Goal: Submit feedback/report problem: Submit feedback/report problem

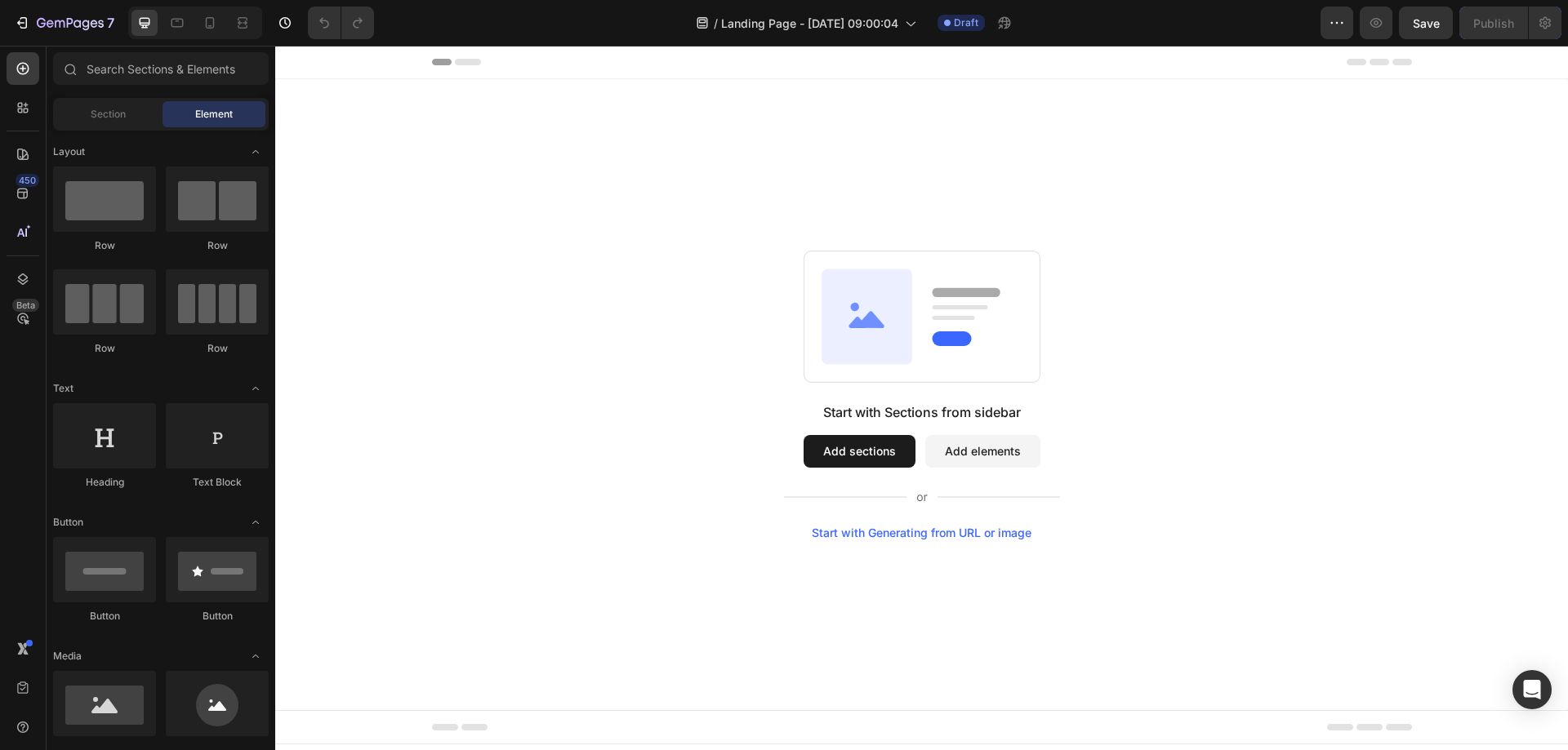
click at [551, 338] on div "Start with Sections from sidebar Add sections Add elements Start with Generatin…" at bounding box center [921, 395] width 1175 height 289
click at [133, 56] on input "text" at bounding box center [161, 68] width 216 height 33
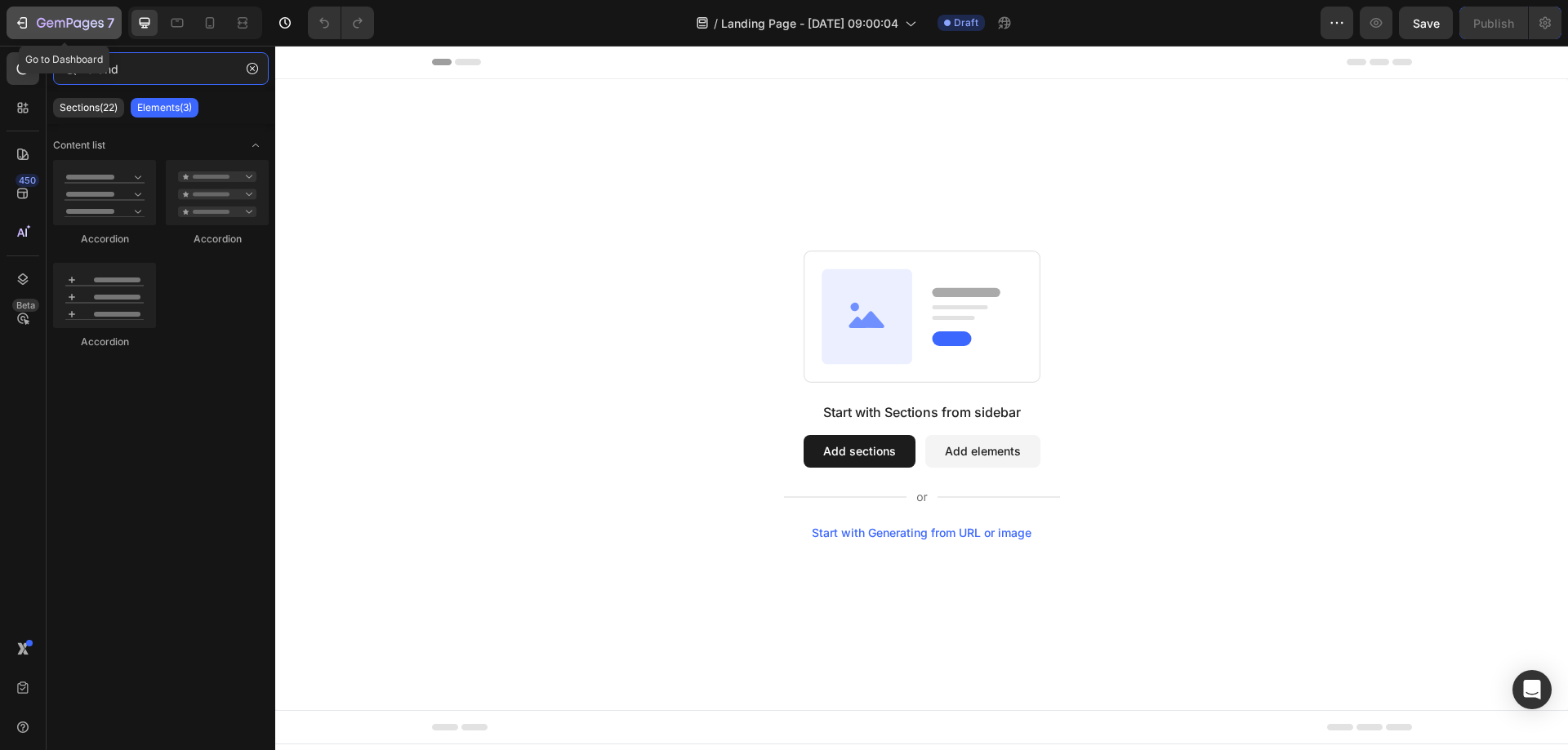
type input "brand"
click at [35, 28] on div "7" at bounding box center [63, 23] width 100 height 20
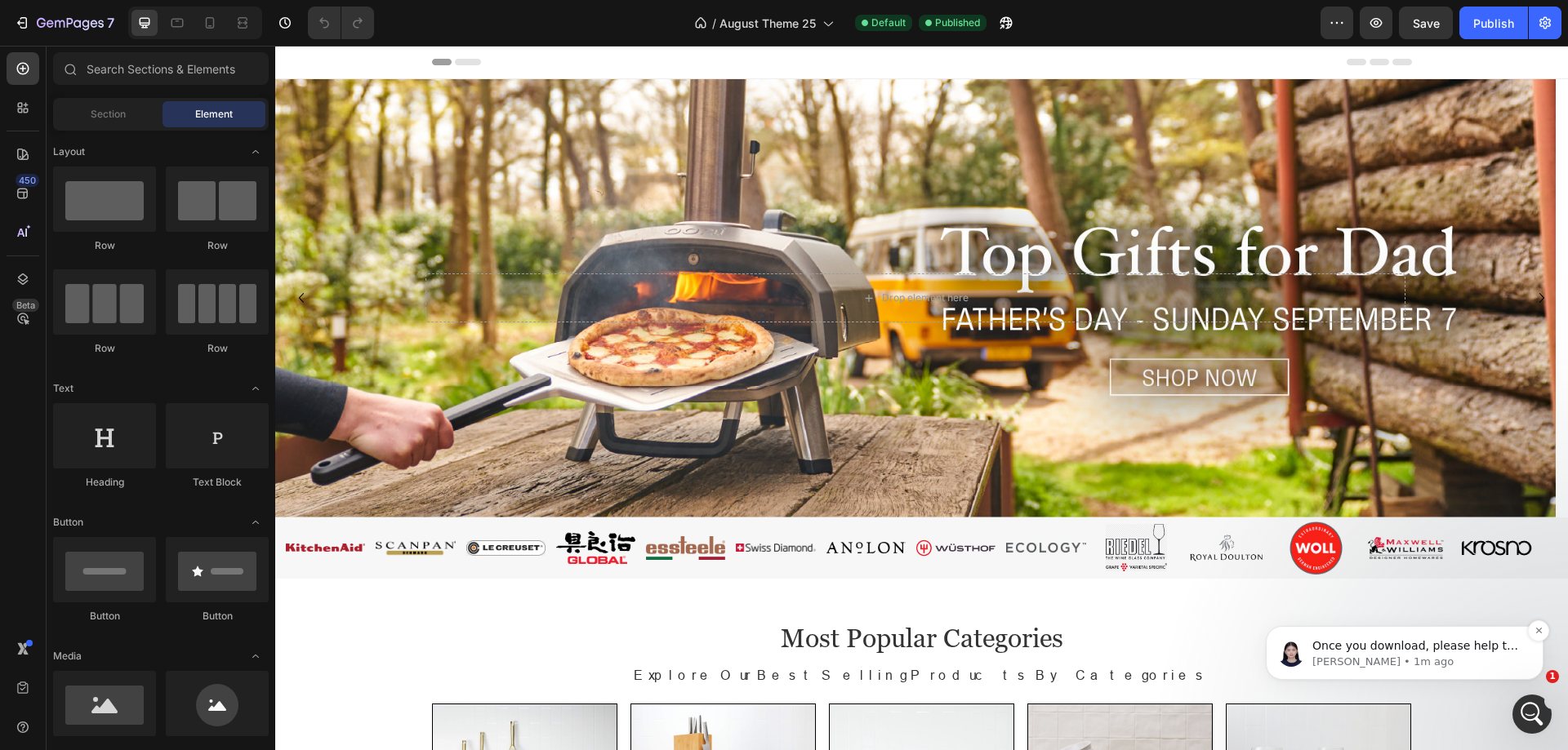
click at [1421, 649] on p "Once you download, please help to send us at this email: support@gempages.help …" at bounding box center [1418, 646] width 211 height 17
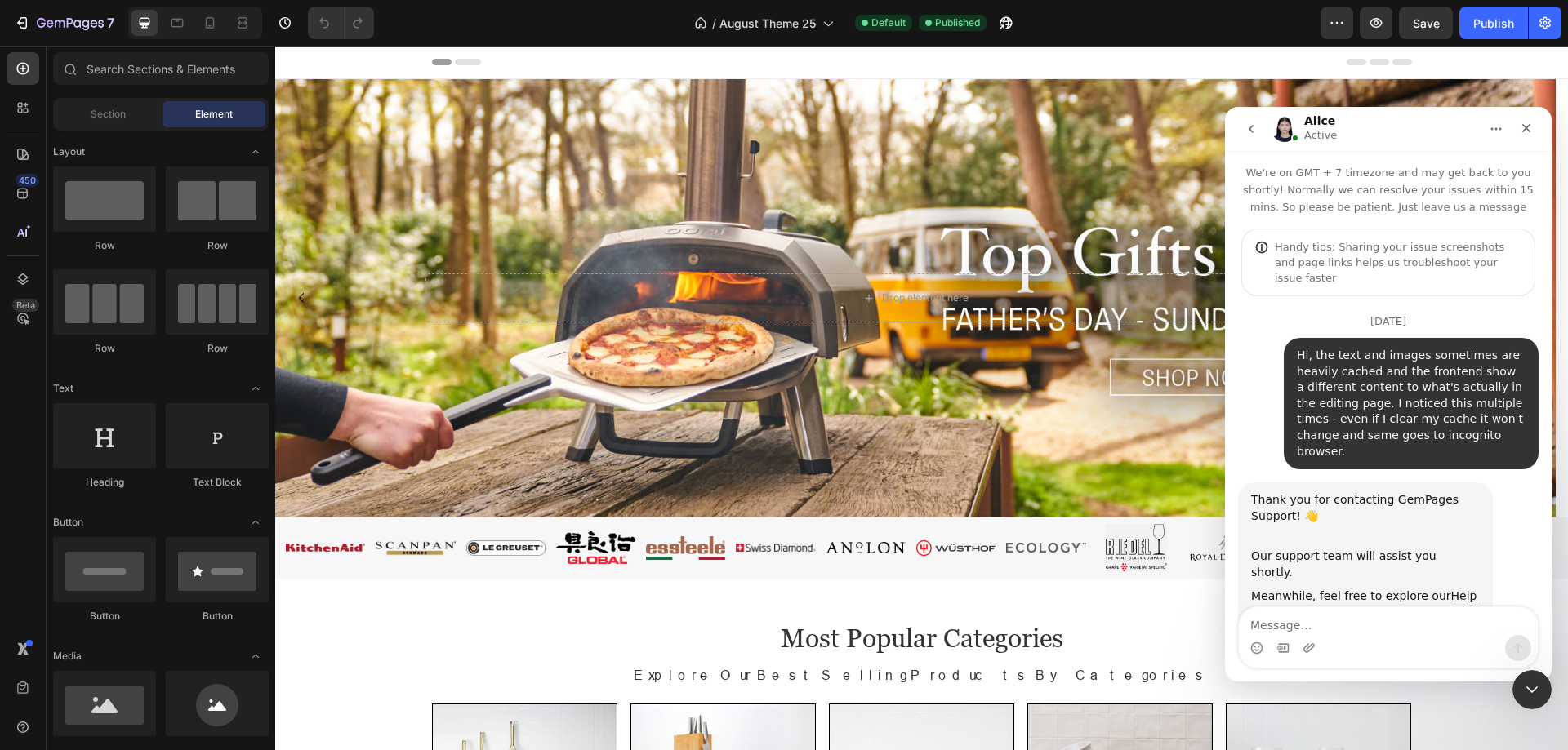
scroll to position [11838, 0]
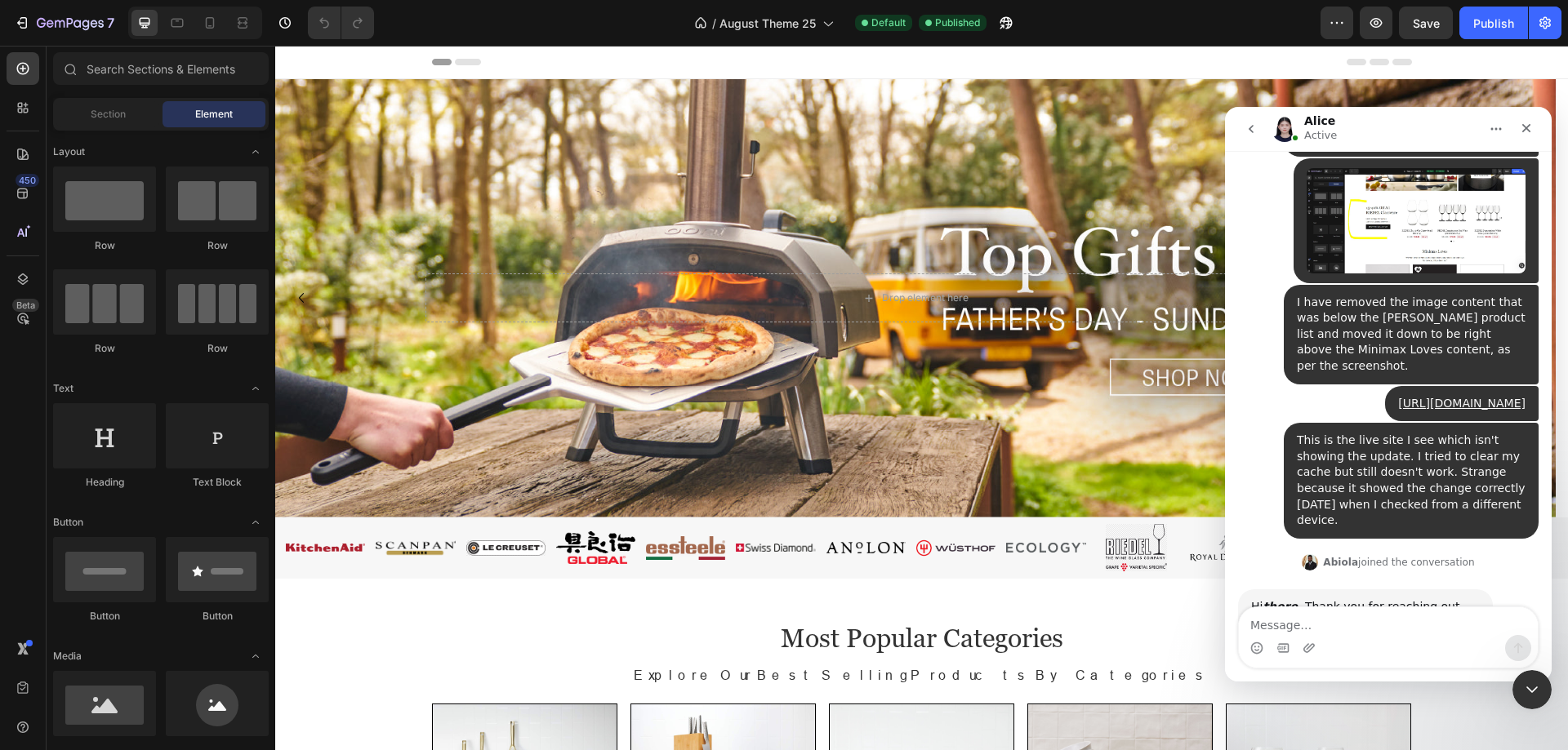
drag, startPoint x: 1359, startPoint y: 490, endPoint x: 1375, endPoint y: 534, distance: 46.8
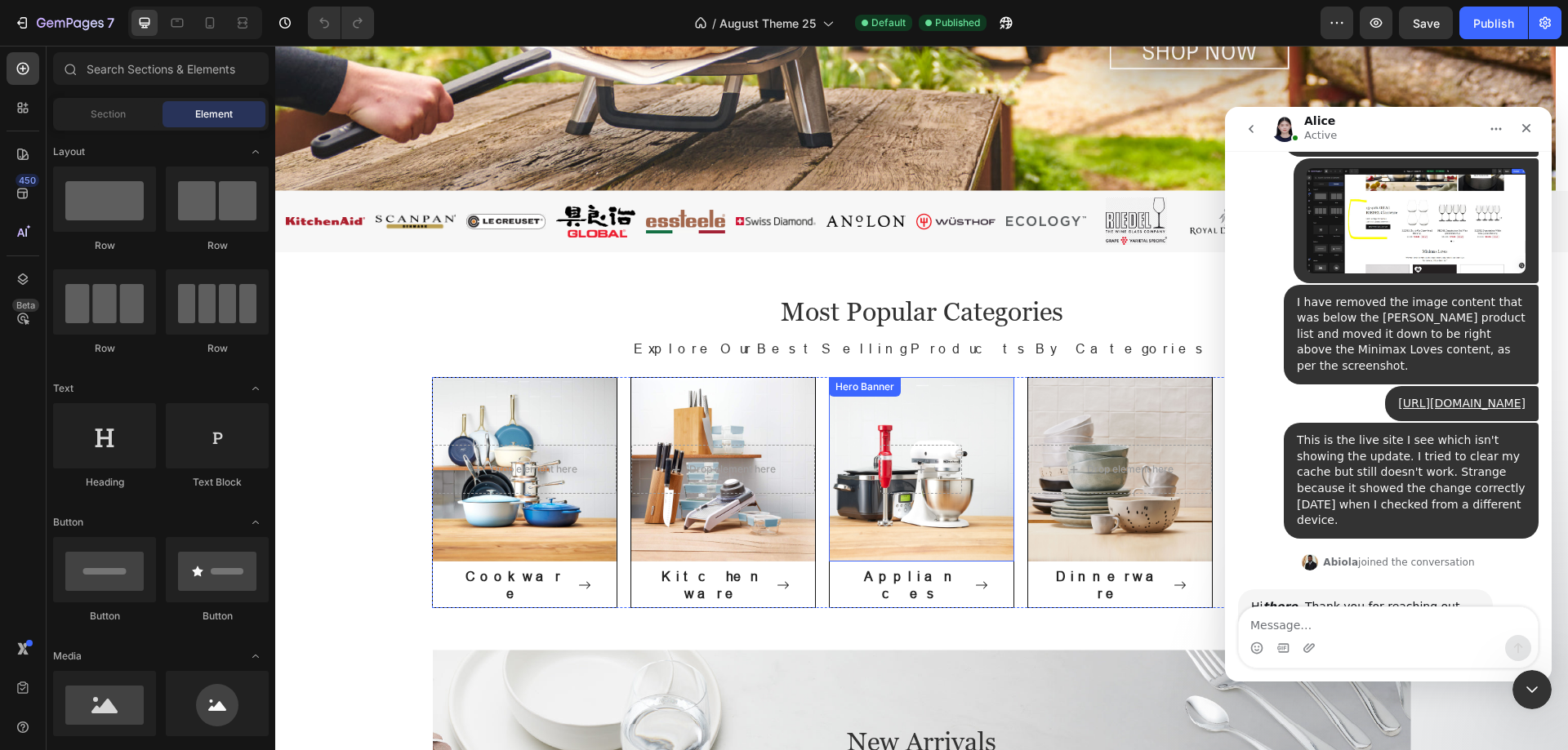
scroll to position [163, 0]
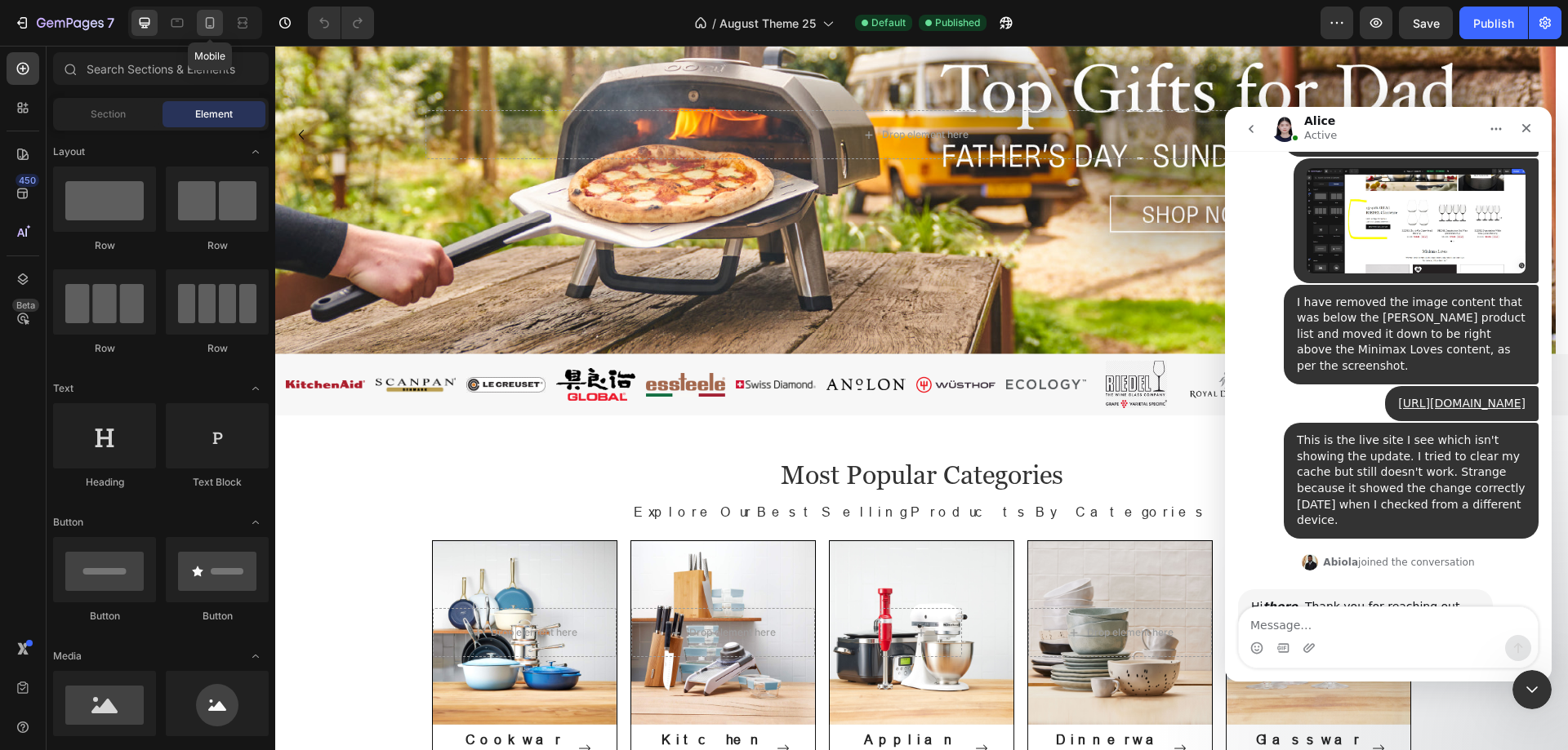
click at [206, 16] on icon at bounding box center [210, 23] width 17 height 17
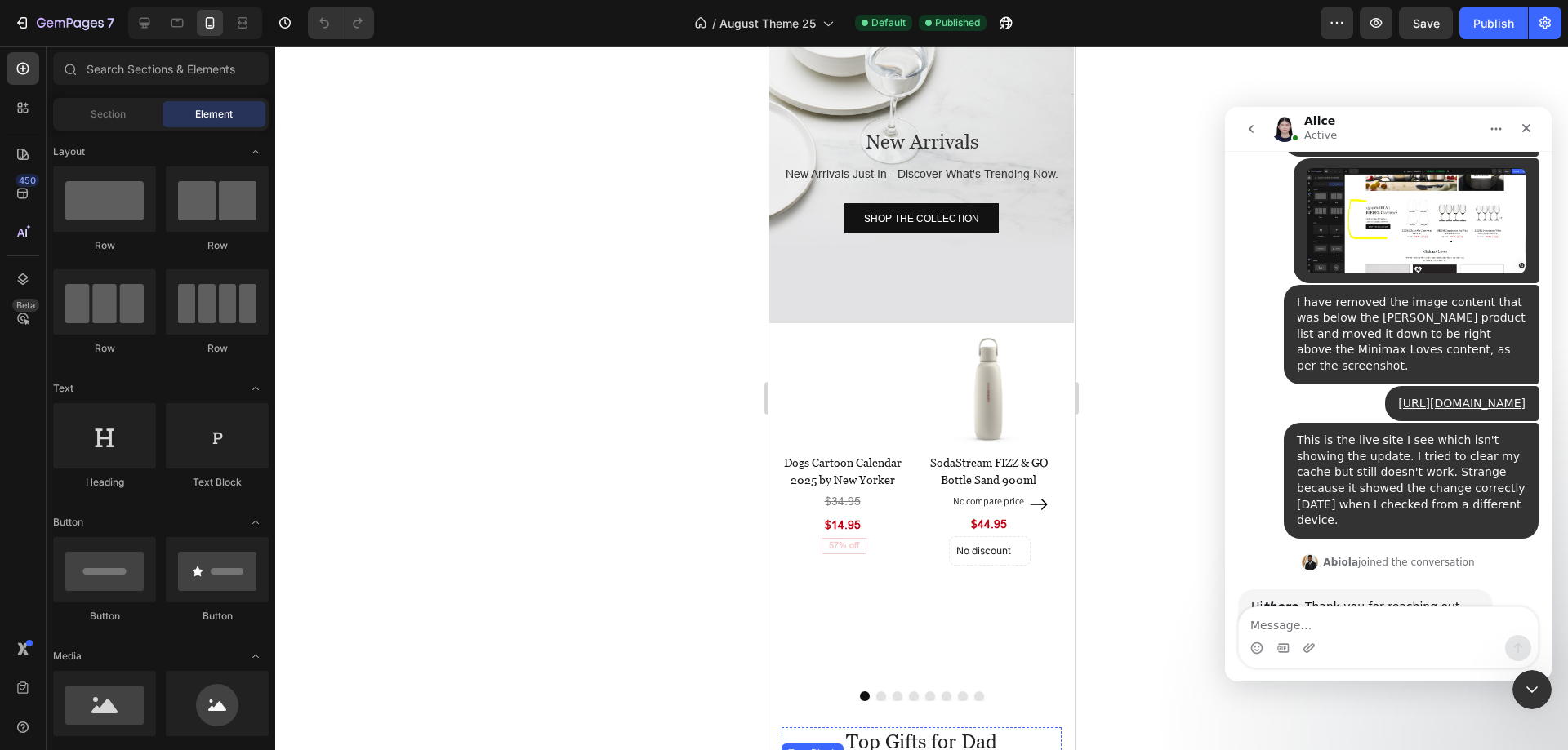
scroll to position [719, 0]
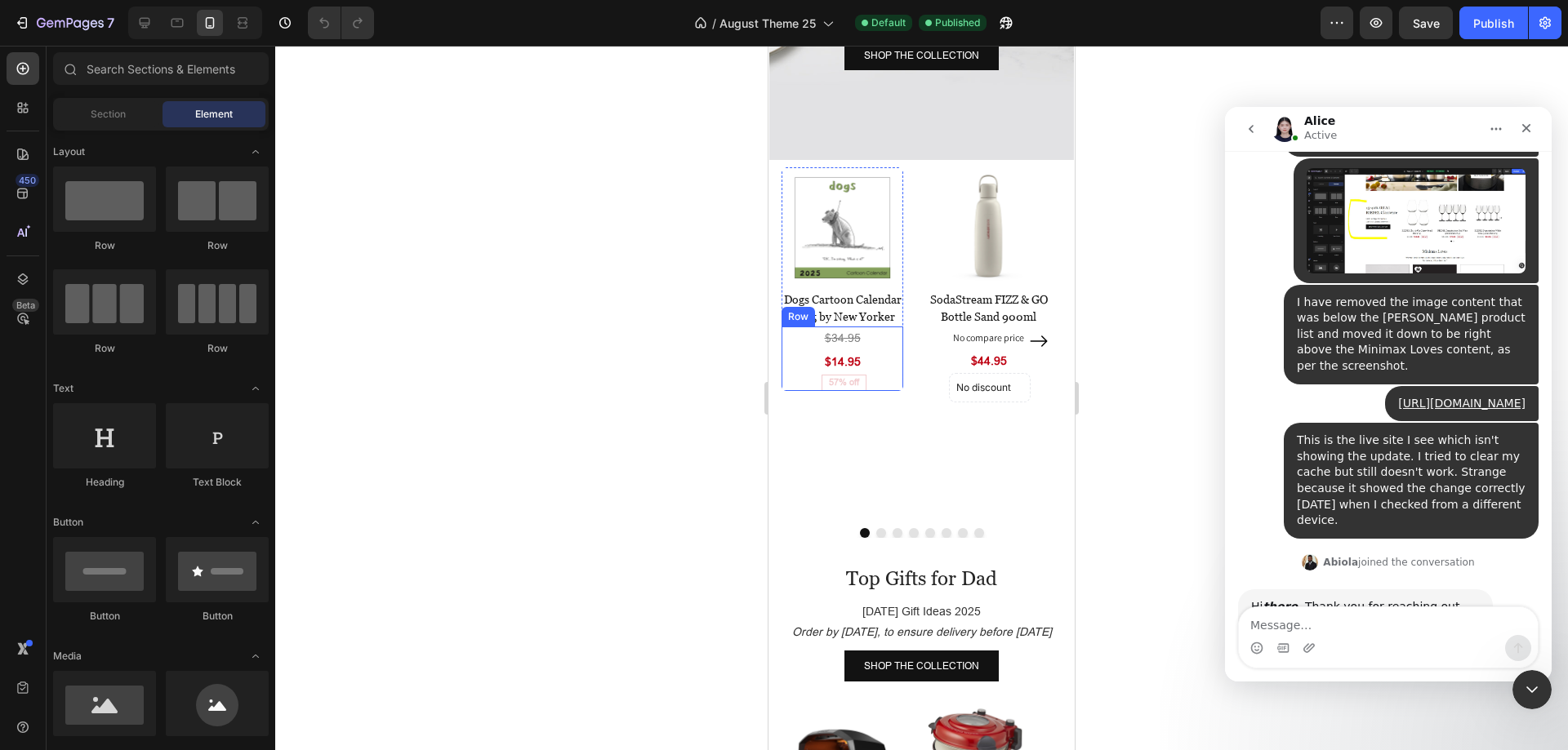
click at [810, 327] on div "$34.95 Product Price Product Price $14.95 Product Price Product Price 57% off P…" at bounding box center [842, 358] width 122 height 63
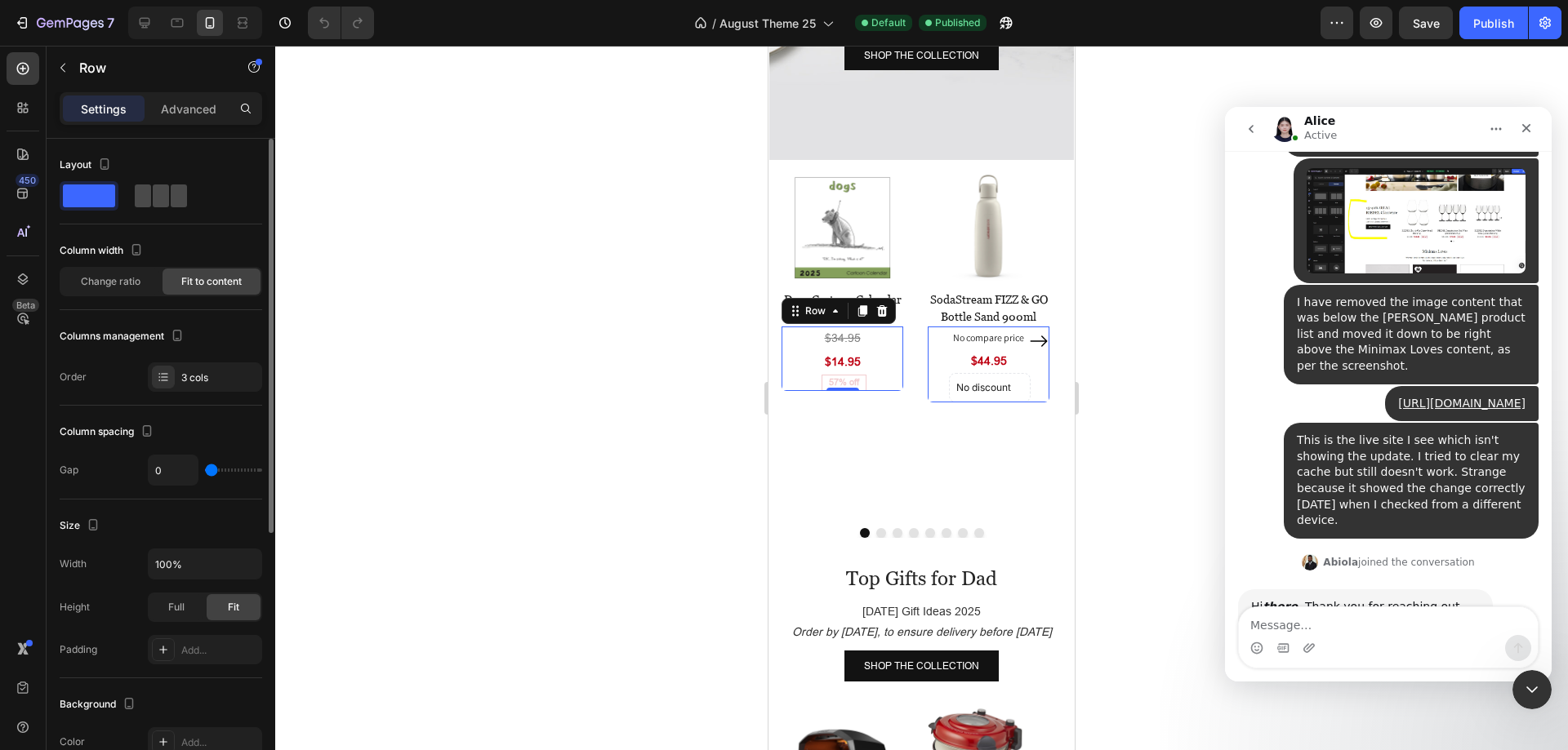
click at [170, 199] on span at bounding box center [178, 195] width 17 height 23
type input "16"
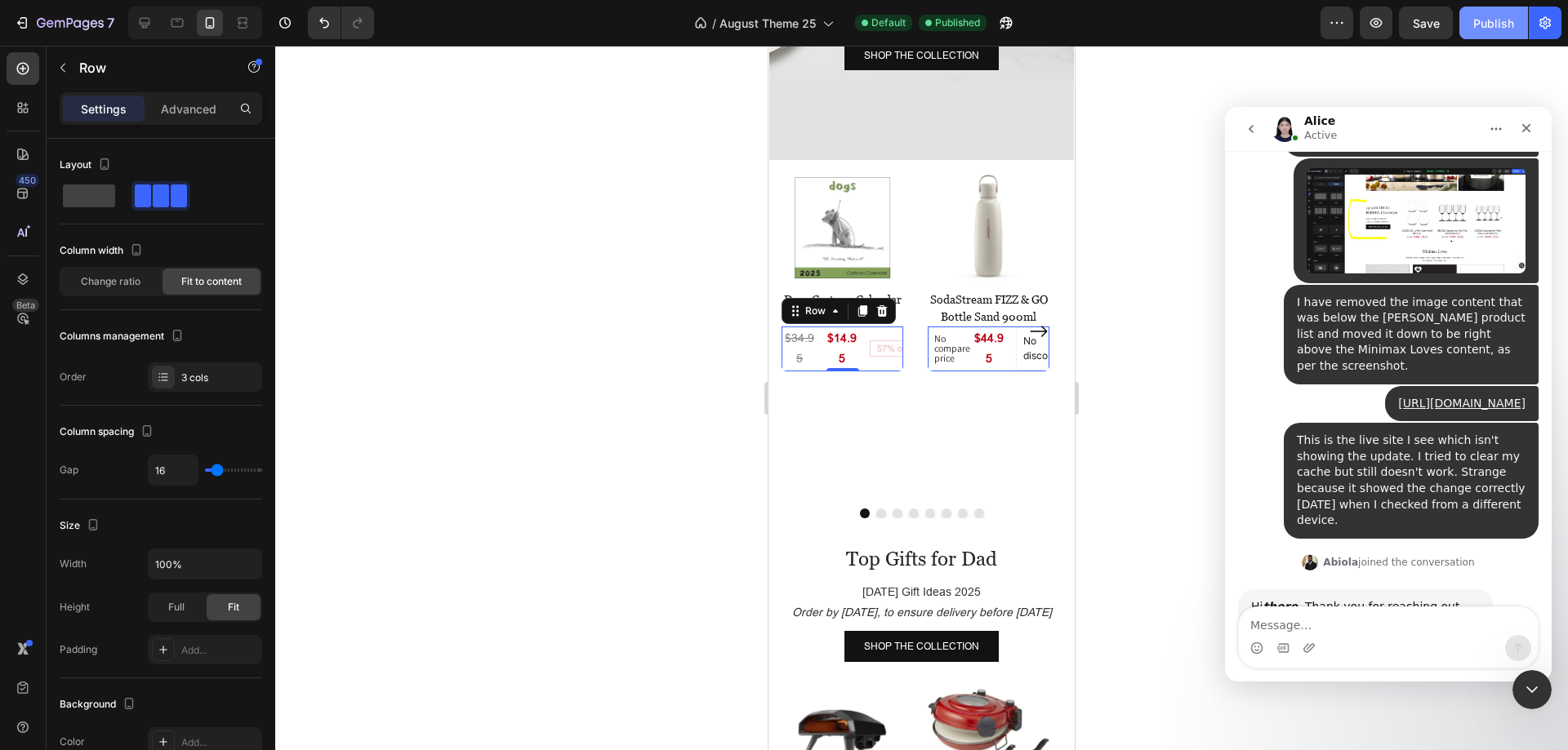
click at [1469, 26] on button "Publish" at bounding box center [1493, 23] width 68 height 33
type input "0"
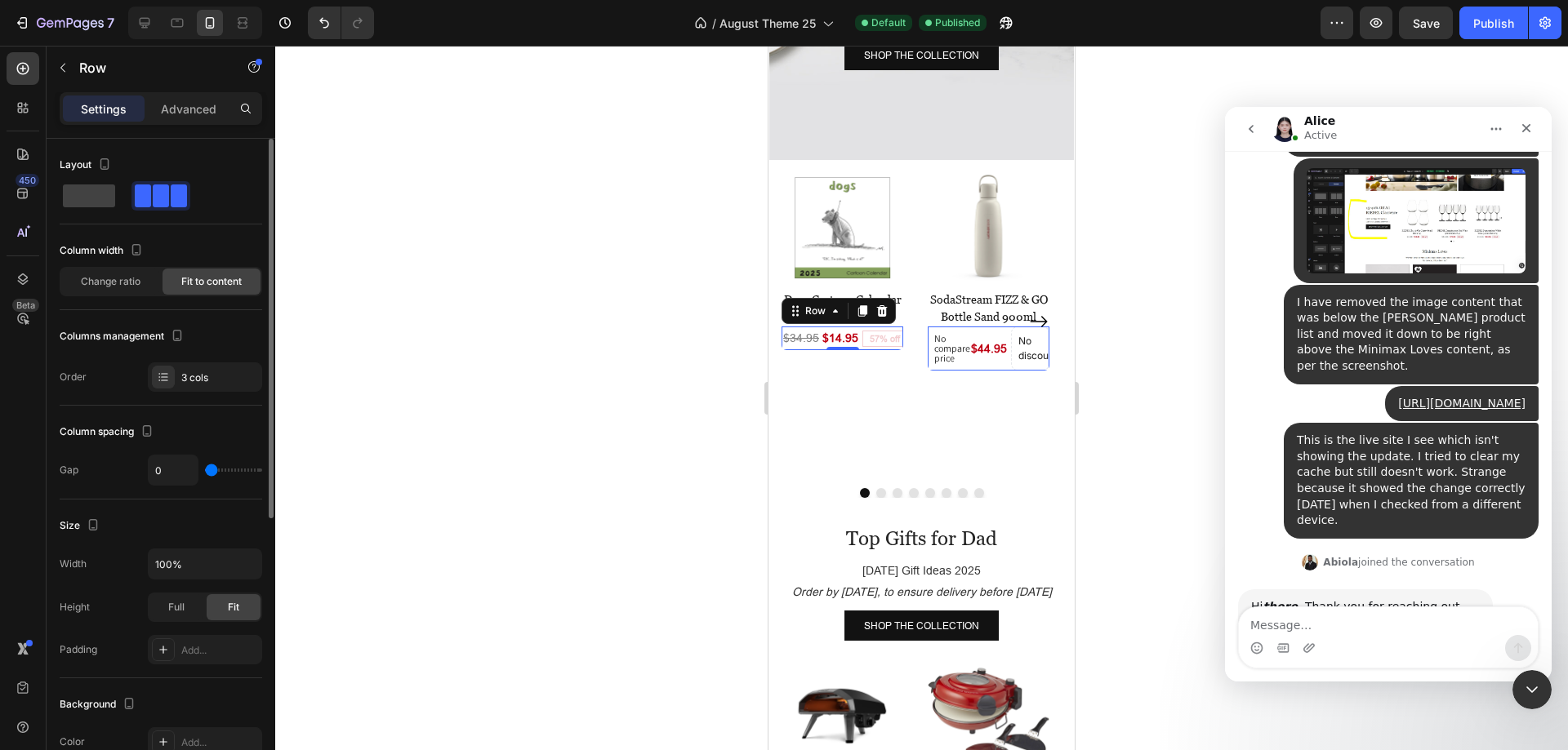
type input "2"
type input "4"
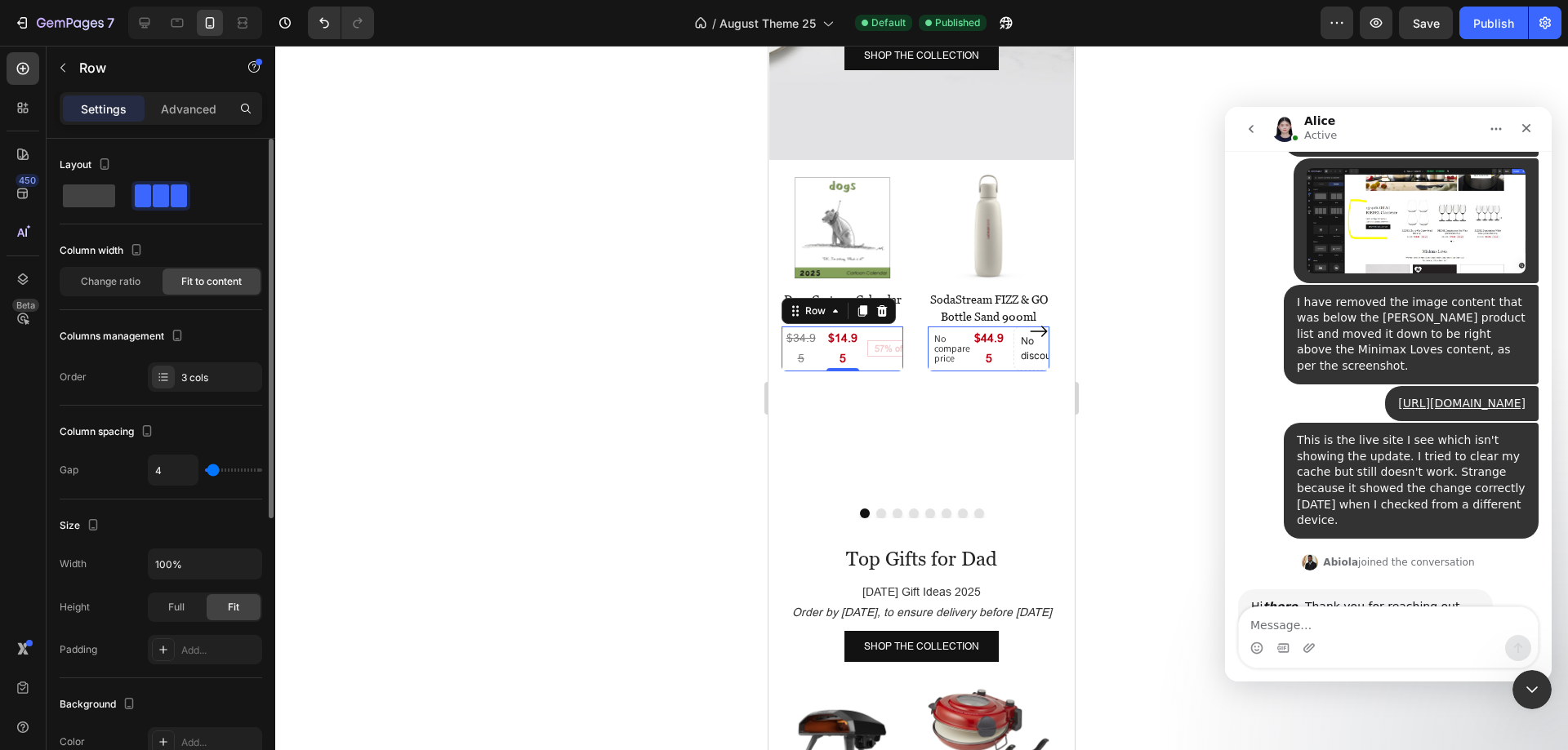
type input "0"
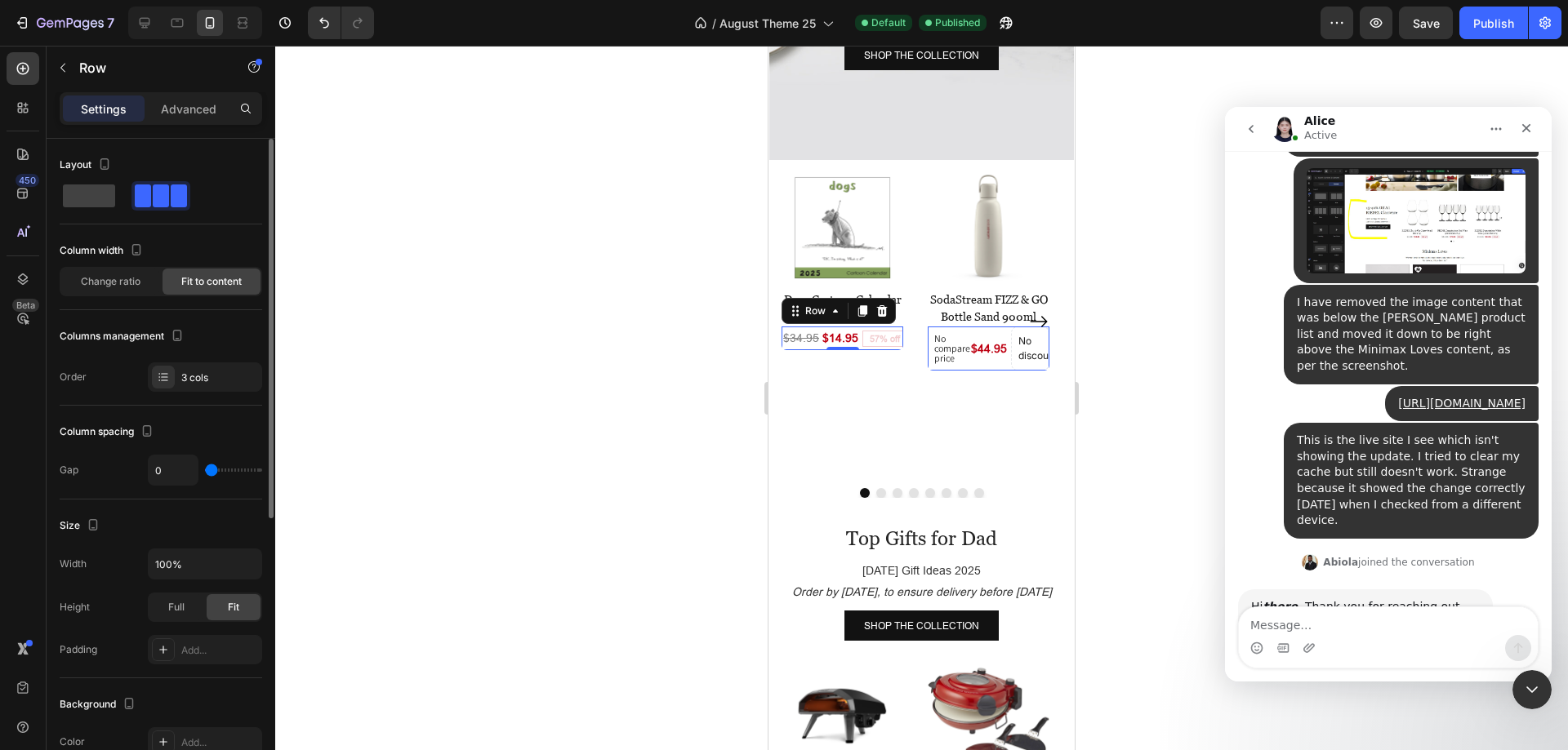
type input "4"
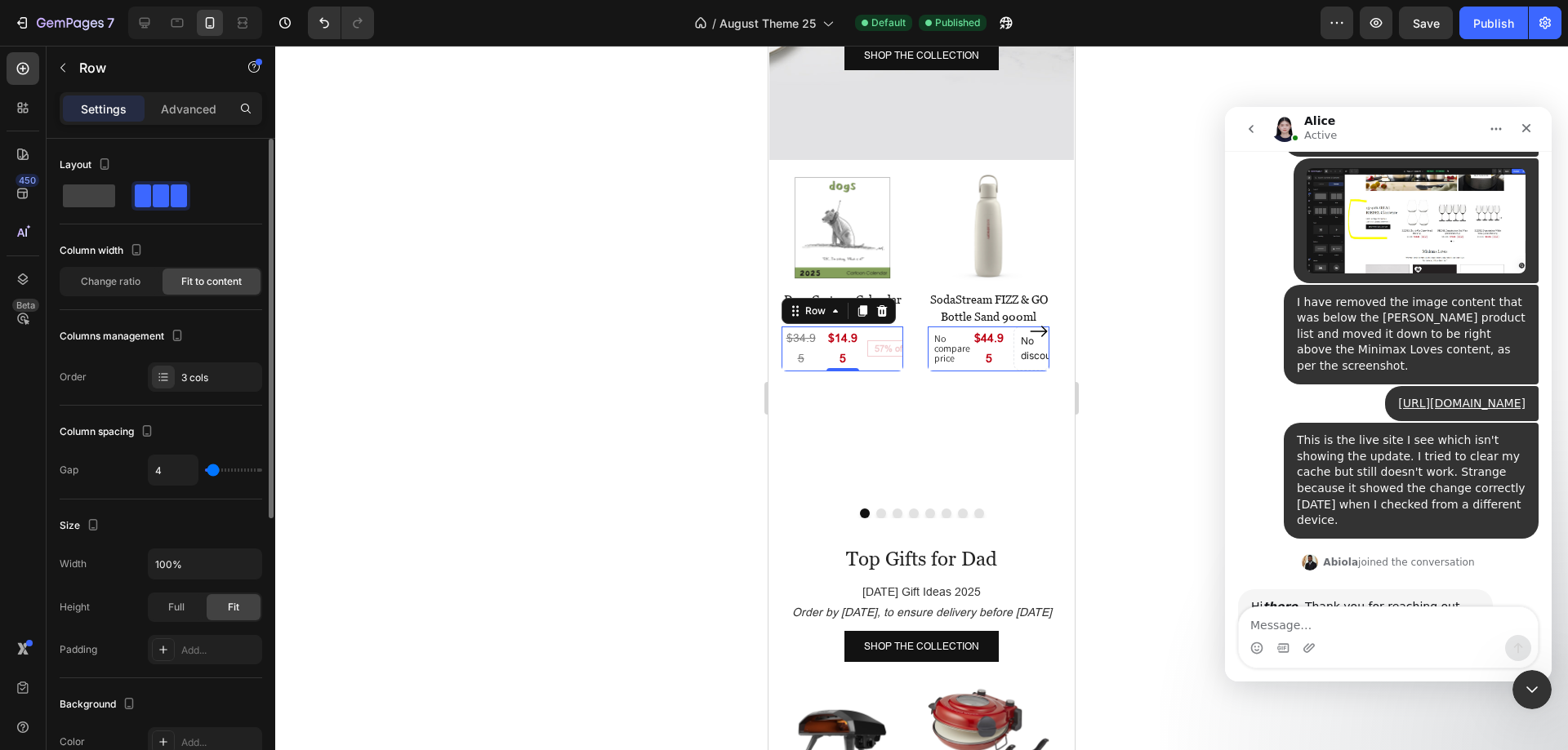
type input "7"
type input "4"
type input "0"
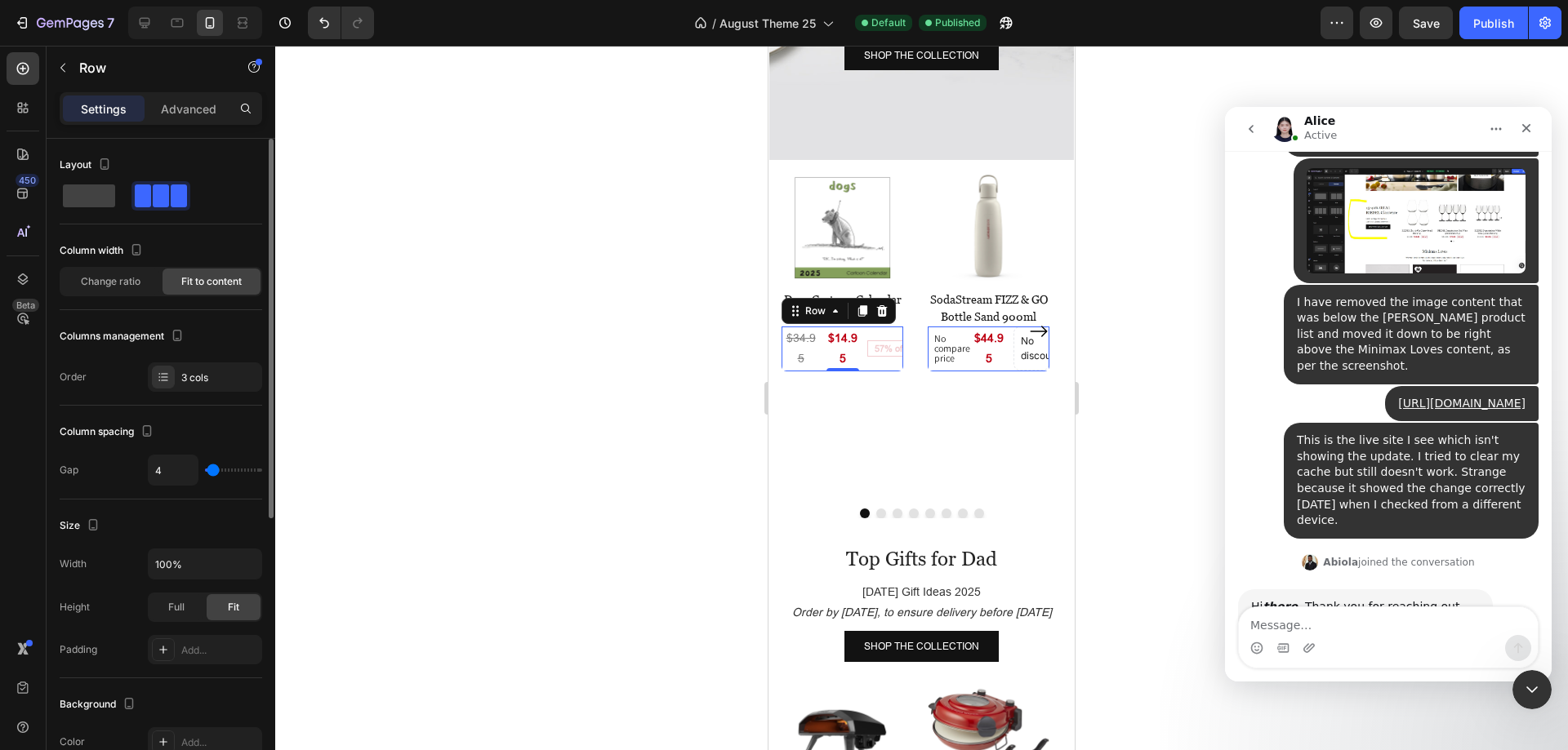
type input "0"
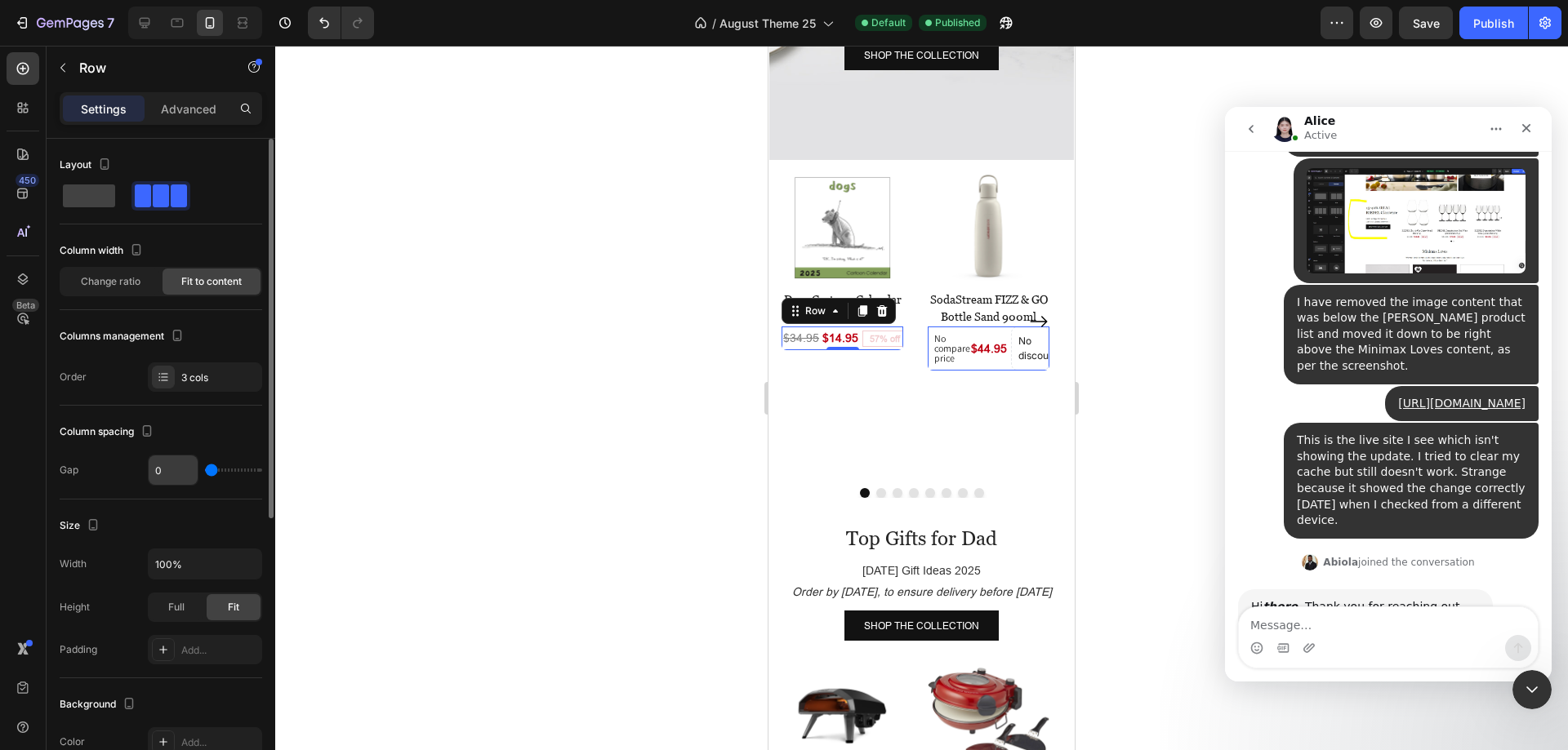
type input "2"
drag, startPoint x: 213, startPoint y: 468, endPoint x: 170, endPoint y: 468, distance: 43.0
type input "2"
click at [213, 469] on input "range" at bounding box center [234, 470] width 57 height 3
click at [1497, 26] on div "Publish" at bounding box center [1493, 23] width 41 height 17
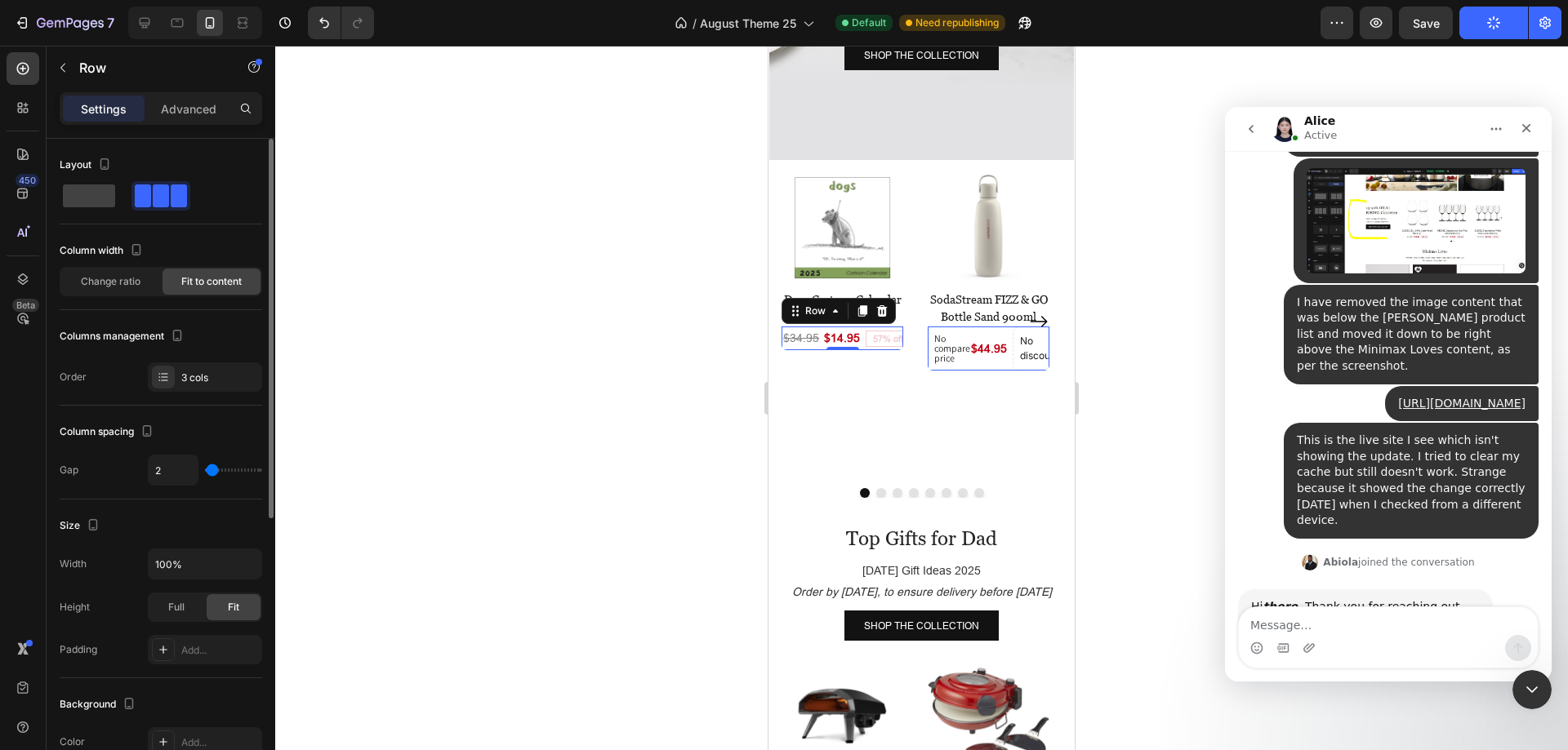
type input "4"
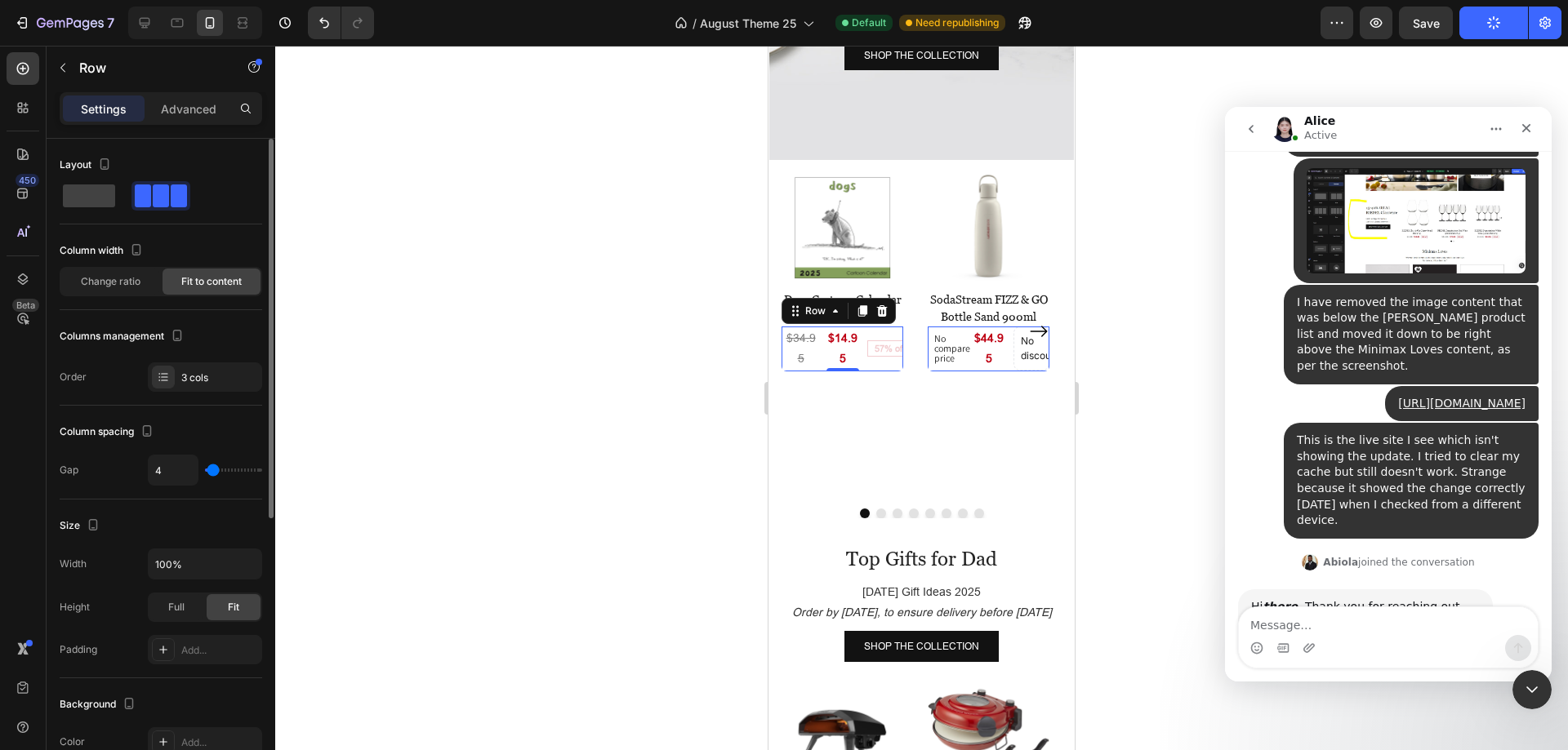
type input "7"
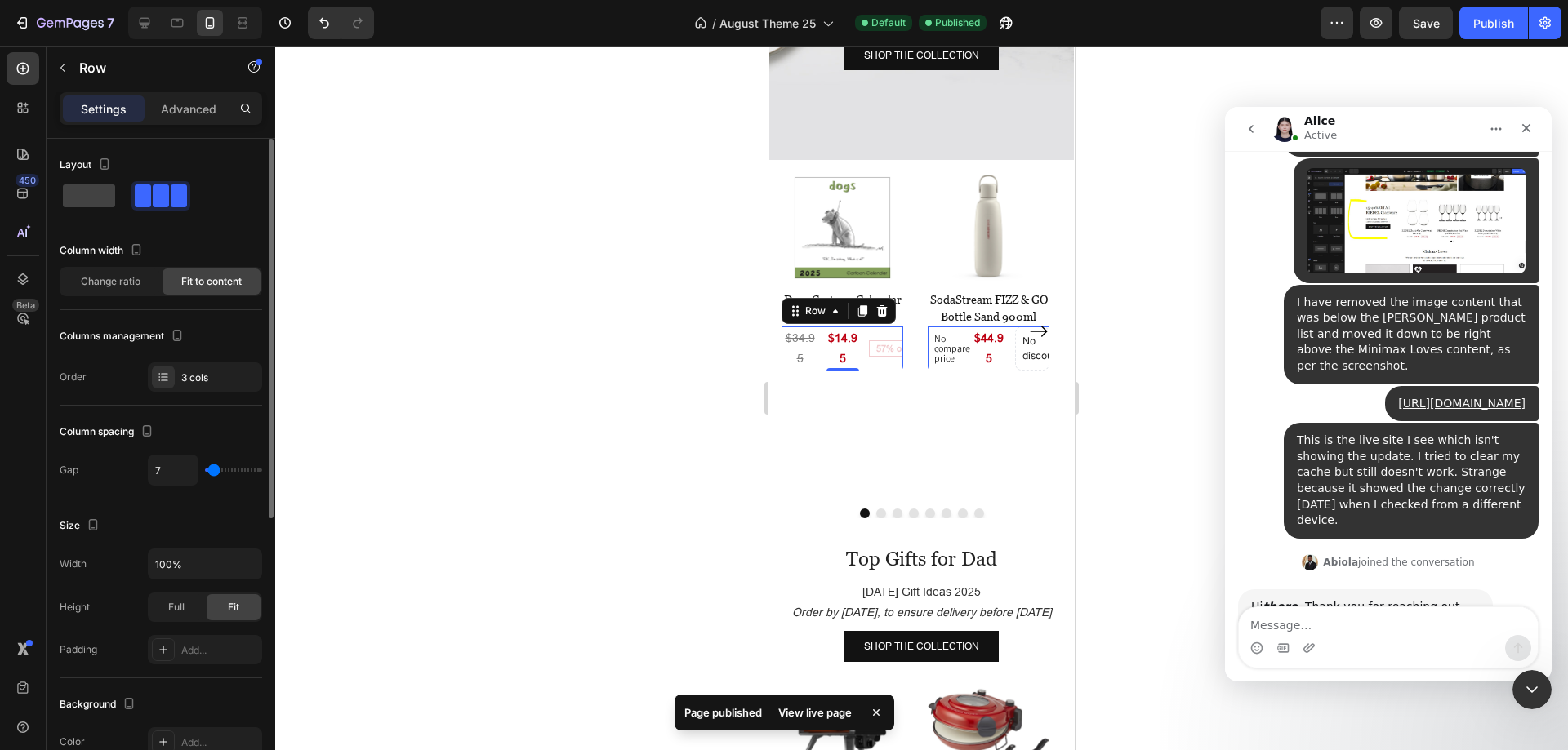
type input "22"
type input "16"
type input "11"
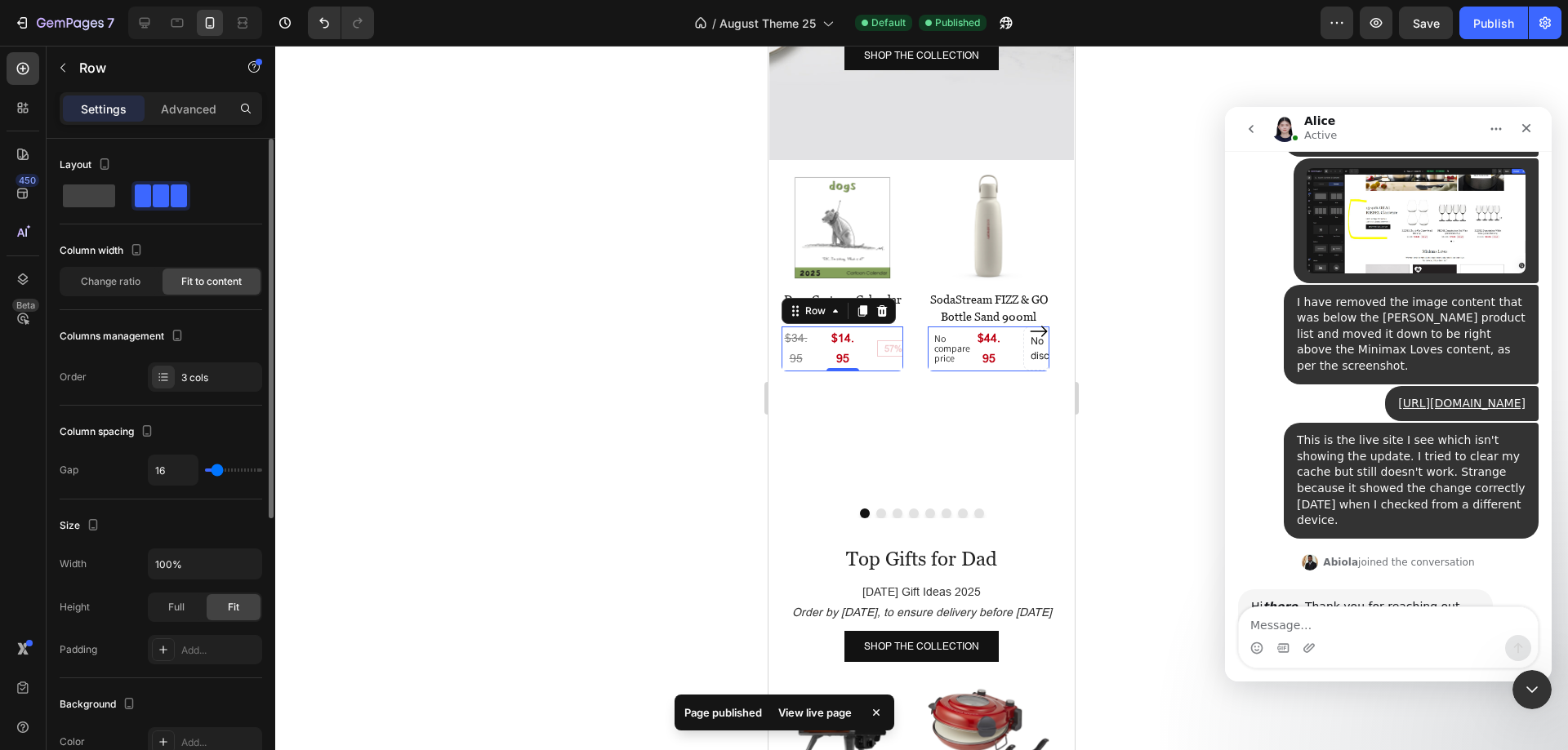
type input "11"
type input "9"
type input "18"
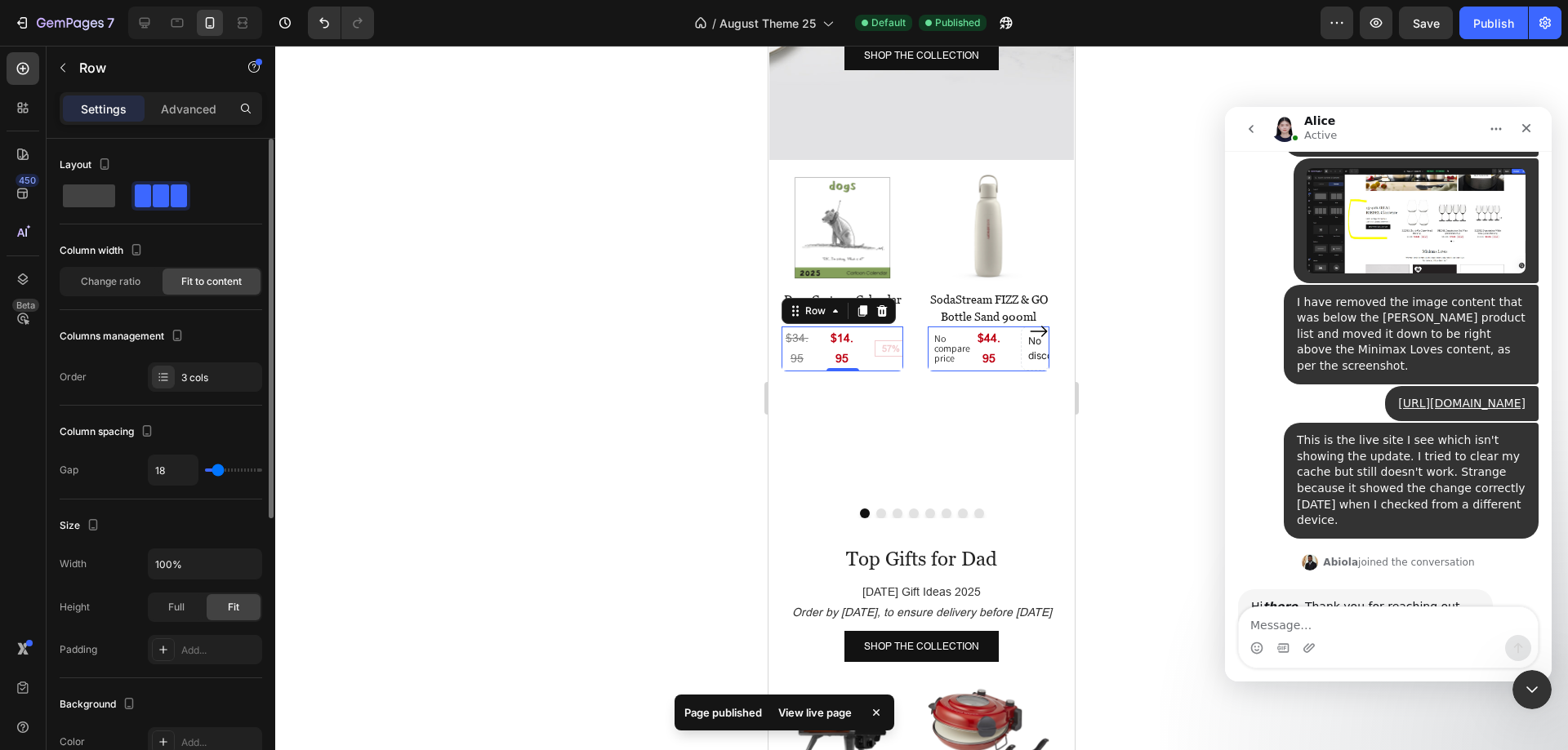
type input "11"
type input "9"
type input "7"
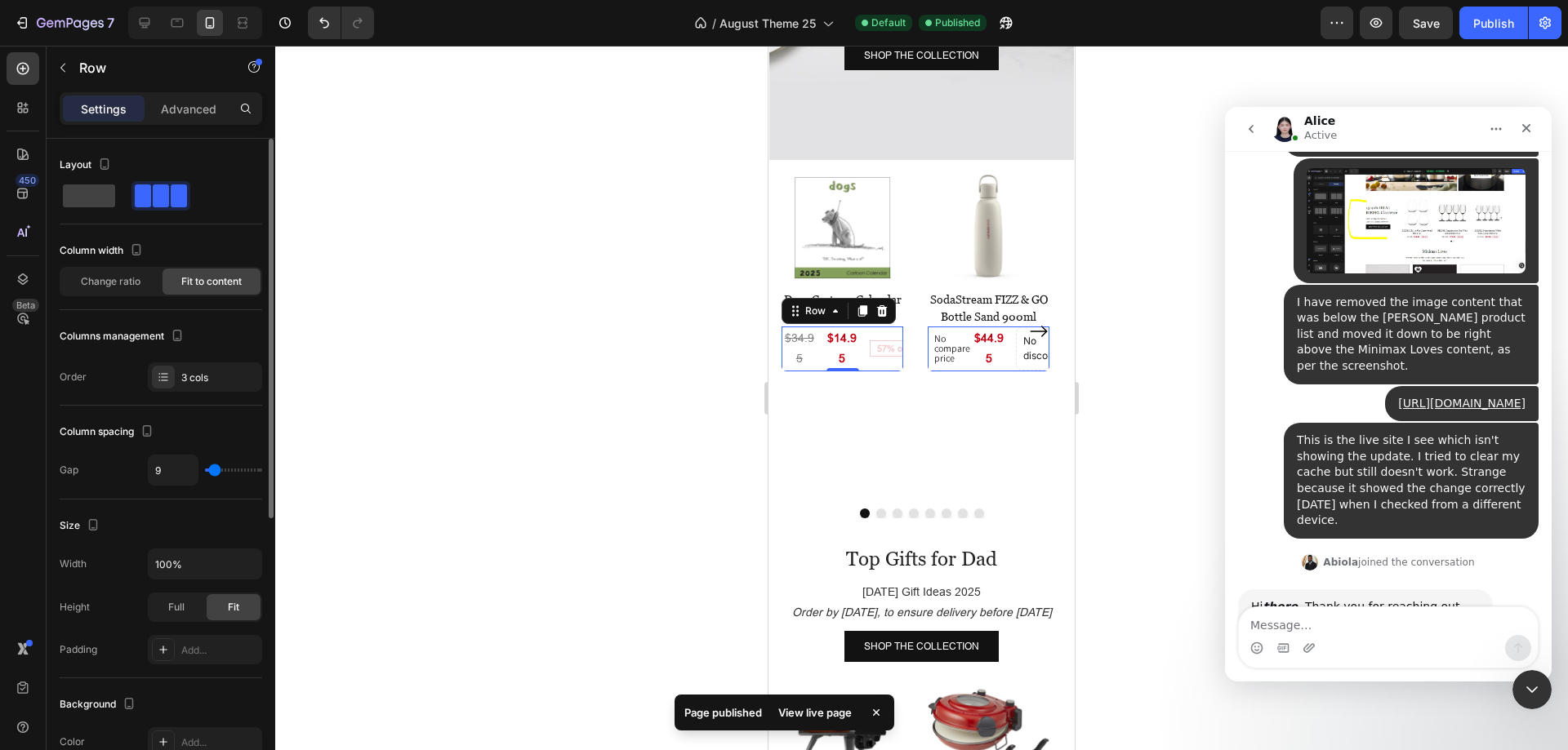
type input "7"
type input "4"
type input "2"
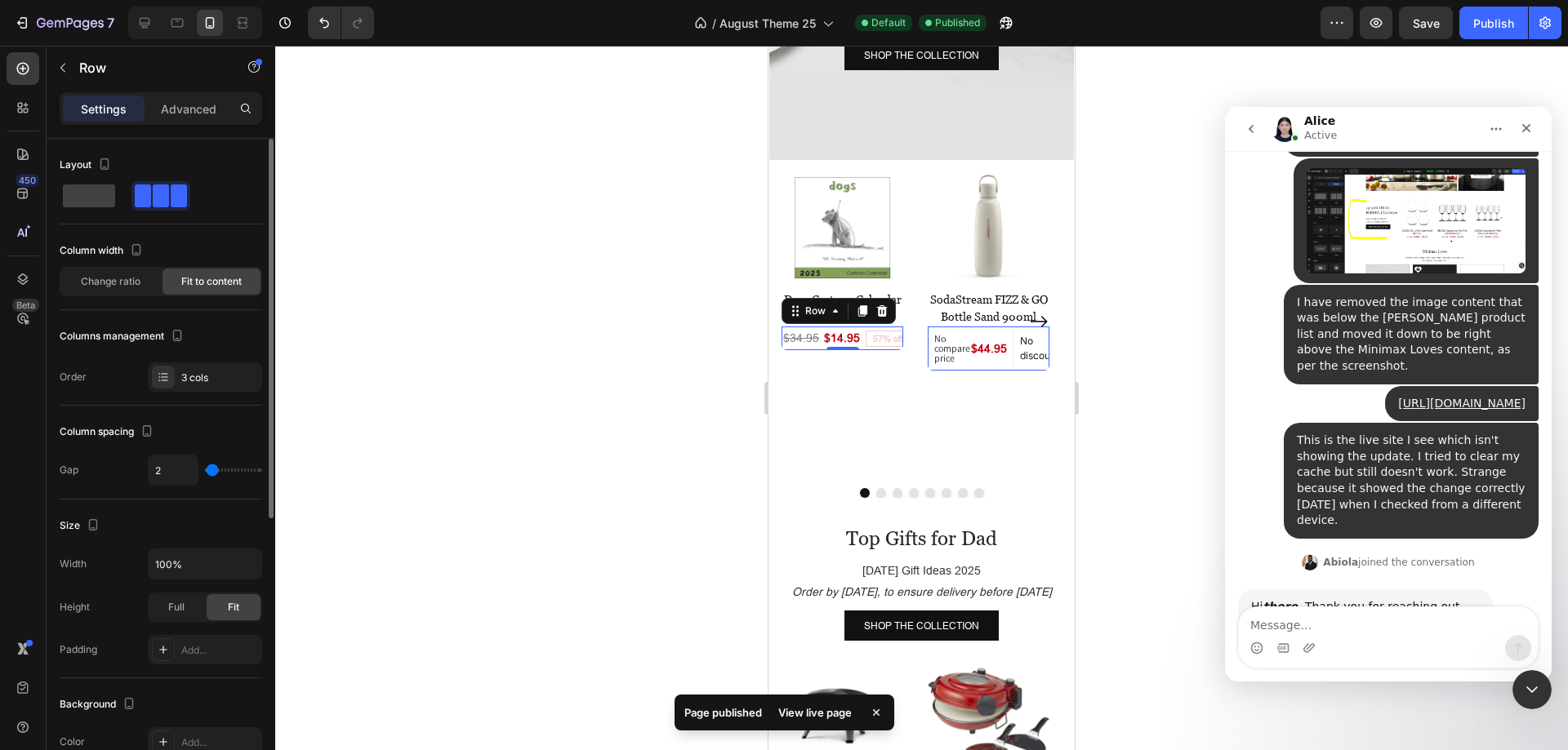
click at [213, 471] on input "range" at bounding box center [234, 470] width 57 height 3
click at [180, 469] on input "2" at bounding box center [173, 470] width 49 height 30
type input "4"
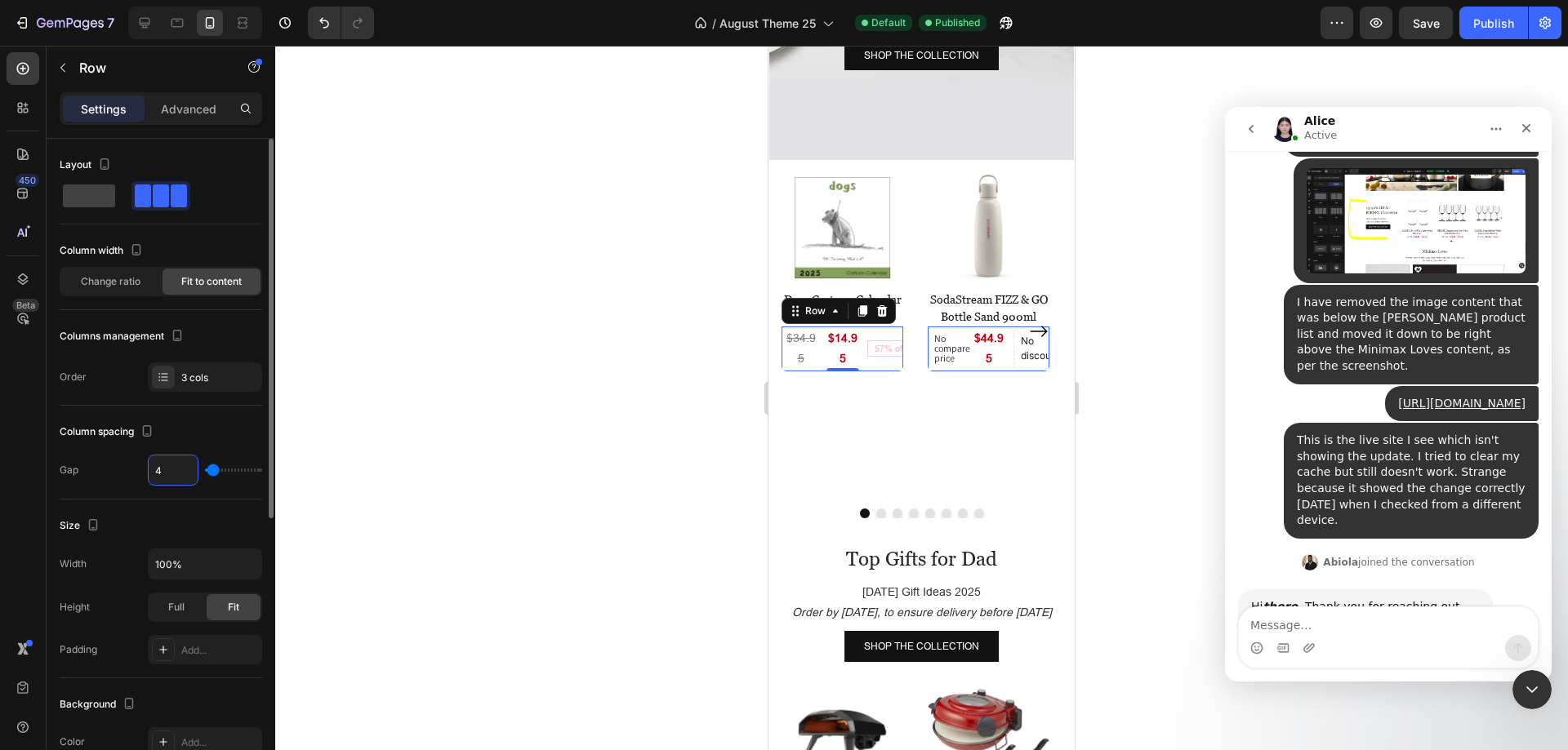
type input "4"
click at [234, 422] on div "Column spacing" at bounding box center [160, 431] width 203 height 26
click at [1484, 26] on div "Publish" at bounding box center [1493, 23] width 41 height 17
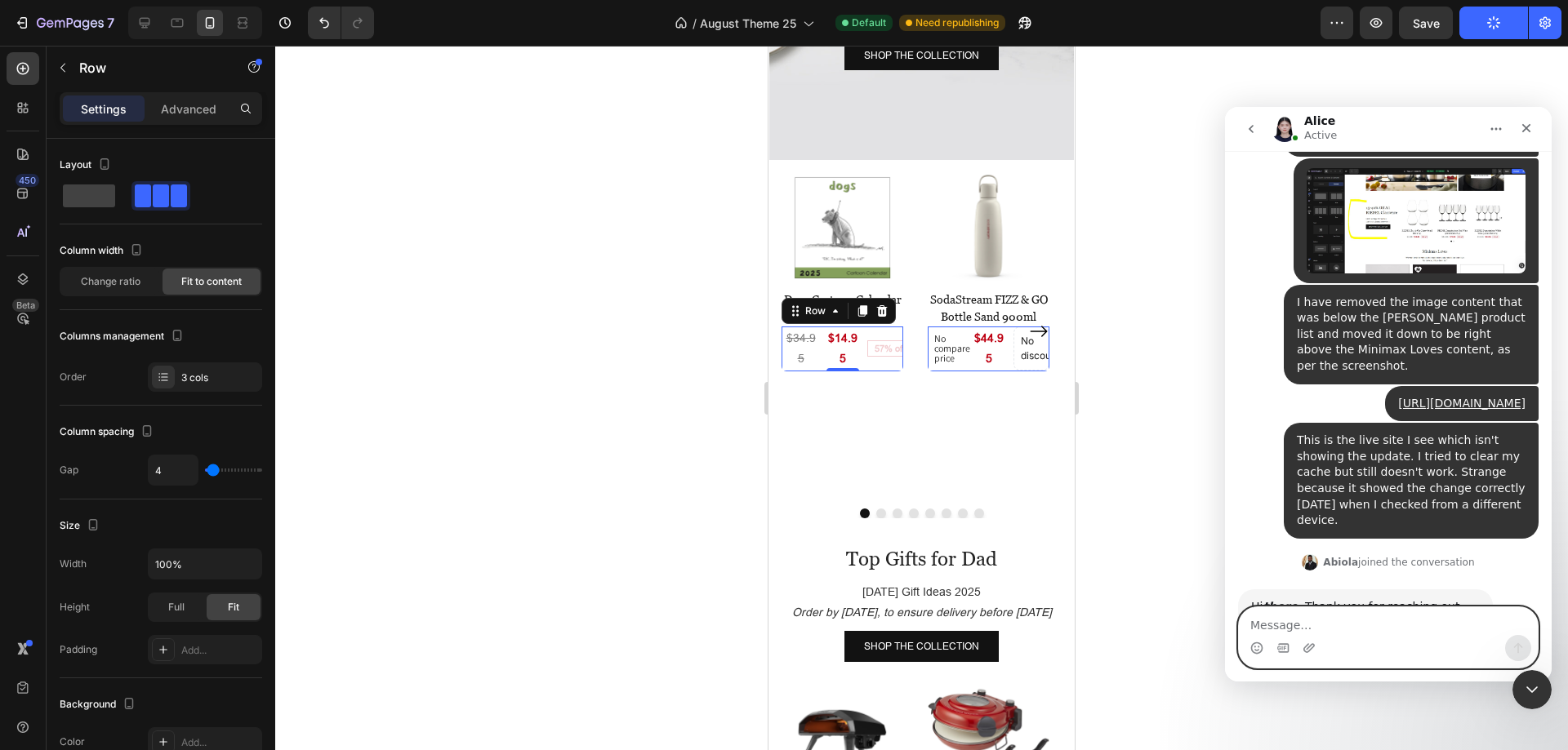
click at [1377, 616] on textarea "Message…" at bounding box center [1389, 621] width 299 height 28
type textarea "Please look into"
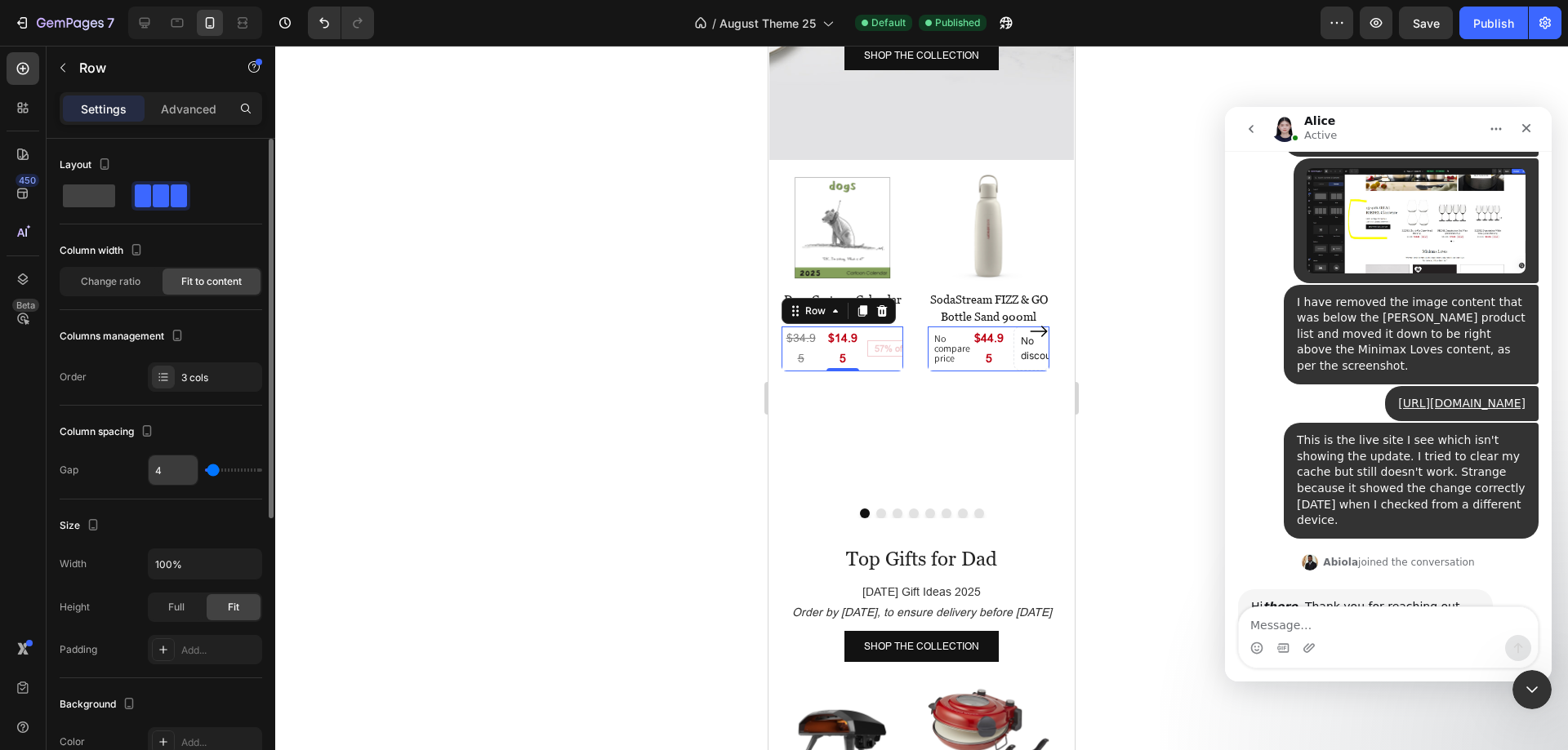
click at [152, 469] on input "4" at bounding box center [173, 470] width 49 height 30
type input "5"
type input "0"
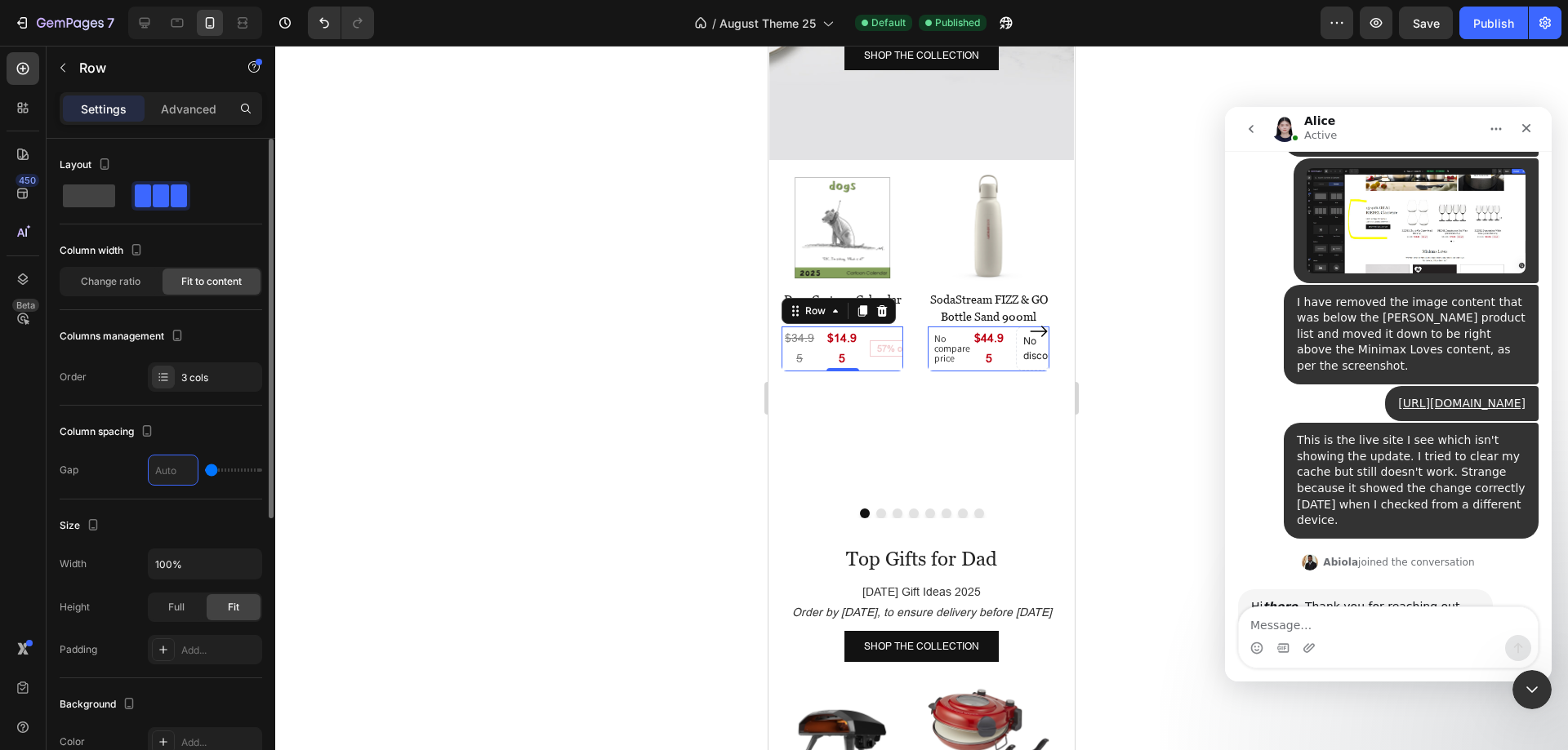
type input "4"
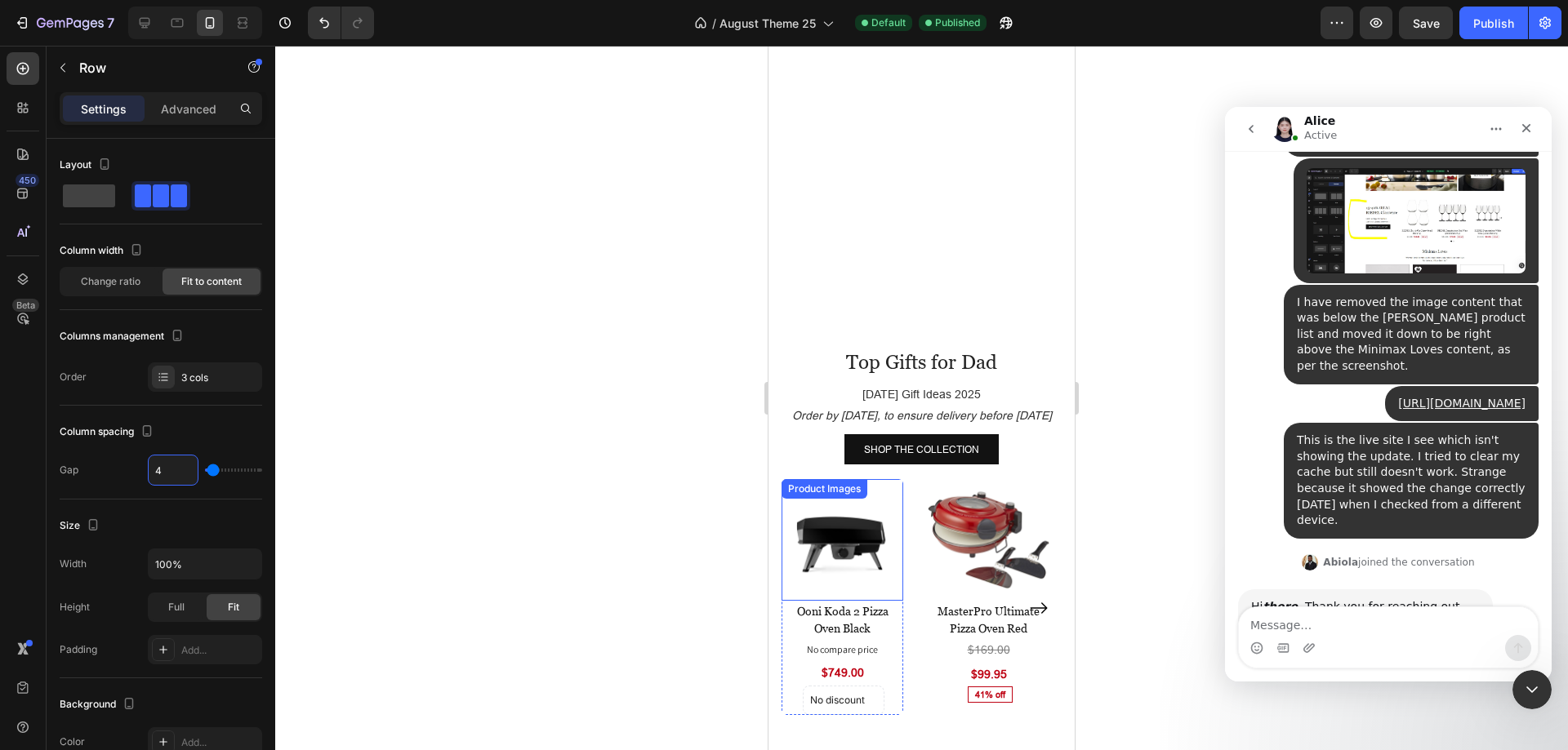
scroll to position [1209, 0]
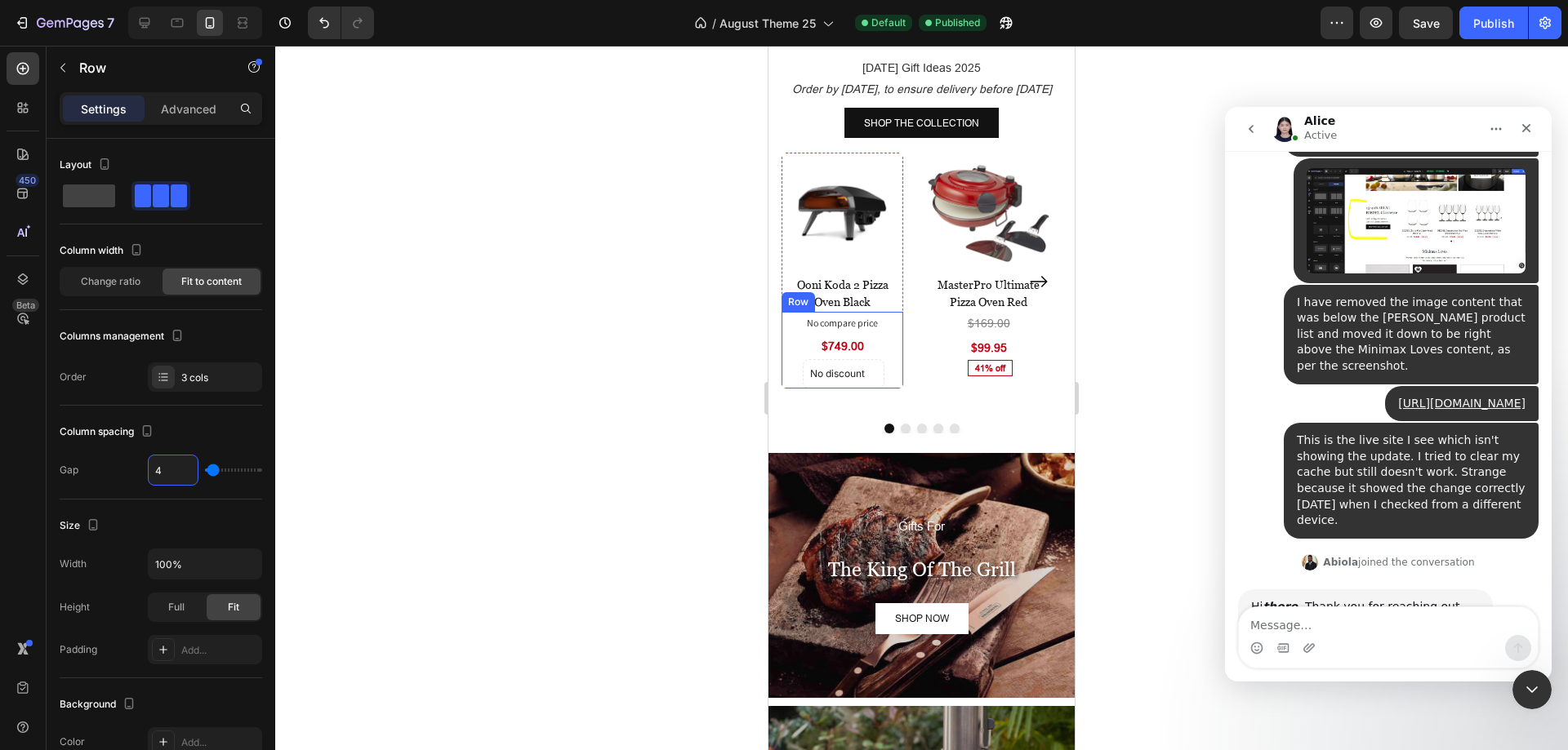
click at [793, 341] on div "No compare price Product Price $749.00 Product Price Product Price No discount …" at bounding box center [842, 349] width 122 height 76
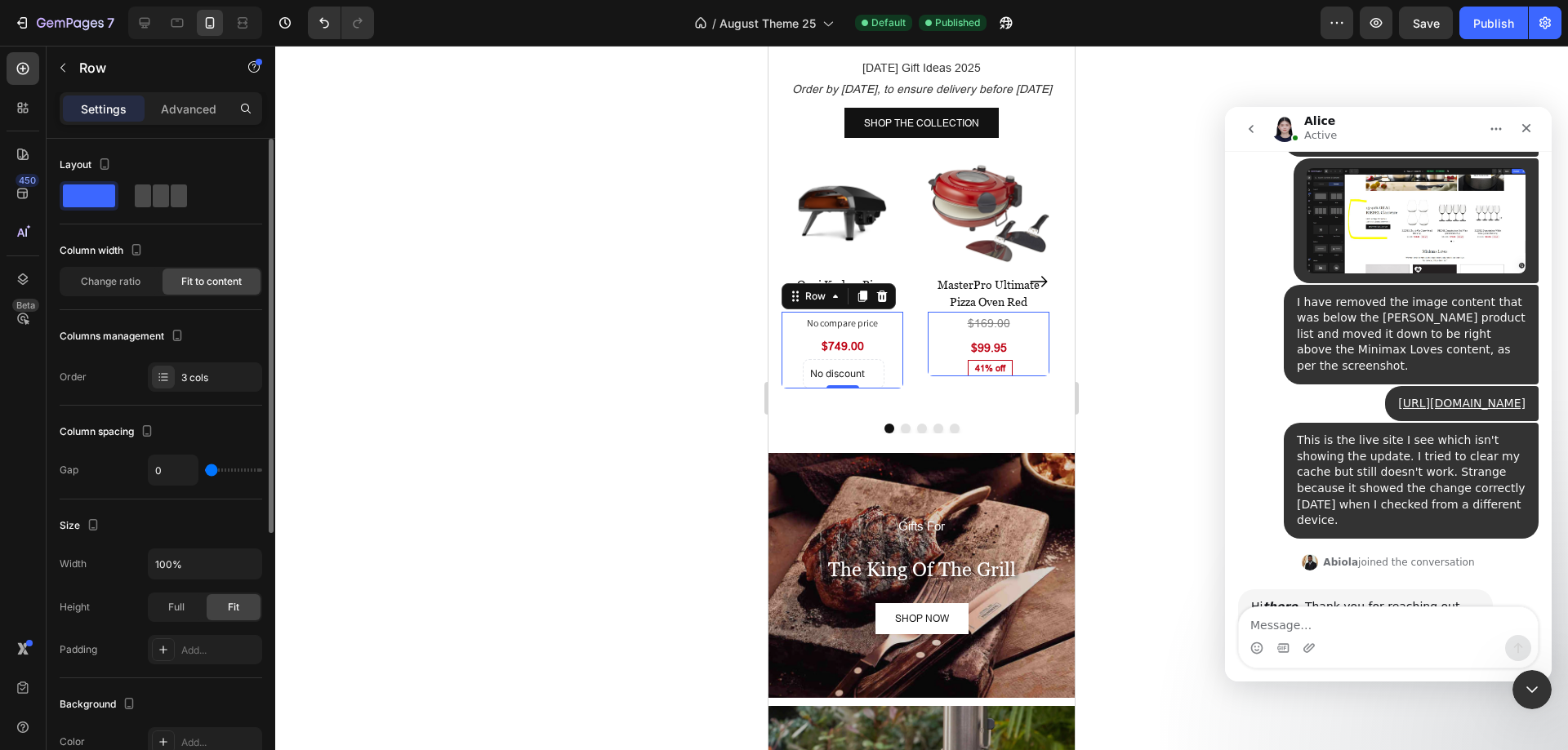
click at [170, 204] on span at bounding box center [178, 195] width 17 height 23
type input "16"
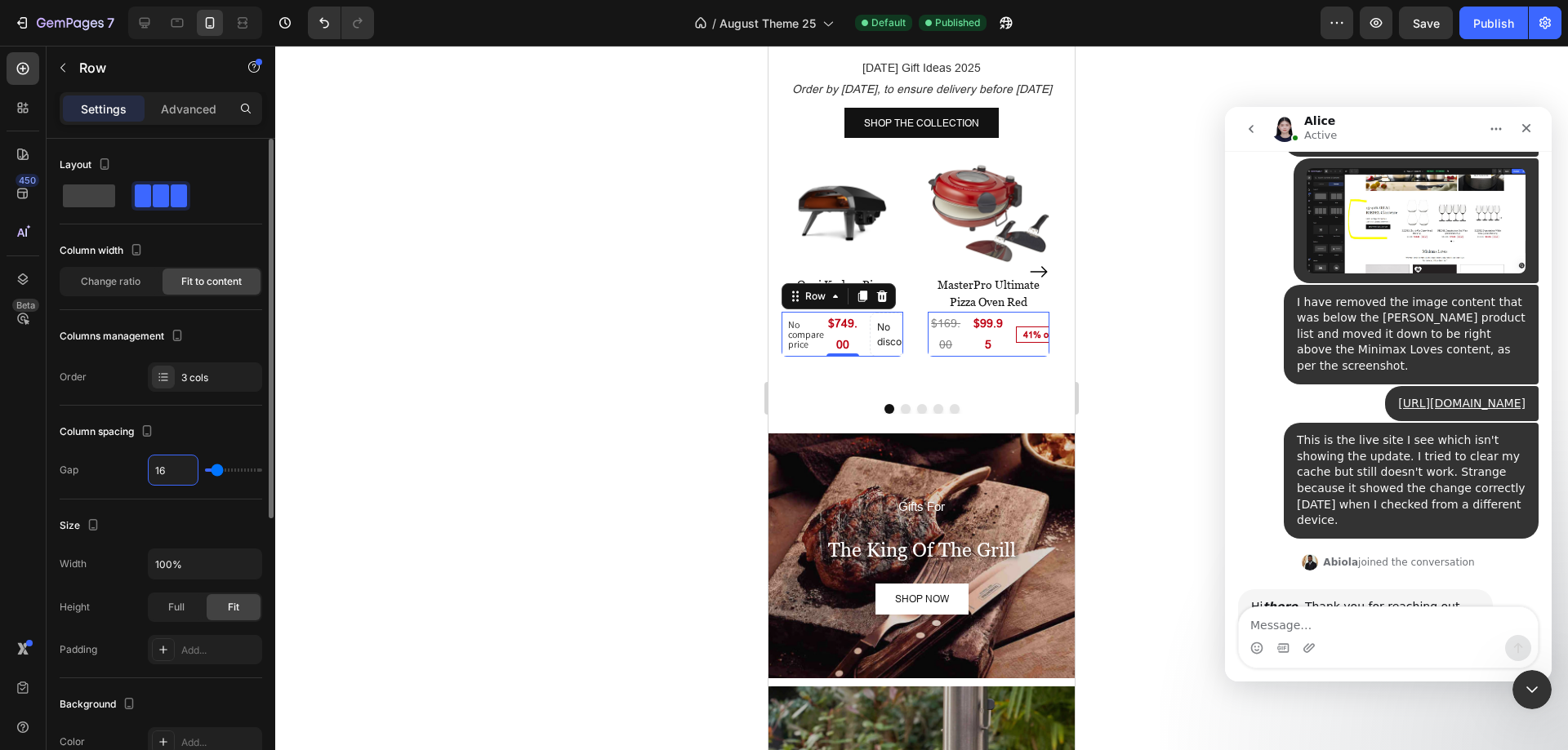
click at [165, 474] on input "16" at bounding box center [173, 470] width 49 height 30
type input "4"
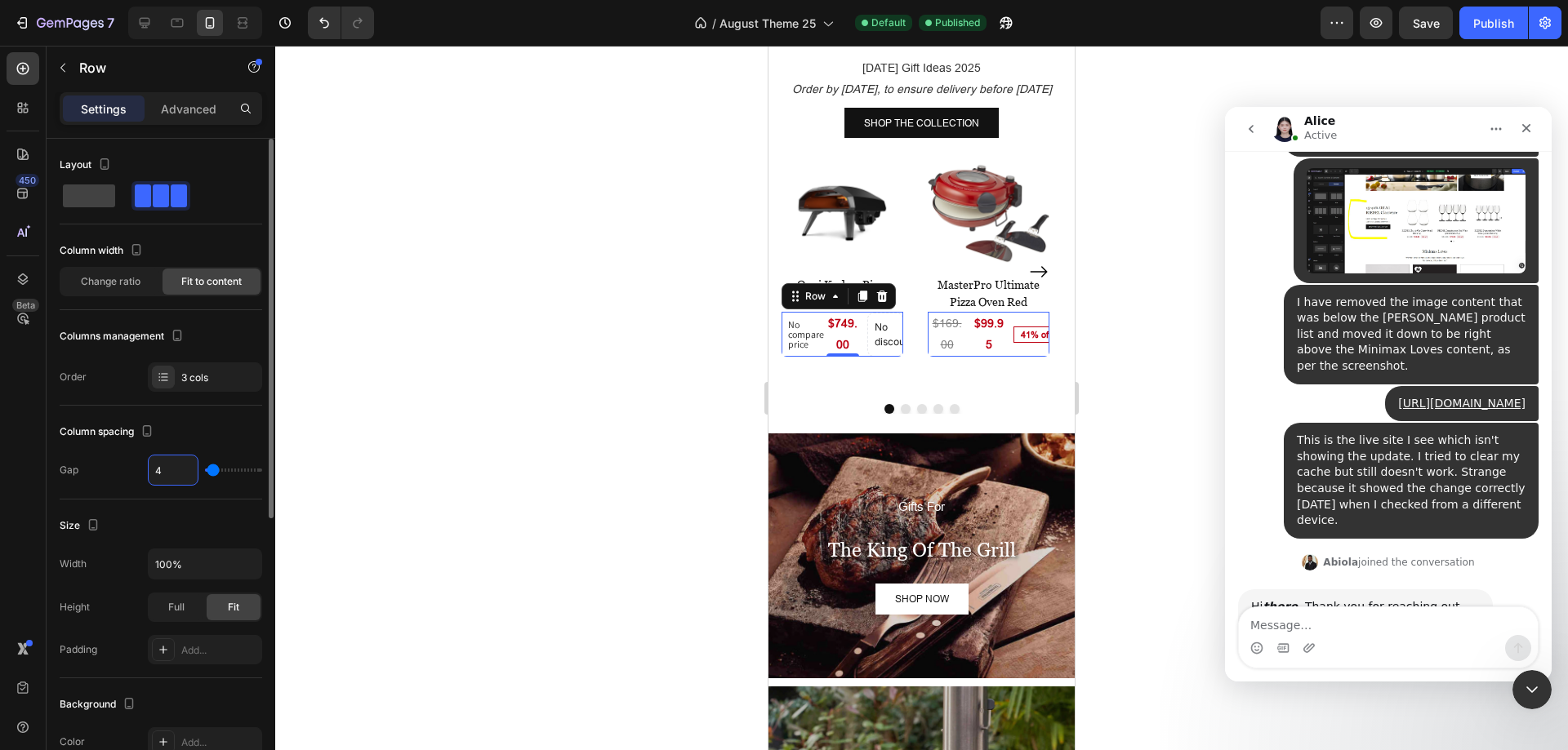
type input "4"
click at [218, 442] on div "Column spacing" at bounding box center [160, 431] width 203 height 26
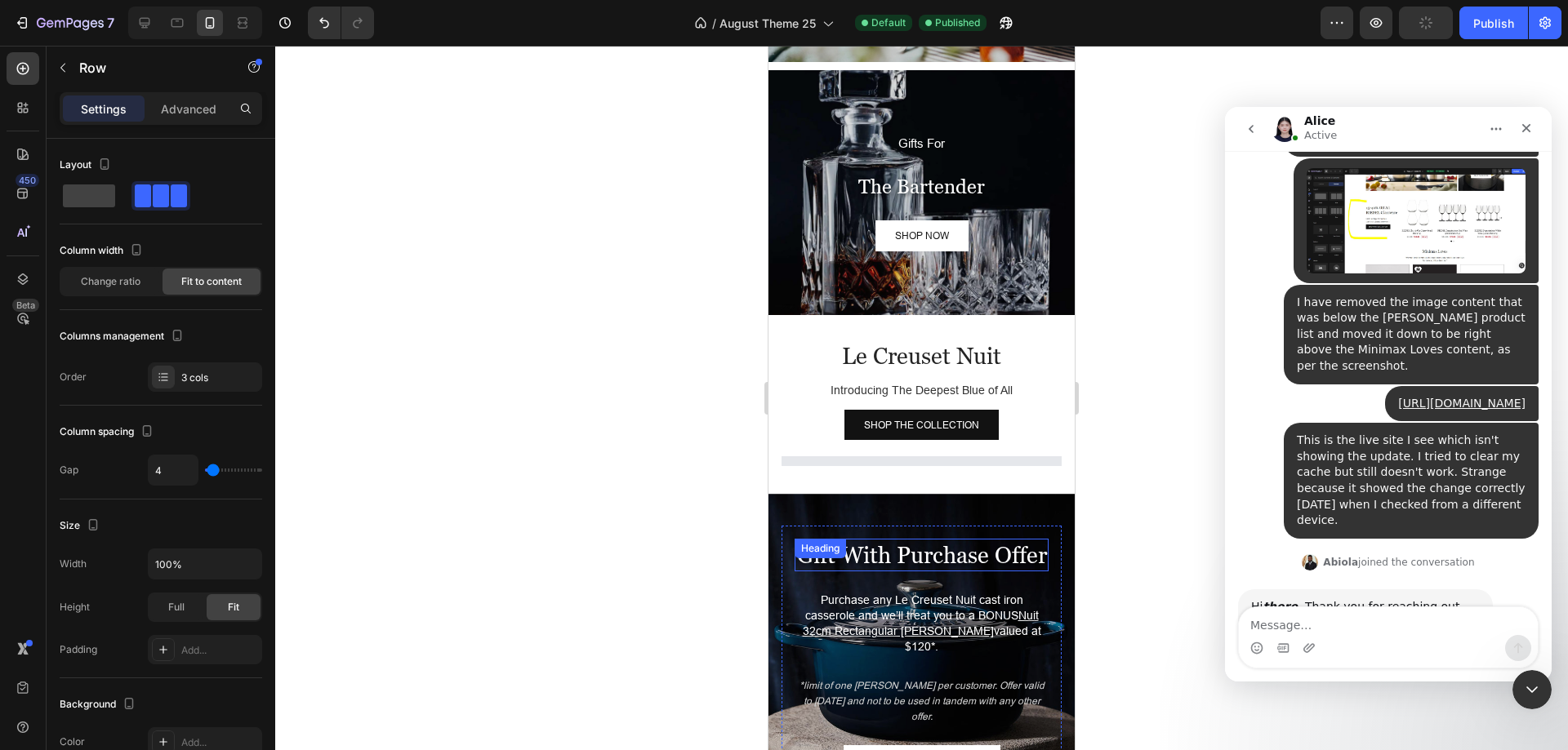
scroll to position [2515, 0]
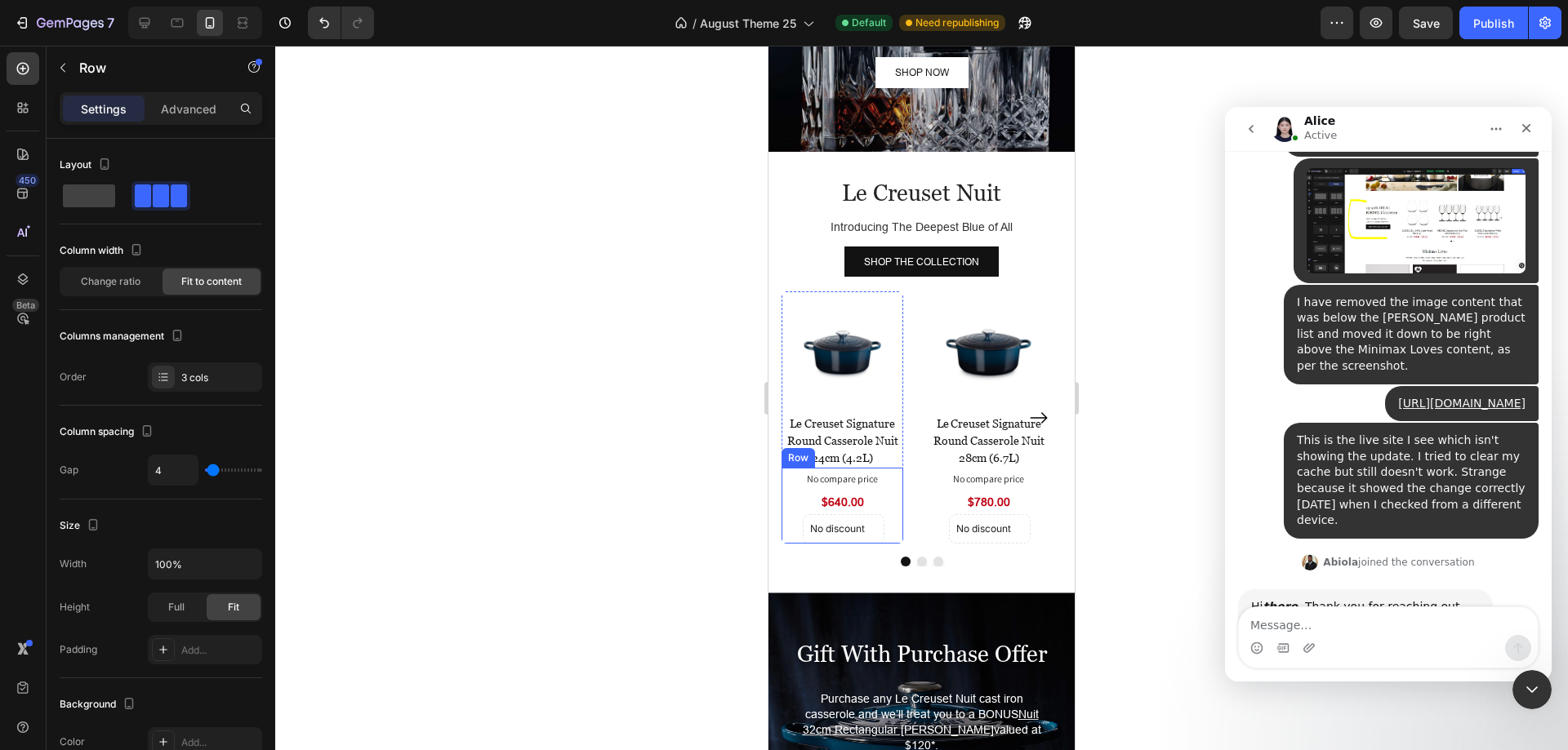
click at [795, 518] on div "No compare price Product Price $640.00 Product Price Product Price No discount …" at bounding box center [842, 506] width 122 height 76
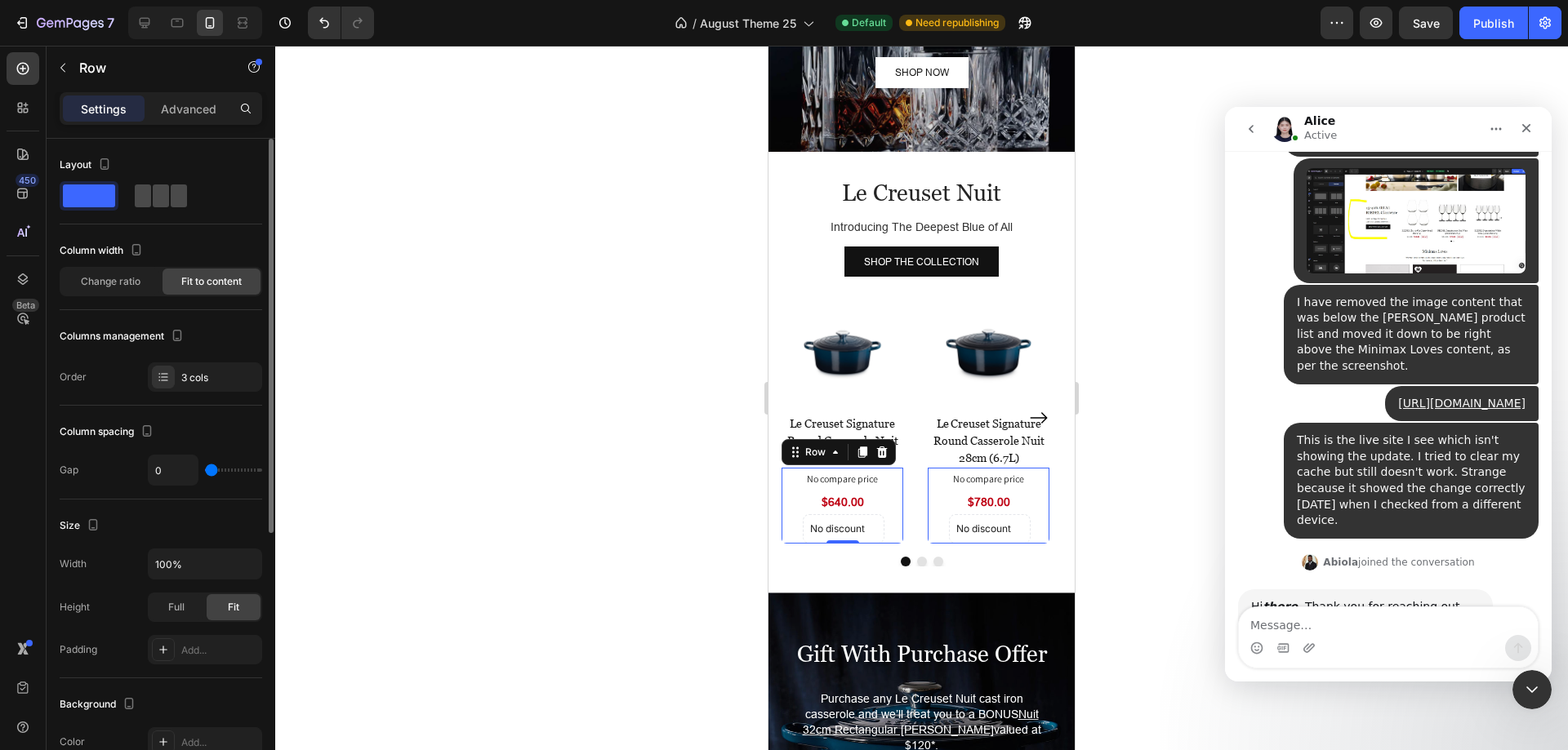
click at [178, 194] on span at bounding box center [178, 195] width 17 height 23
type input "16"
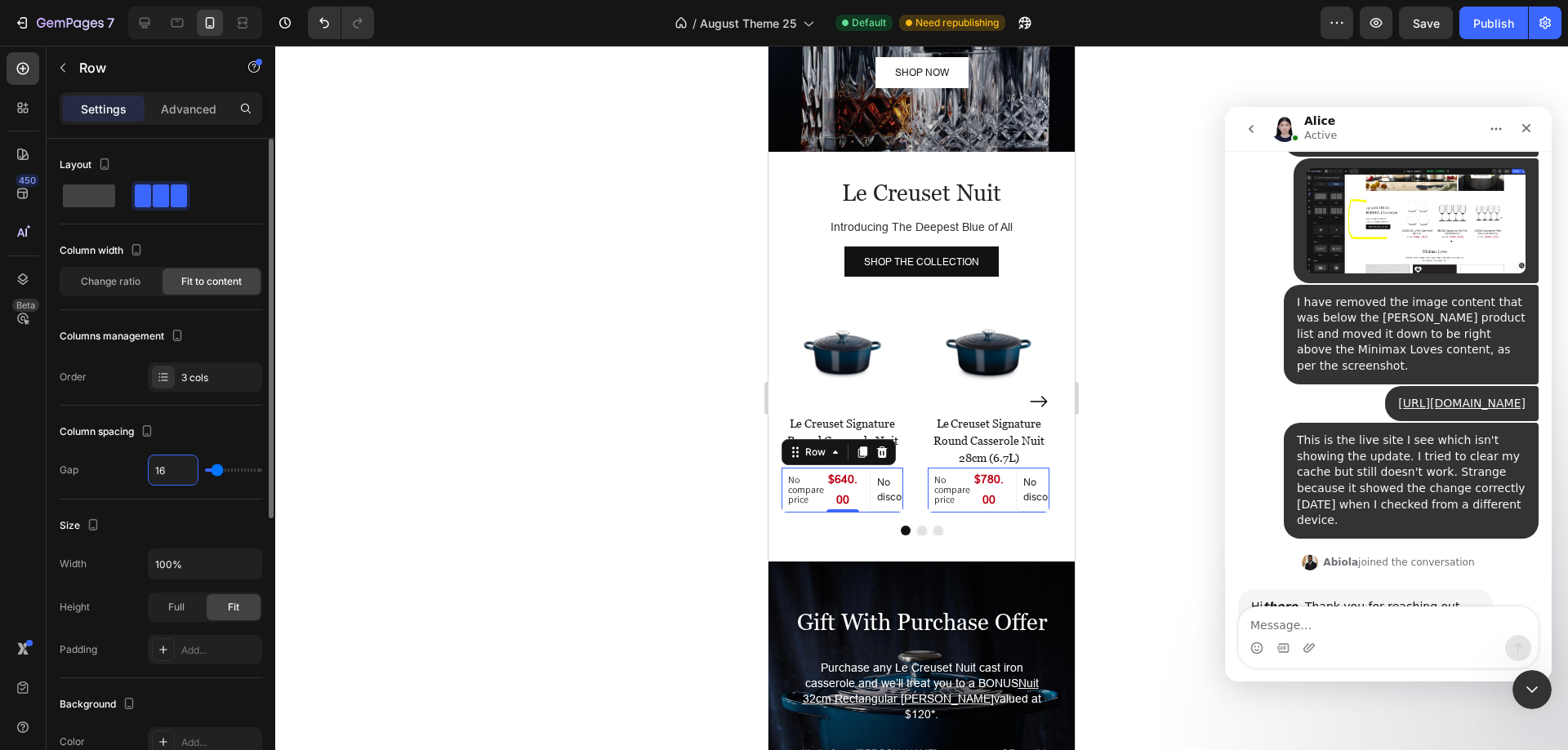
click at [161, 470] on input "16" at bounding box center [173, 470] width 49 height 30
type input "4"
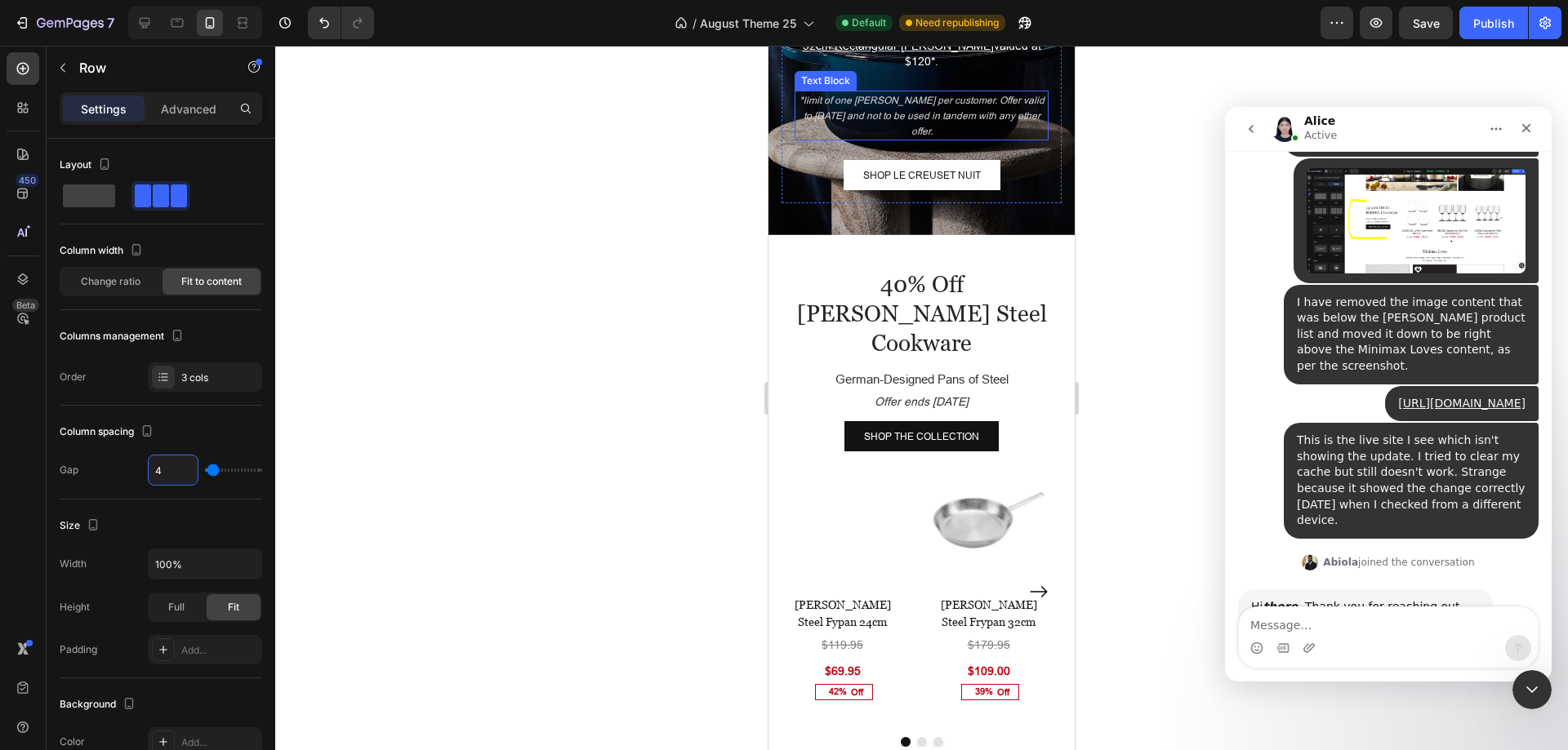
scroll to position [3331, 0]
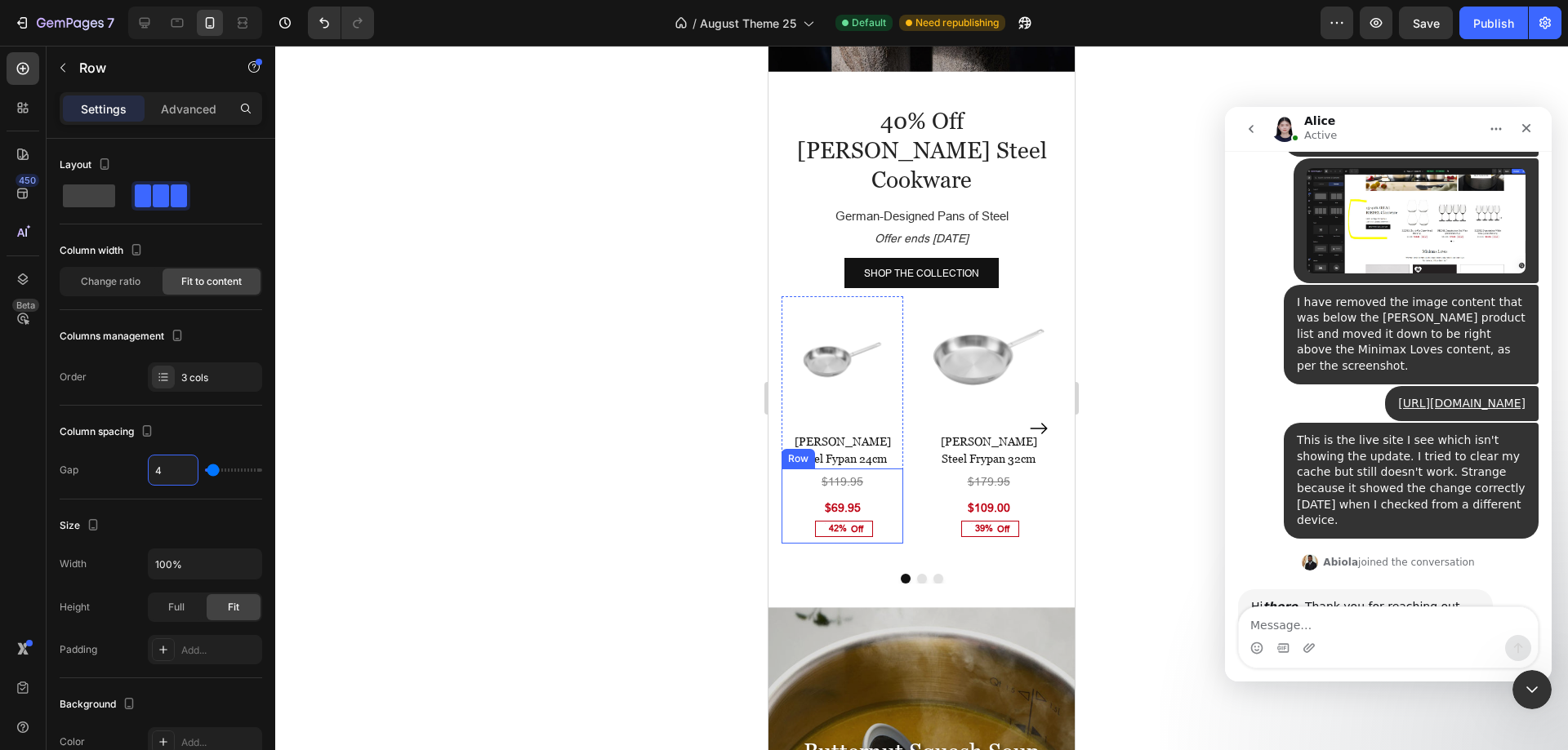
click at [804, 469] on div "$119.95 (P) Price (P) Price $69.95 (P) Price (P) Price 42% Off (P) Tag Row" at bounding box center [842, 507] width 122 height 75
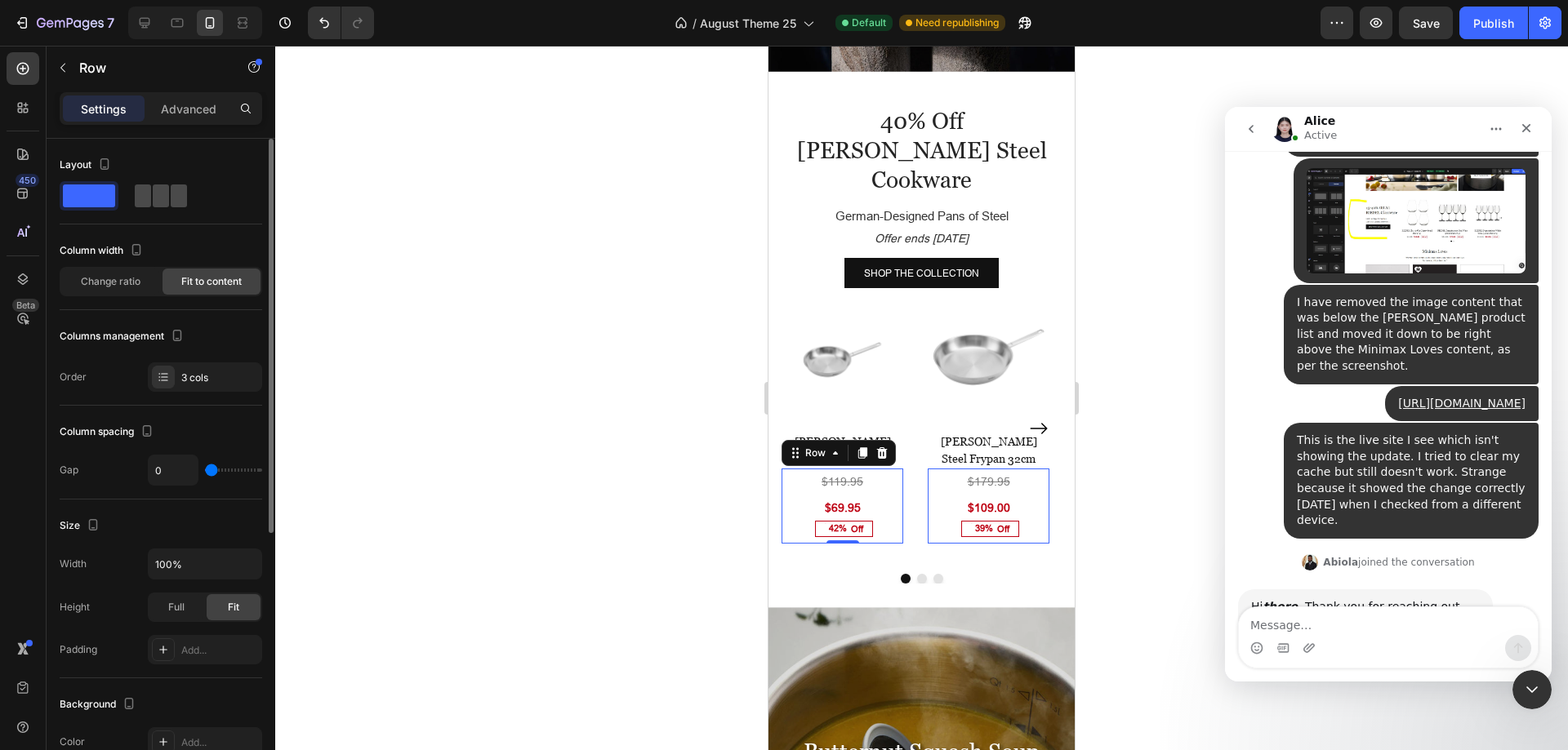
click at [152, 196] on span at bounding box center [160, 195] width 17 height 23
type input "16"
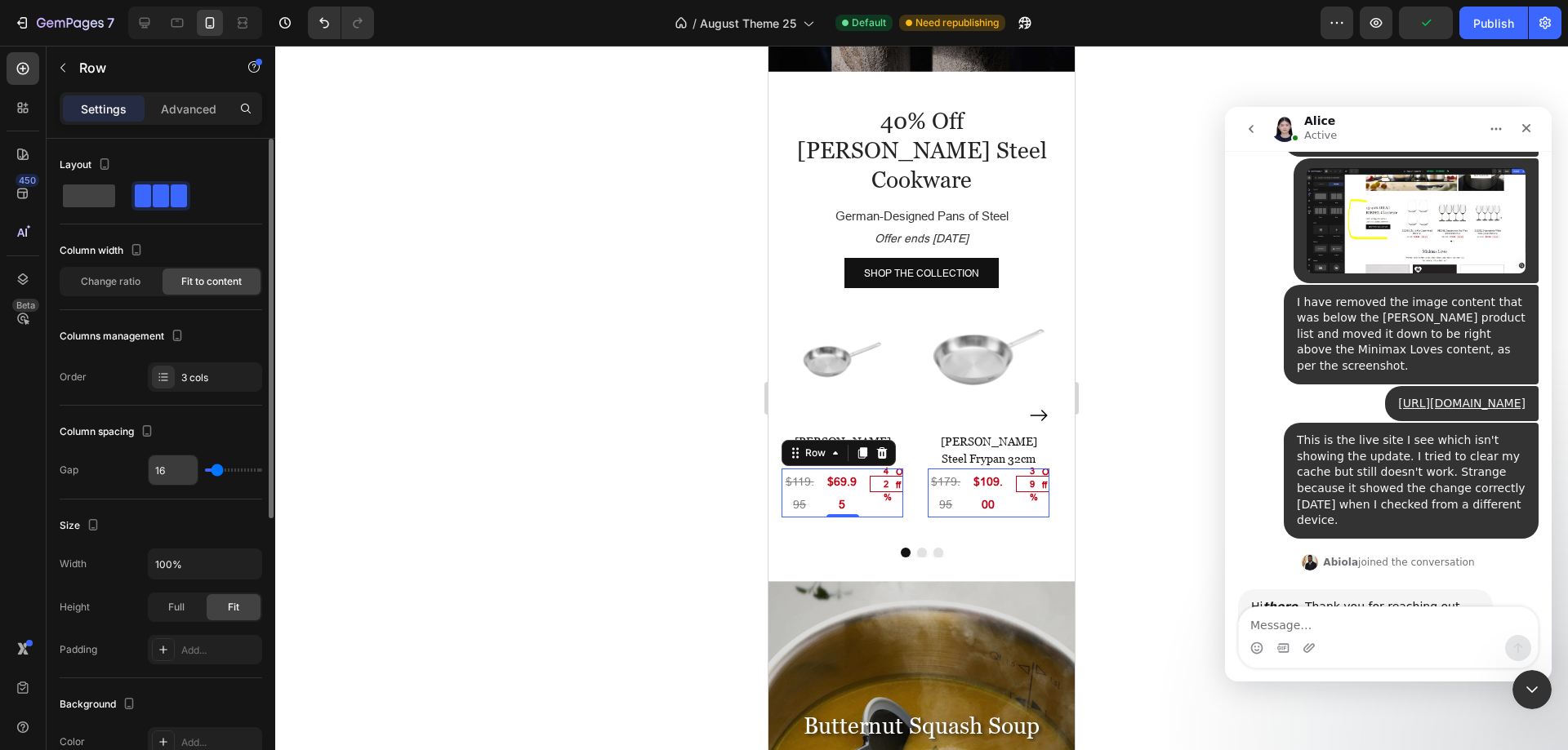
click at [167, 474] on input "16" at bounding box center [173, 470] width 49 height 30
type input "4"
type input "0"
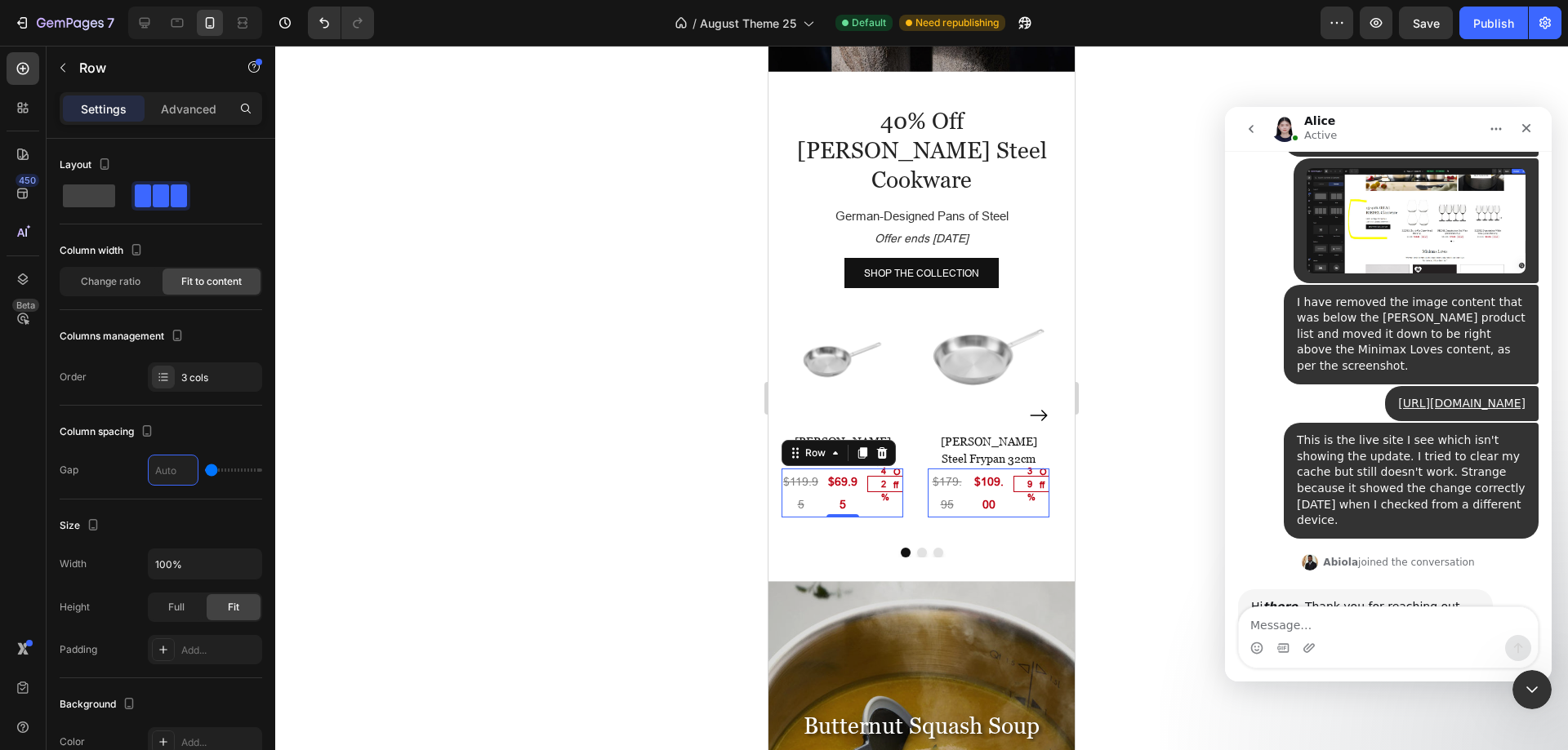
type input "3"
type input "0"
type input "4"
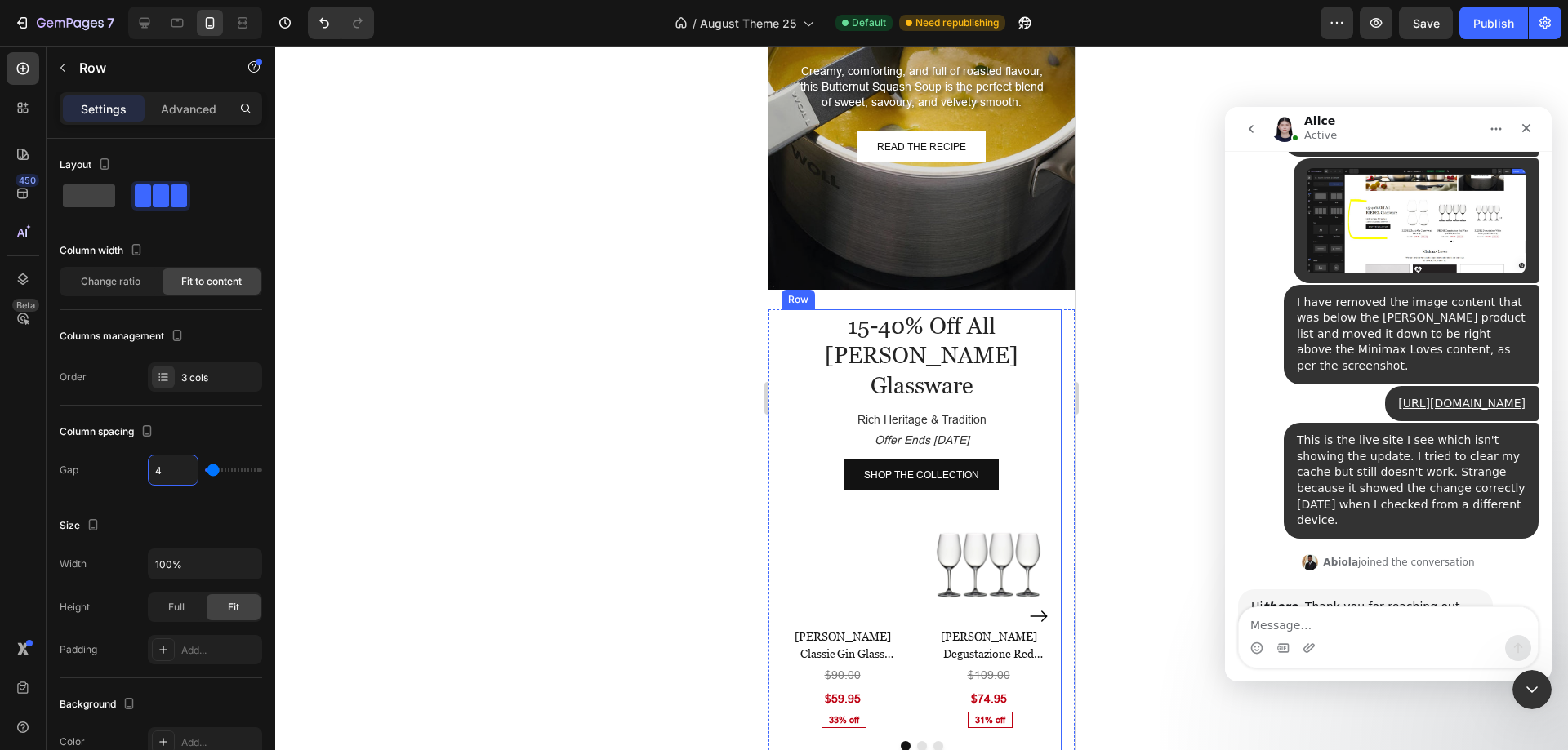
scroll to position [4148, 0]
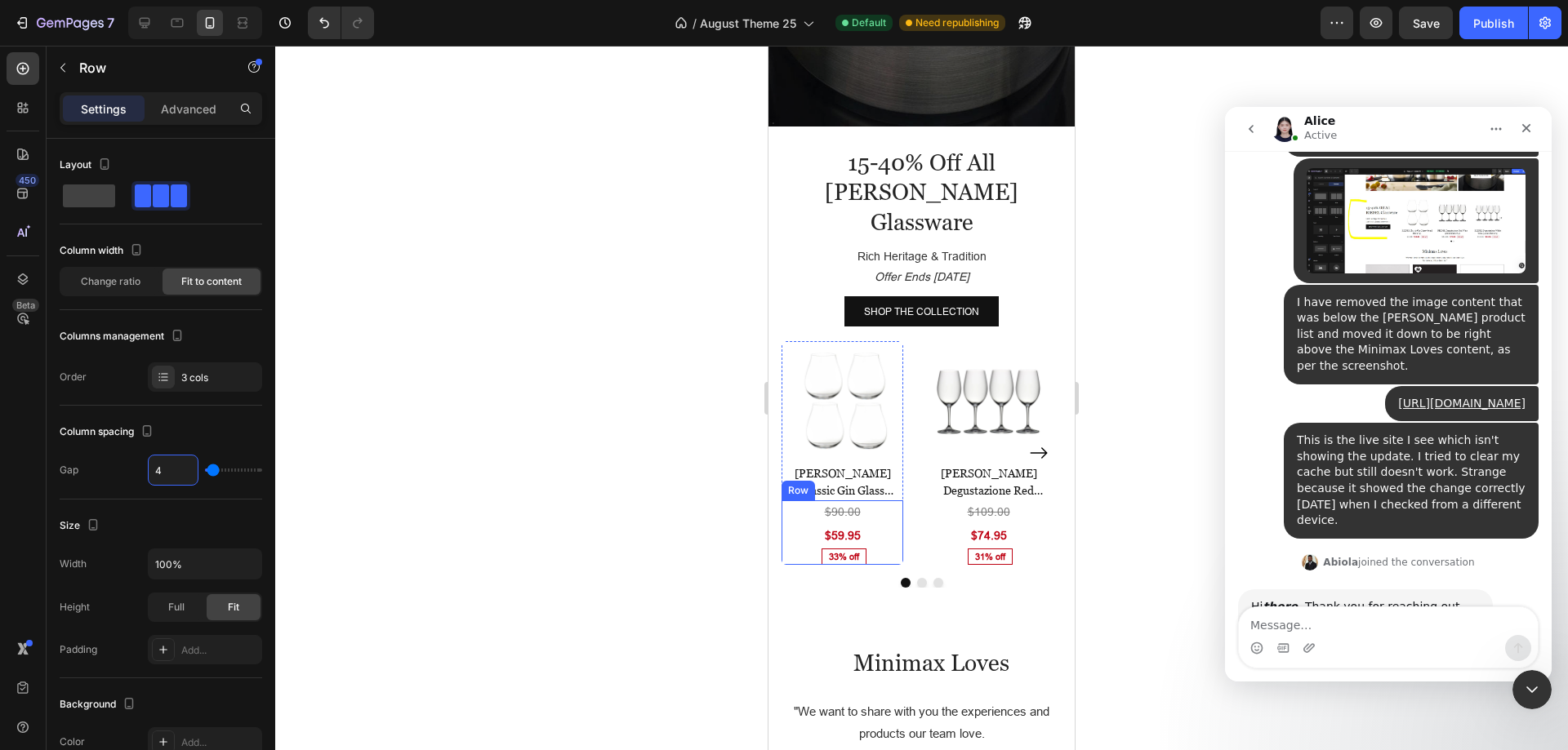
click at [796, 501] on div "$90.00 Product Price Product Price $59.95 Product Price Product Price 33% off P…" at bounding box center [842, 532] width 122 height 63
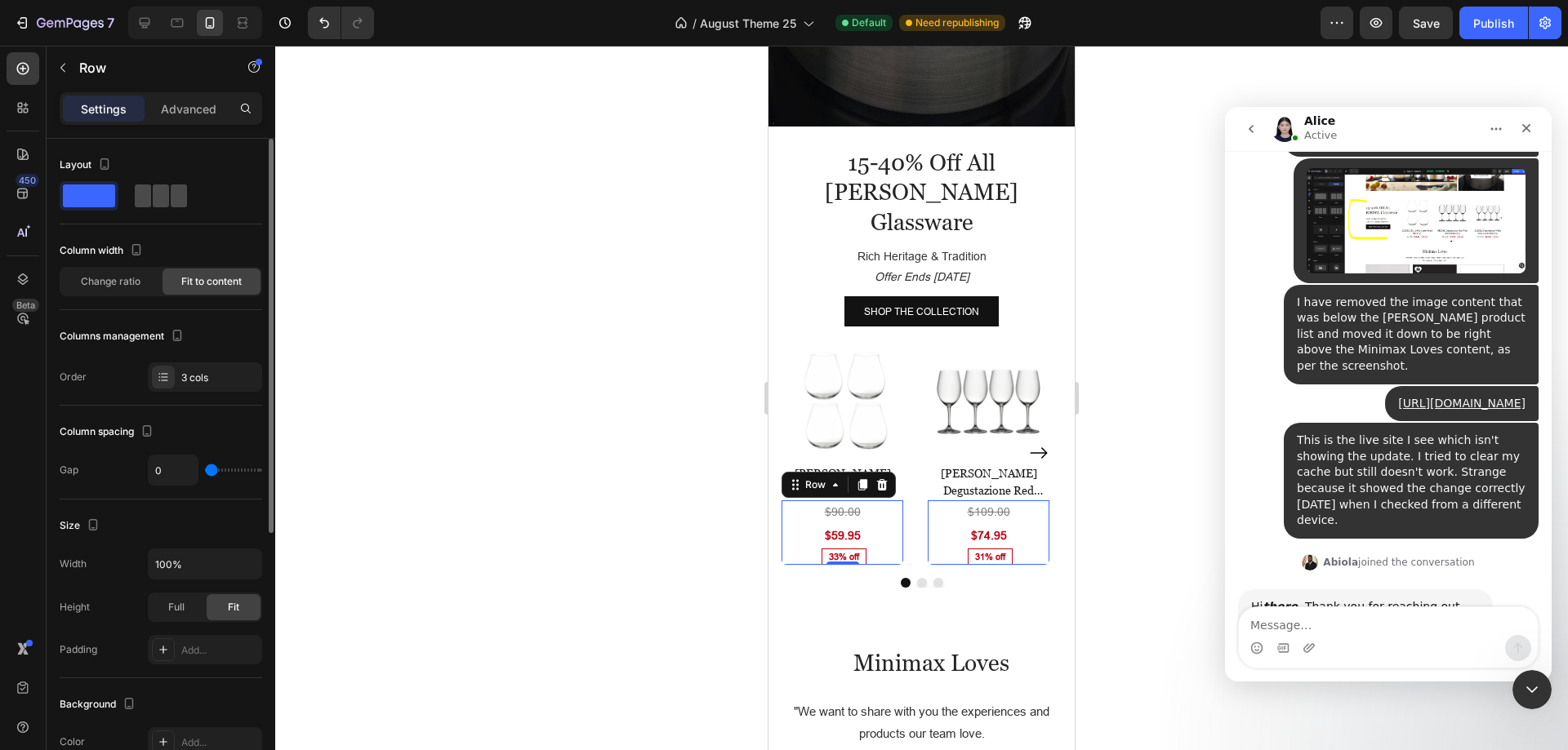
click at [170, 203] on span at bounding box center [178, 195] width 17 height 23
type input "16"
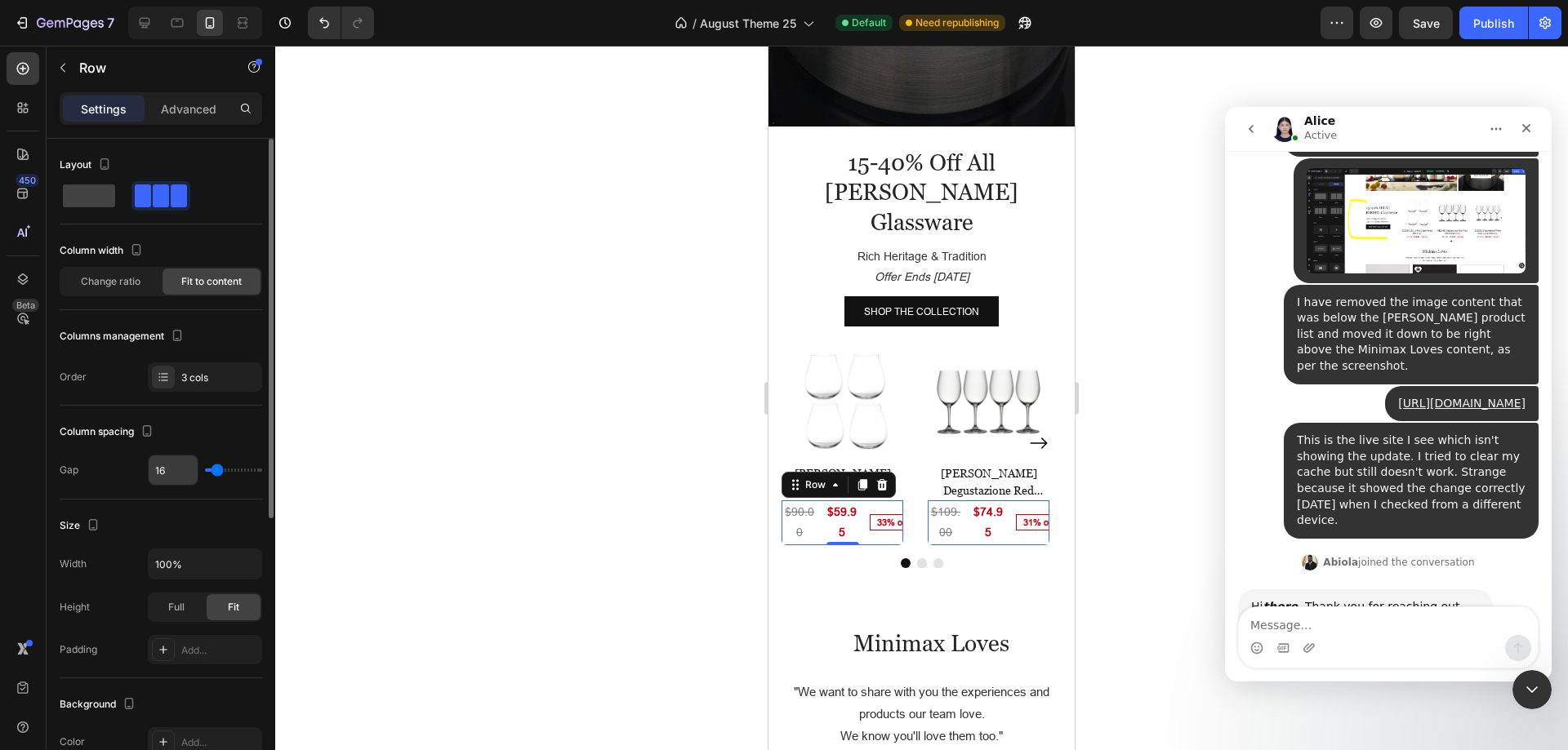
click at [157, 475] on input "16" at bounding box center [173, 470] width 49 height 30
type input "4"
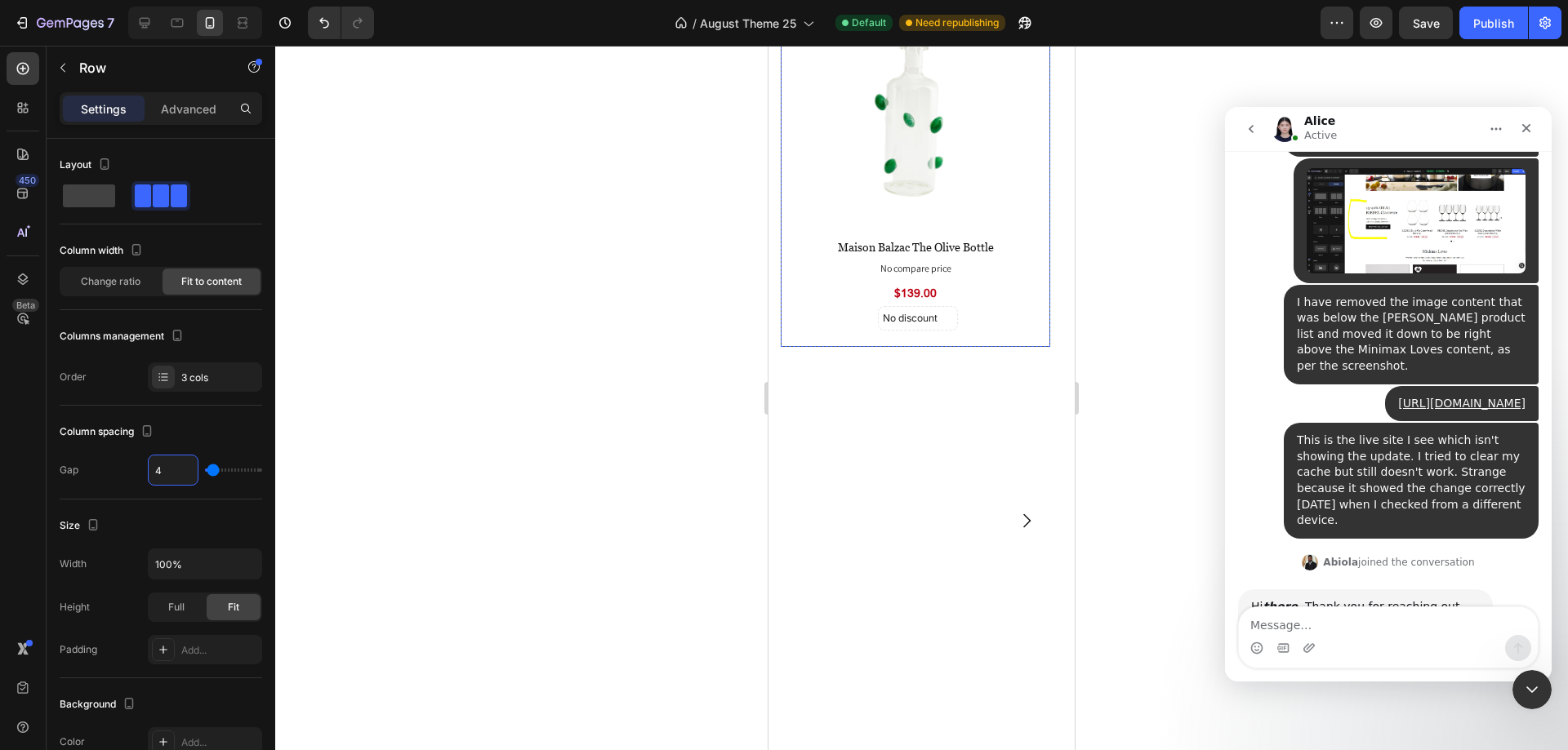
scroll to position [3984, 0]
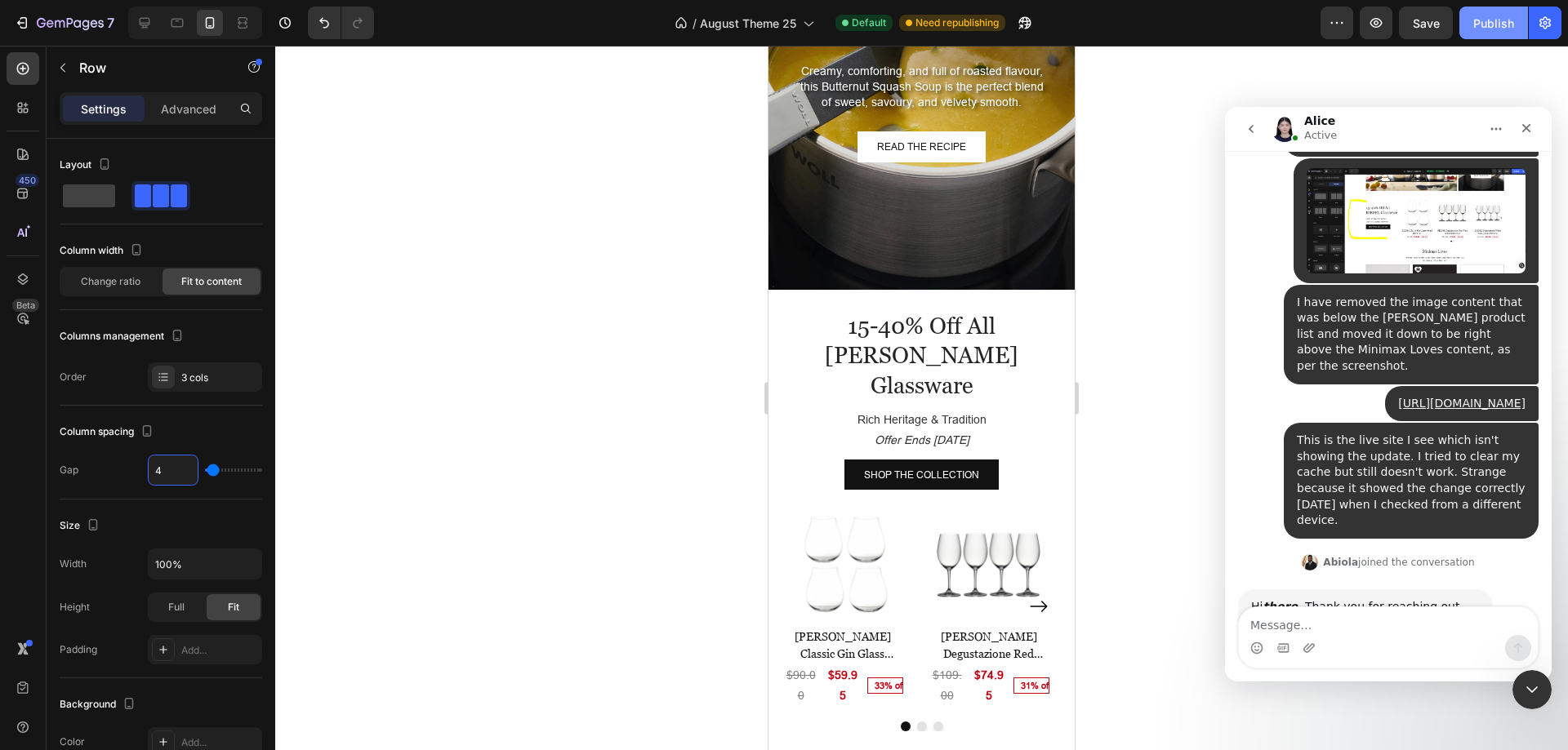
type input "4"
click at [1499, 29] on div "Publish" at bounding box center [1493, 23] width 41 height 17
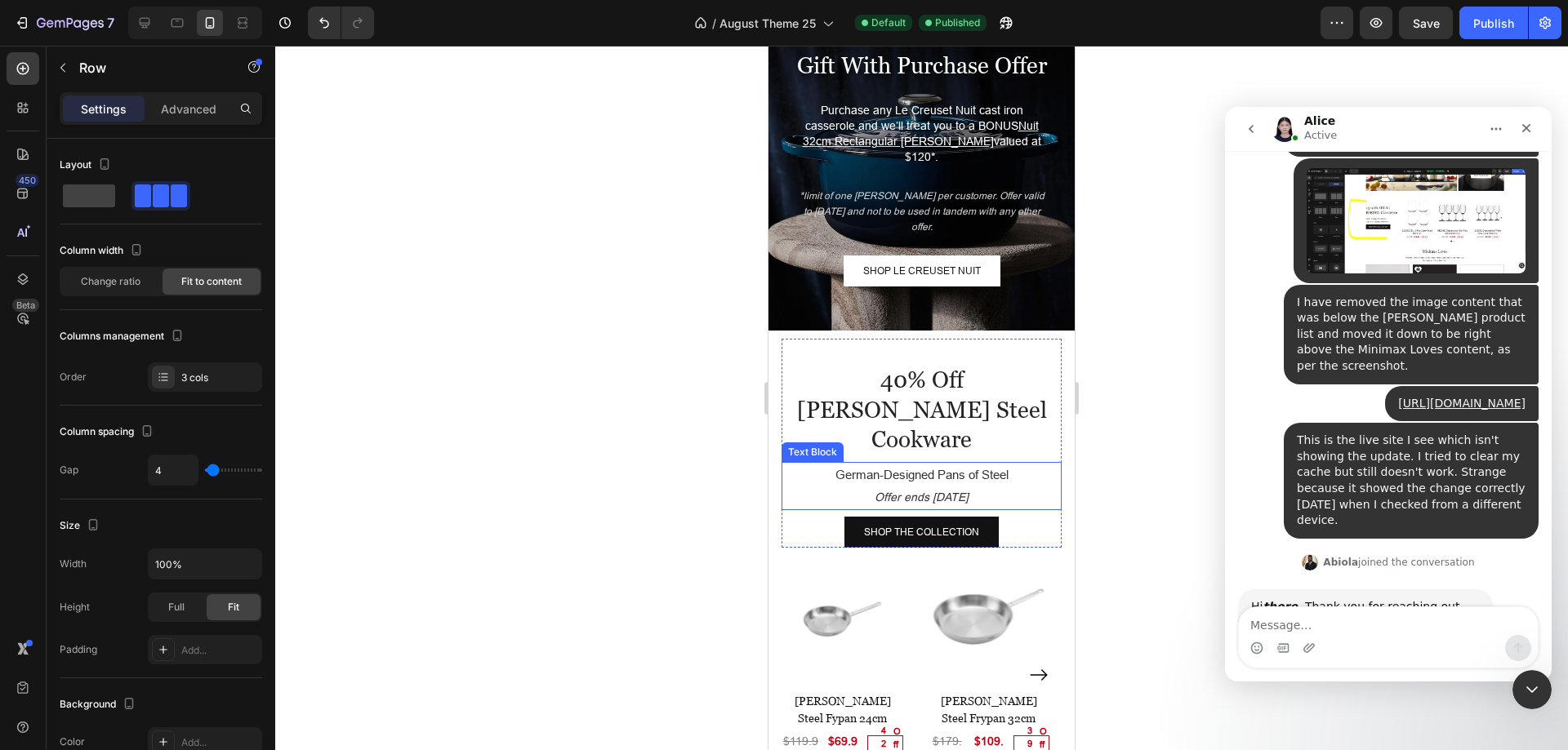
scroll to position [3005, 0]
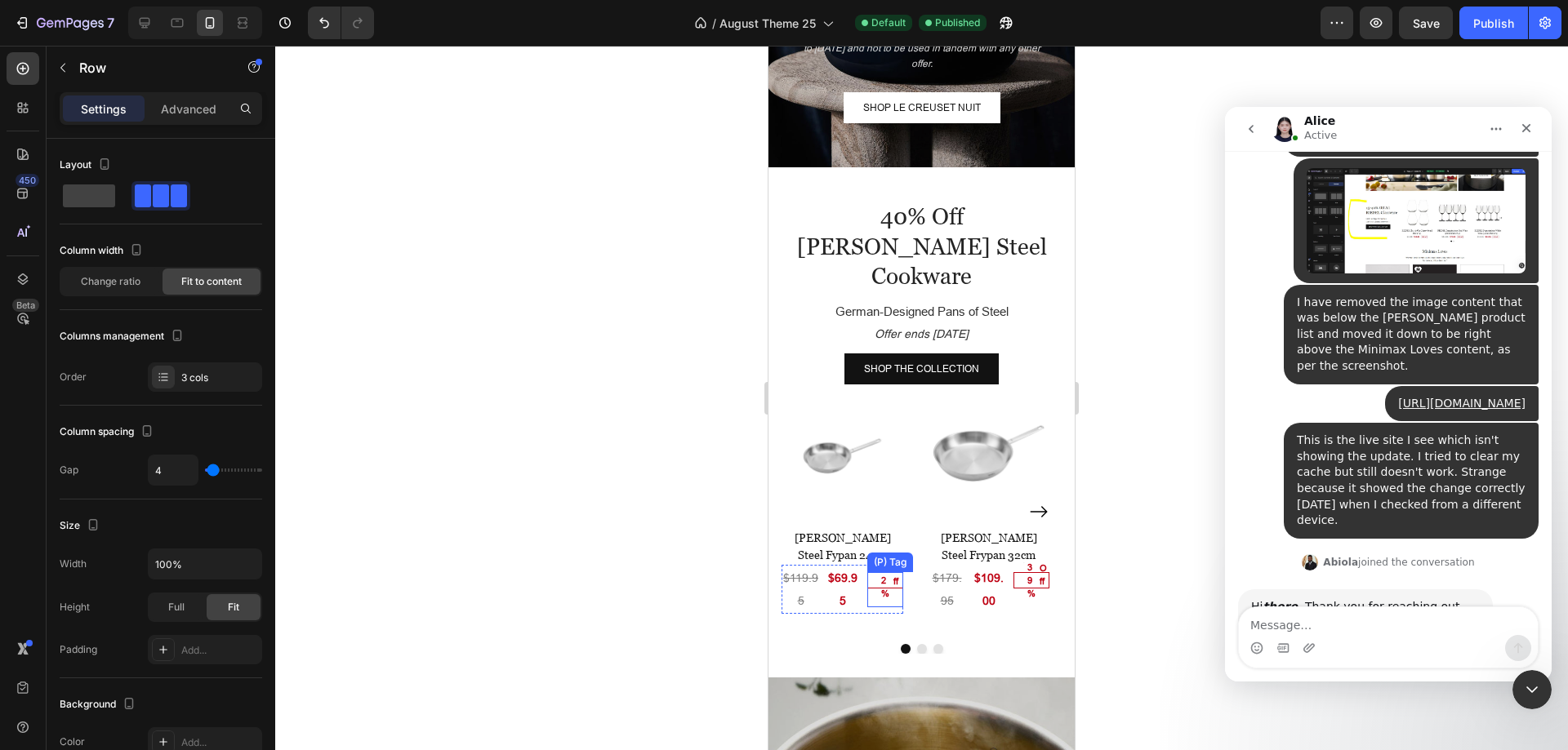
click at [885, 559] on div "42%" at bounding box center [886, 580] width 12 height 43
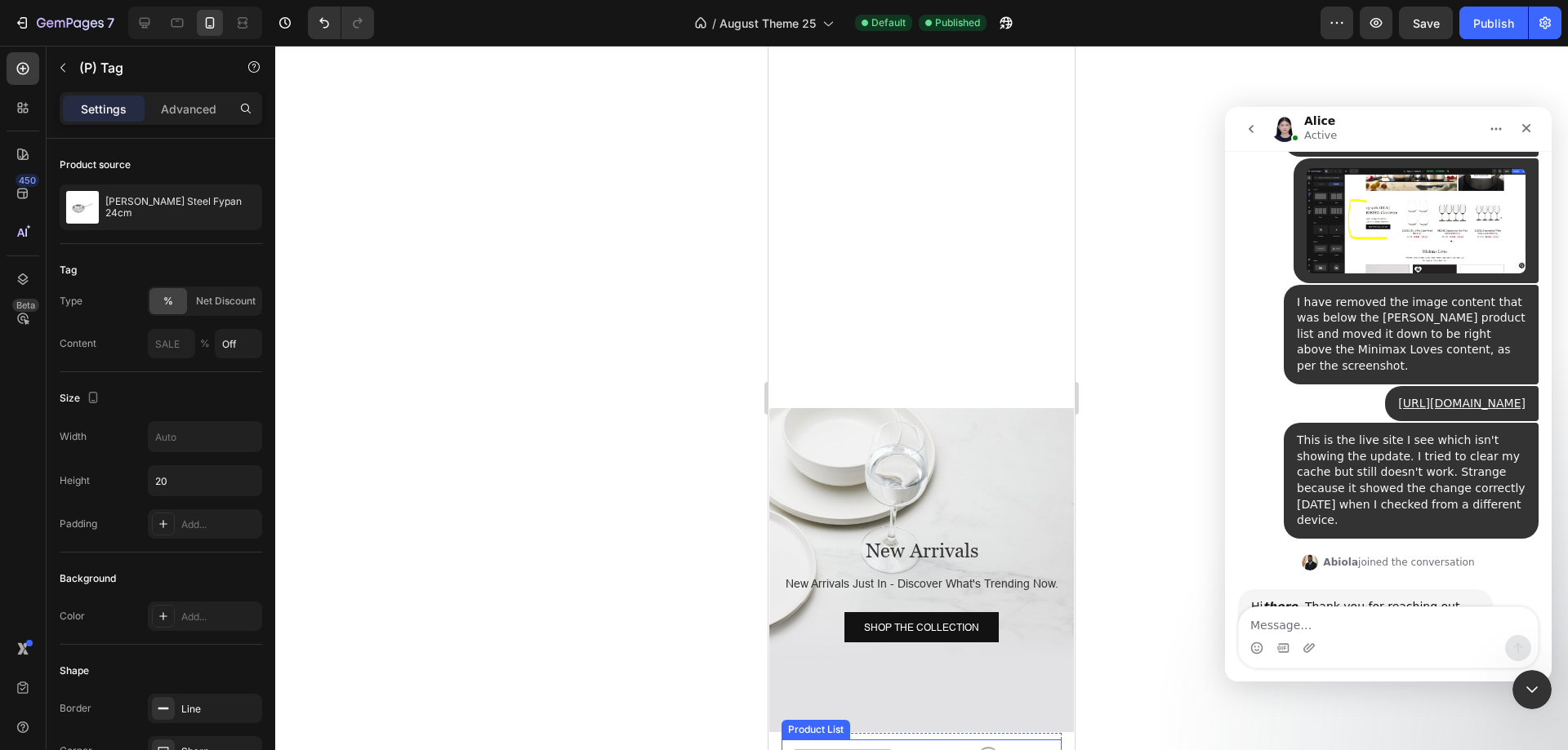
scroll to position [980, 0]
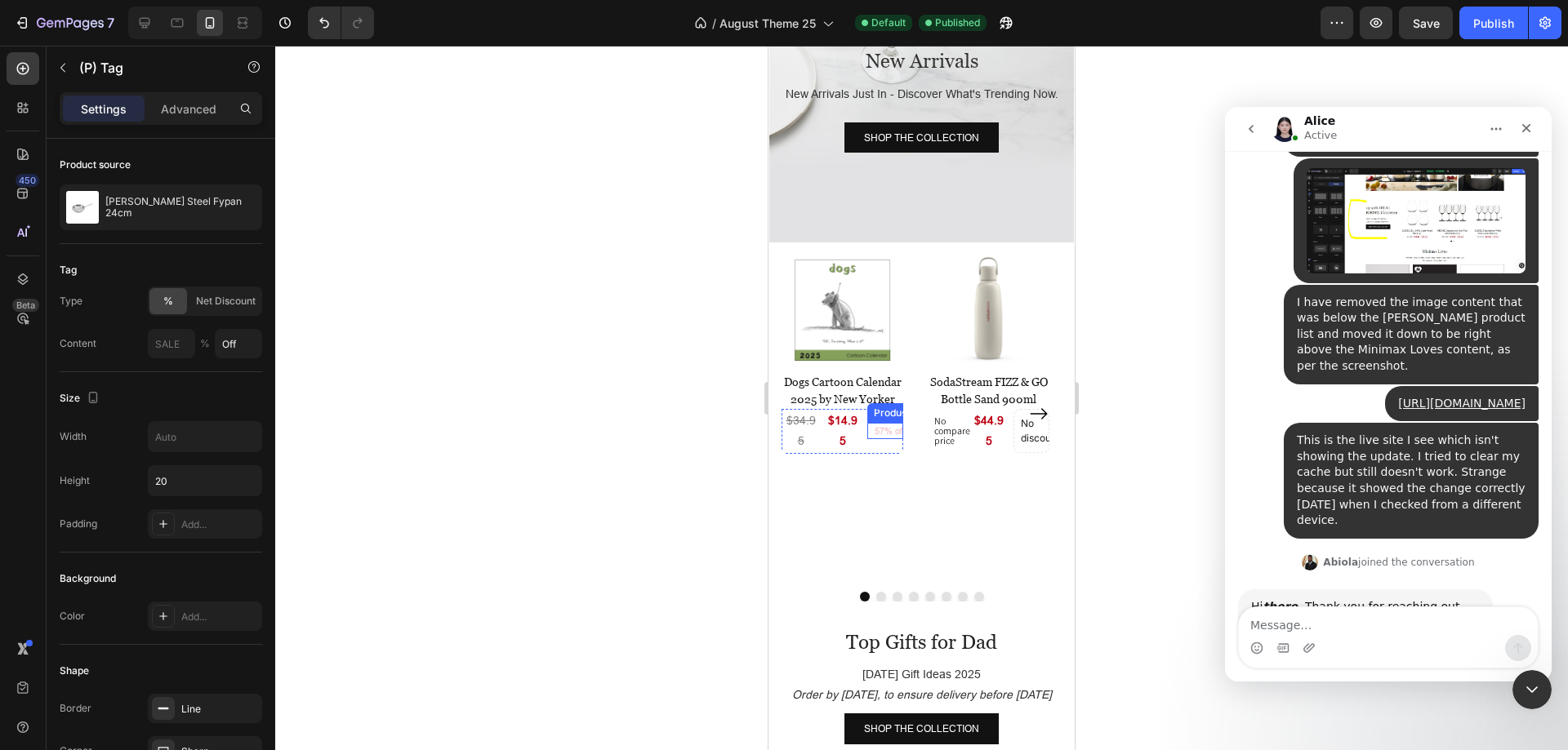
click at [878, 425] on pre "57% off" at bounding box center [885, 431] width 35 height 12
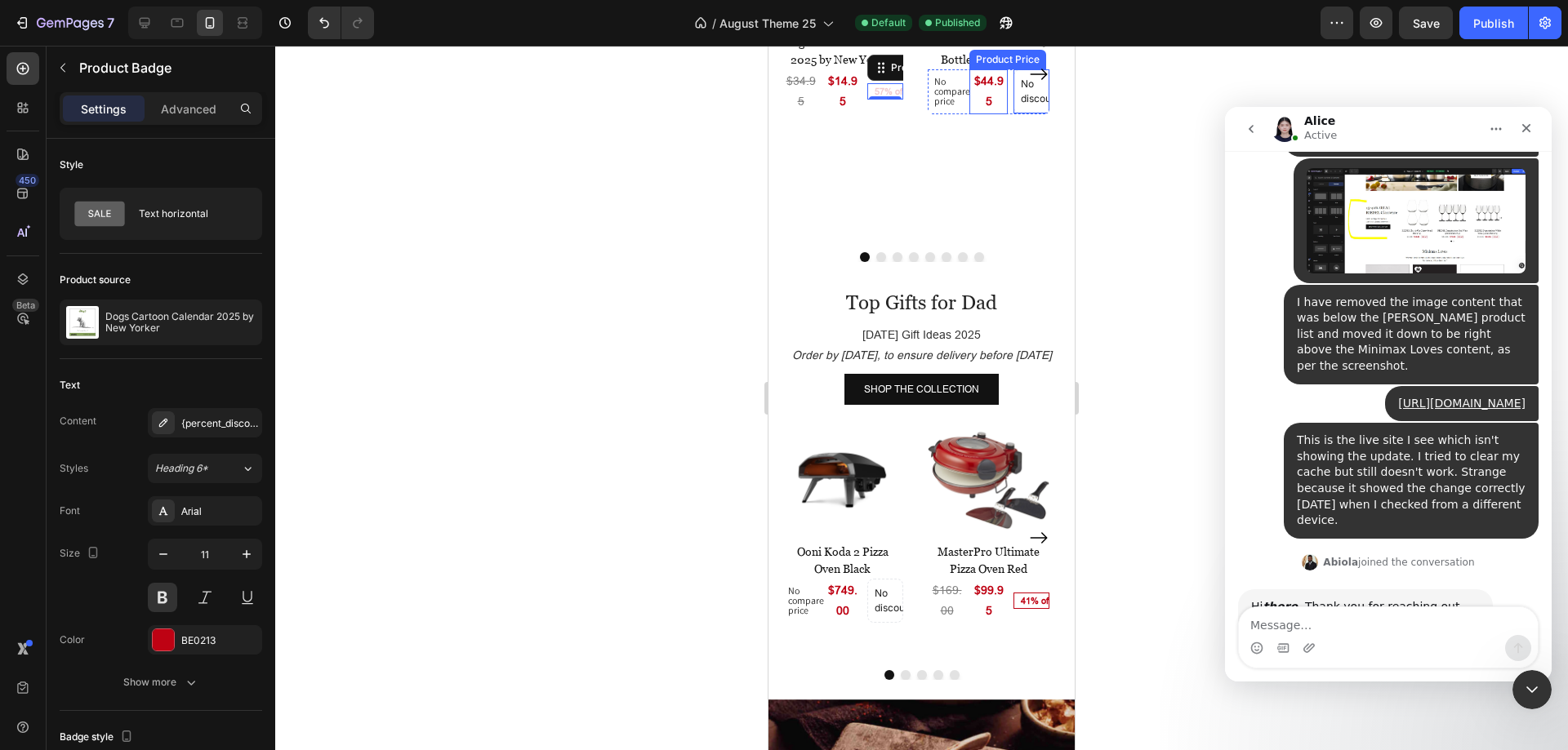
scroll to position [1469, 0]
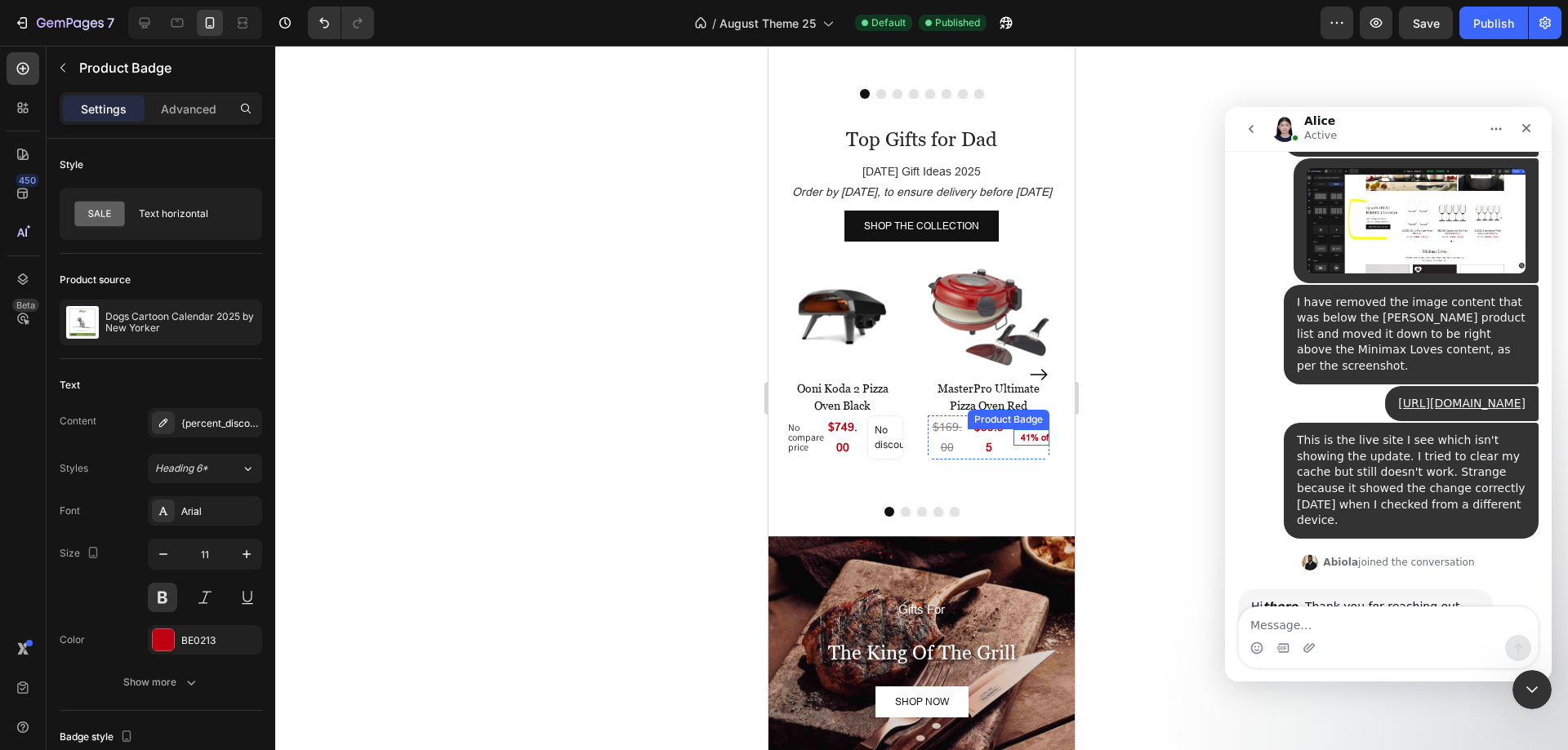
click at [1029, 442] on pre "41% off" at bounding box center [1031, 437] width 35 height 12
click at [910, 271] on div "Product Images Ooni Koda 2 Pizza Oven Black (P) Title No compare price Product …" at bounding box center [922, 375] width 280 height 237
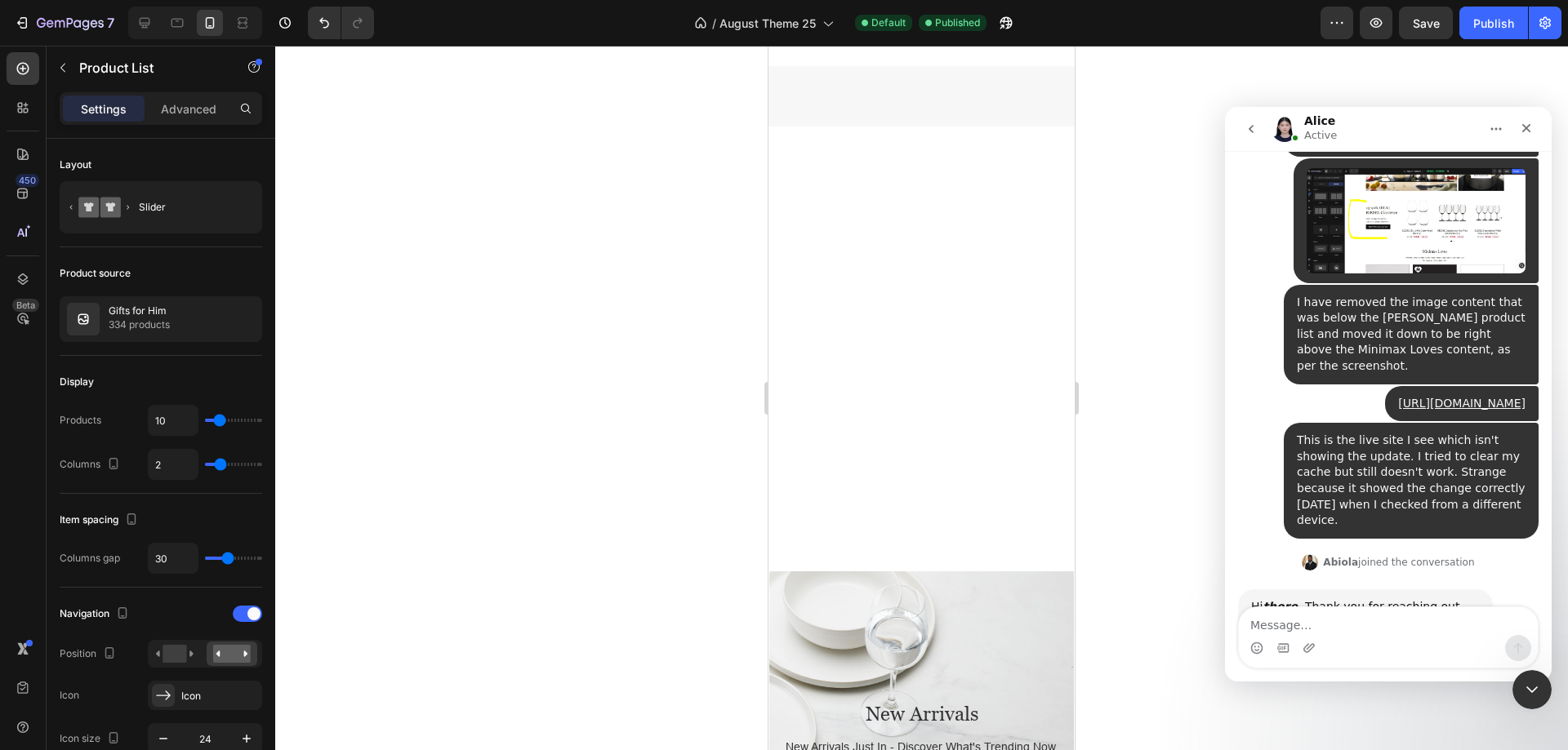
scroll to position [1143, 0]
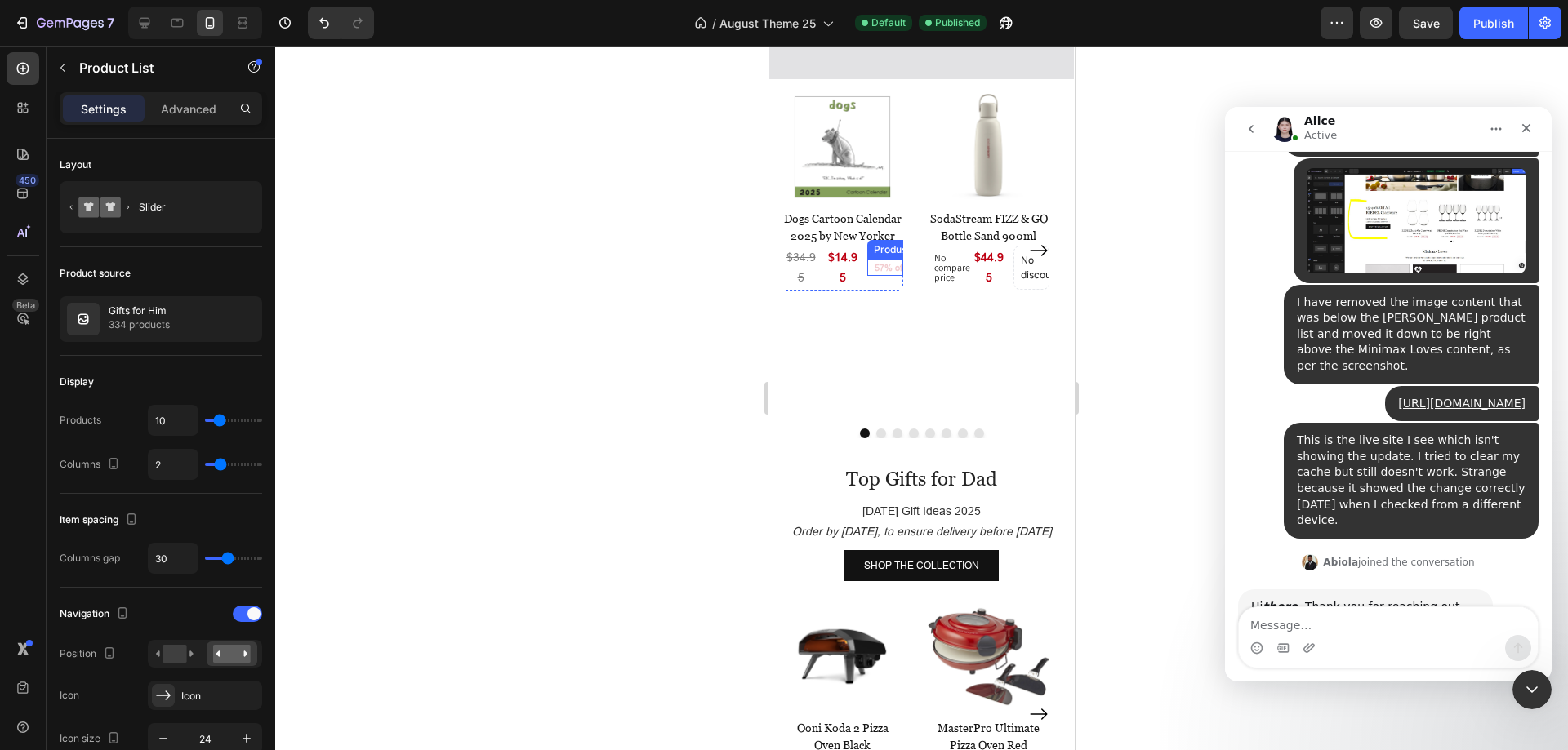
click at [878, 262] on pre "57% off" at bounding box center [885, 268] width 35 height 12
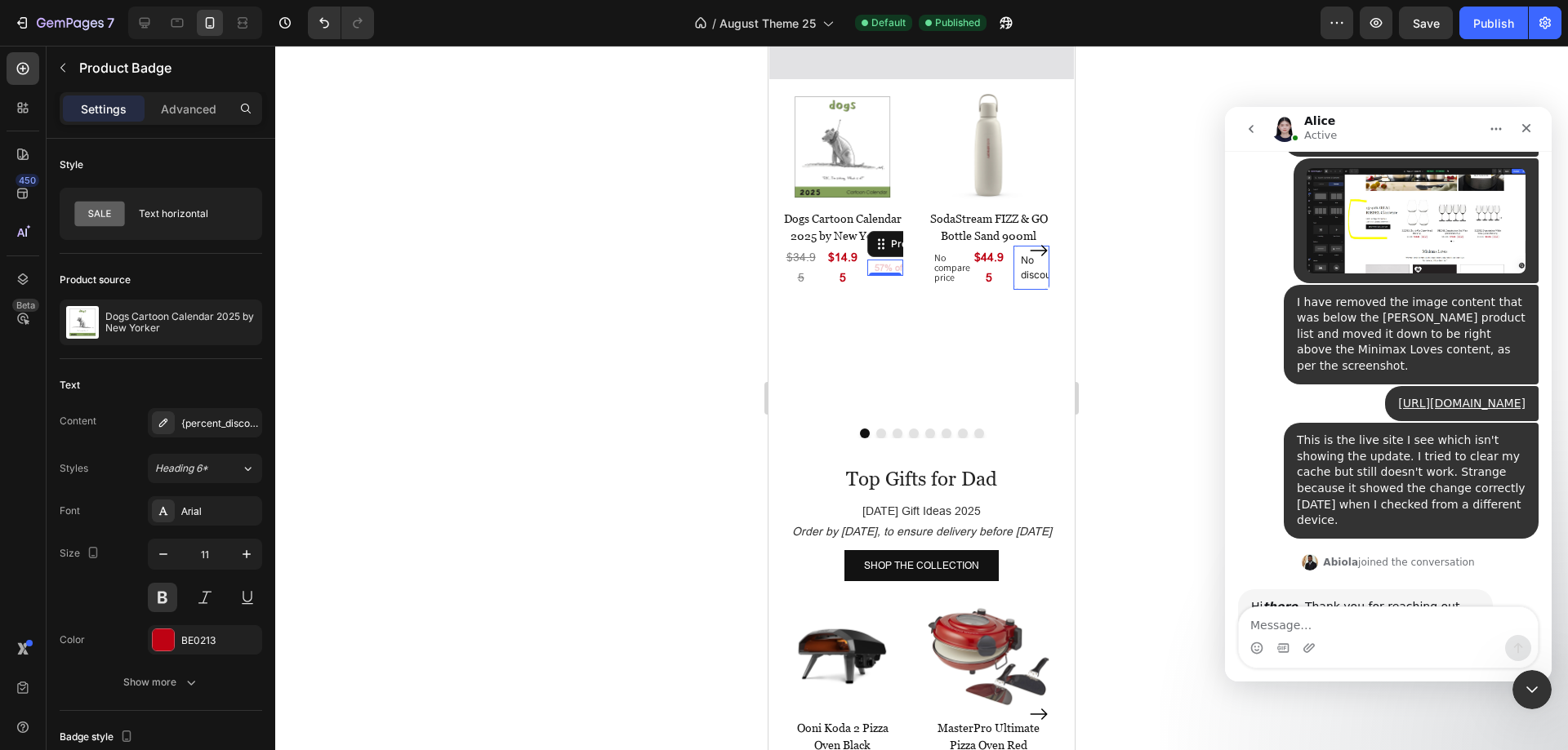
click at [885, 262] on pre "57% off" at bounding box center [885, 268] width 35 height 12
click at [894, 262] on pre "57% off" at bounding box center [885, 268] width 35 height 12
click at [874, 262] on pre "57% off" at bounding box center [885, 268] width 35 height 12
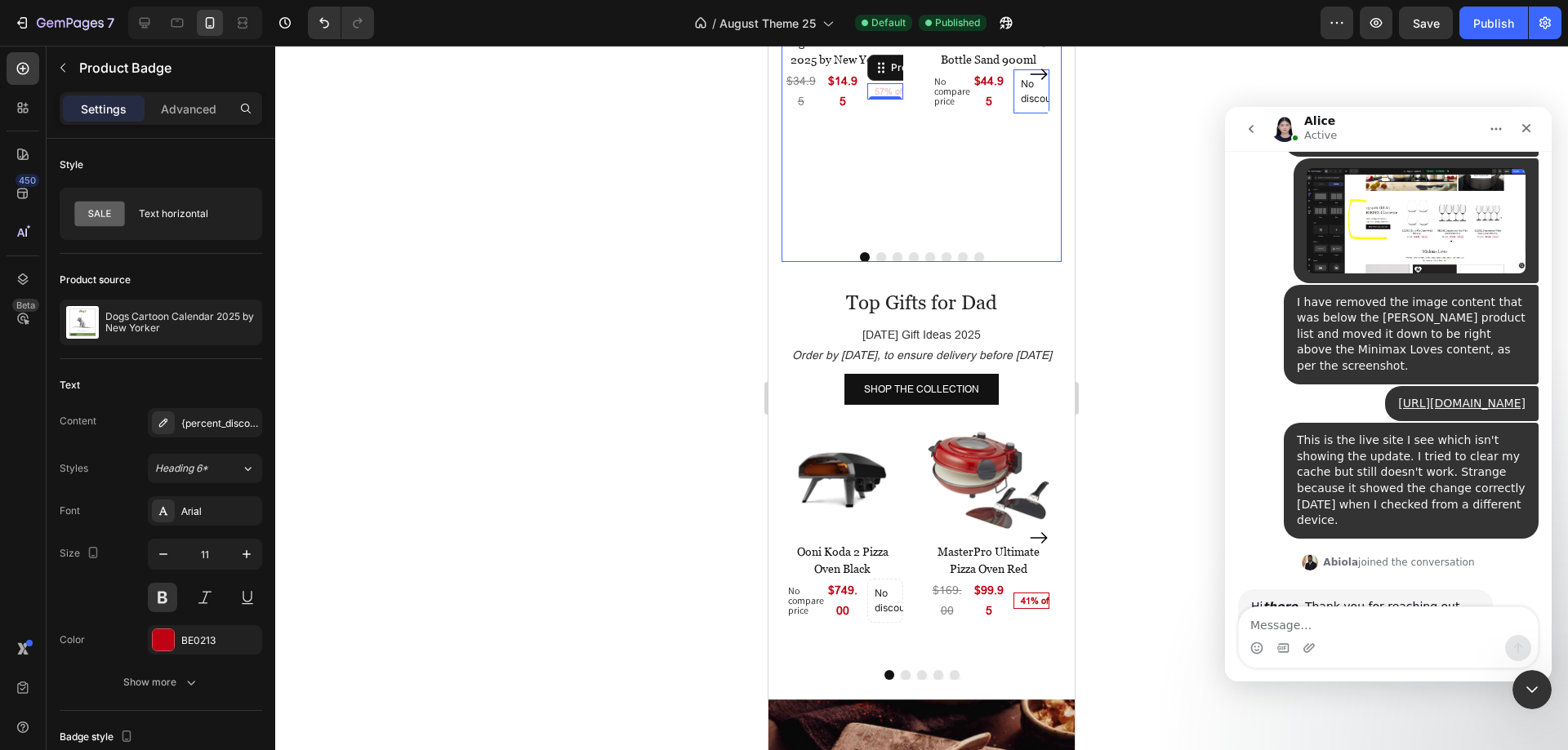
scroll to position [1469, 0]
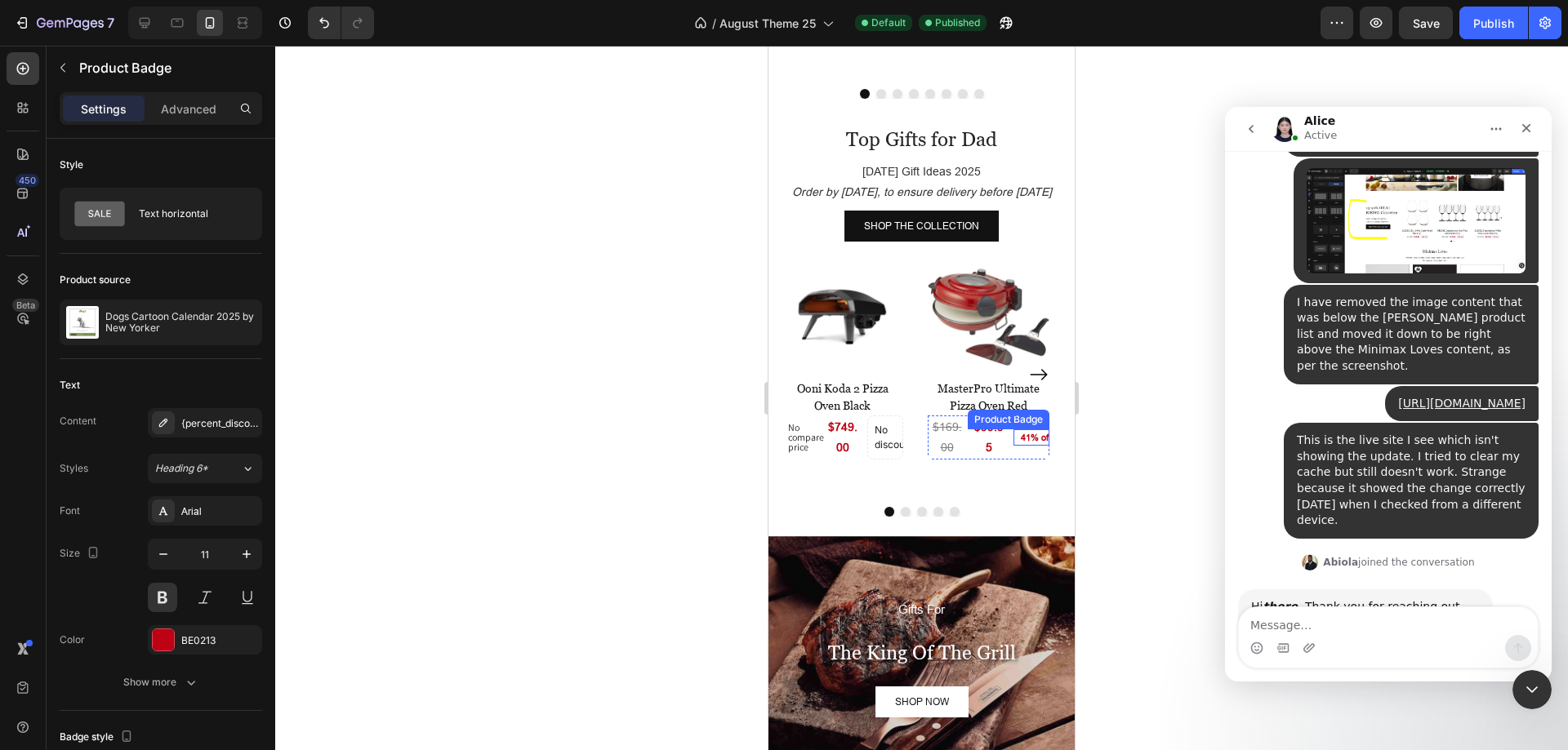
click at [1022, 436] on pre "41% off" at bounding box center [1031, 437] width 35 height 12
click at [1033, 436] on pre "41% off" at bounding box center [1031, 437] width 35 height 12
click at [1043, 435] on pre "41% off" at bounding box center [1031, 437] width 35 height 12
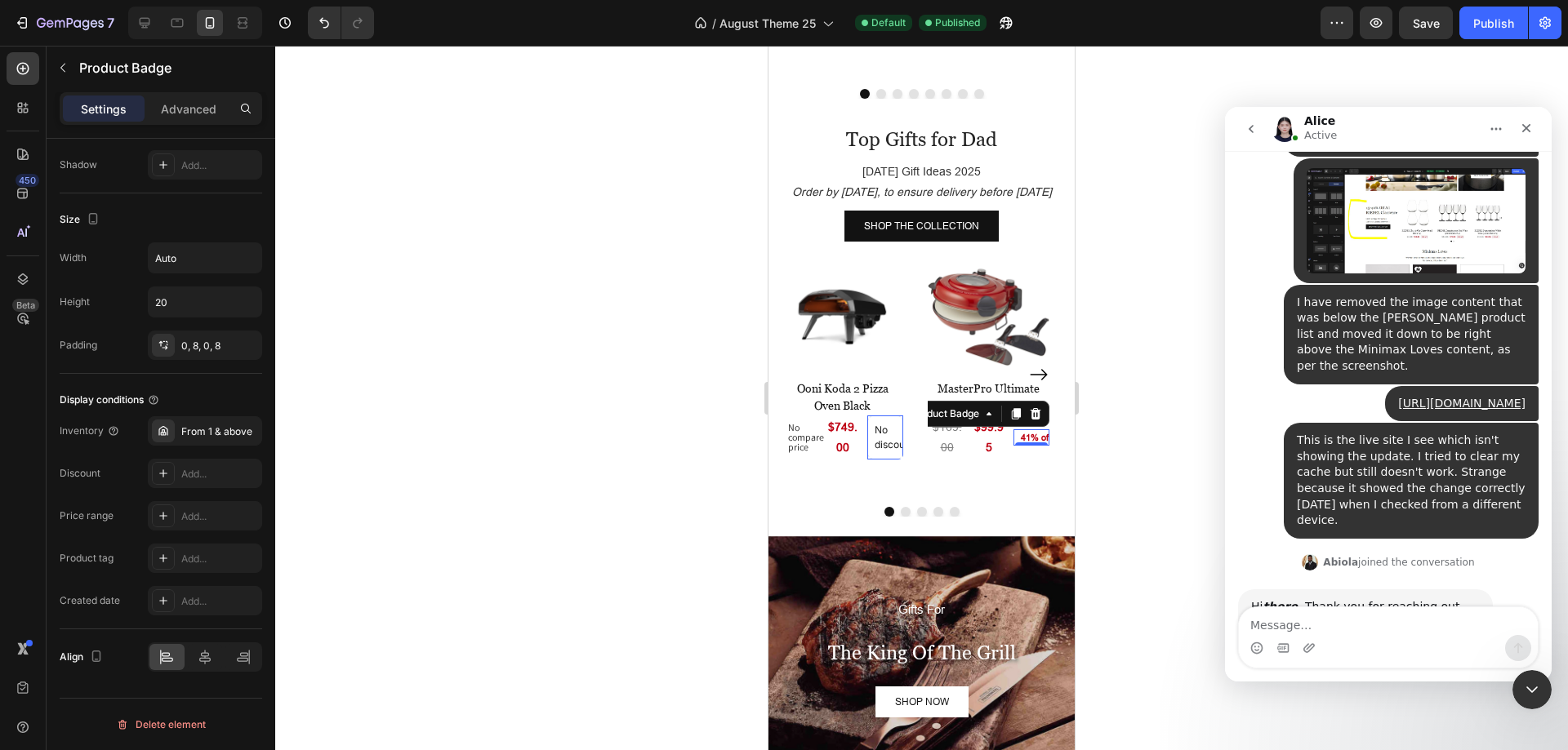
scroll to position [0, 0]
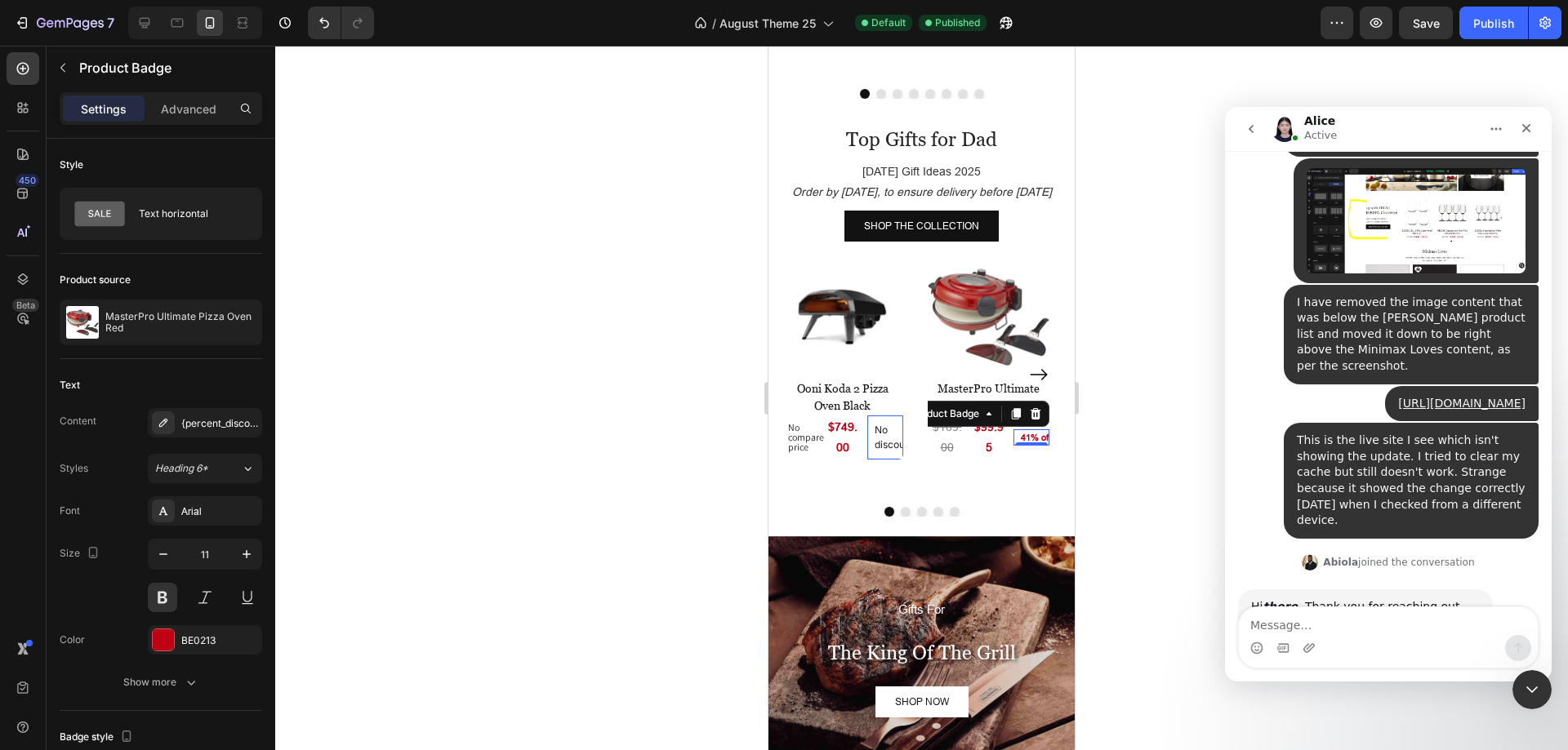
click at [1033, 434] on pre "41% off" at bounding box center [1031, 437] width 35 height 12
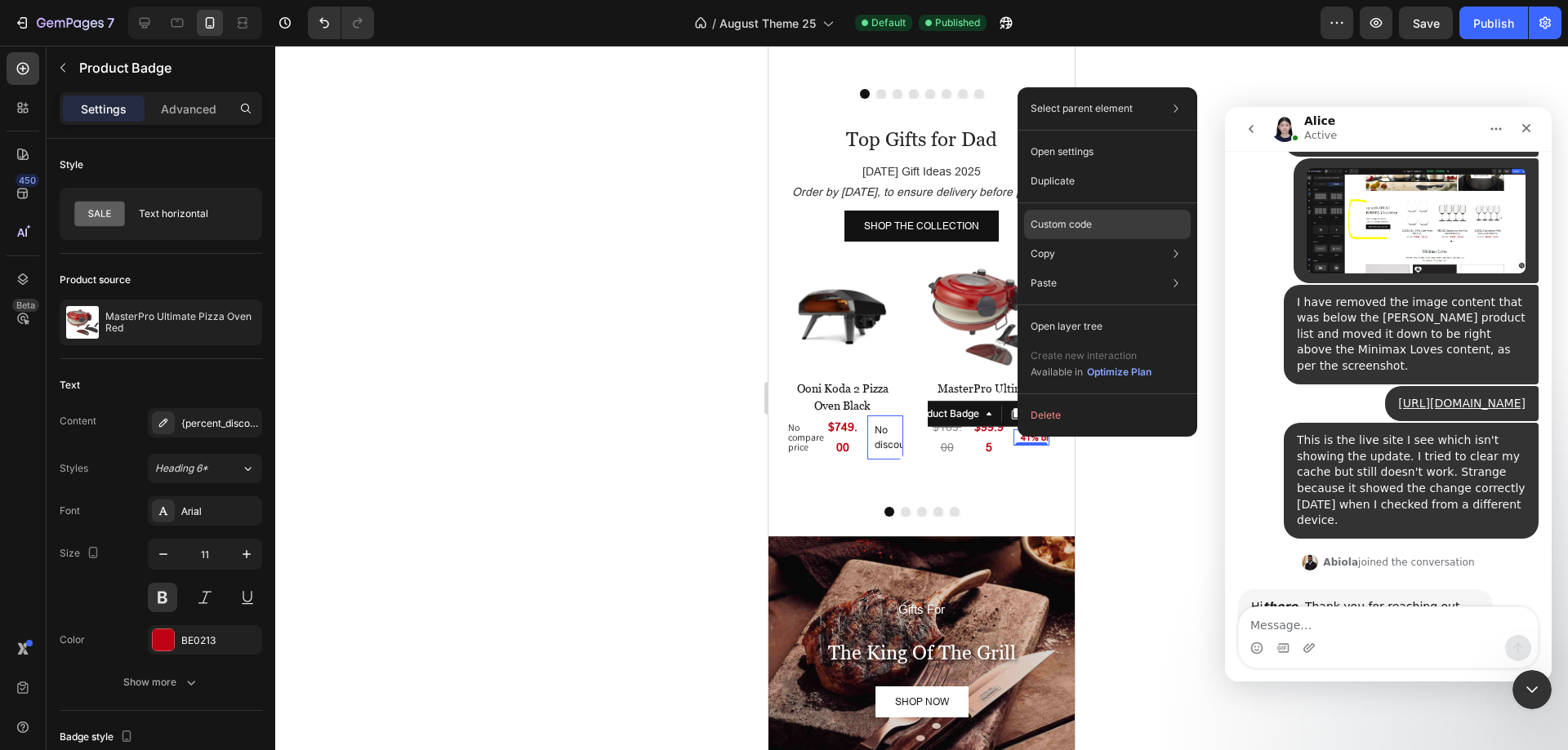
click at [1077, 223] on p "Custom code" at bounding box center [1061, 224] width 61 height 15
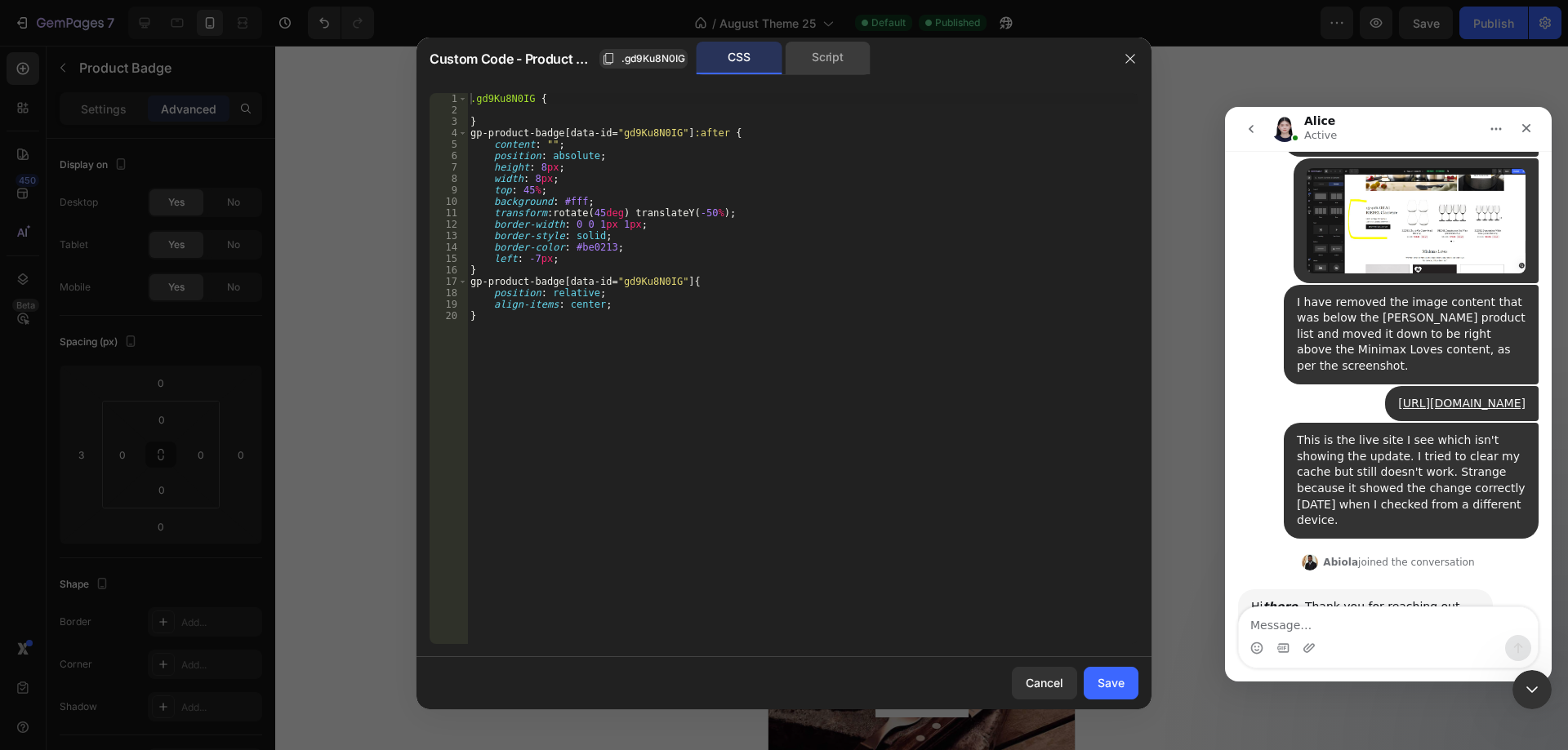
click at [819, 59] on div "Script" at bounding box center [828, 57] width 86 height 33
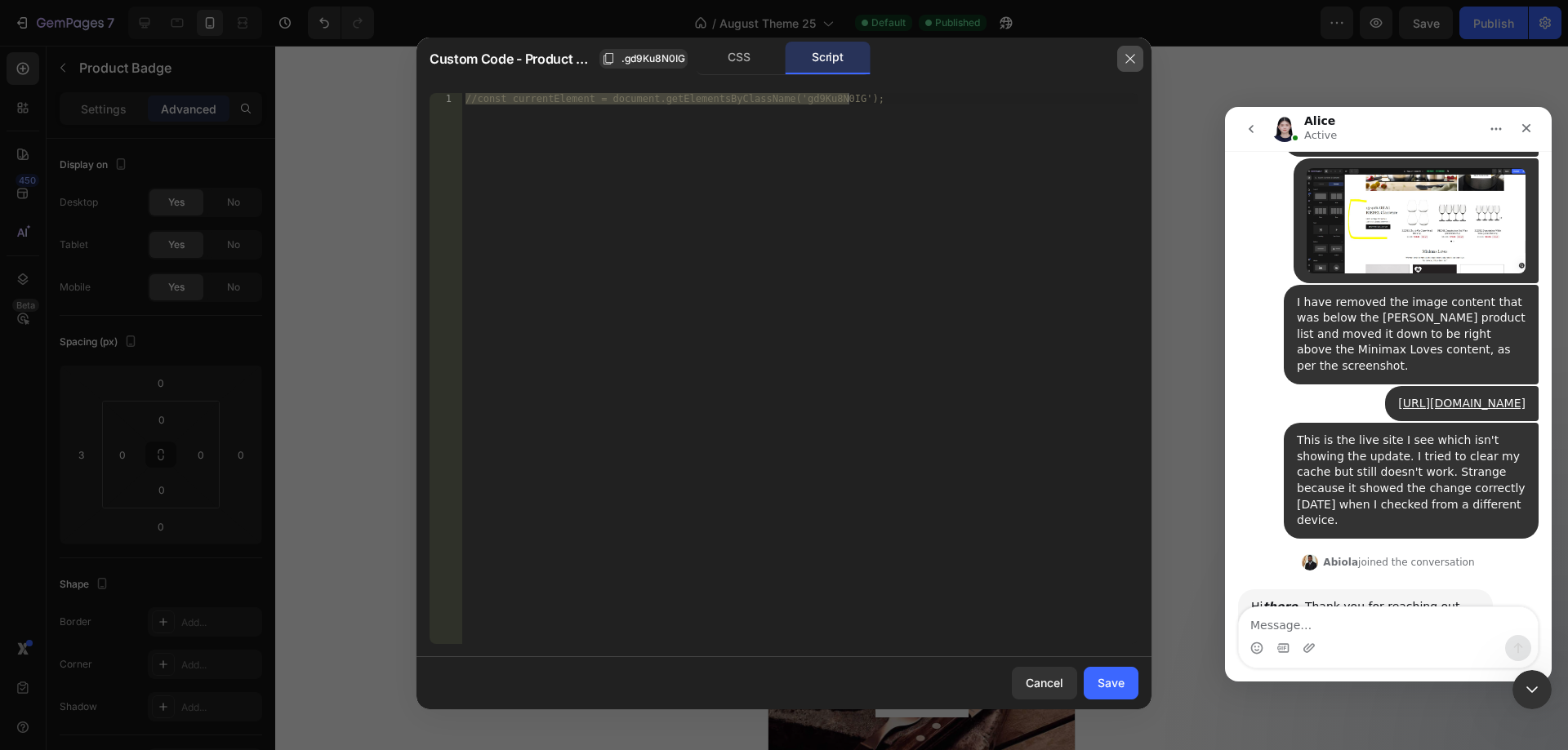
click at [1126, 57] on icon "button" at bounding box center [1129, 58] width 13 height 13
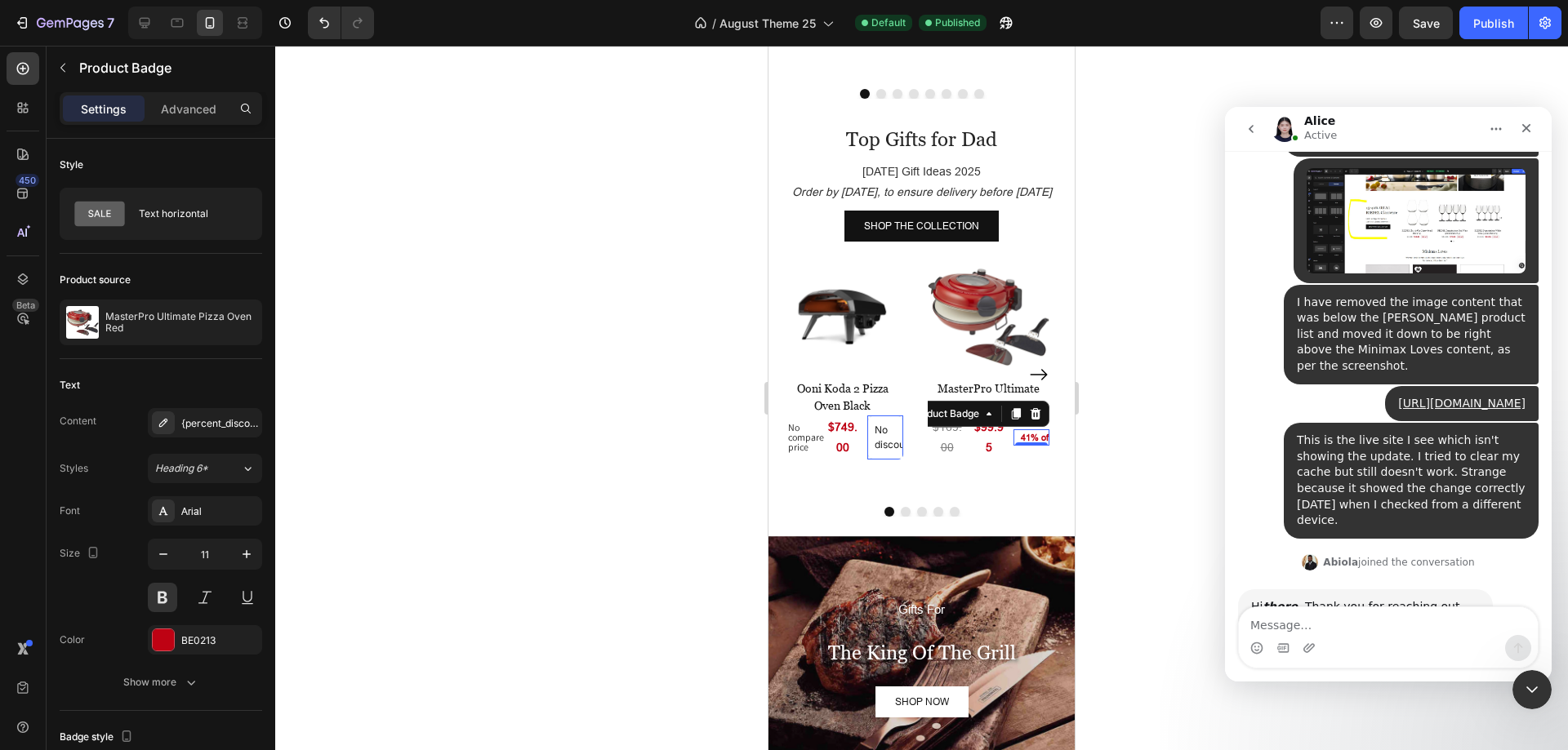
click at [1036, 436] on pre "41% off" at bounding box center [1031, 437] width 35 height 12
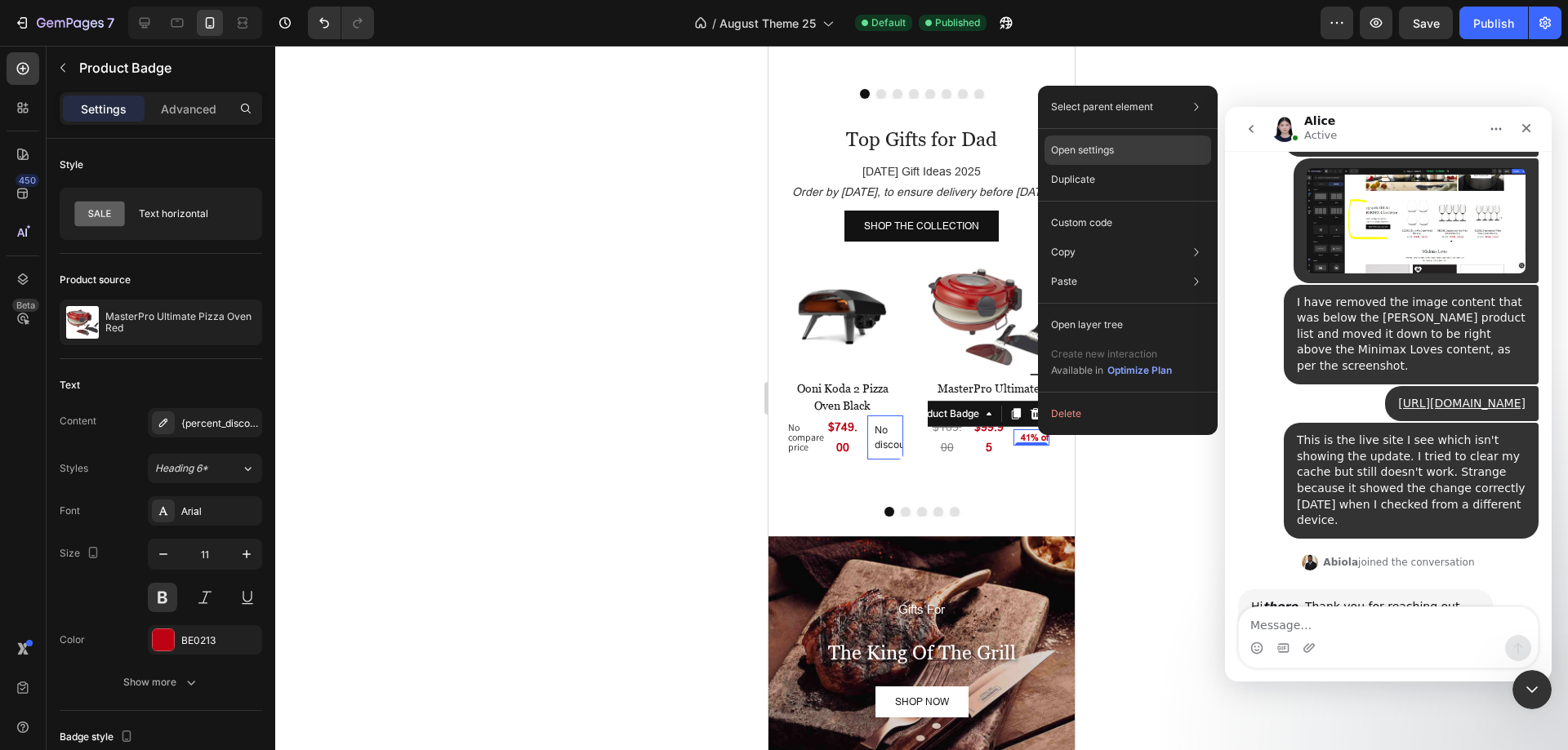
click at [1101, 156] on p "Open settings" at bounding box center [1083, 149] width 63 height 15
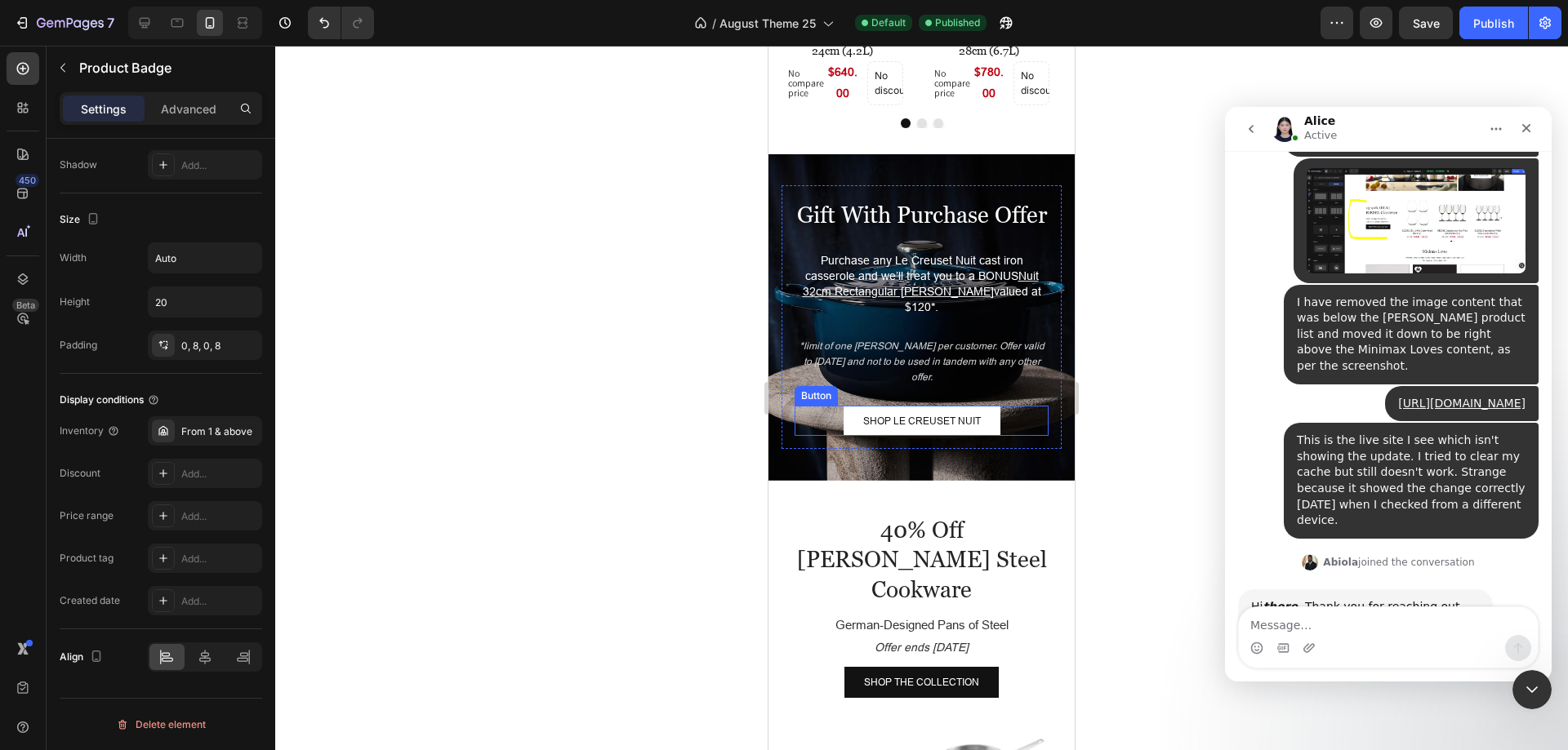
scroll to position [3592, 0]
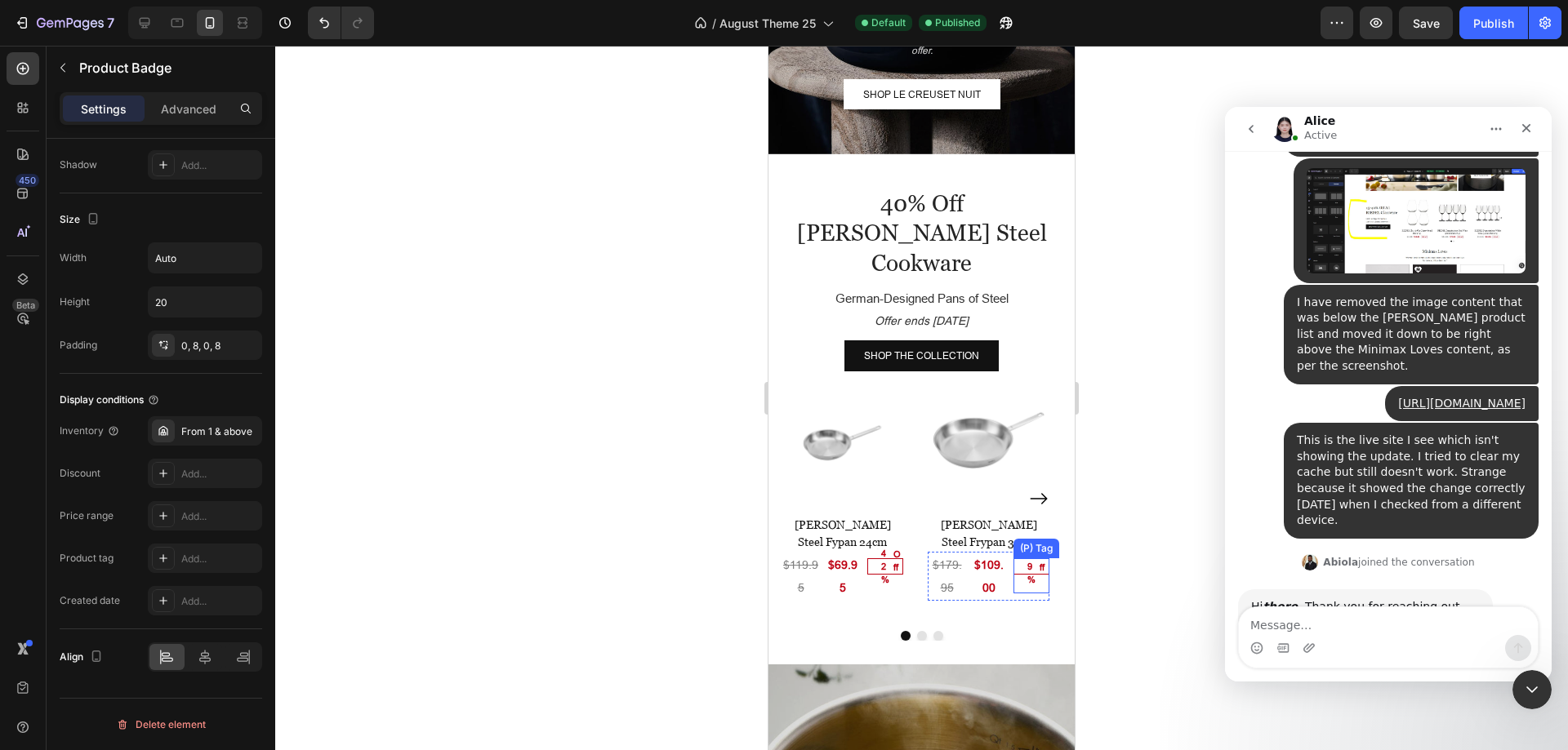
click at [891, 545] on div "39%" at bounding box center [886, 566] width 12 height 43
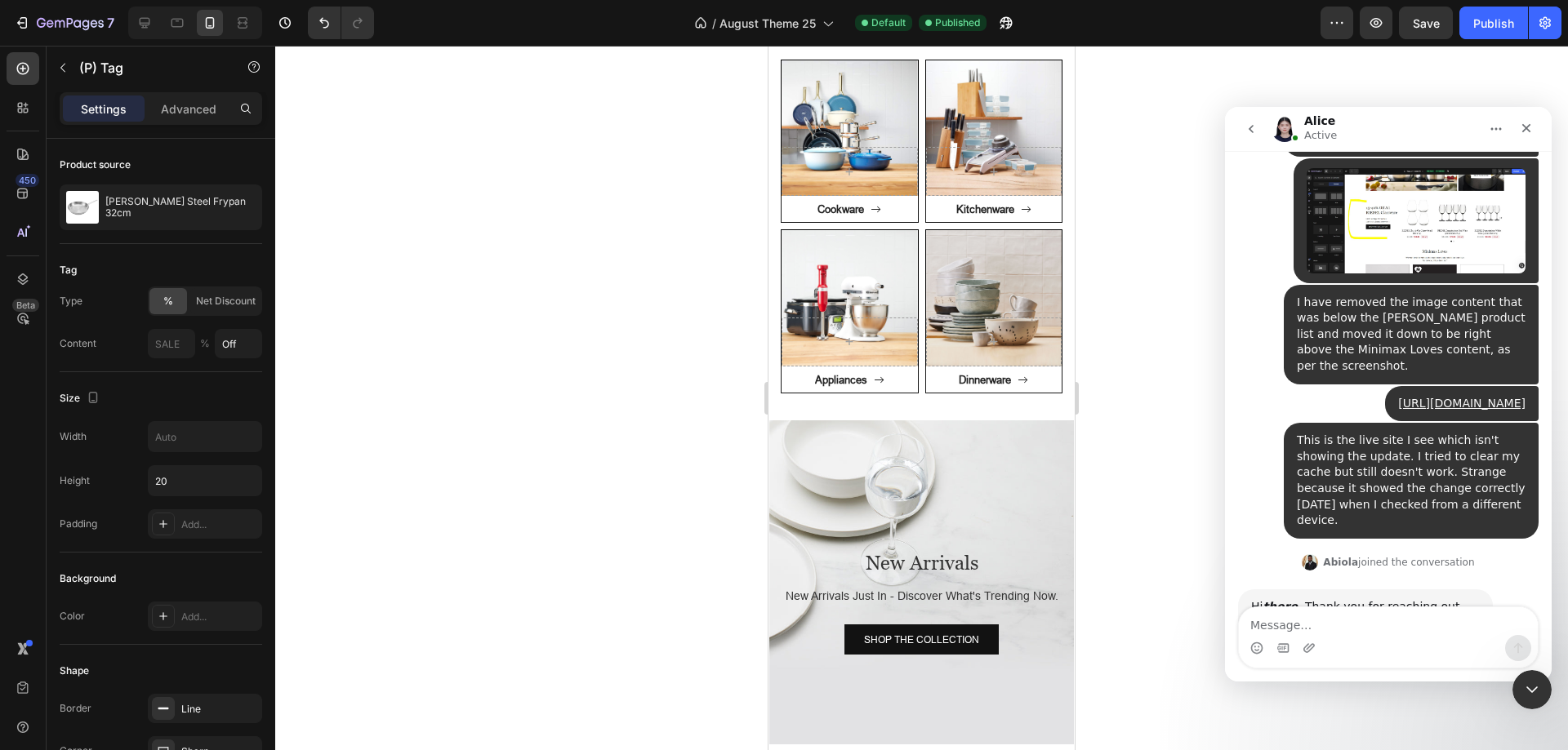
scroll to position [816, 0]
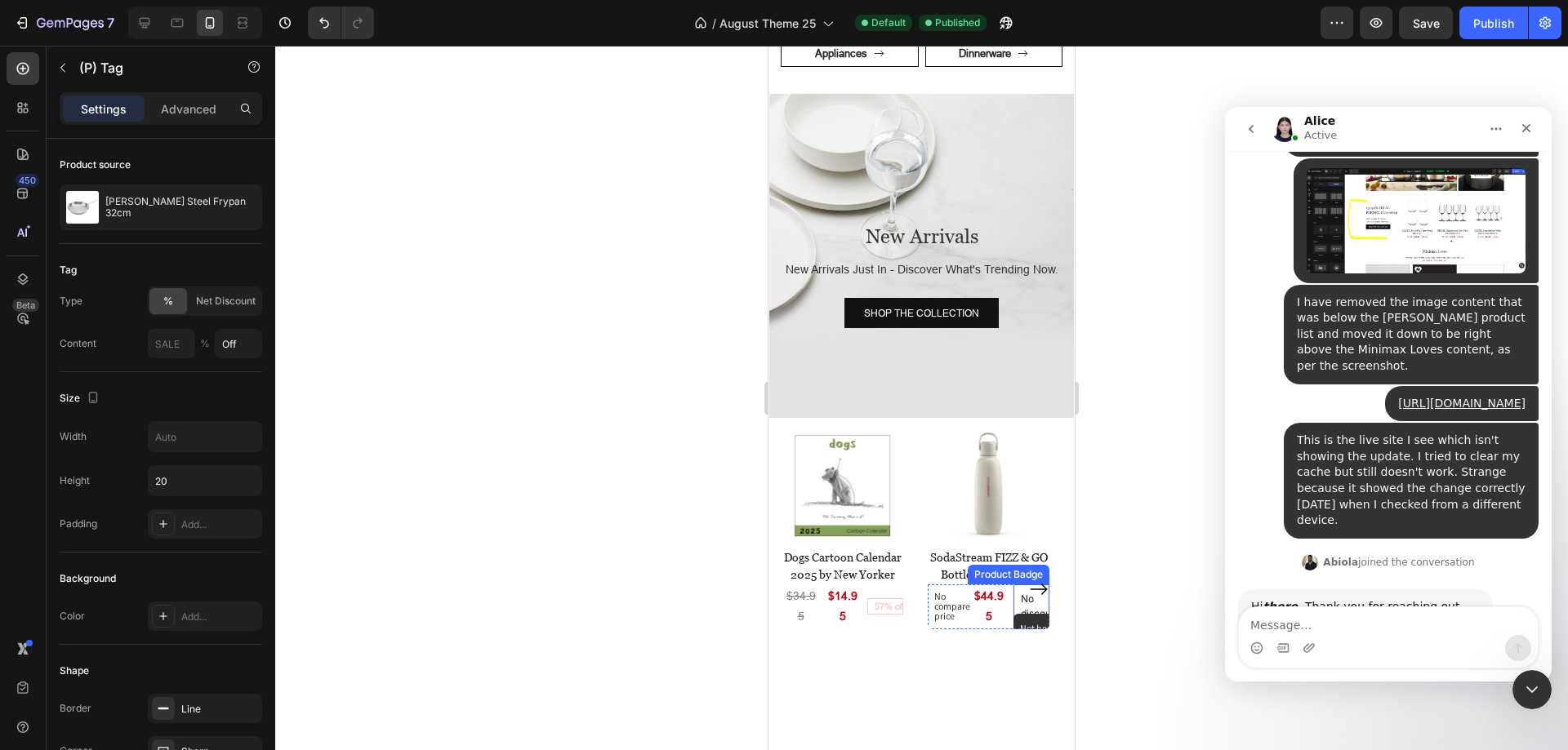
click at [1021, 592] on p "No discount" at bounding box center [1030, 607] width 21 height 30
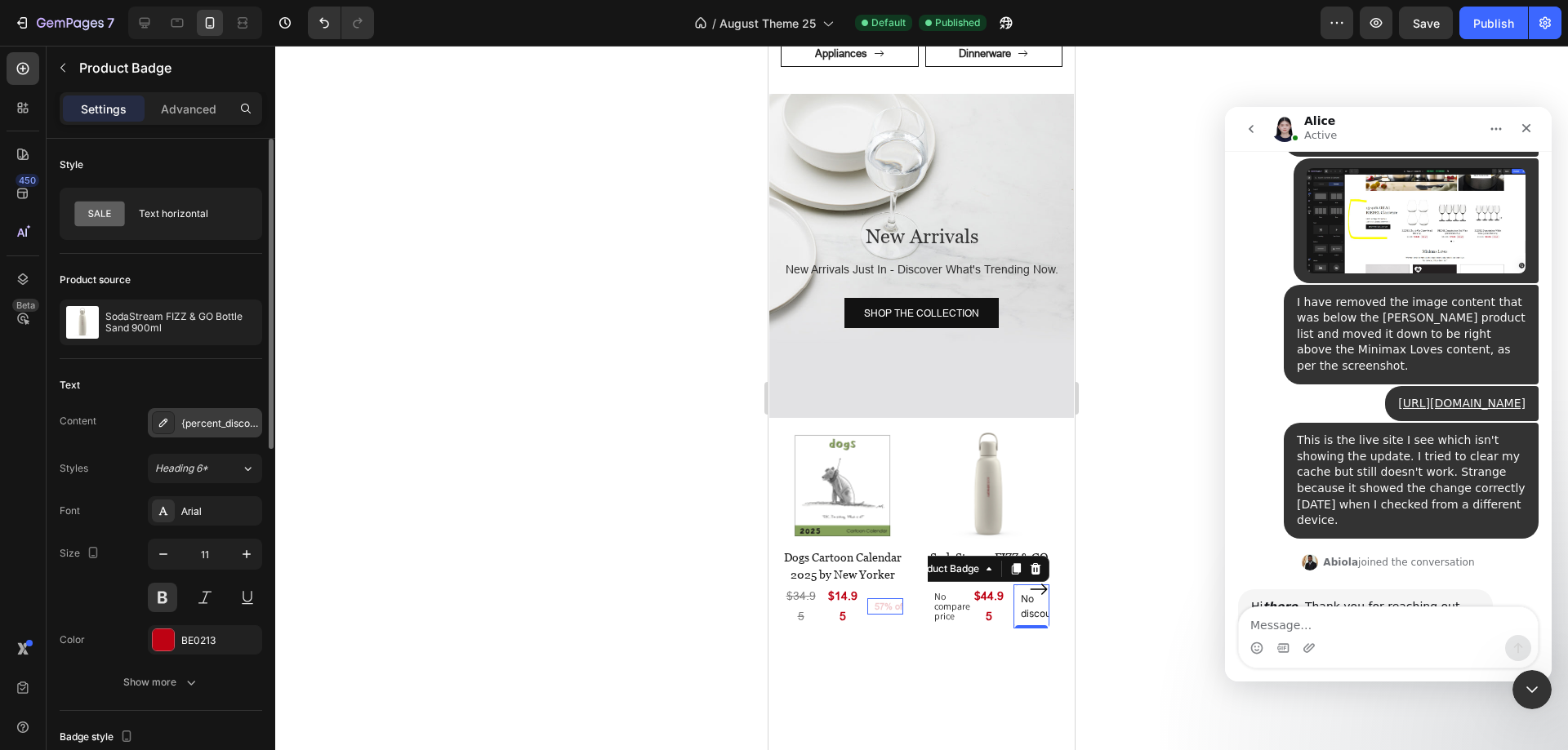
click at [200, 420] on div "{percent_discount} off" at bounding box center [220, 423] width 77 height 15
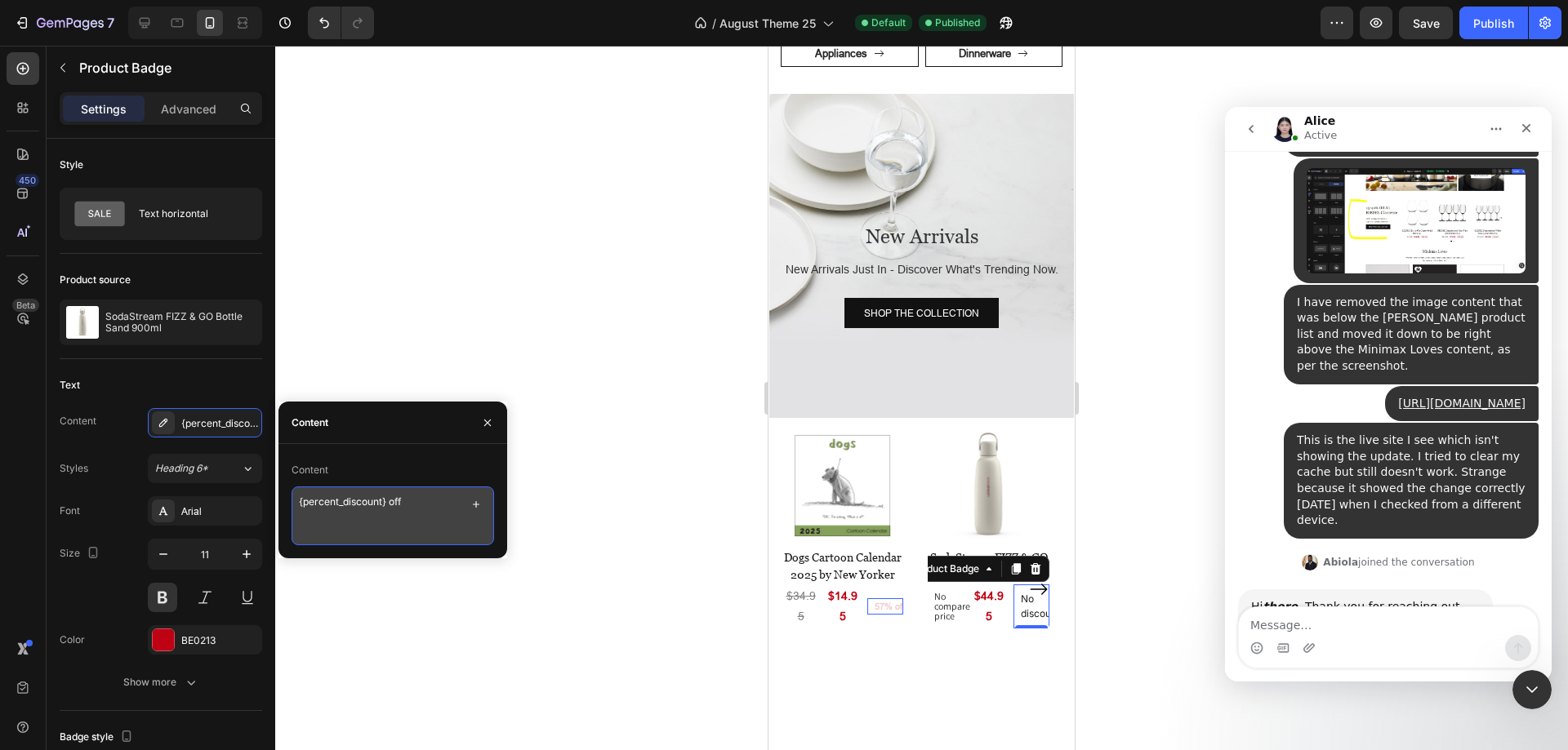
click at [395, 502] on textarea "{percent_discount} off" at bounding box center [393, 516] width 203 height 58
type textarea "{percent_discount} Off"
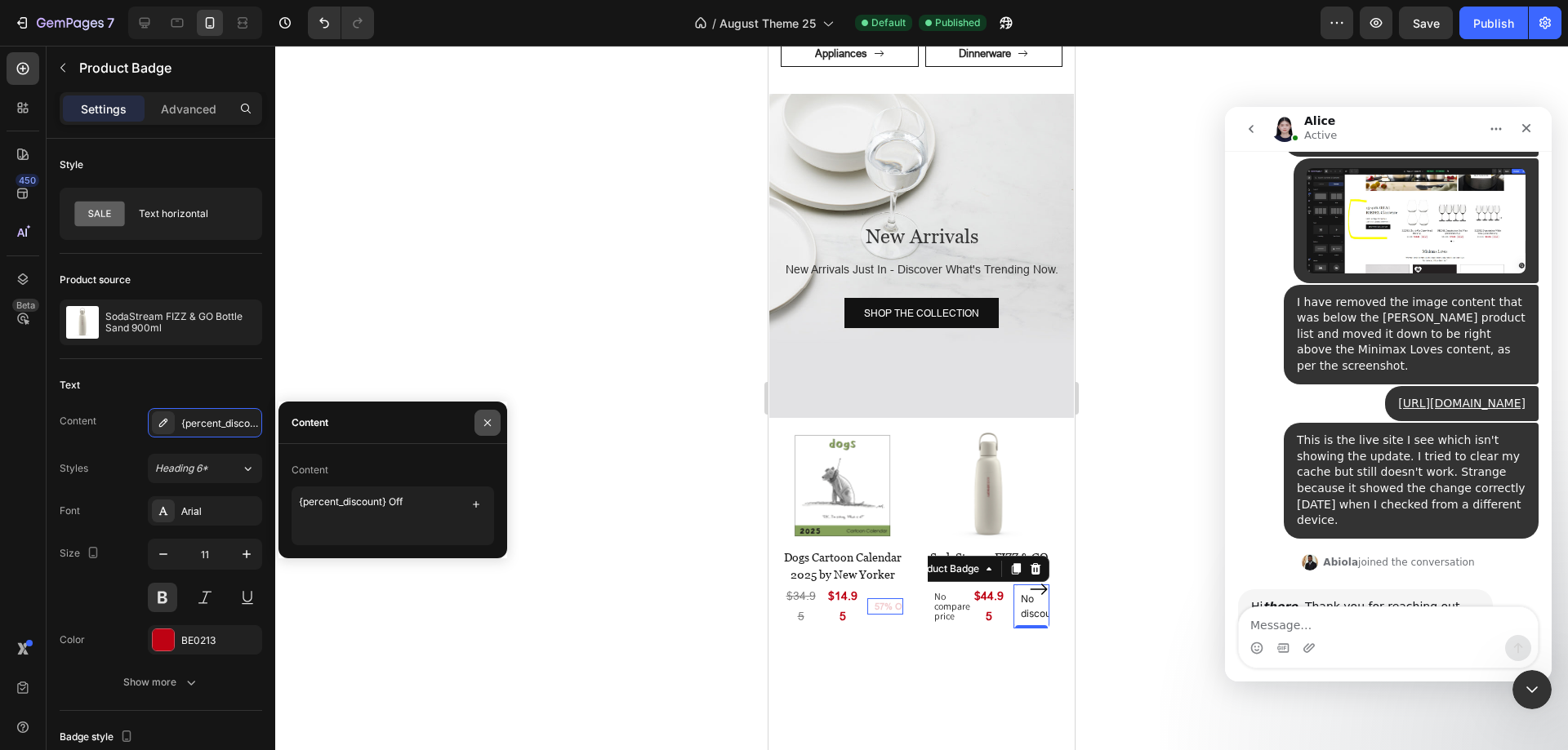
click at [479, 421] on button "button" at bounding box center [487, 422] width 26 height 26
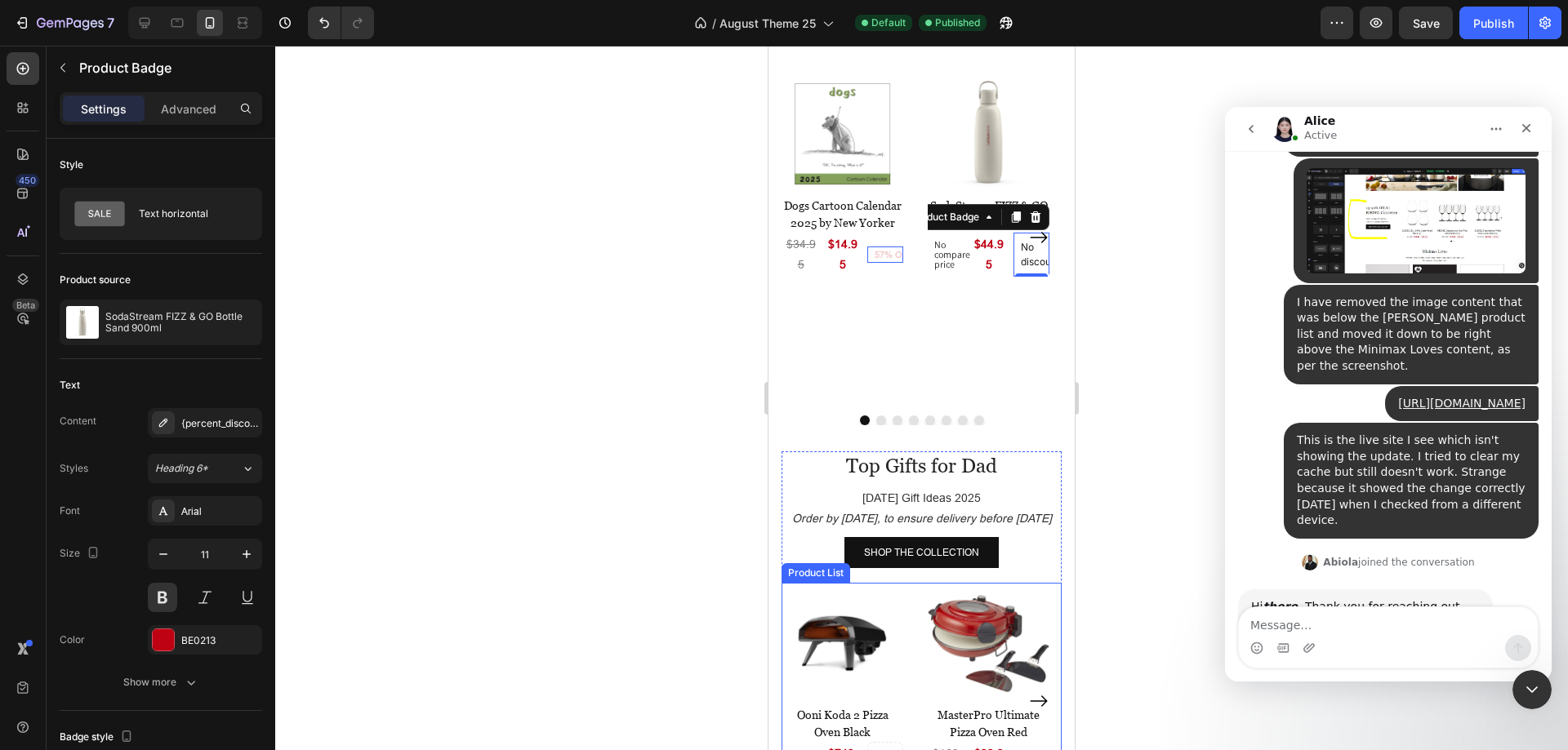
scroll to position [1306, 0]
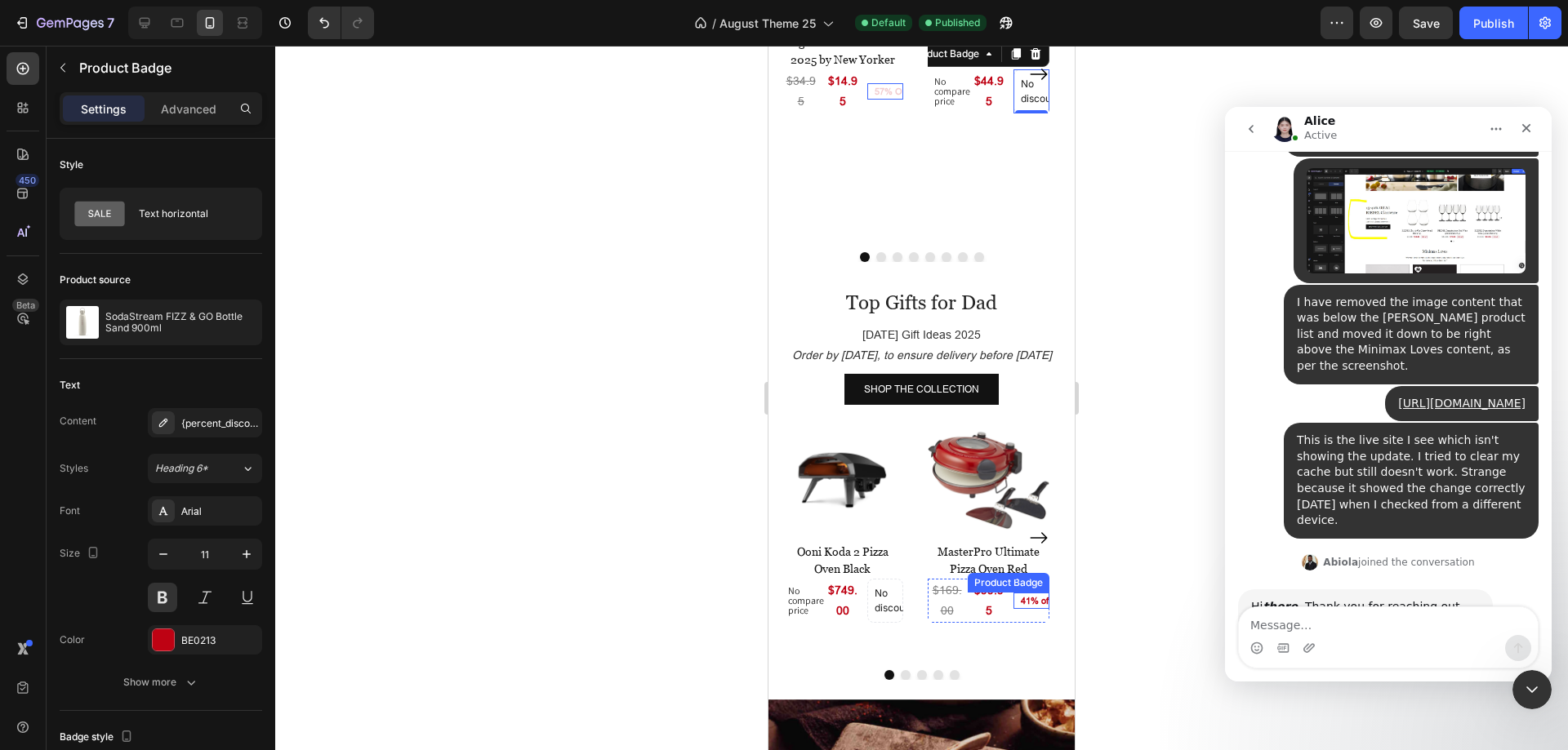
click at [1038, 596] on pre "41% off" at bounding box center [1031, 601] width 35 height 12
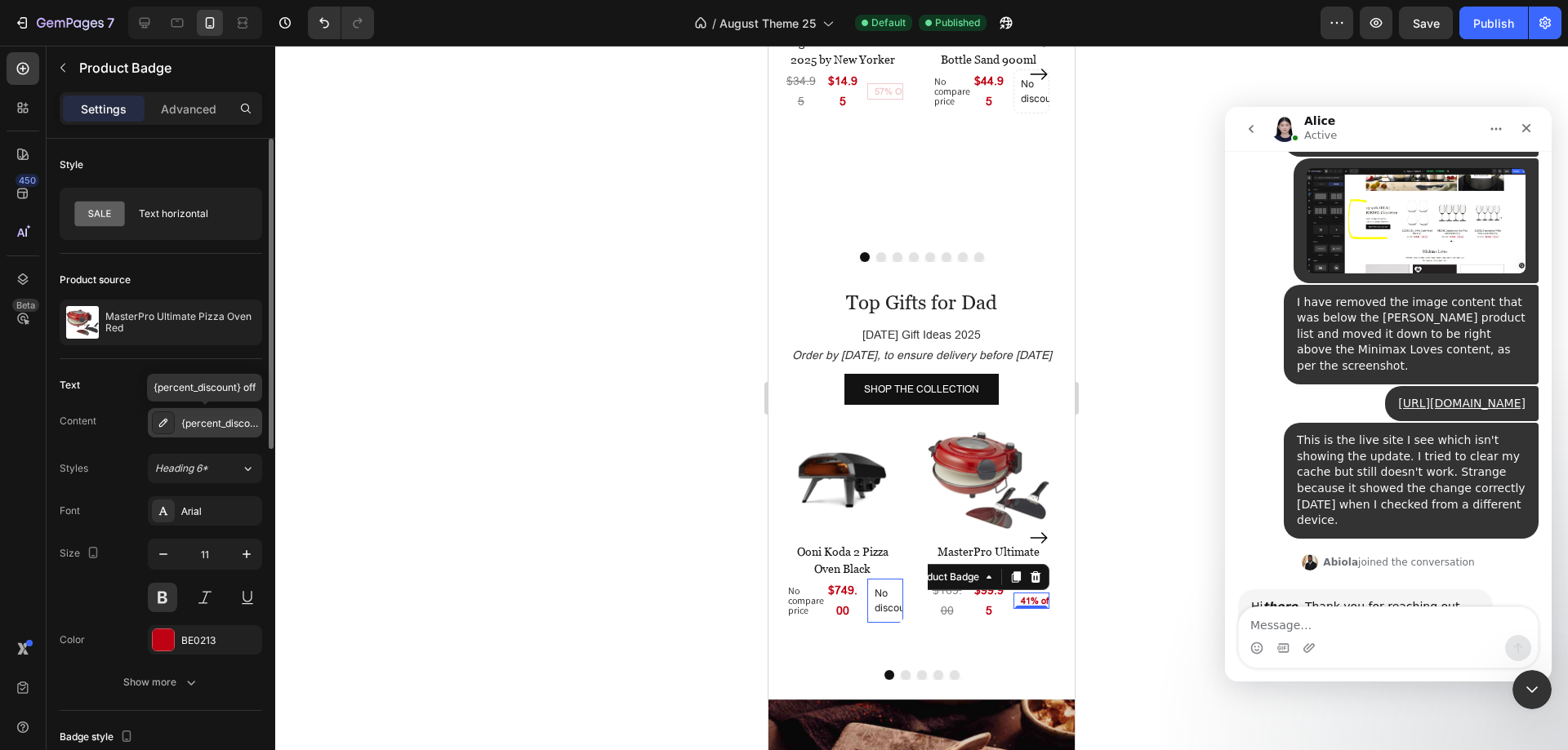
click at [203, 431] on div "{percent_discount} off" at bounding box center [205, 423] width 115 height 30
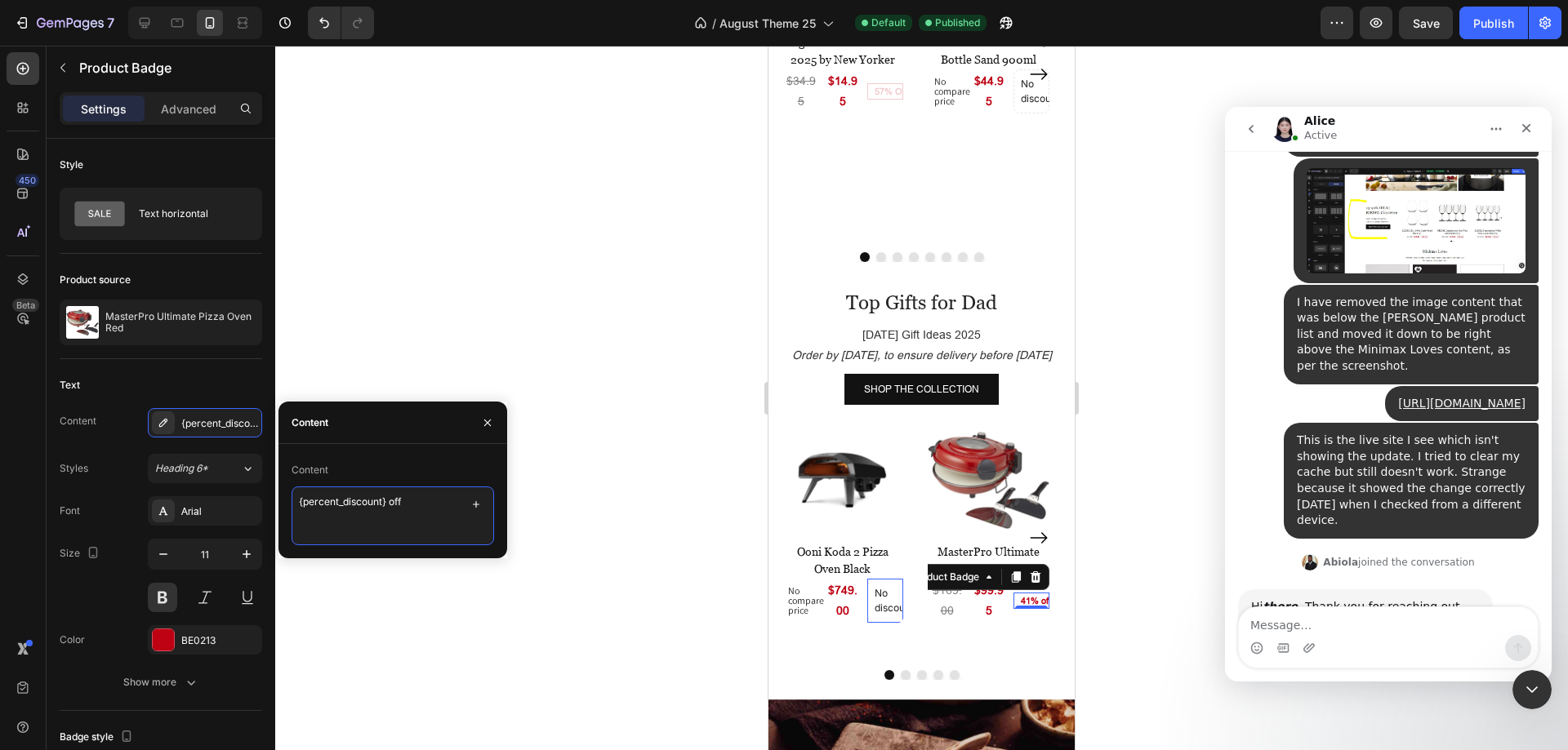
click at [394, 501] on textarea "{percent_discount} off" at bounding box center [393, 516] width 203 height 58
type textarea "{percent_discount} Off"
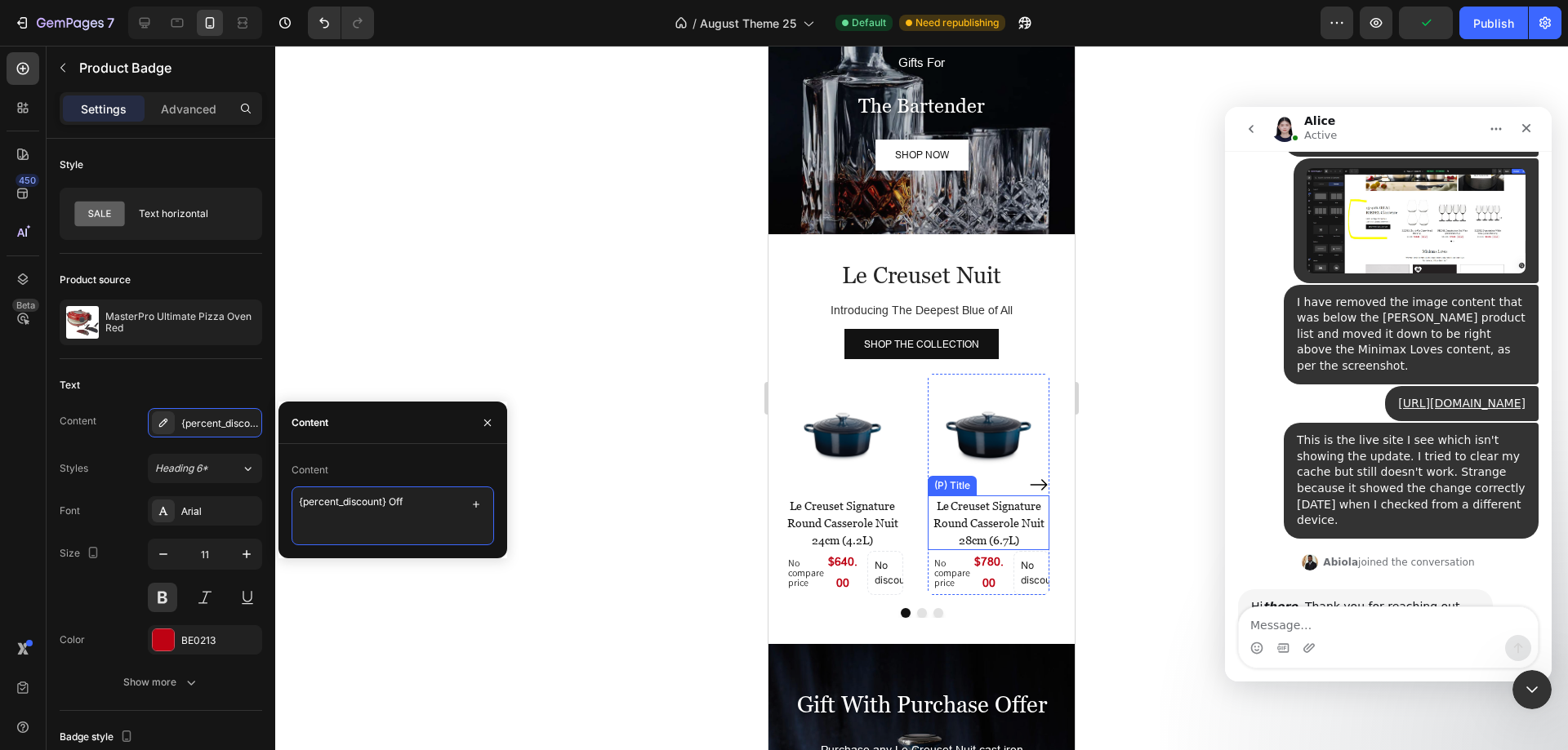
scroll to position [2939, 0]
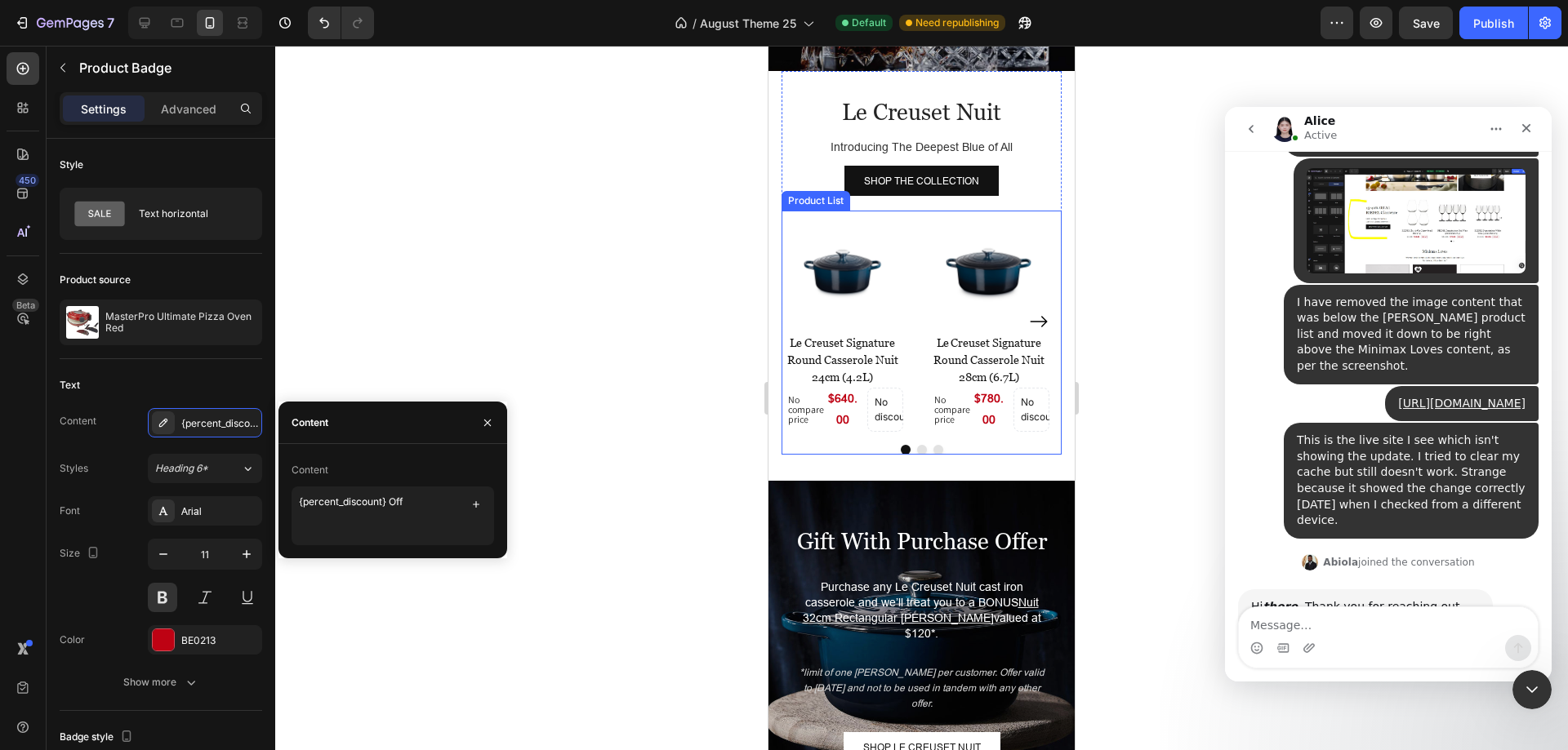
click at [933, 451] on button "Dot" at bounding box center [938, 450] width 10 height 10
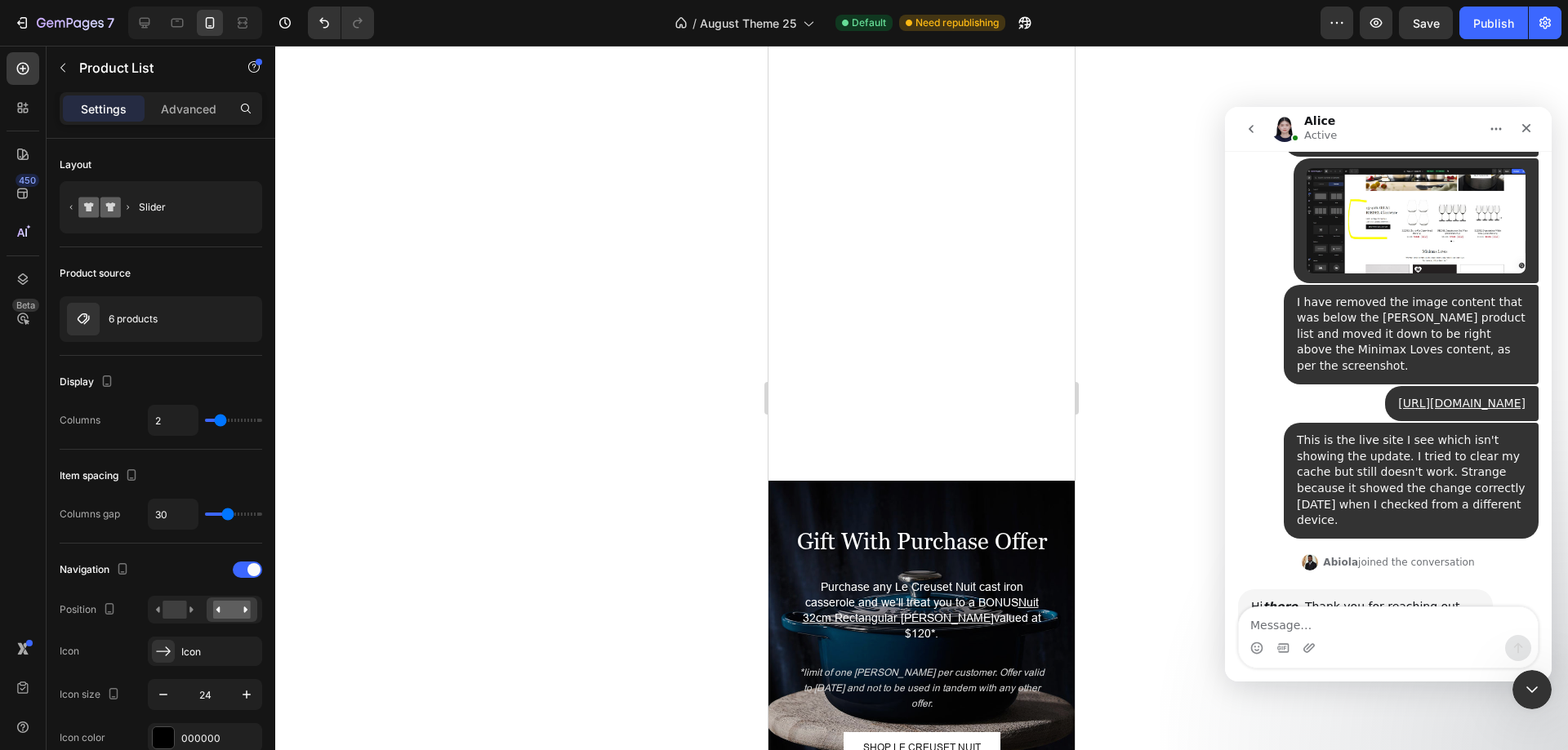
scroll to position [3592, 0]
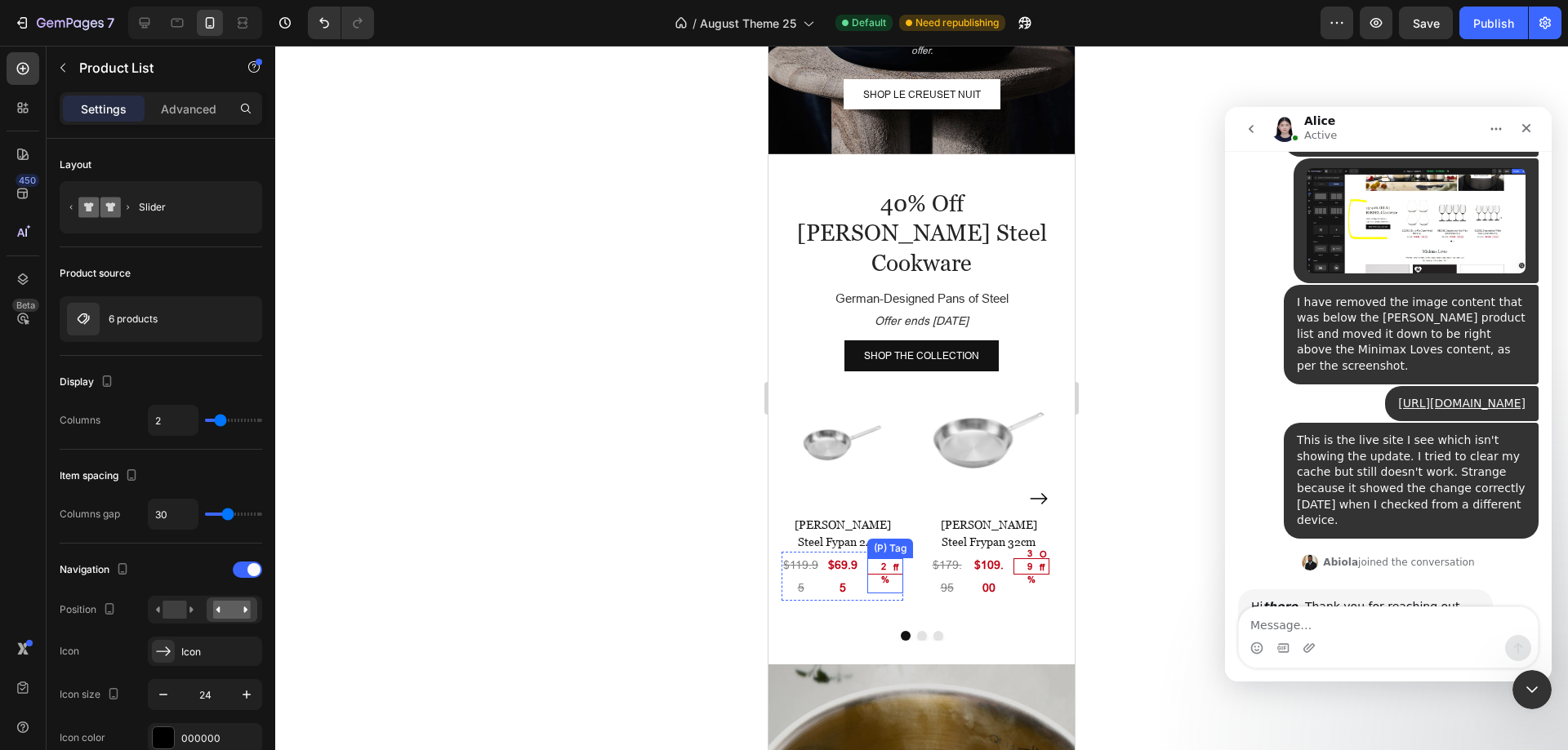
click at [880, 545] on div "42%" at bounding box center [886, 566] width 12 height 43
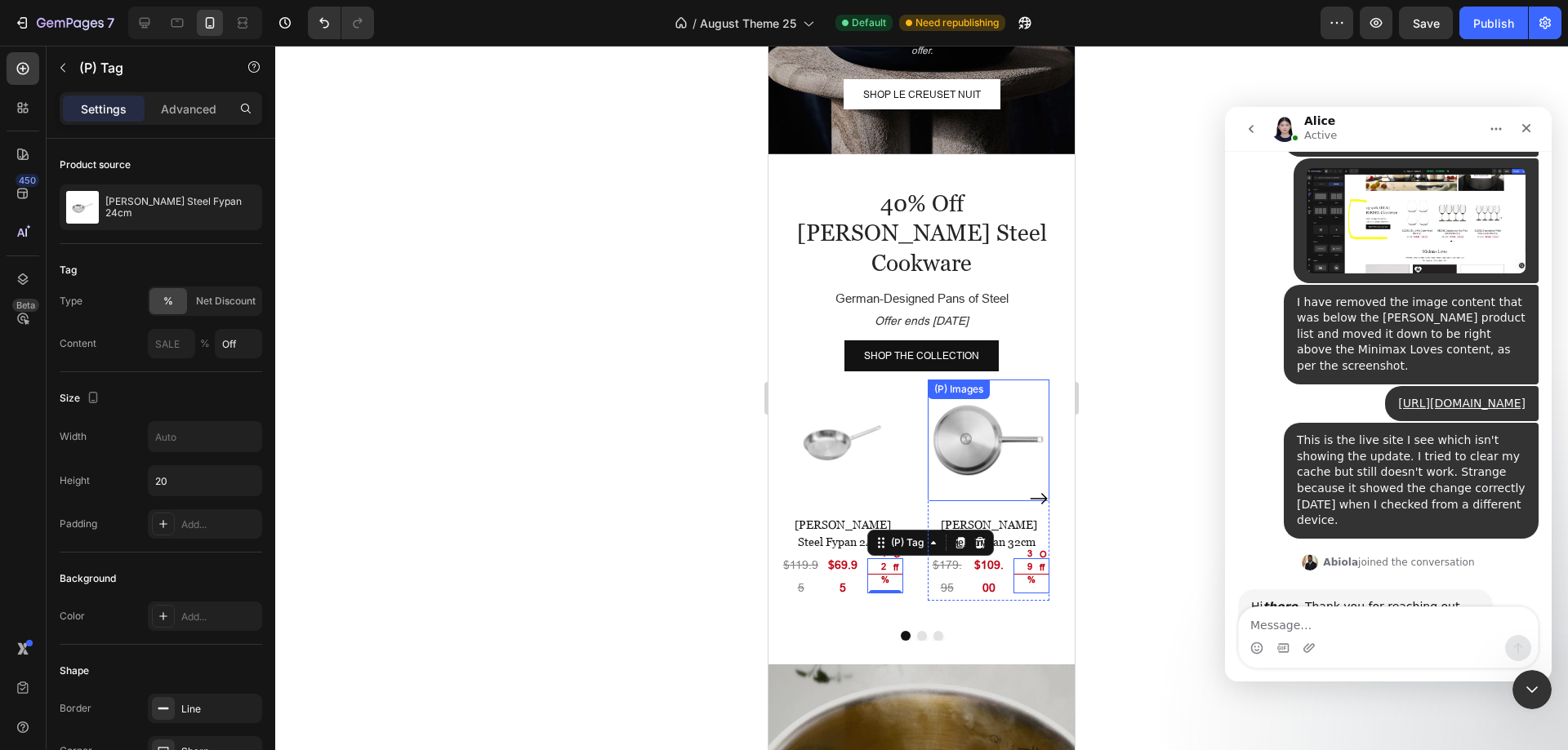
scroll to position [3265, 0]
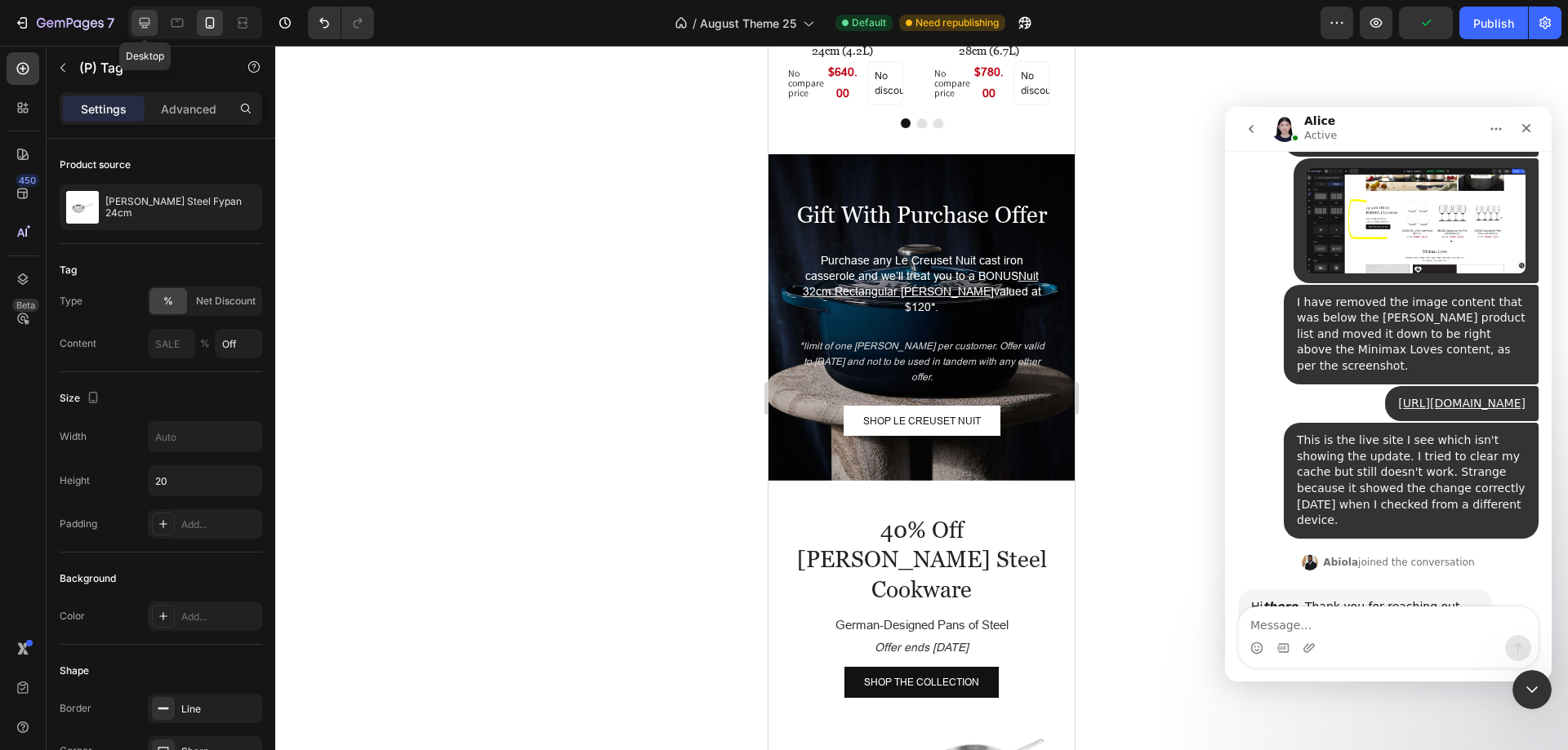
click at [150, 26] on icon at bounding box center [145, 23] width 17 height 17
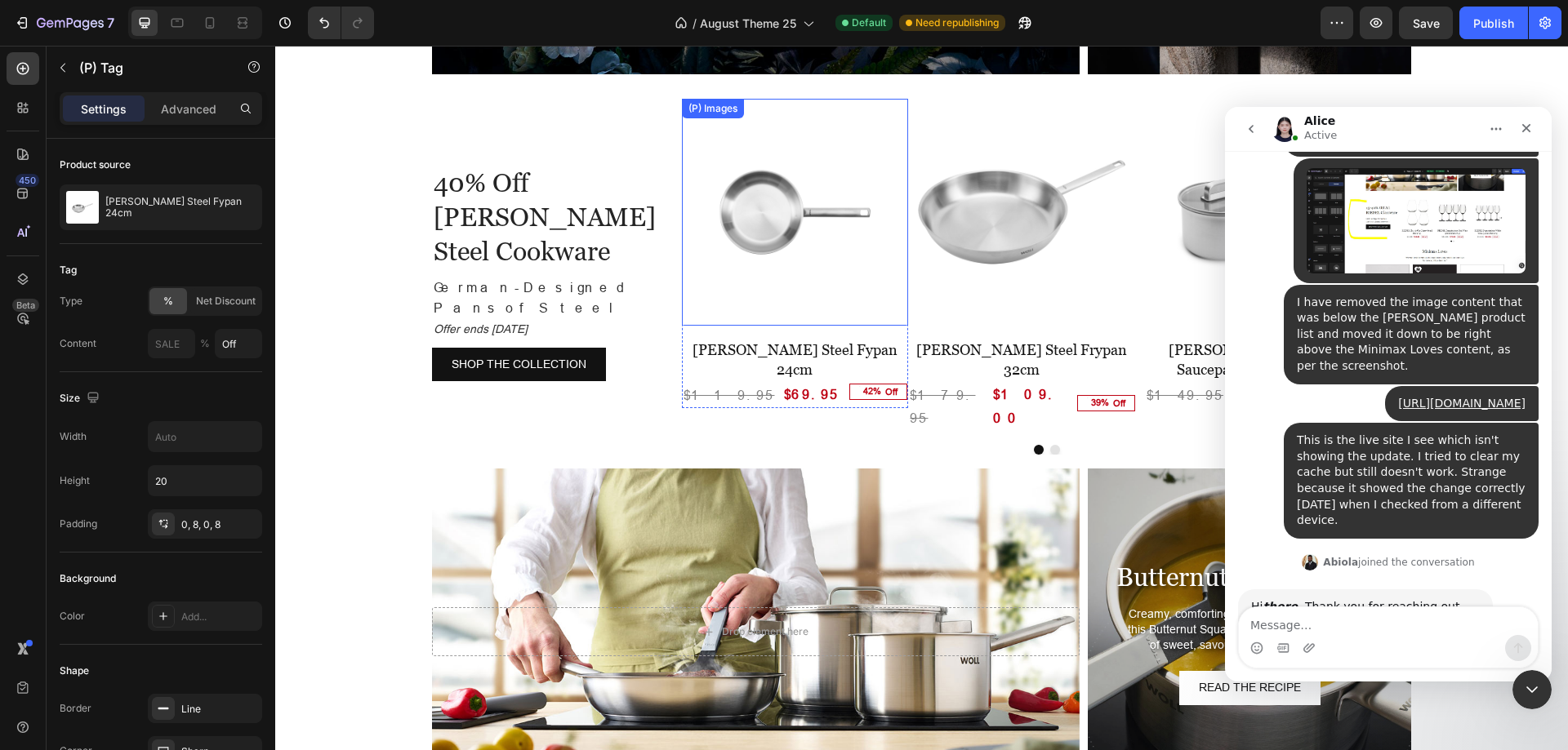
scroll to position [2859, 0]
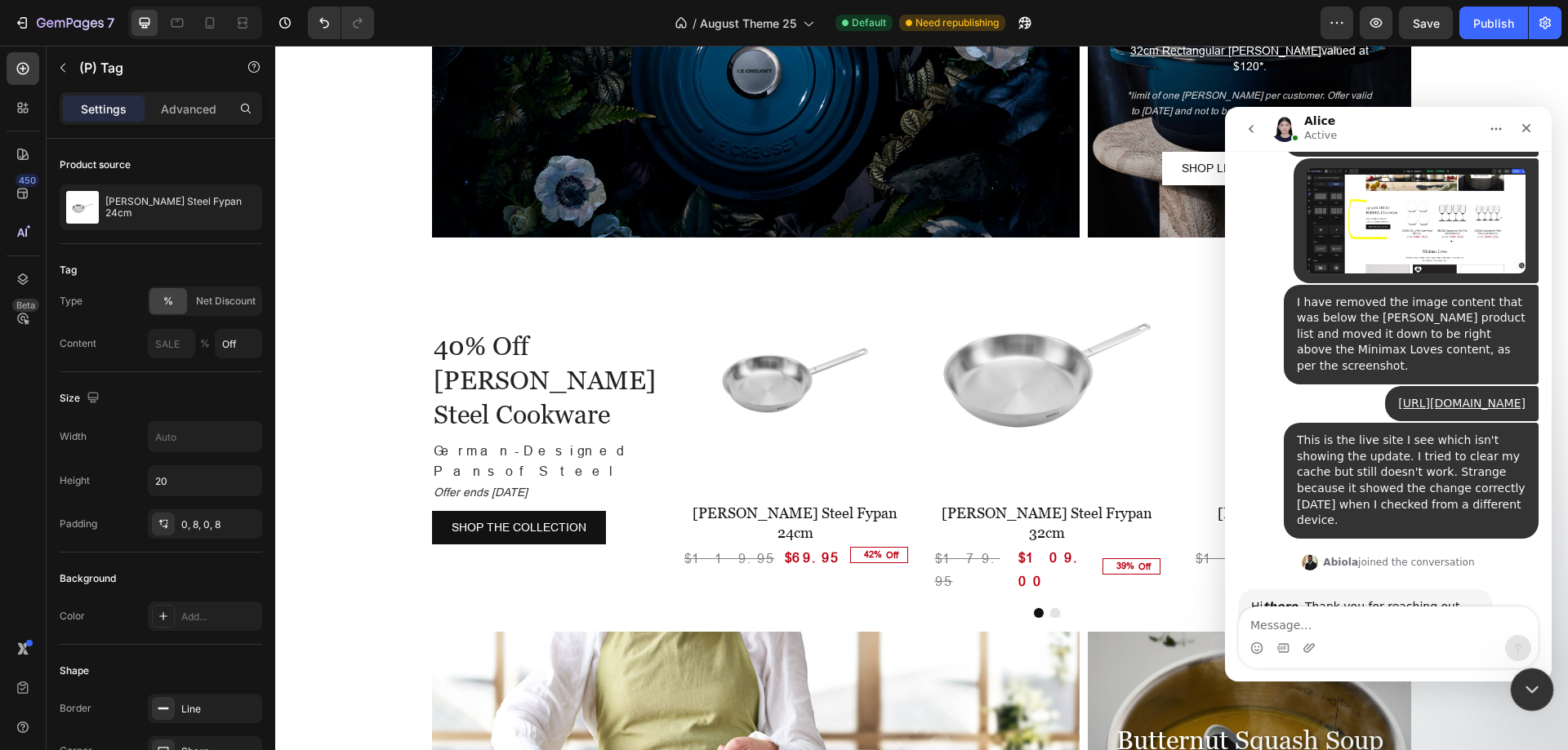
click at [1531, 681] on icon "Close Intercom Messenger" at bounding box center [1529, 688] width 20 height 20
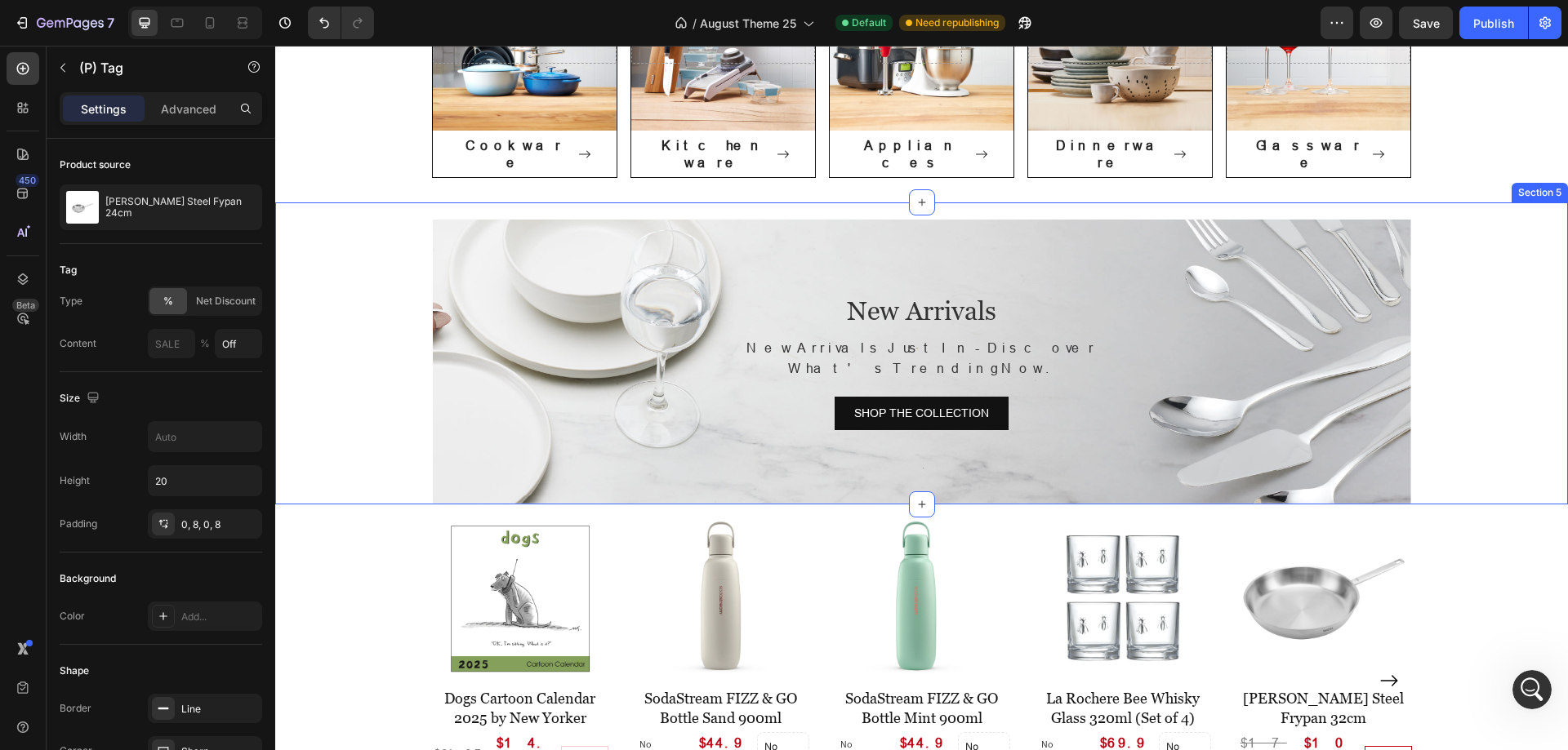
scroll to position [573, 0]
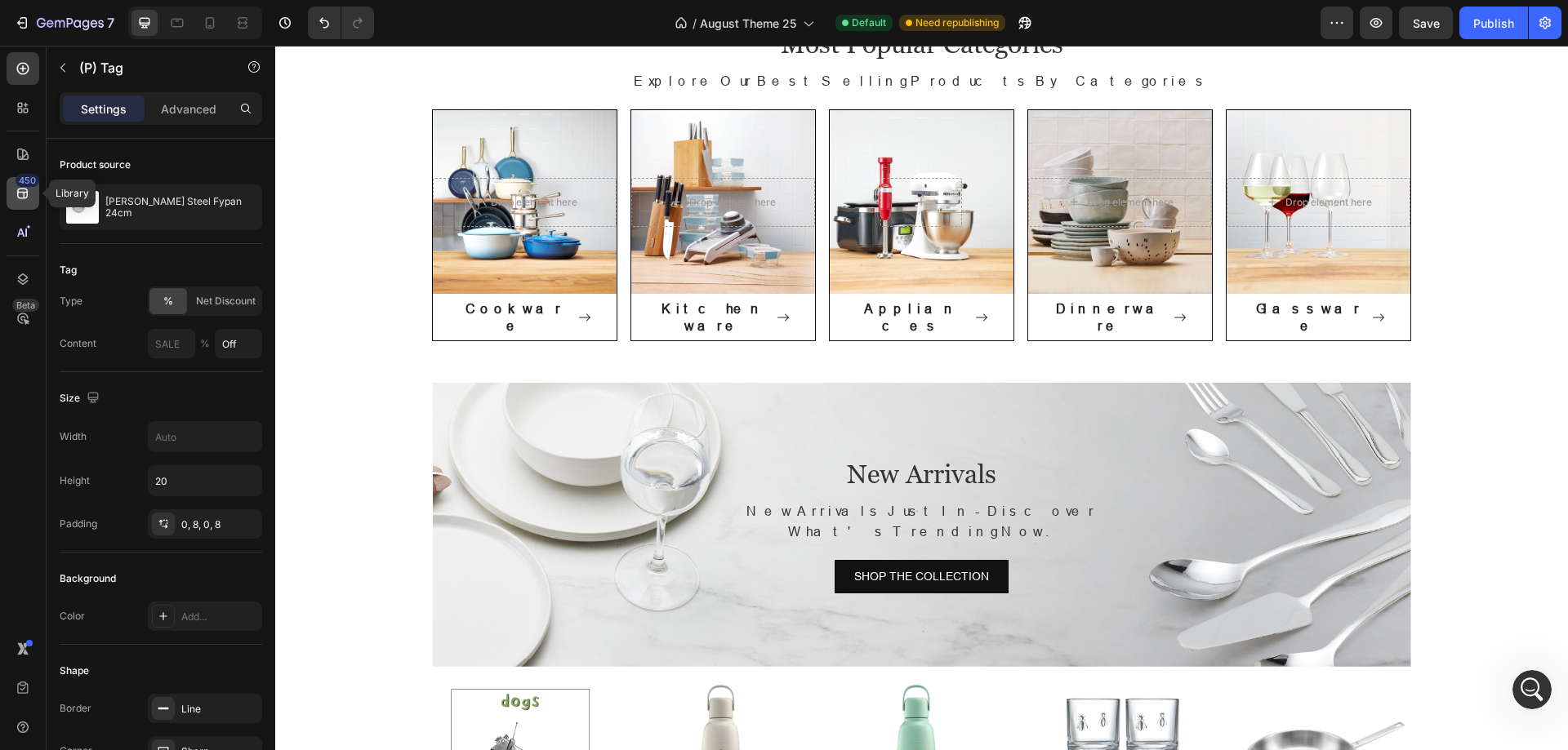
click at [17, 200] on icon at bounding box center [23, 193] width 17 height 17
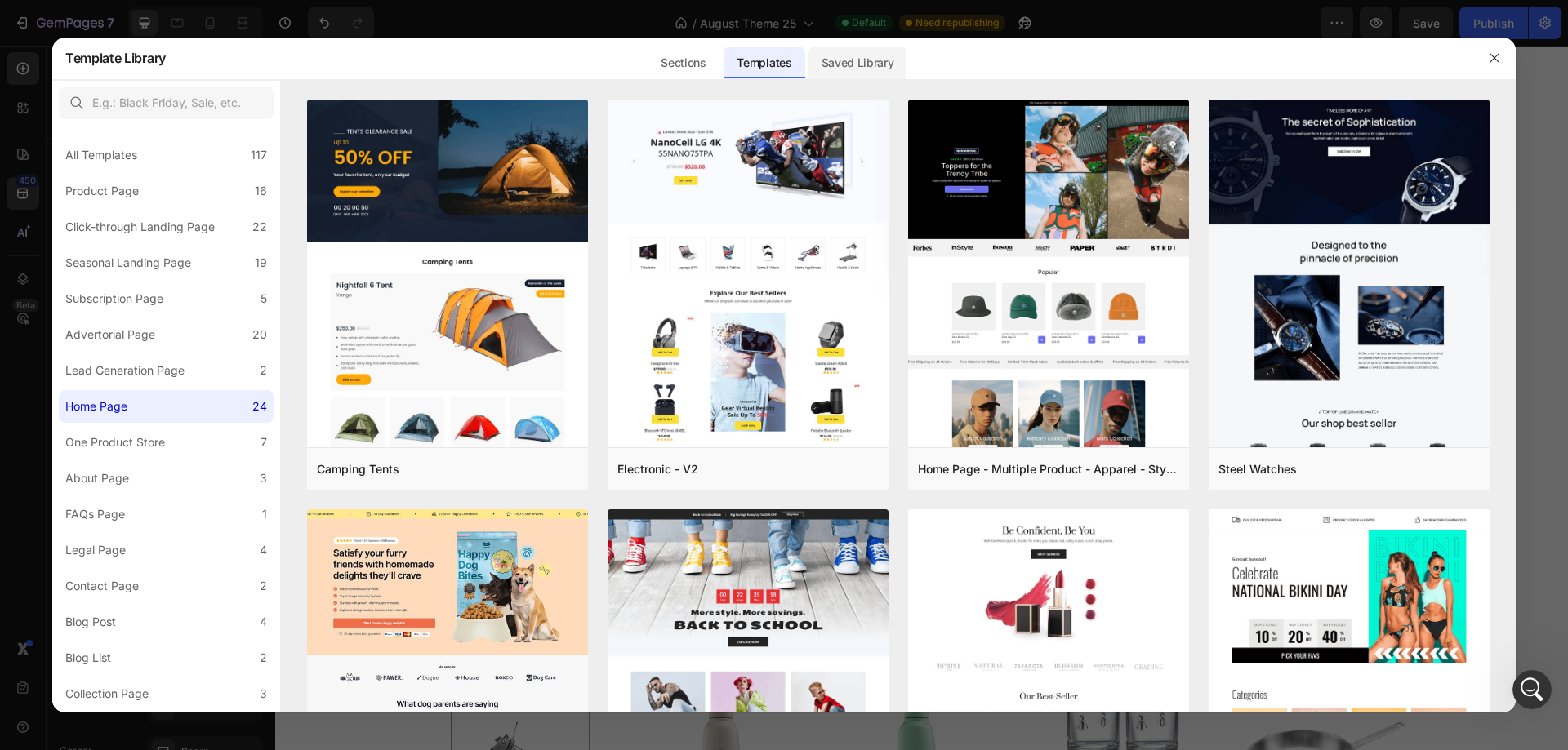
click at [885, 58] on div "Saved Library" at bounding box center [858, 62] width 99 height 33
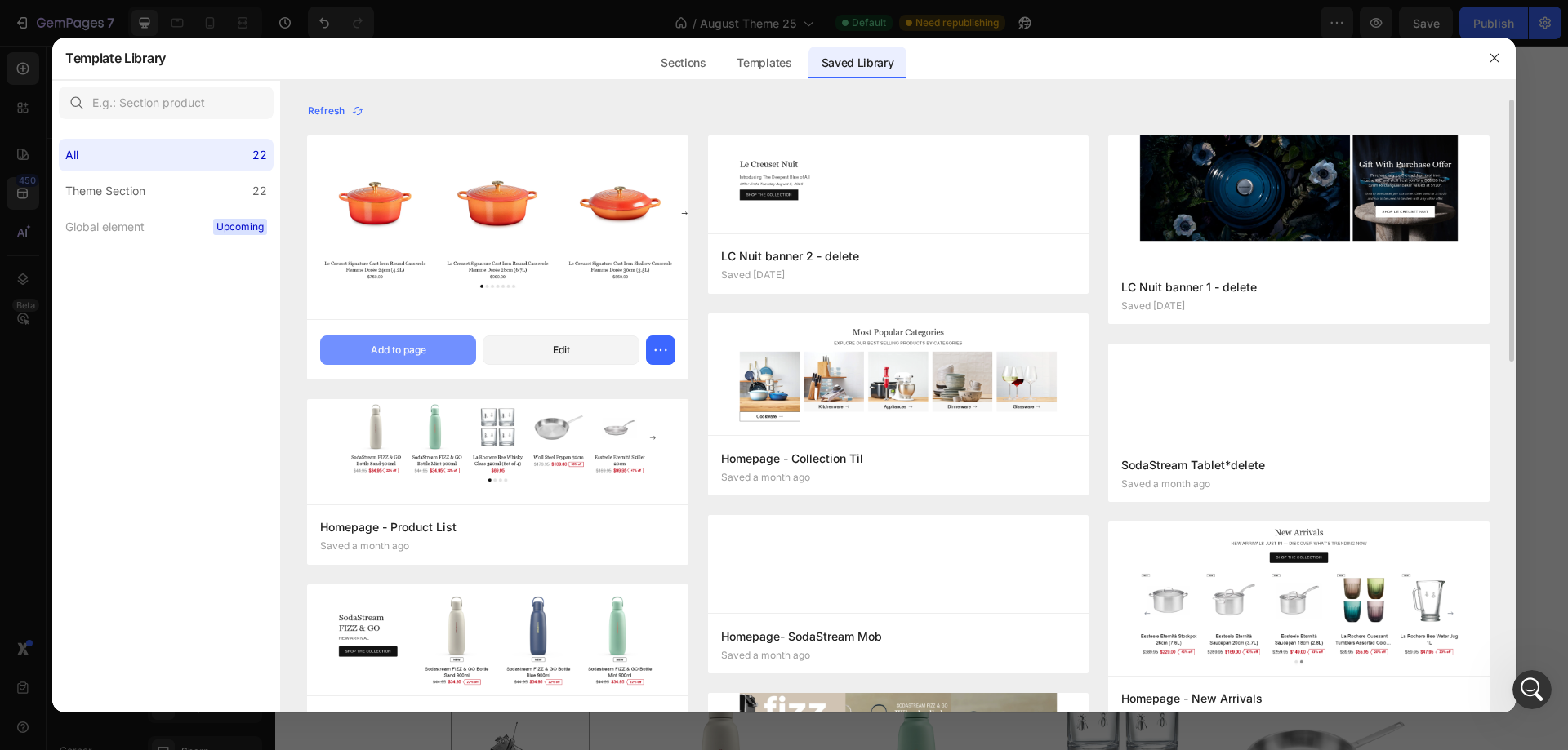
click at [432, 352] on button "Add to page" at bounding box center [398, 350] width 156 height 30
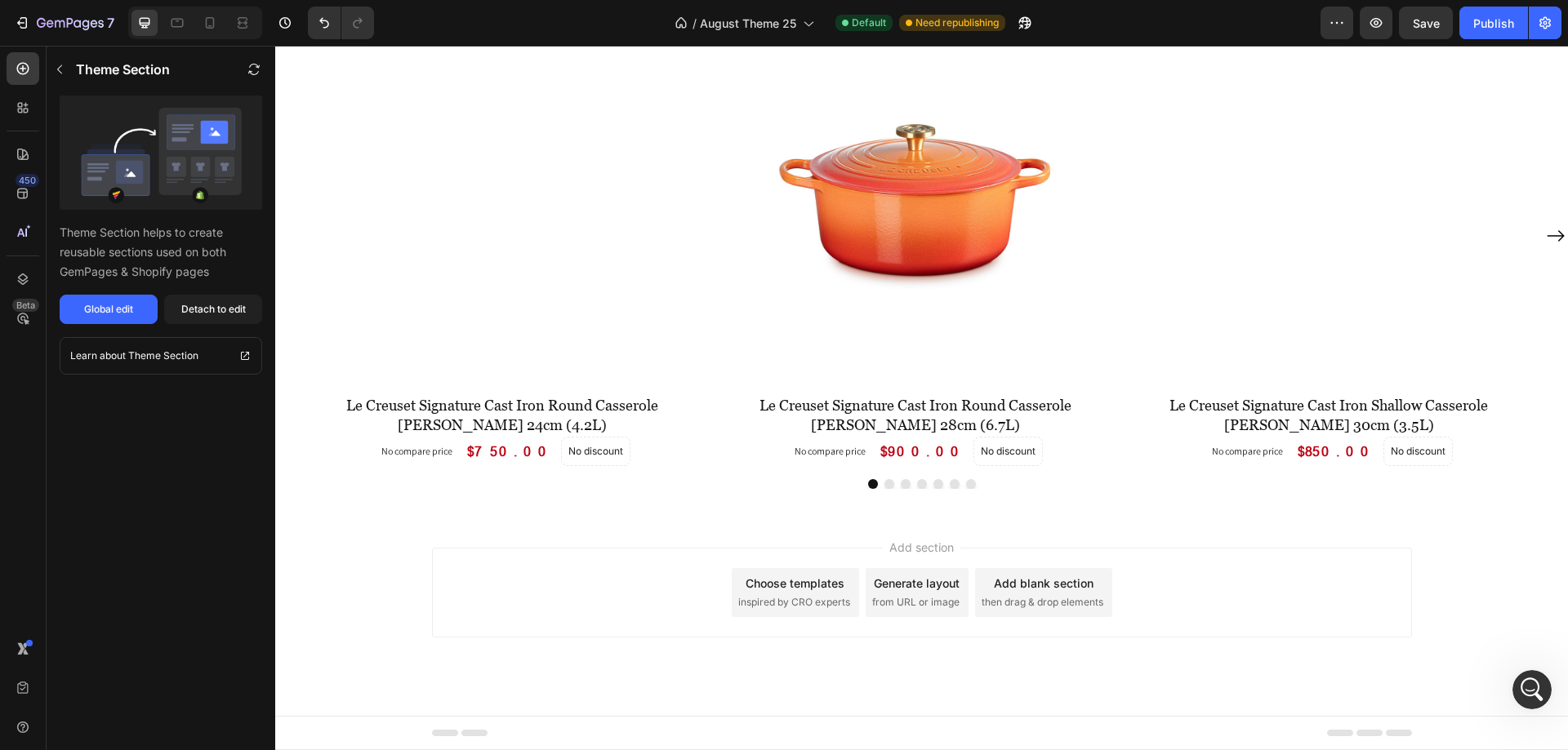
scroll to position [4776, 0]
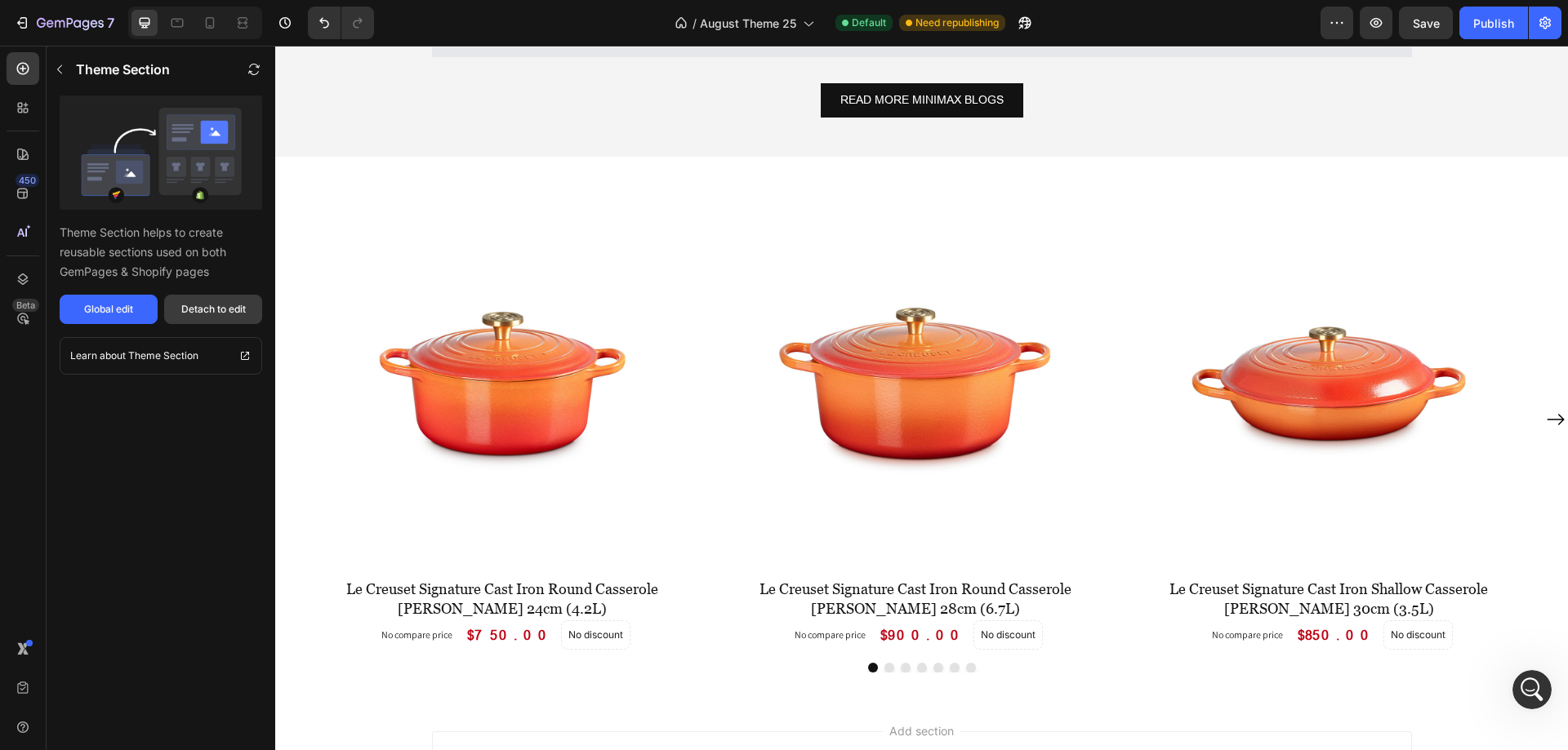
click at [227, 303] on div "Detach to edit" at bounding box center [213, 309] width 64 height 15
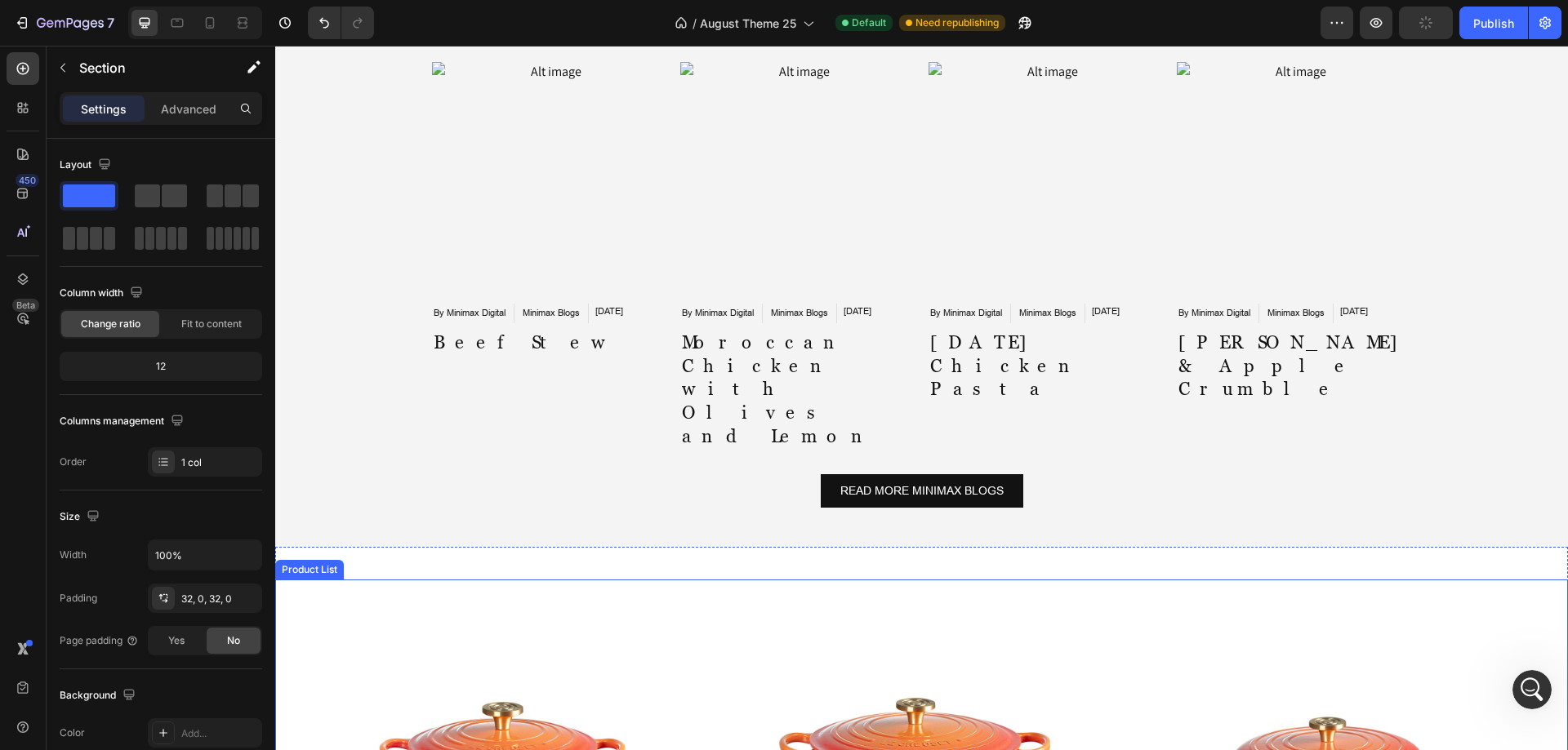
scroll to position [4939, 0]
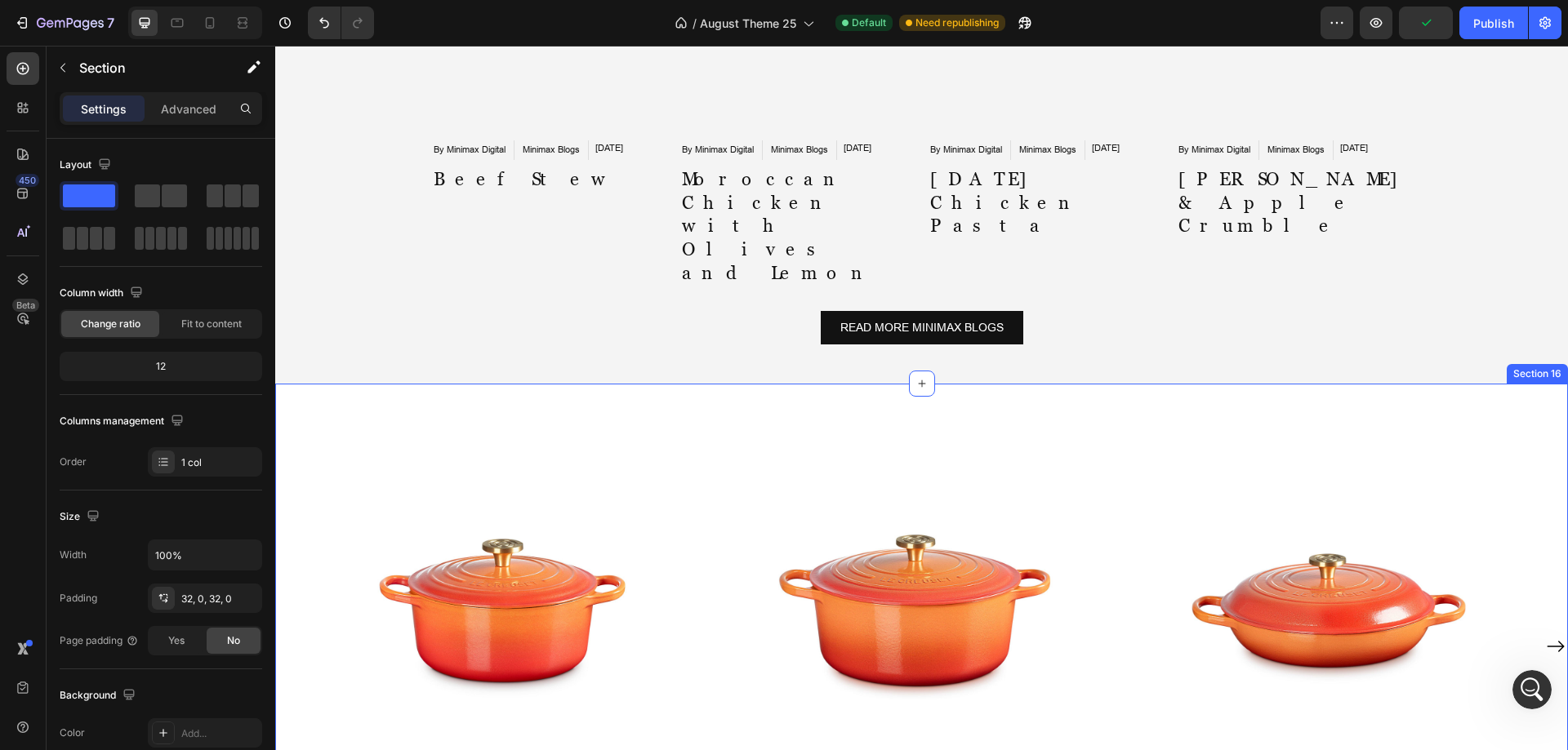
click at [950, 384] on div "Product Images Le Creuset Signature Cast Iron Round Casserole Flamme Dorée 24cm…" at bounding box center [922, 655] width 1293 height 542
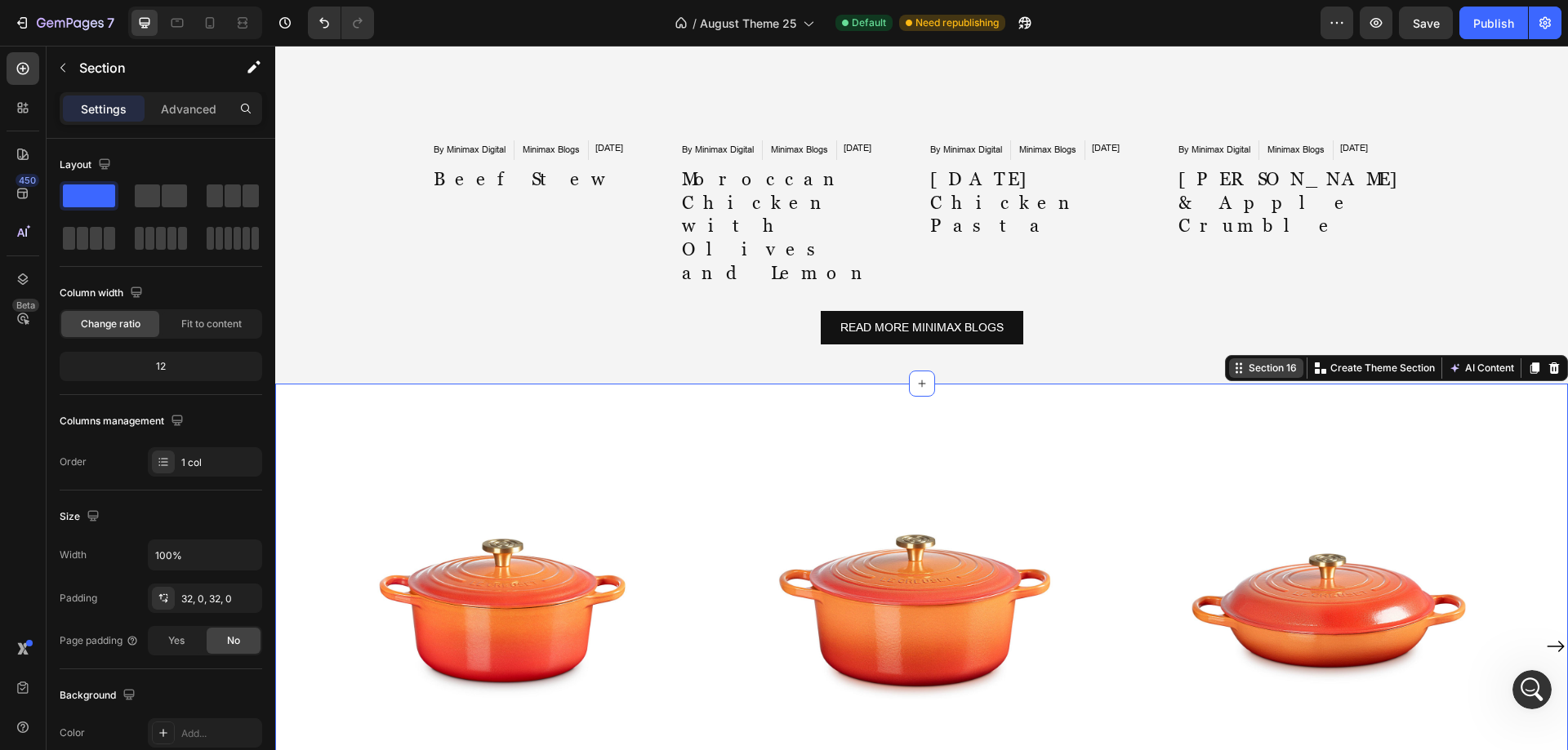
click at [1249, 361] on div "Section 16" at bounding box center [1272, 368] width 54 height 15
click at [1247, 361] on div "Section 16" at bounding box center [1272, 368] width 54 height 15
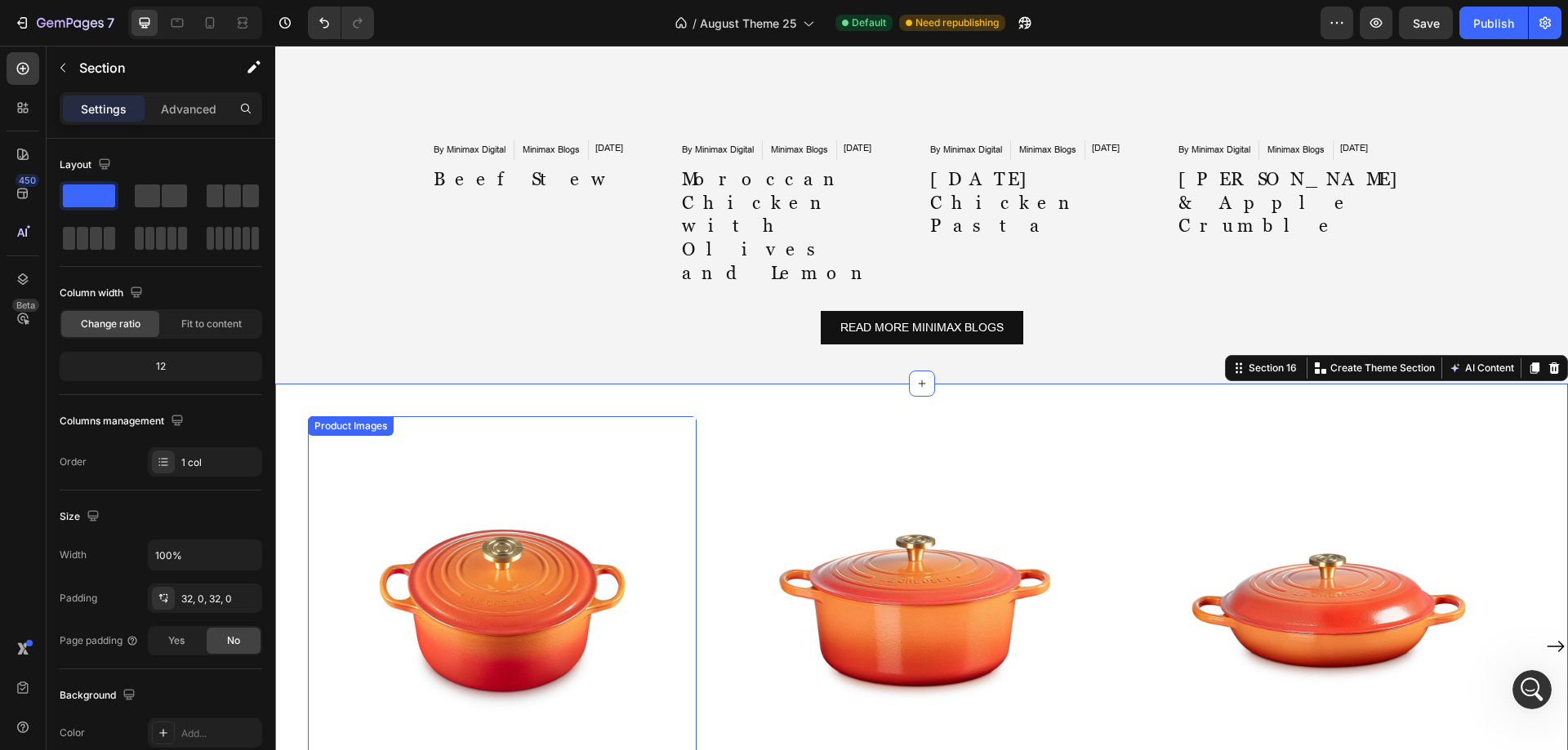
click at [685, 417] on img at bounding box center [502, 610] width 389 height 389
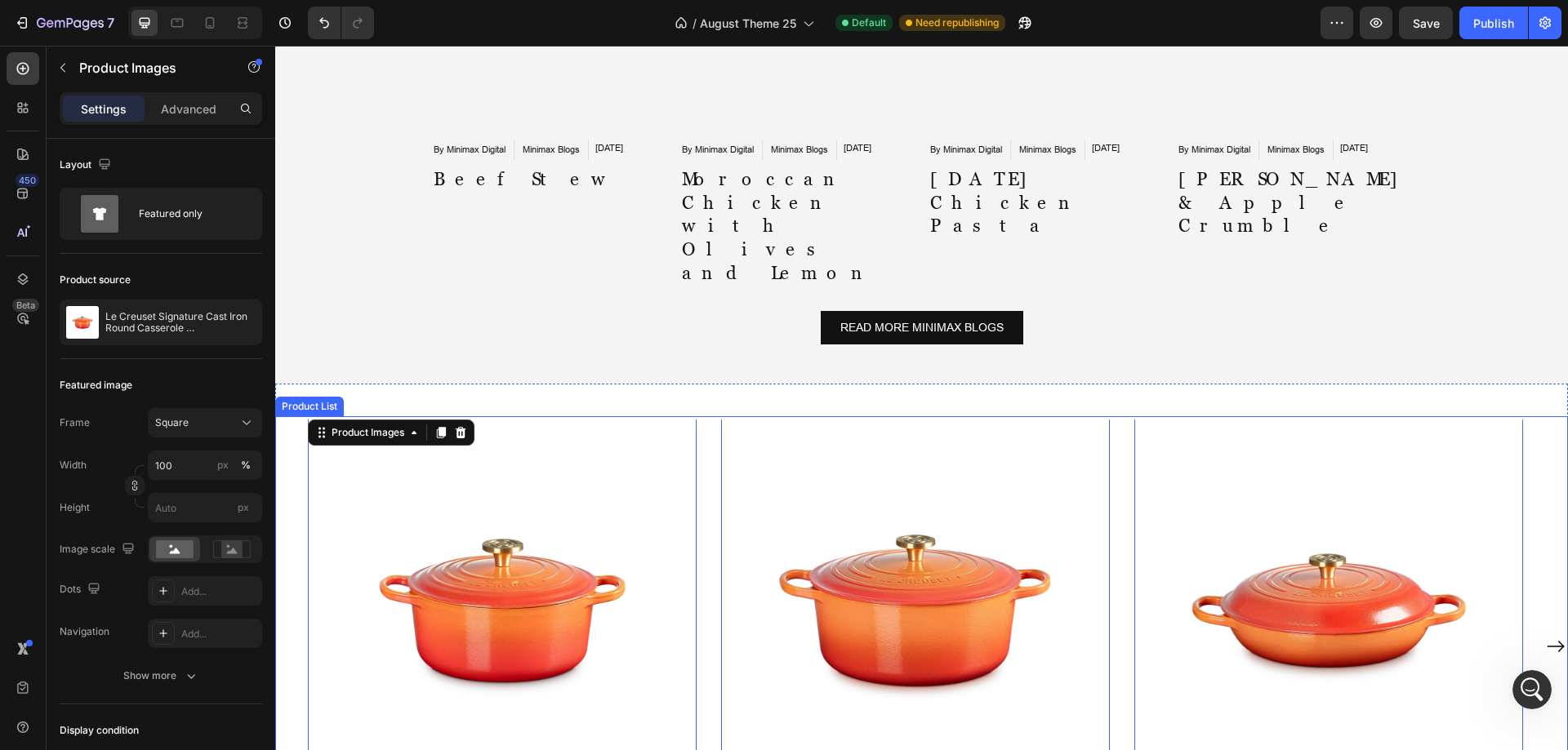
click at [700, 417] on div "Product Images 0 Le Creuset Signature Cast Iron Round Casserole Flamme Dorée 24…" at bounding box center [922, 646] width 1227 height 460
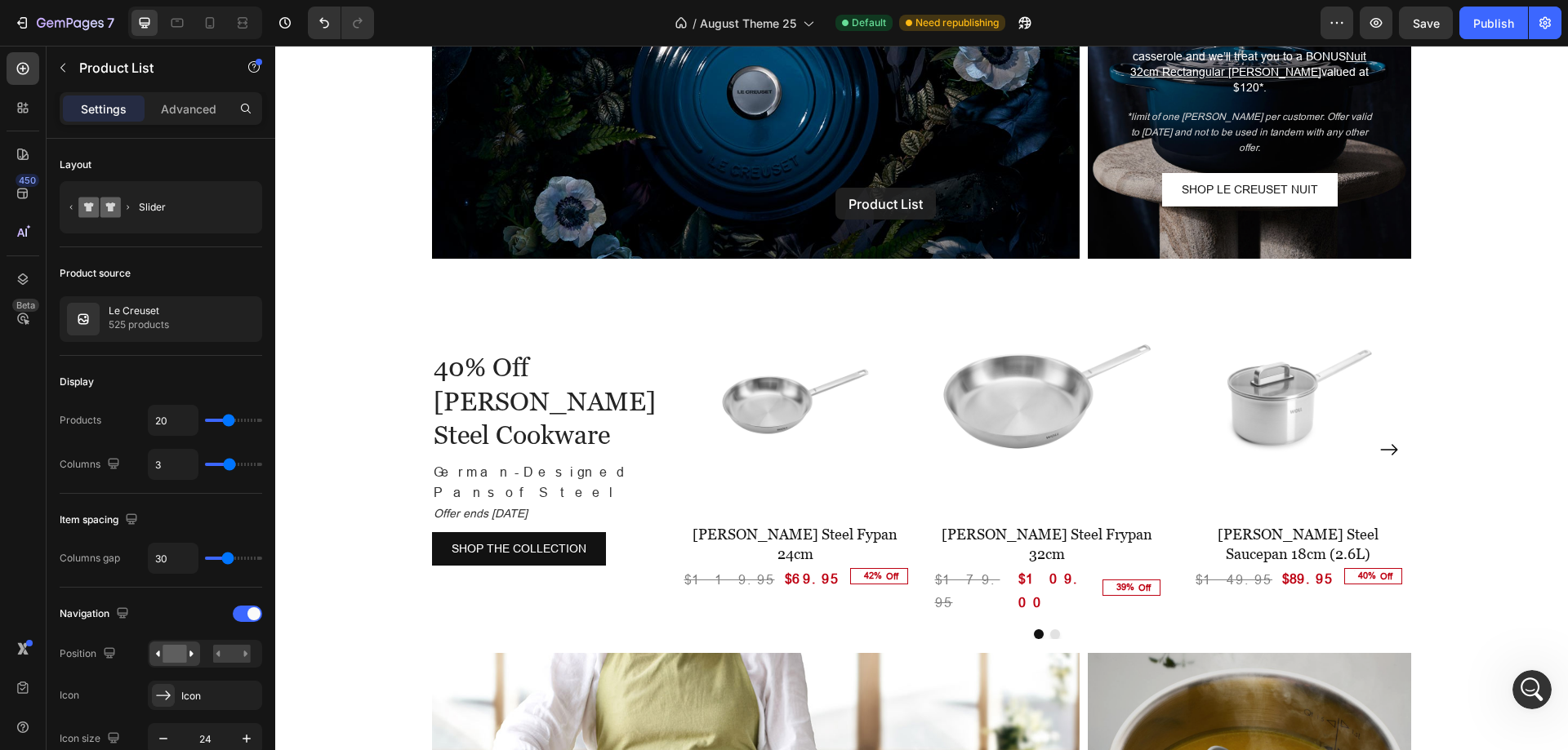
scroll to position [2716, 0]
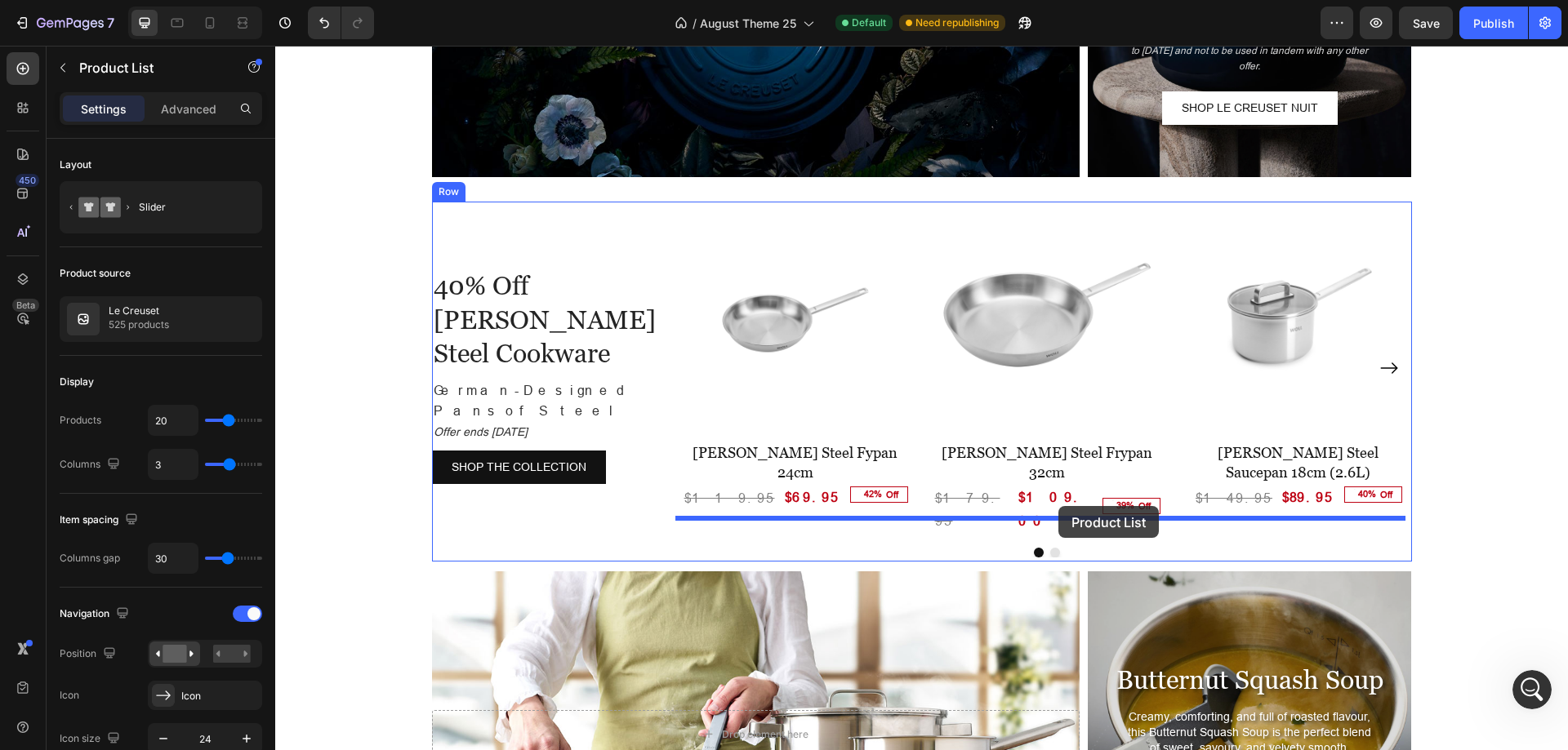
drag, startPoint x: 336, startPoint y: 314, endPoint x: 1058, endPoint y: 507, distance: 747.4
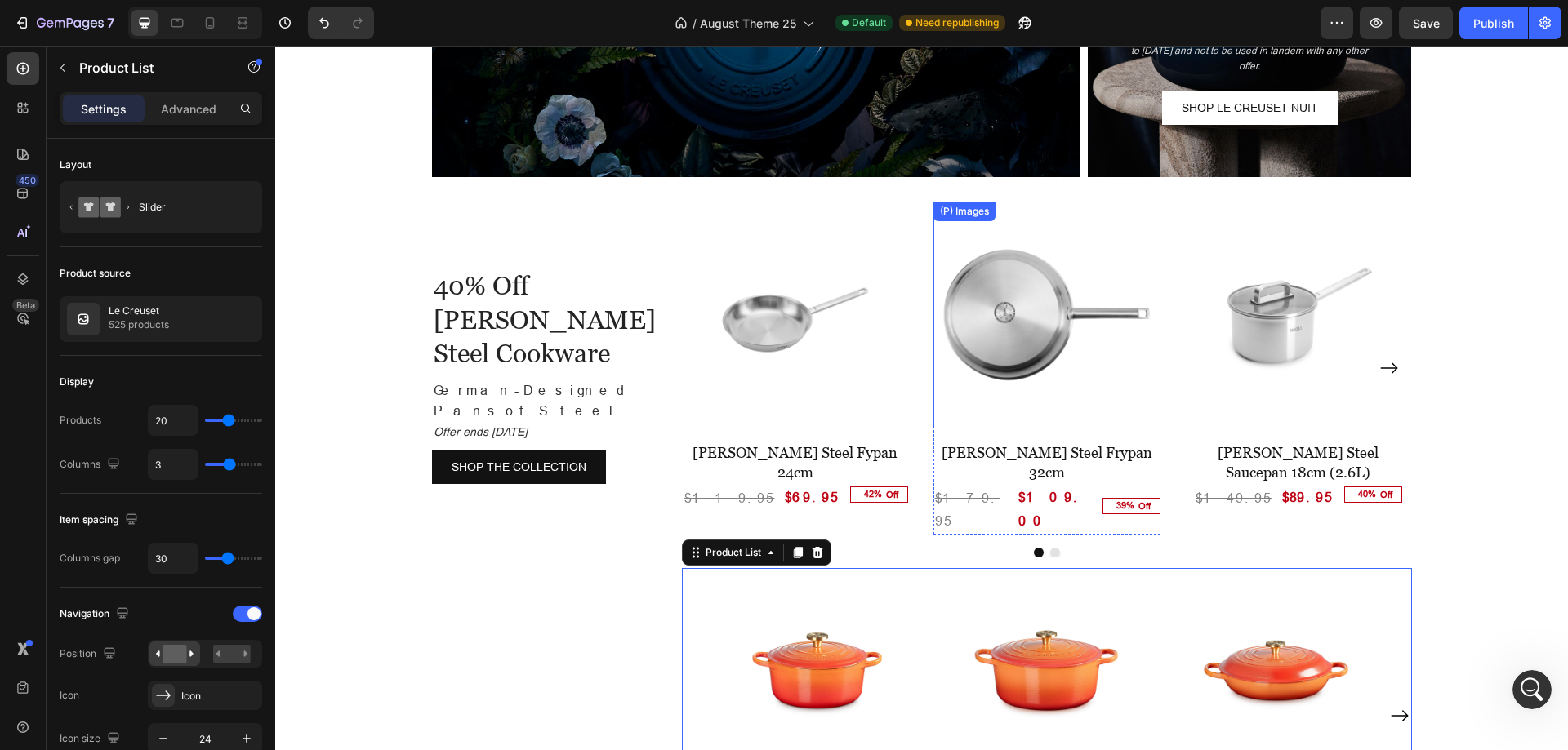
scroll to position [2879, 0]
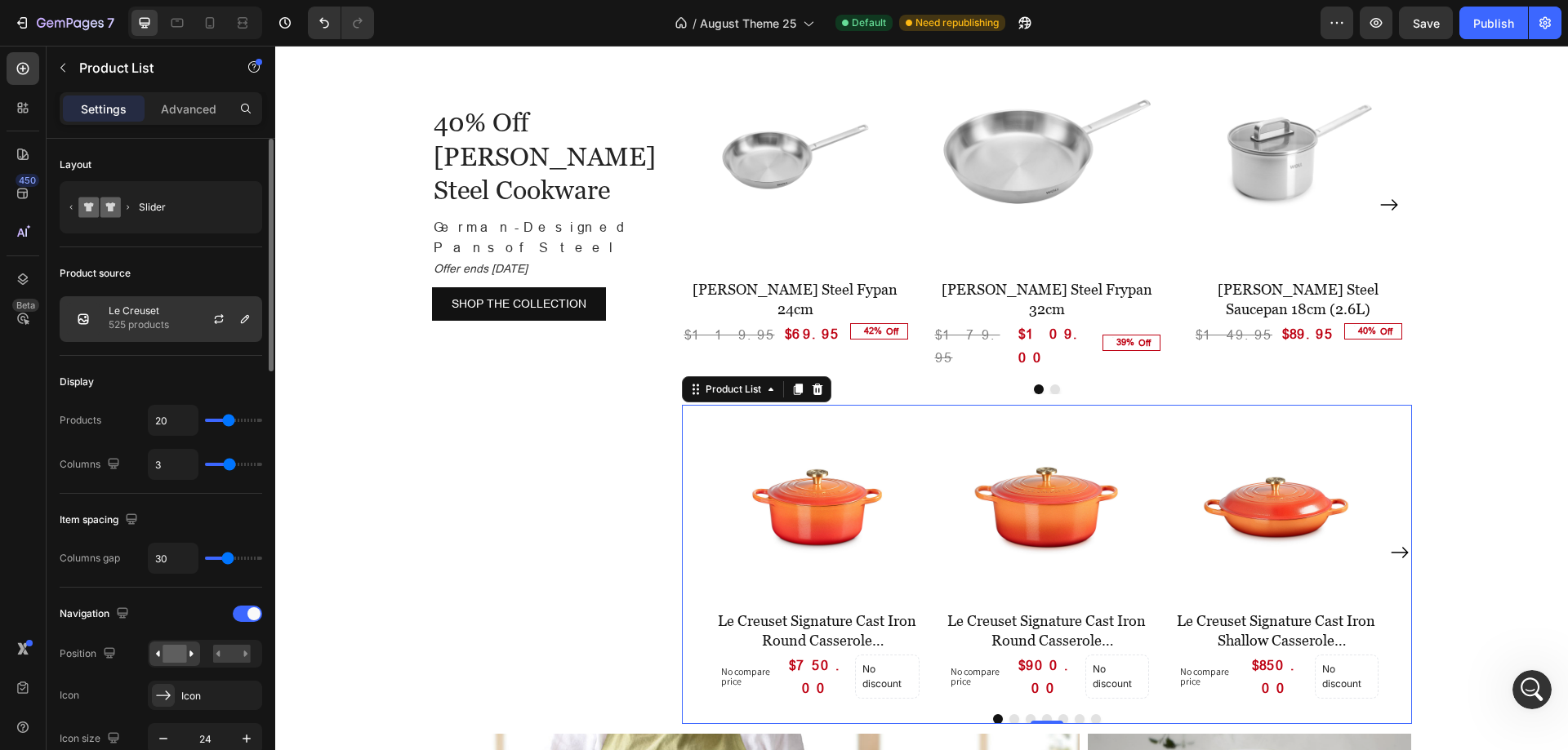
click at [139, 315] on p "Le Creuset" at bounding box center [139, 312] width 60 height 12
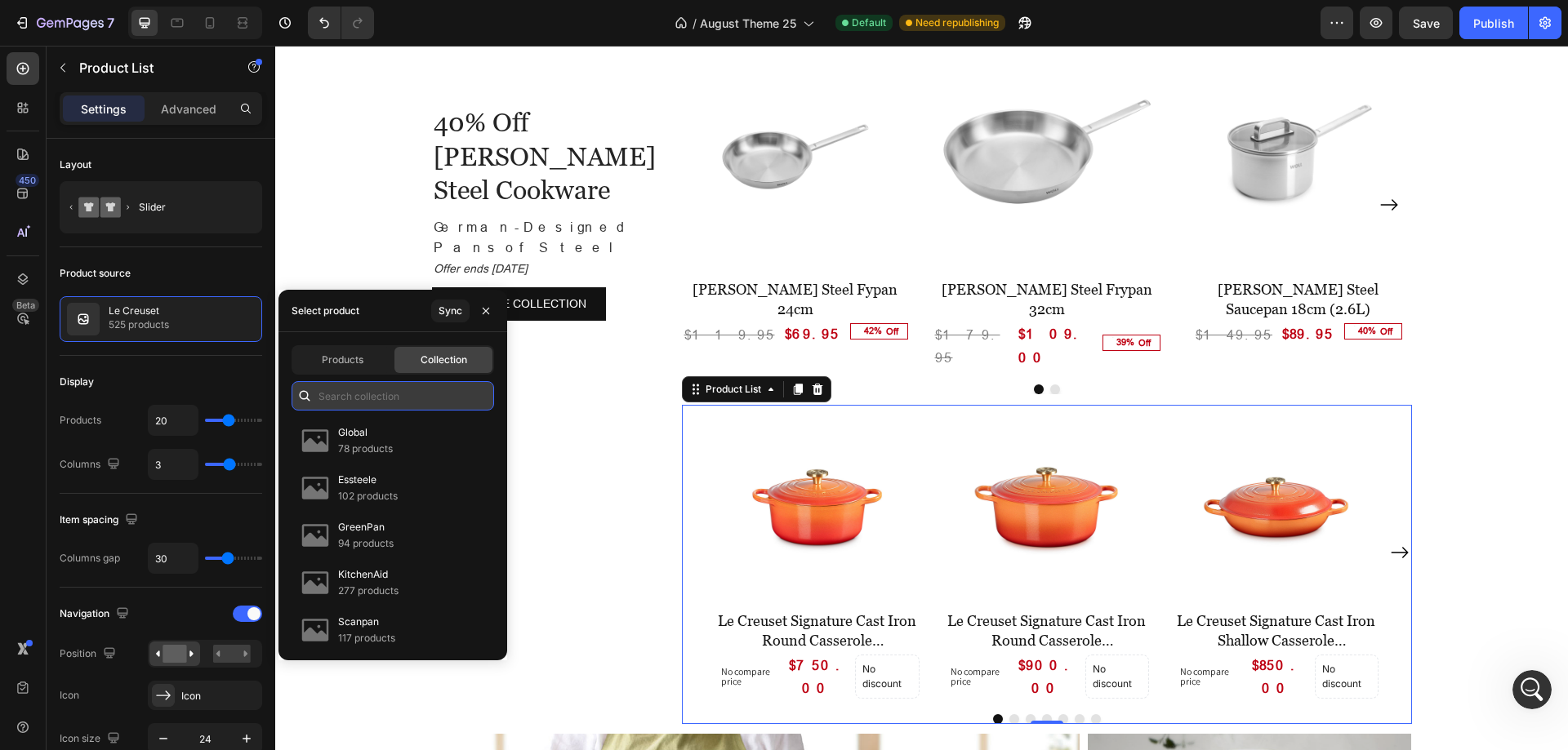
click at [349, 406] on input "text" at bounding box center [393, 396] width 203 height 30
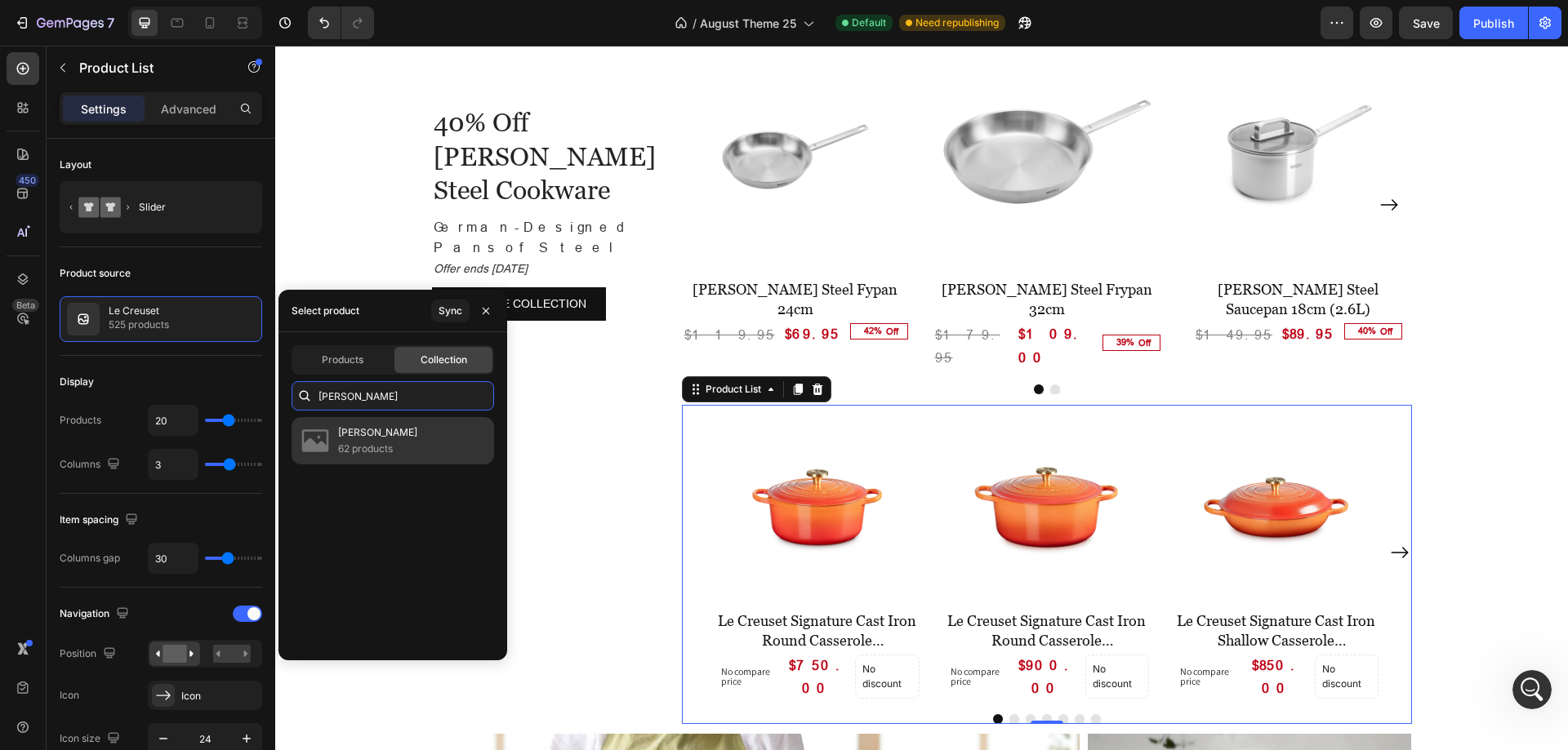
type input "[PERSON_NAME]"
click at [374, 448] on p "62 products" at bounding box center [378, 449] width 79 height 17
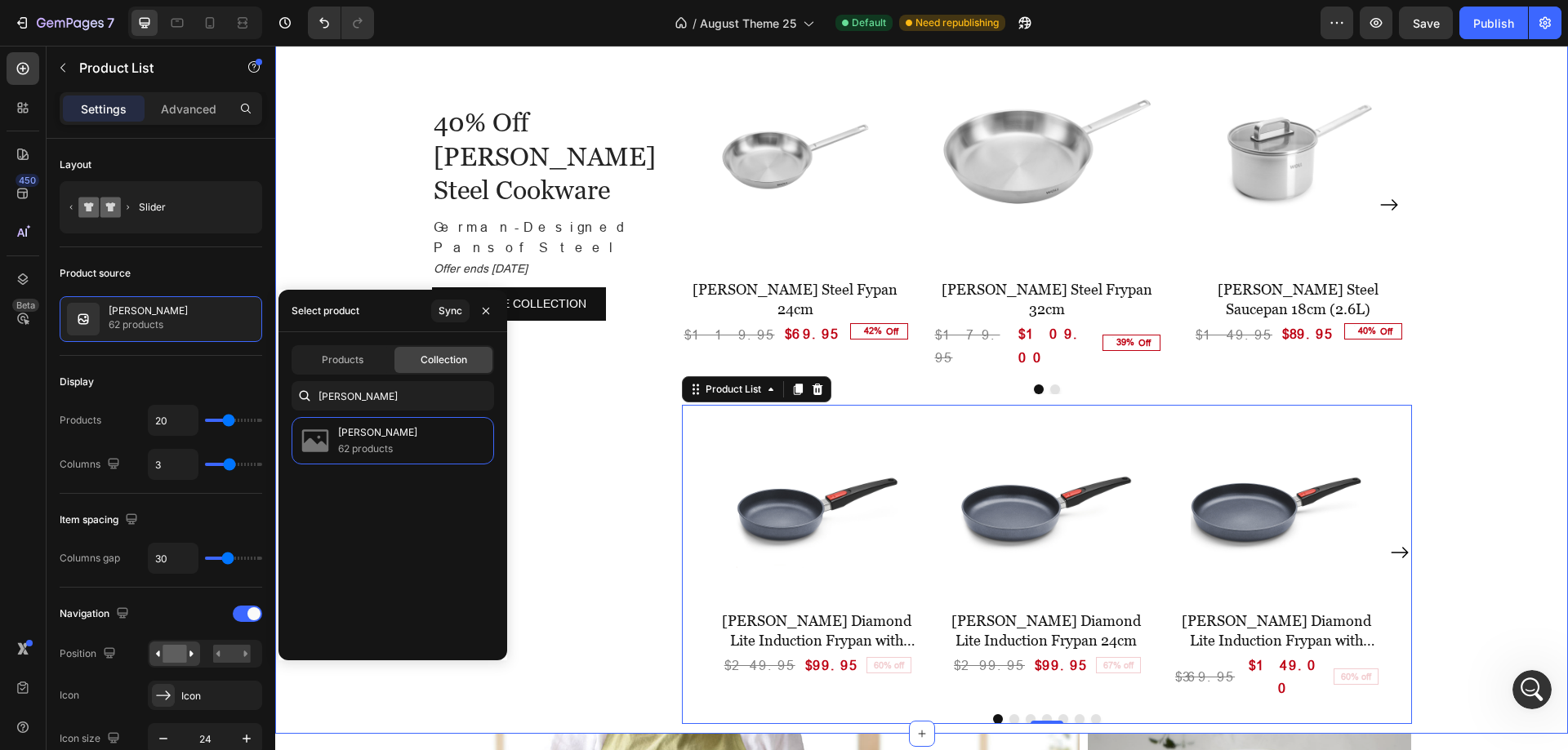
scroll to position [11811, 0]
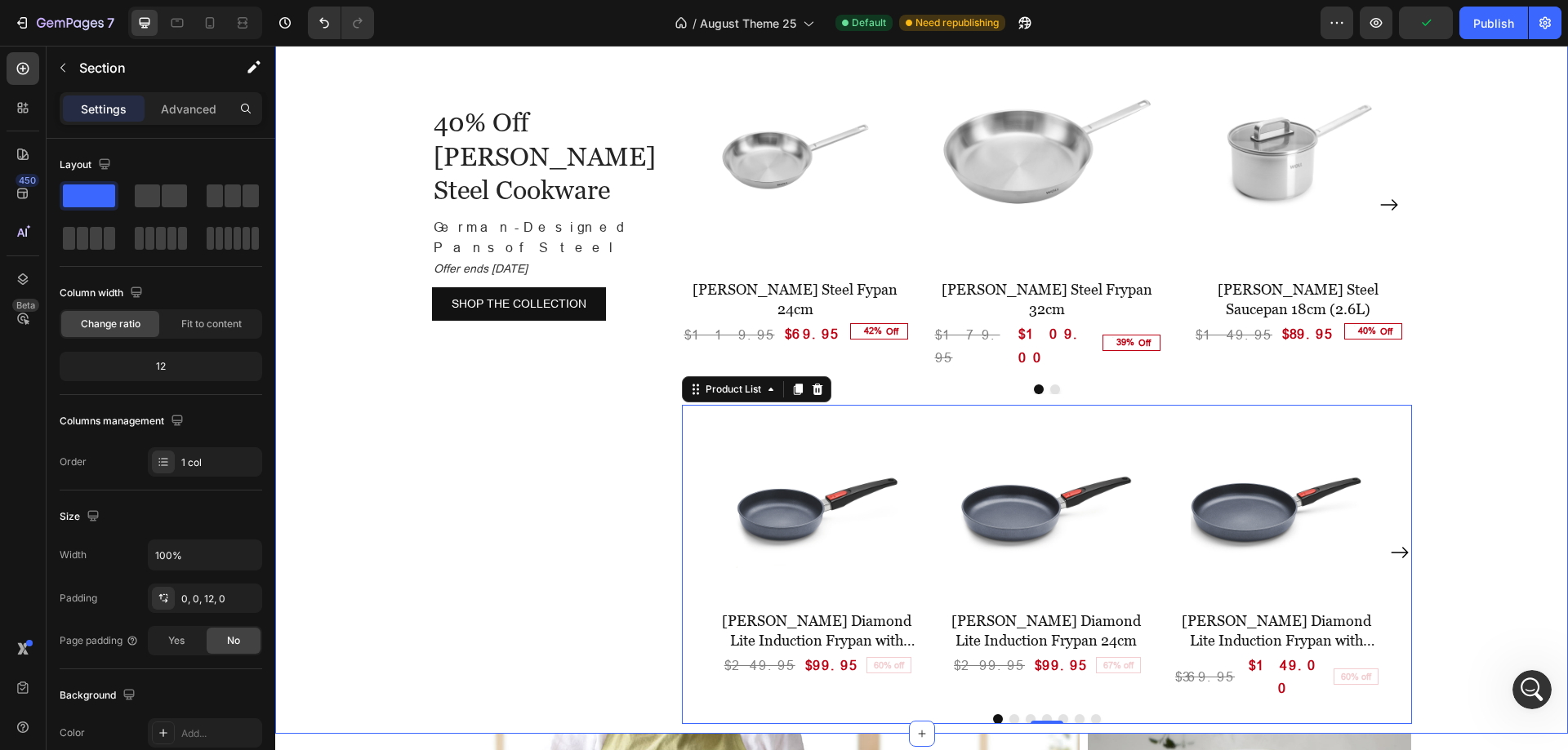
click at [1471, 403] on div "40% Off [PERSON_NAME] Steel Cookware Heading German-Designed Pans of Steel Offe…" at bounding box center [922, 369] width 1293 height 710
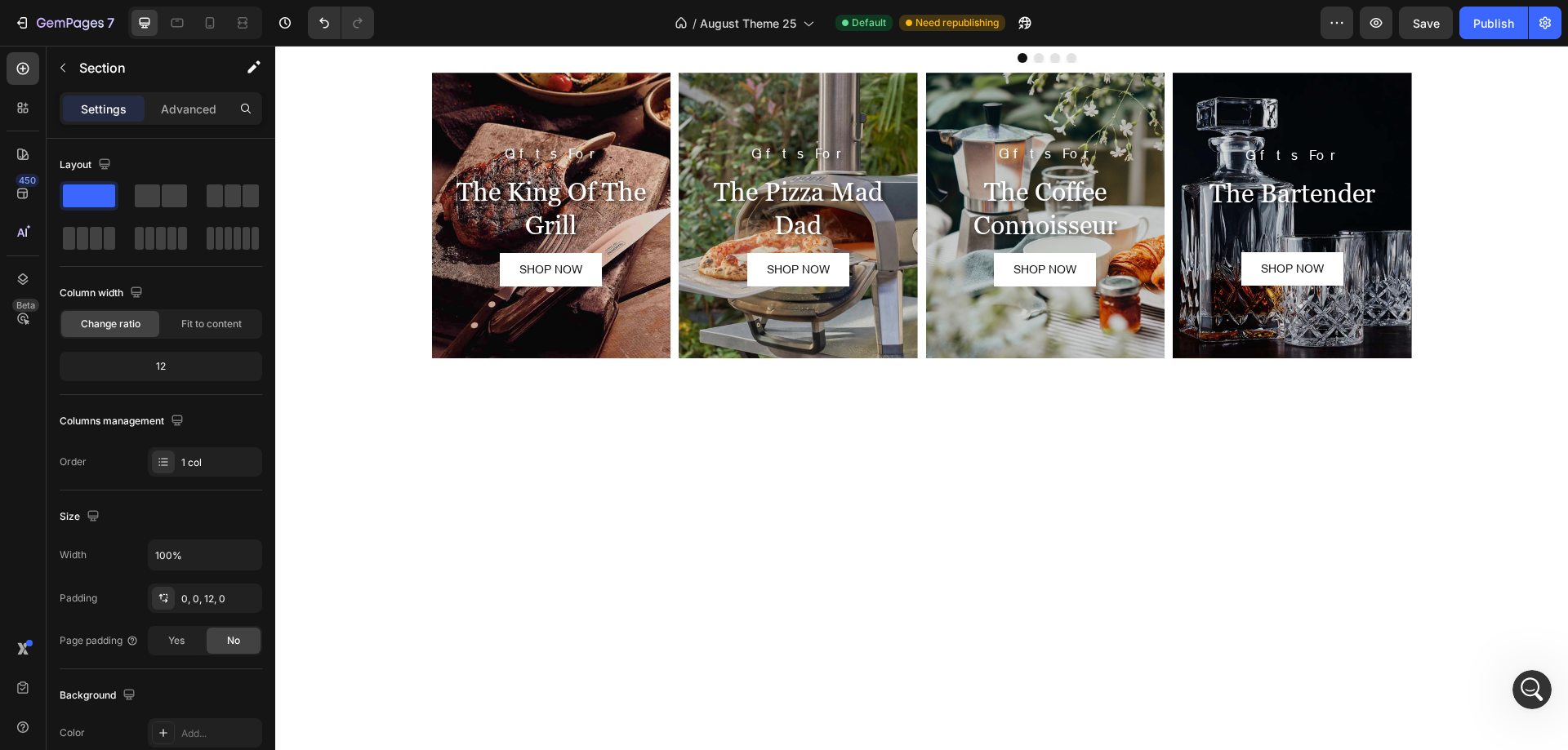
scroll to position [1410, 0]
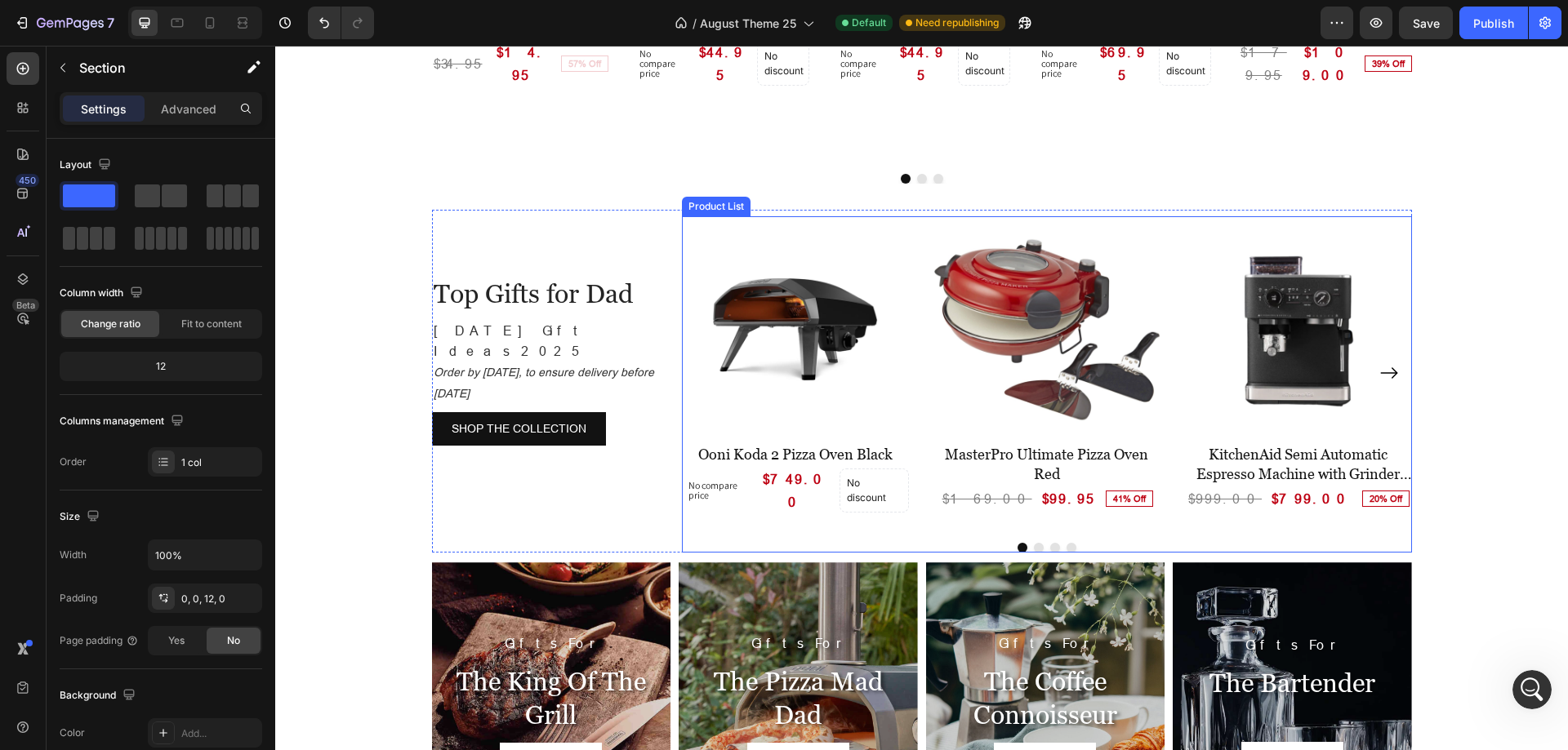
click at [908, 217] on div "Product Images Ooni Koda 2 Pizza Oven Black (P) Title No compare price Product …" at bounding box center [1047, 373] width 731 height 314
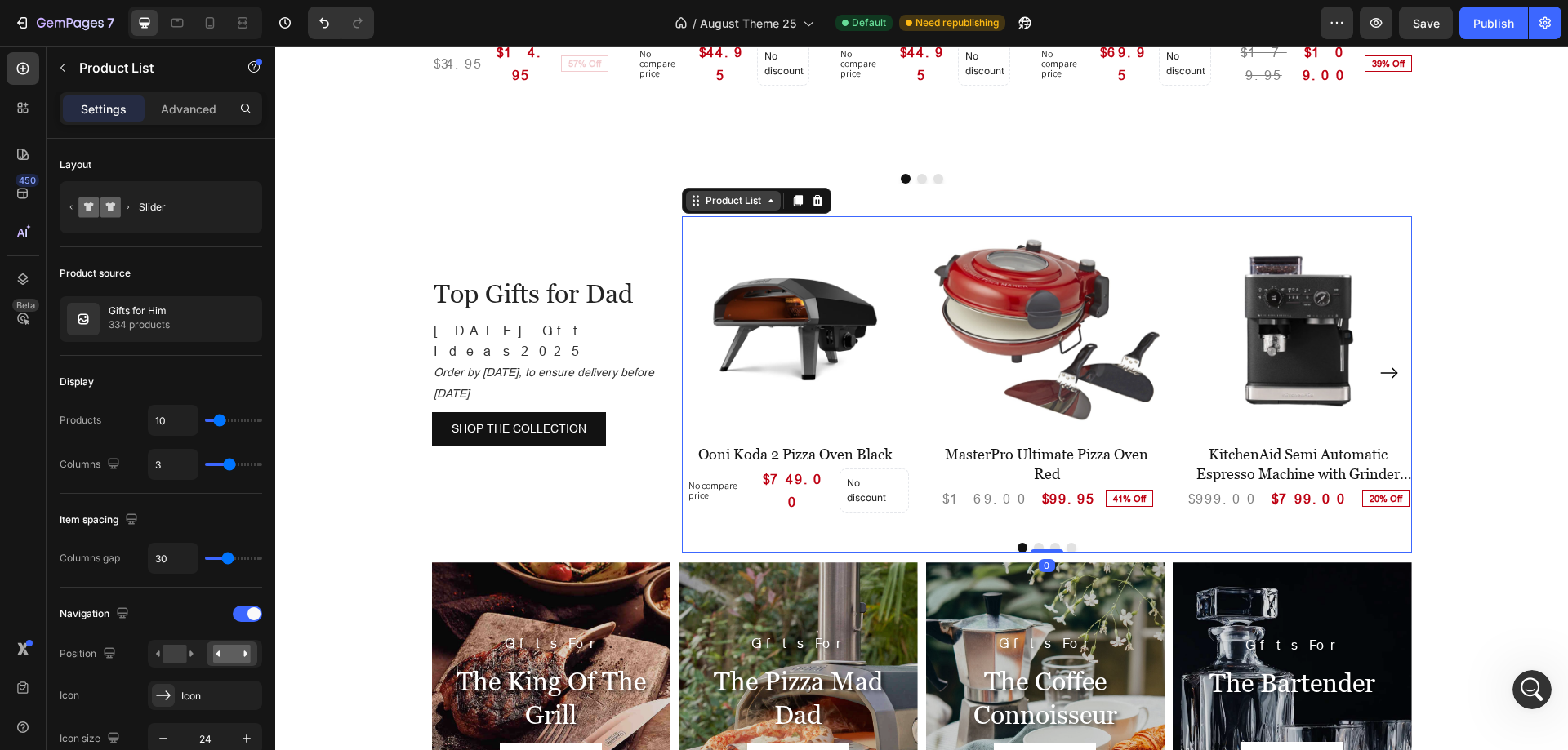
click at [764, 194] on icon at bounding box center [770, 200] width 13 height 13
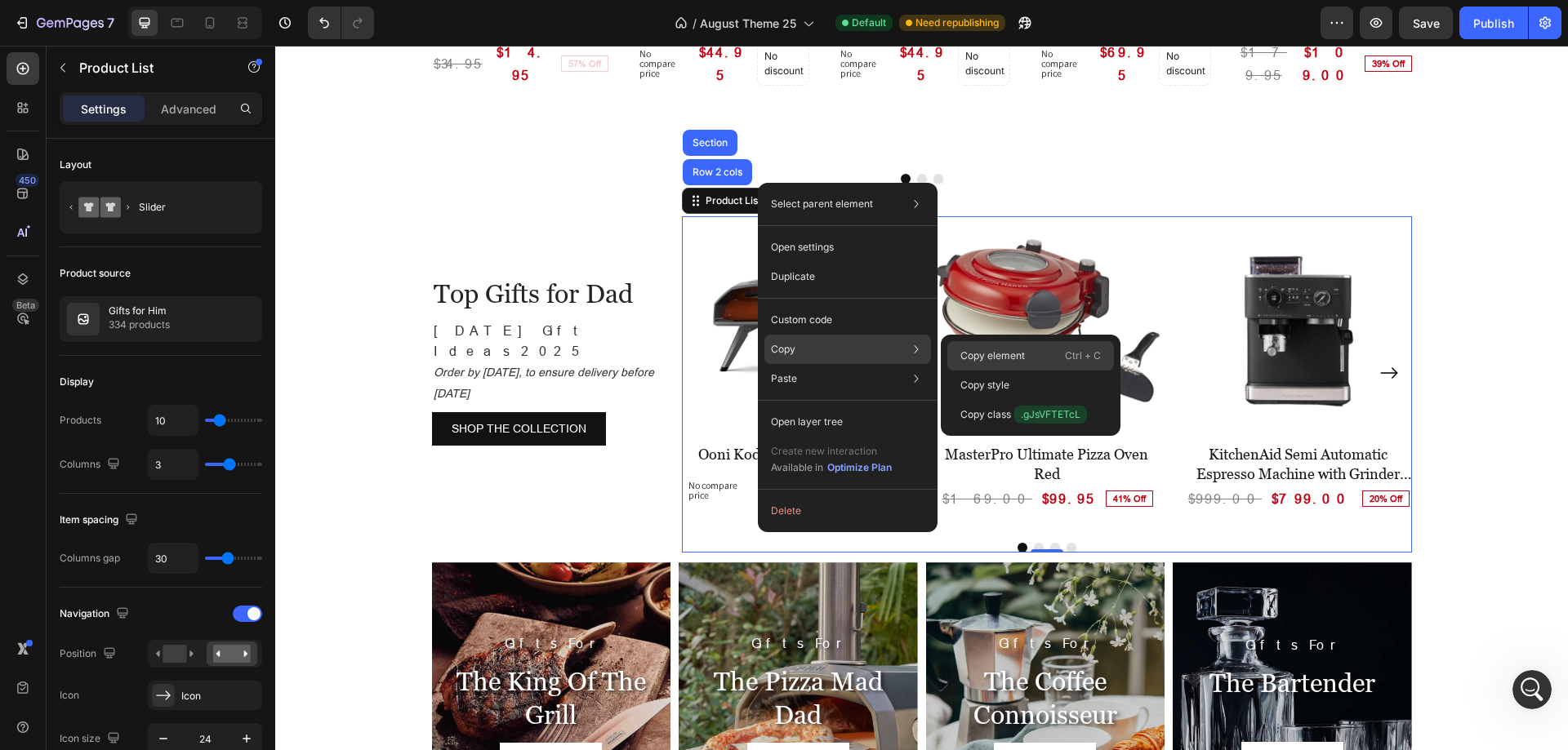
click at [980, 357] on p "Copy element" at bounding box center [992, 355] width 64 height 15
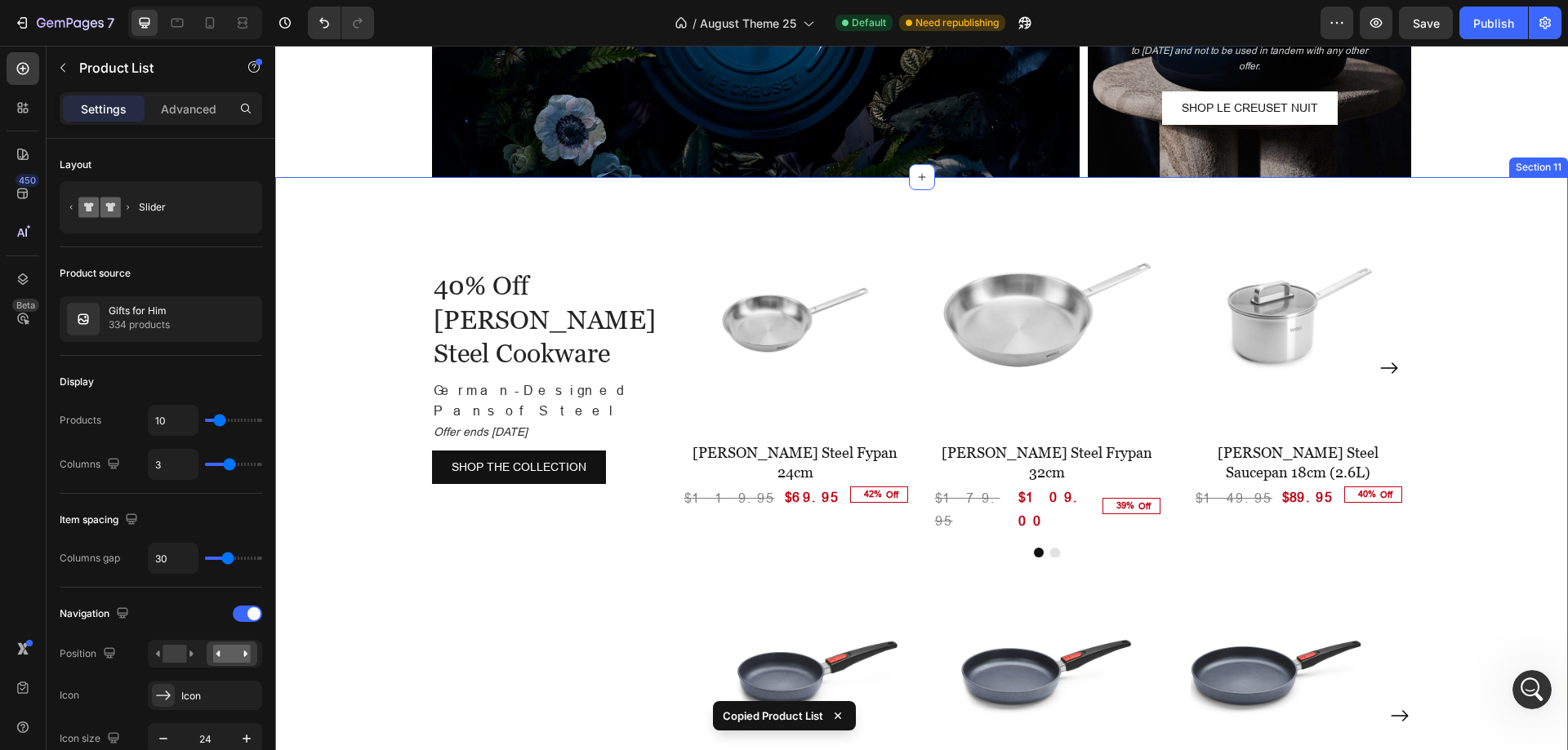
scroll to position [2879, 0]
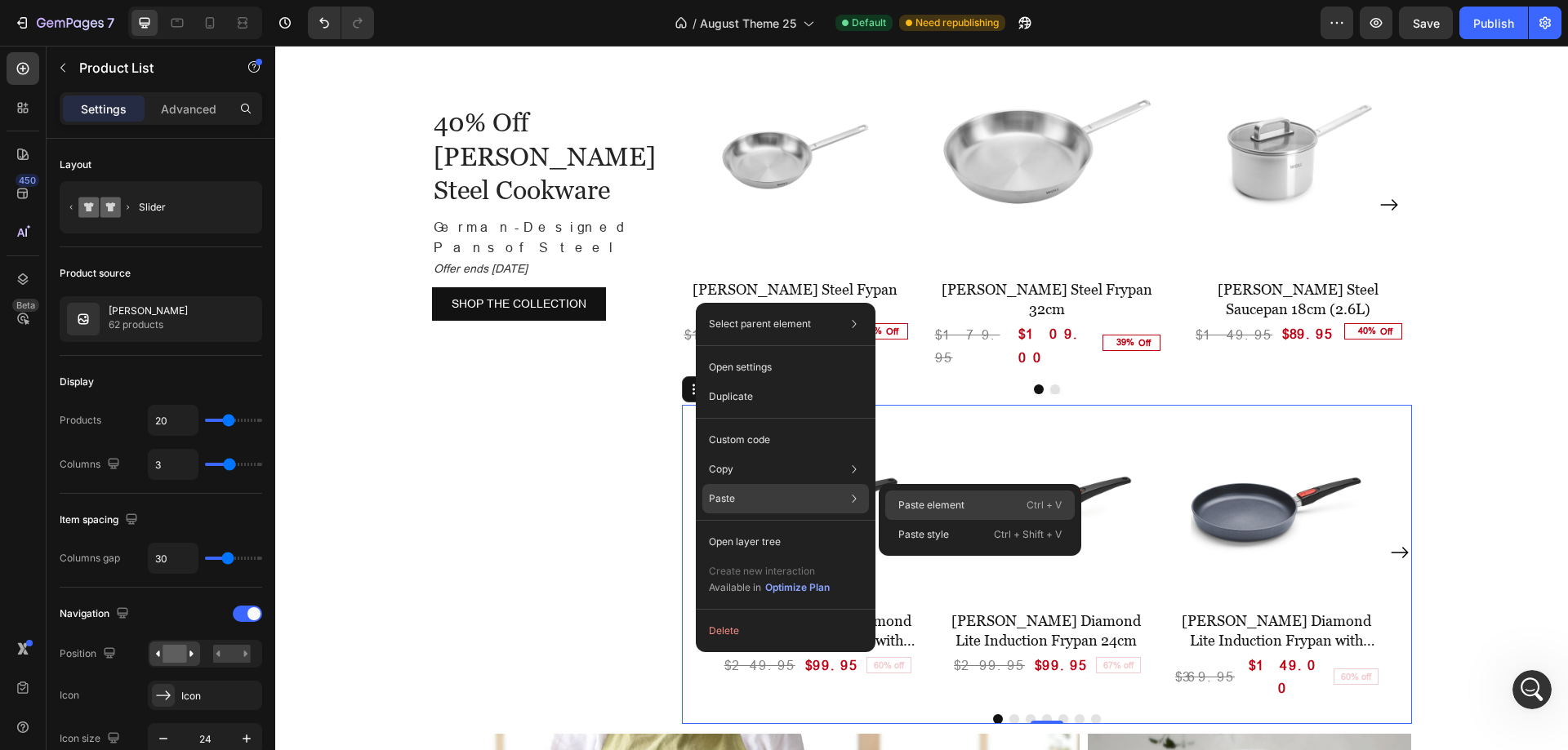
drag, startPoint x: 919, startPoint y: 504, endPoint x: 758, endPoint y: 430, distance: 177.2
click at [919, 504] on p "Paste element" at bounding box center [931, 505] width 66 height 15
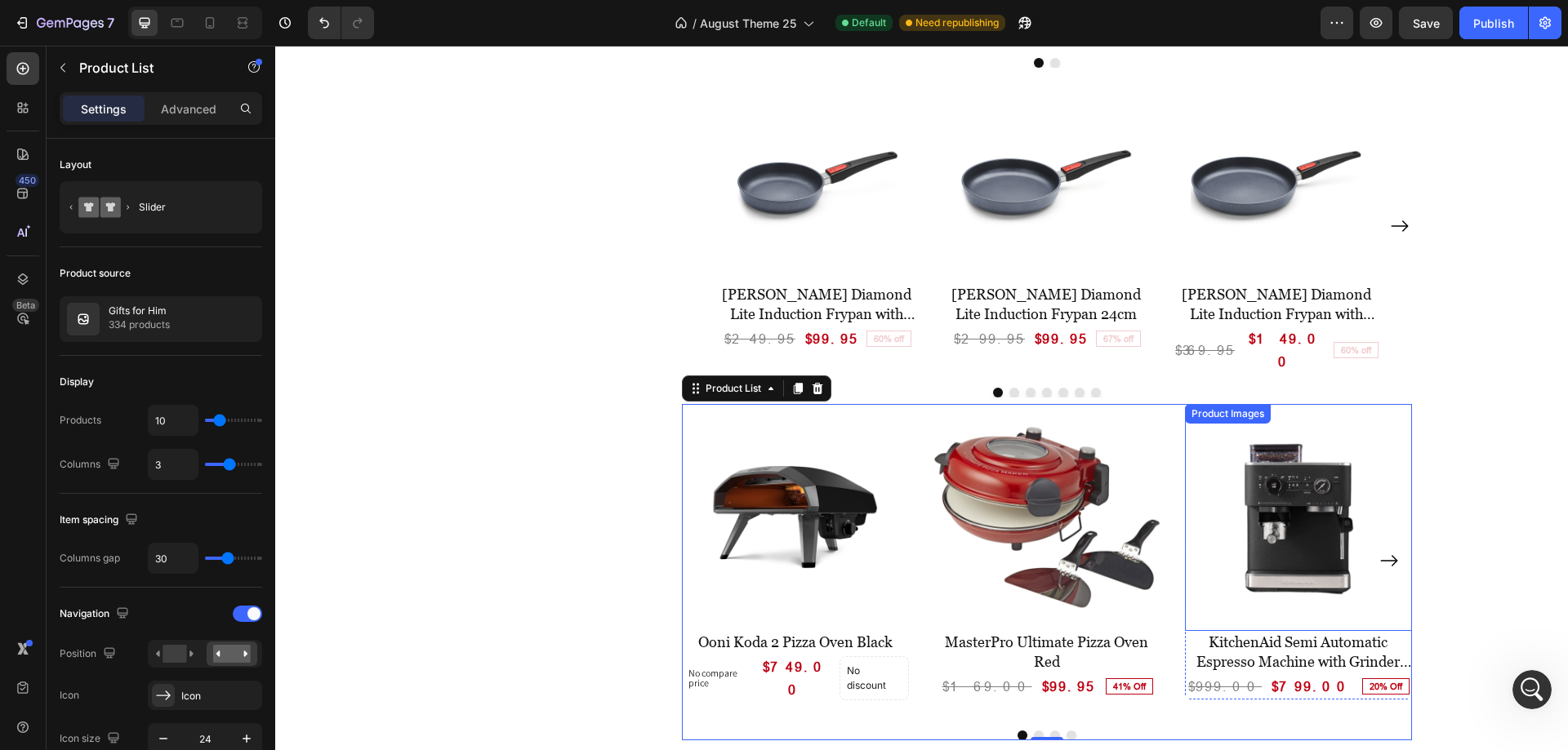
scroll to position [3043, 0]
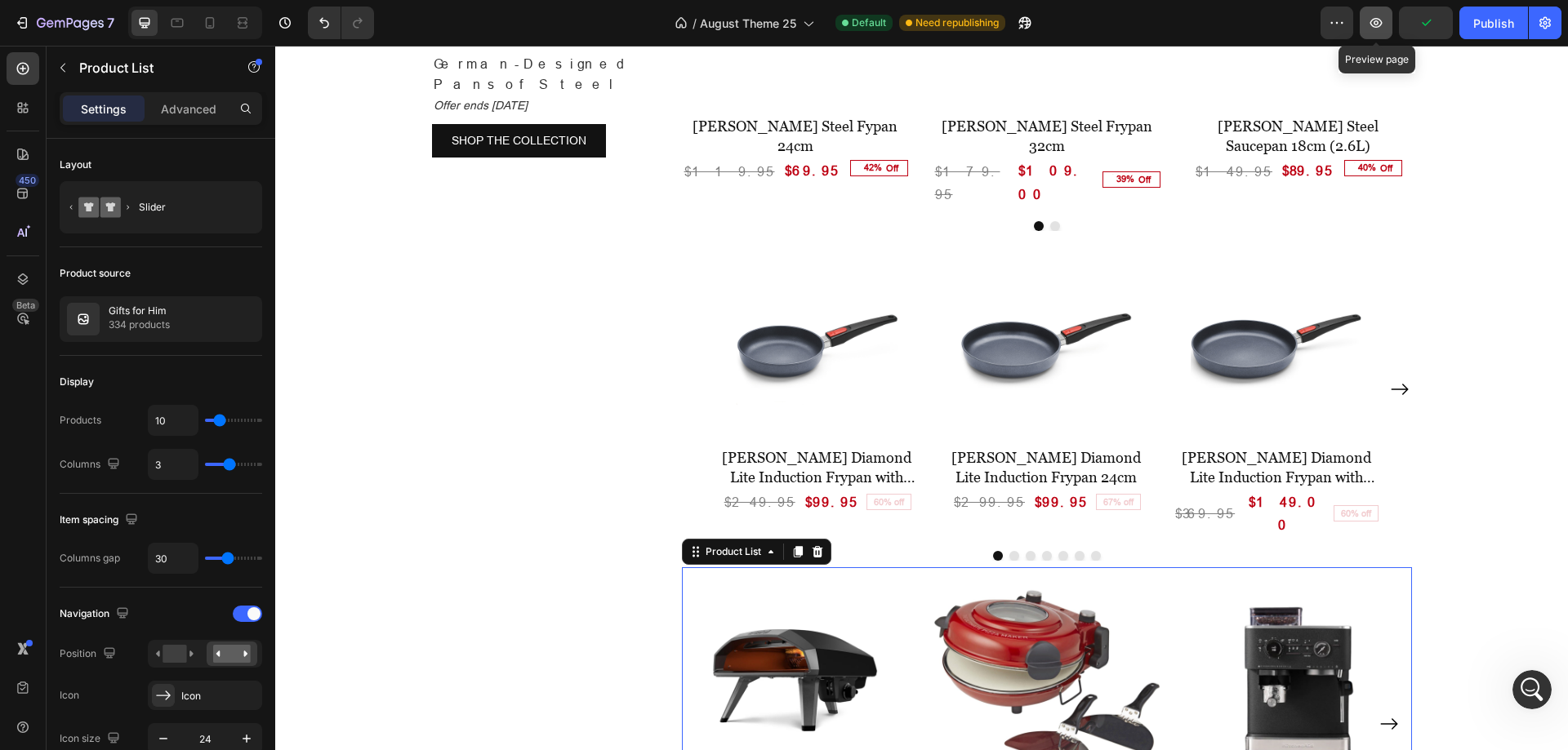
click at [1380, 31] on button "button" at bounding box center [1376, 23] width 33 height 33
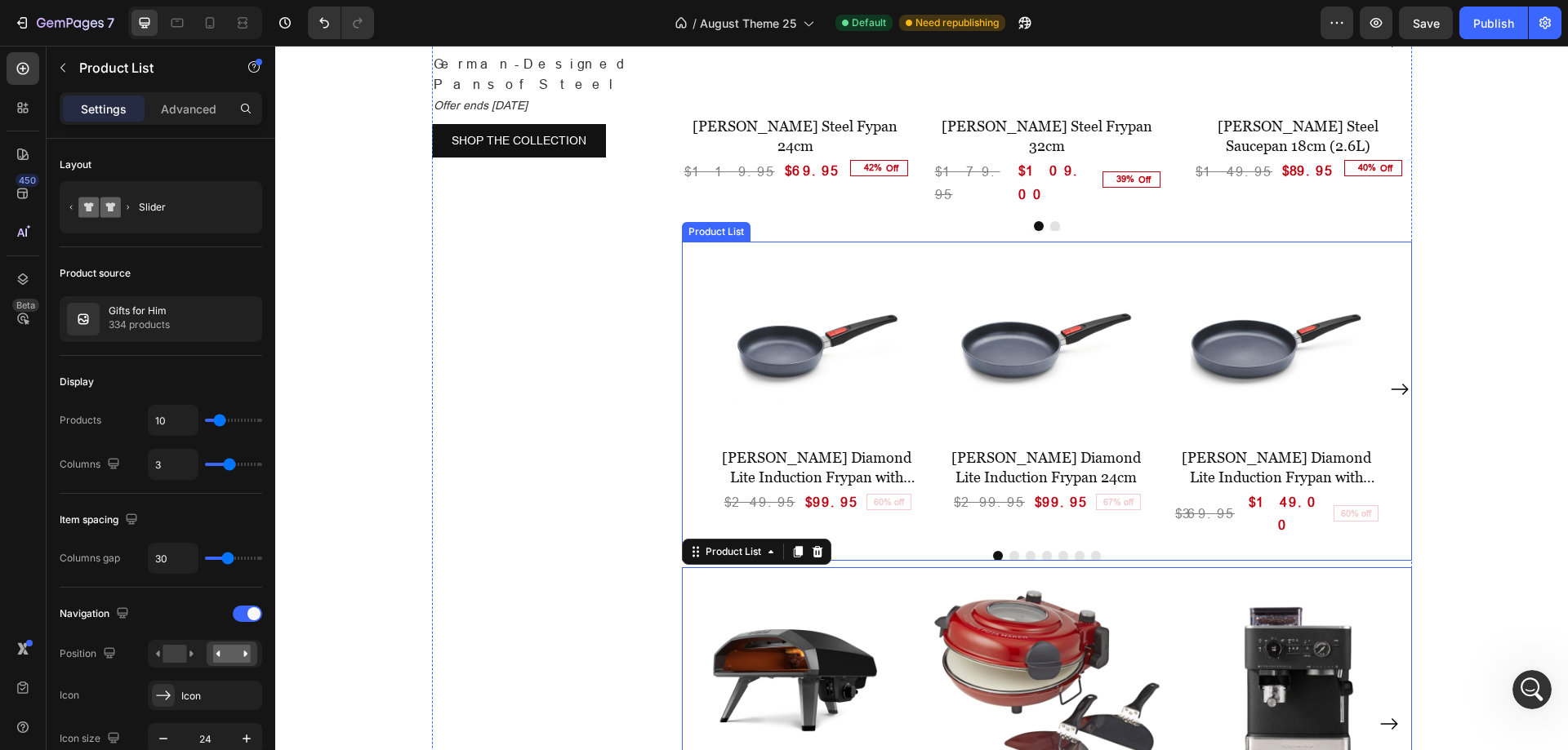
click at [721, 225] on div "Product List" at bounding box center [716, 232] width 62 height 15
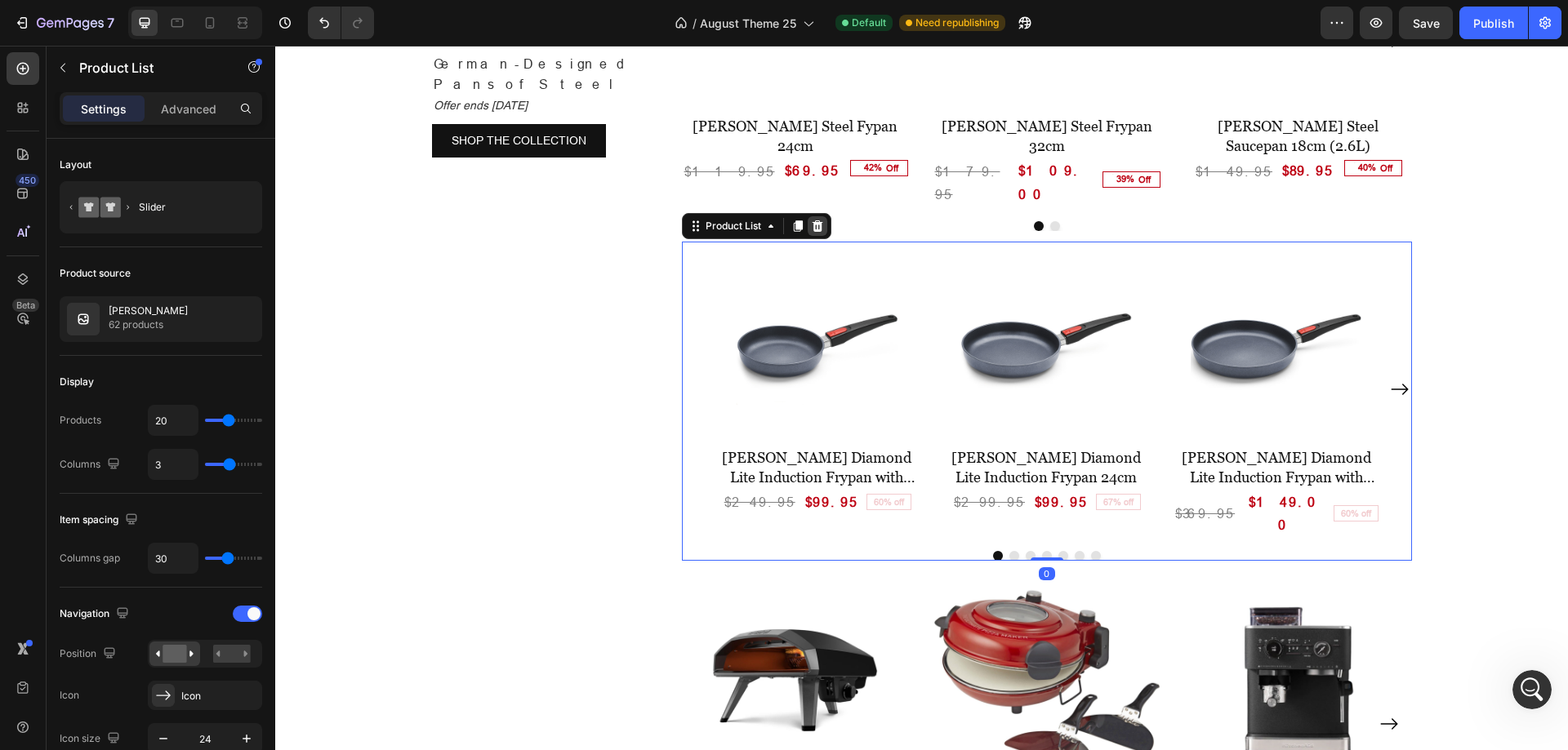
click at [815, 221] on icon at bounding box center [817, 227] width 11 height 12
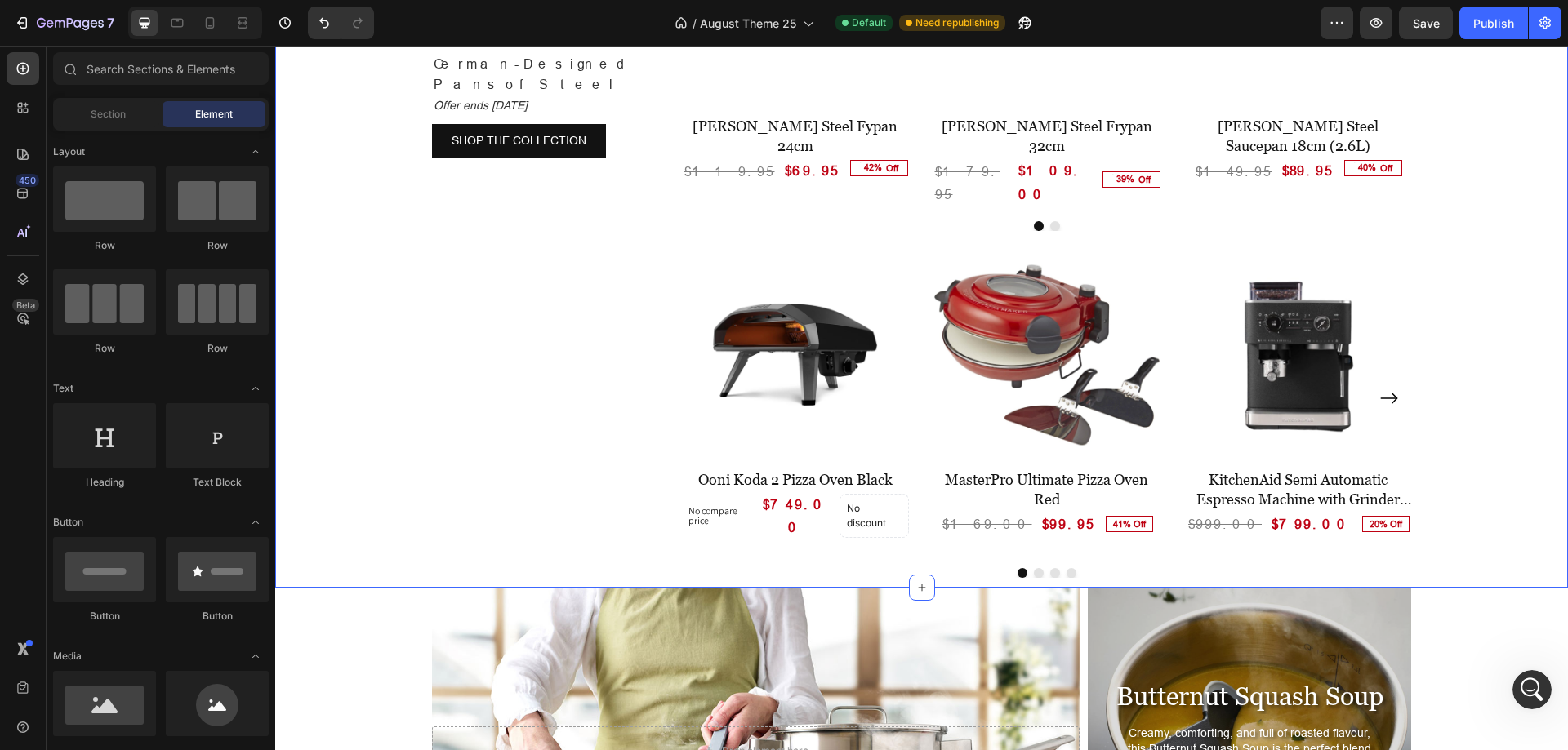
scroll to position [2879, 0]
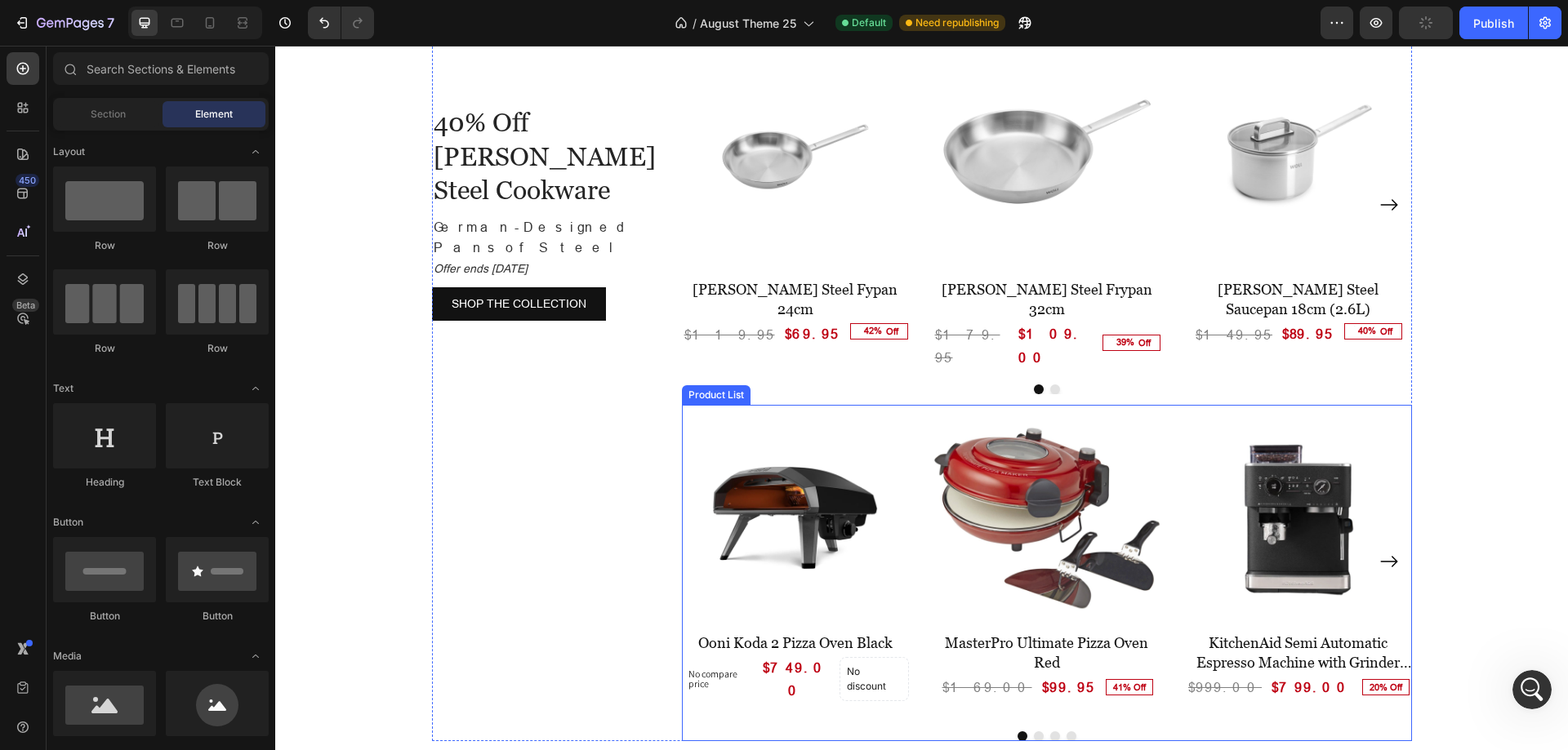
click at [916, 405] on div "Product Images Ooni Koda 2 Pizza Oven Black (P) Title No compare price Product …" at bounding box center [1047, 561] width 731 height 314
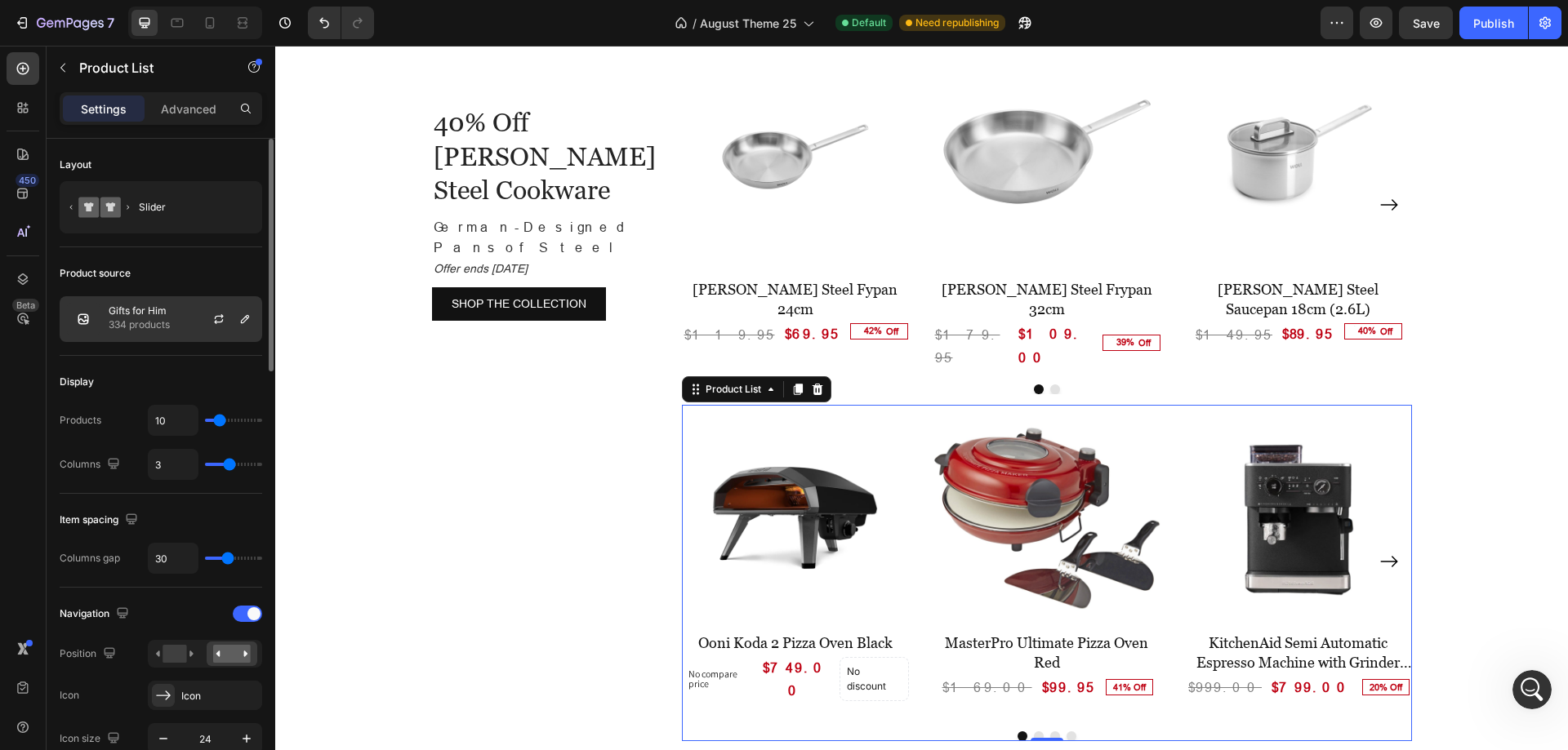
click at [175, 319] on div "Gifts for Him 334 products" at bounding box center [160, 319] width 203 height 46
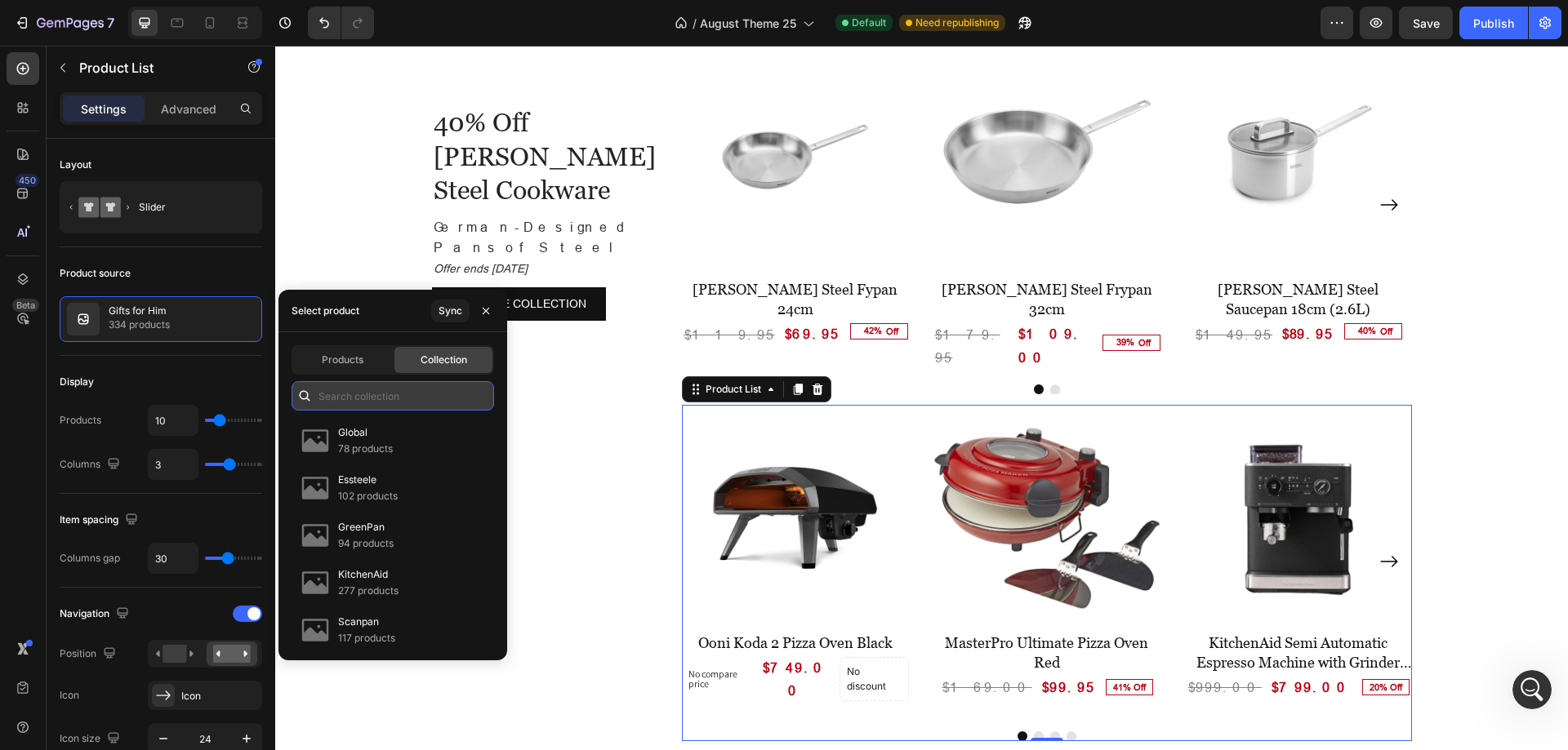
click at [347, 398] on input "text" at bounding box center [393, 396] width 203 height 30
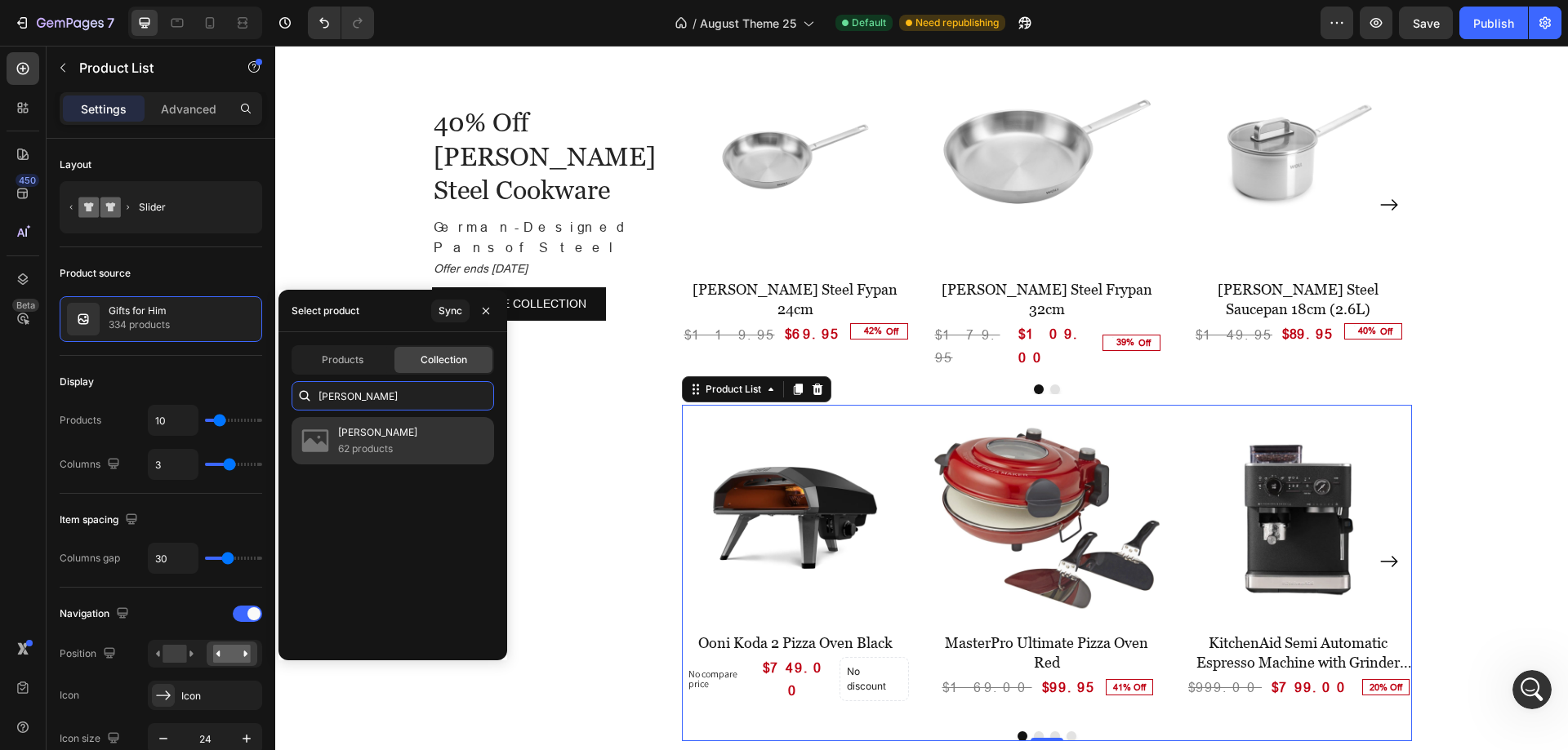
type input "[PERSON_NAME]"
click at [382, 449] on p "62 products" at bounding box center [378, 449] width 79 height 17
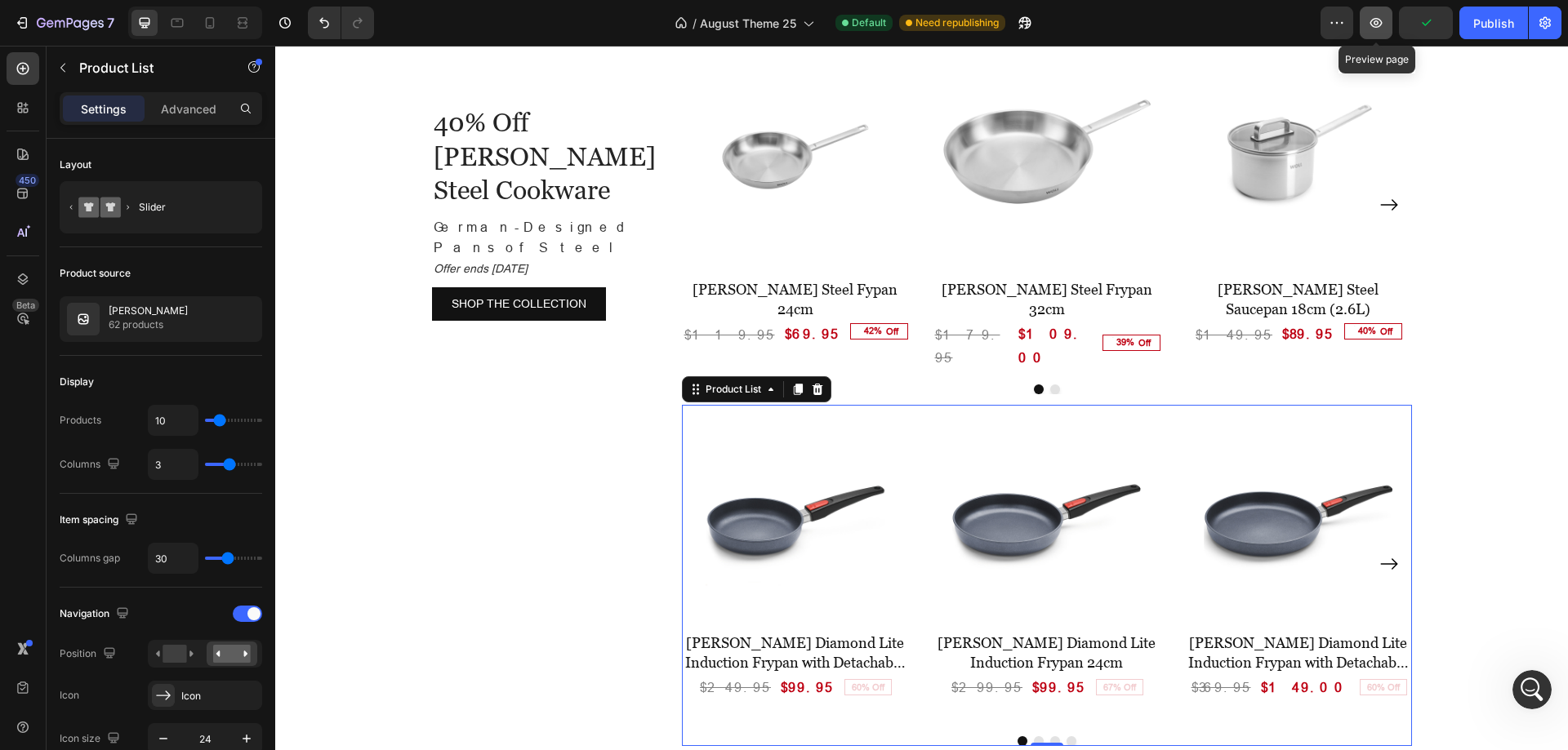
click at [1380, 26] on icon "button" at bounding box center [1376, 23] width 12 height 10
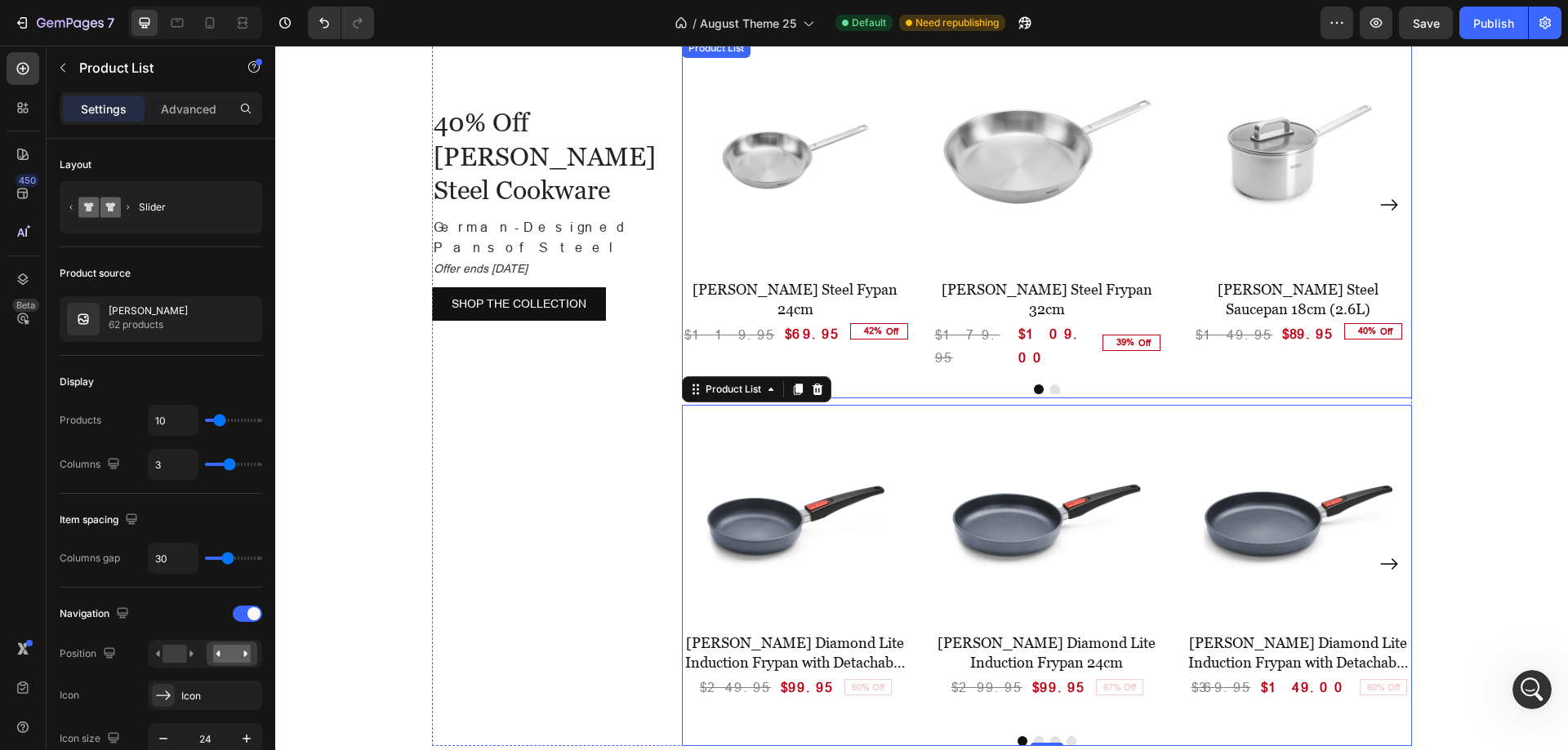
scroll to position [2716, 0]
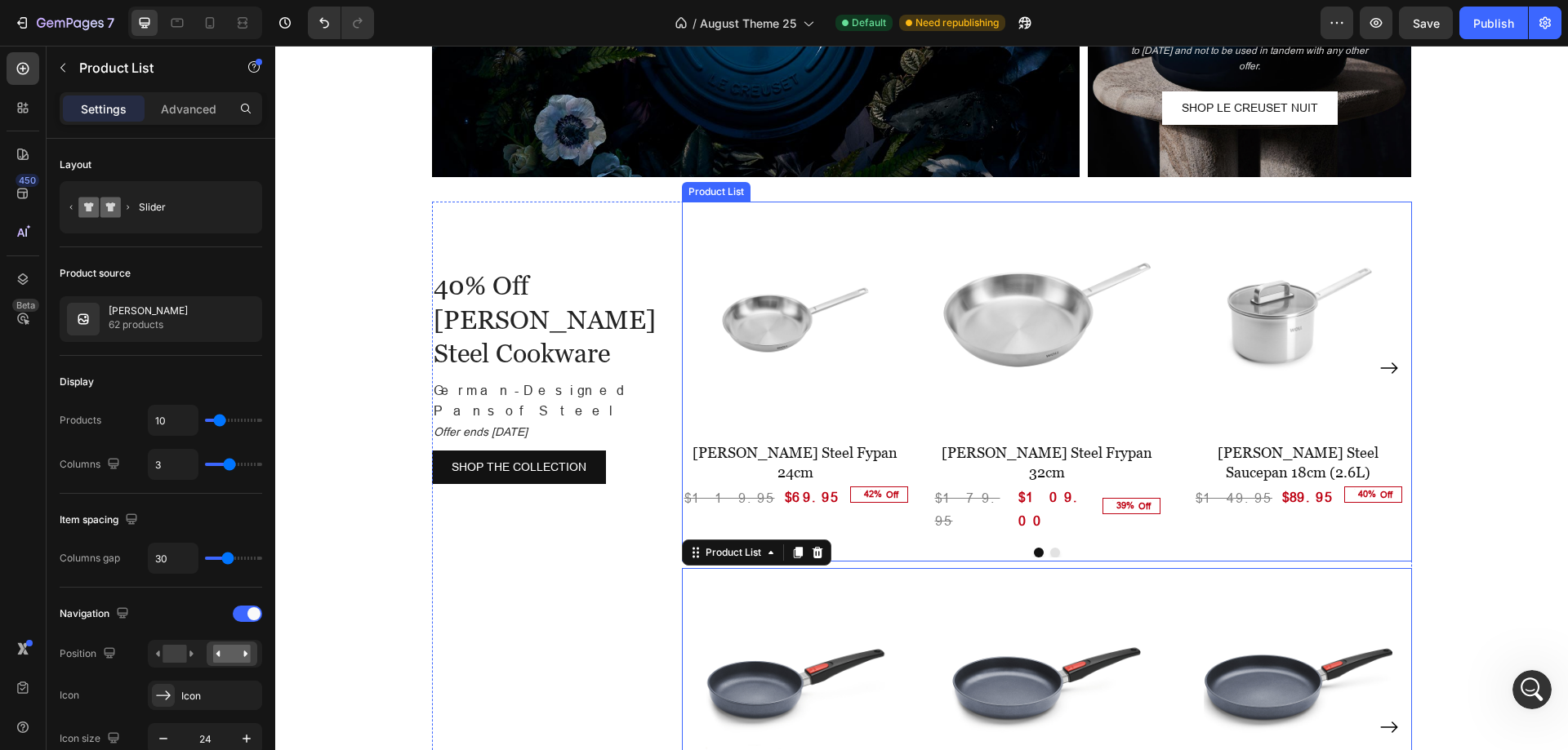
click at [910, 208] on div "(P) Images [PERSON_NAME] Steel Fypan 24cm (P) Title $119.95 (P) Price (P) Price…" at bounding box center [1047, 368] width 731 height 333
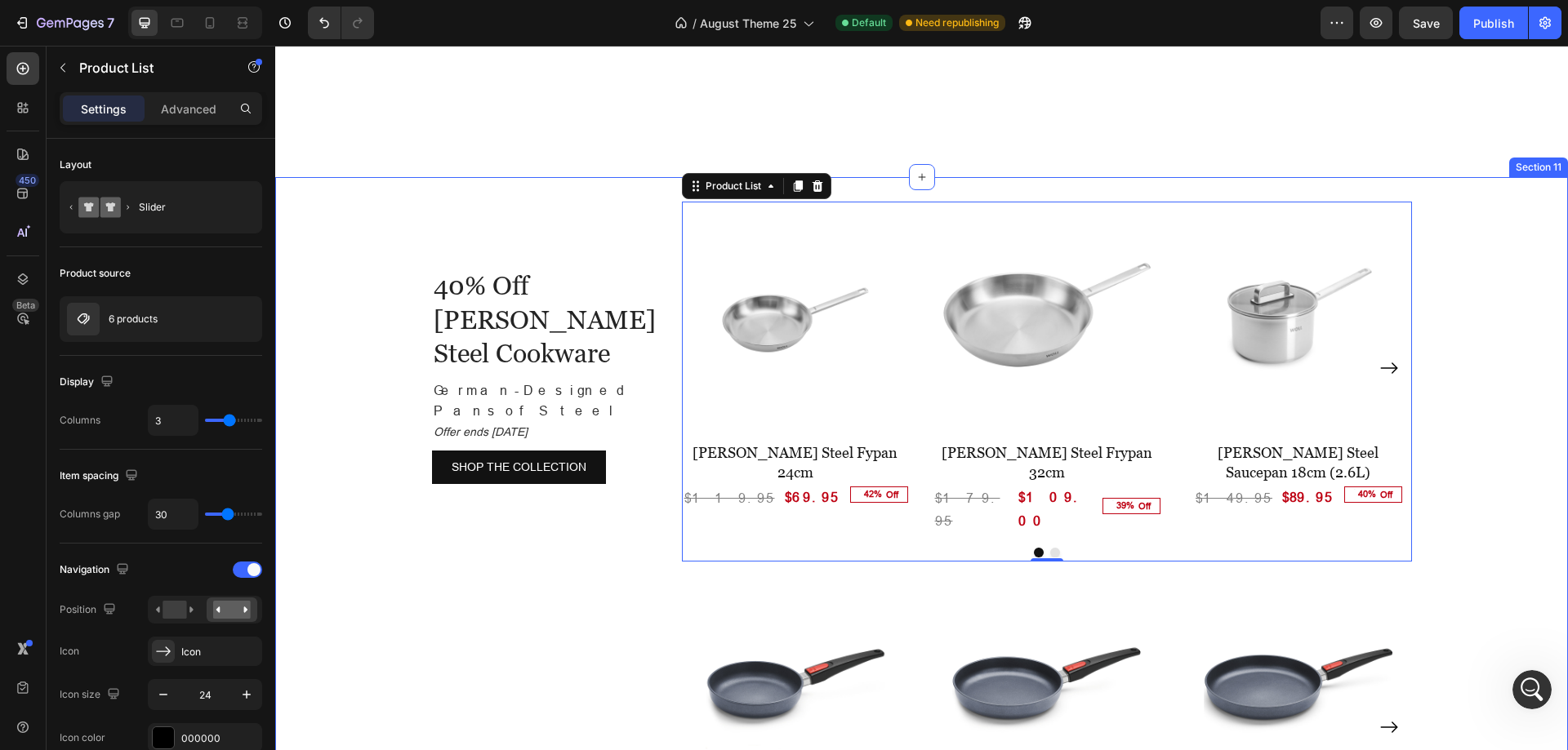
scroll to position [2879, 0]
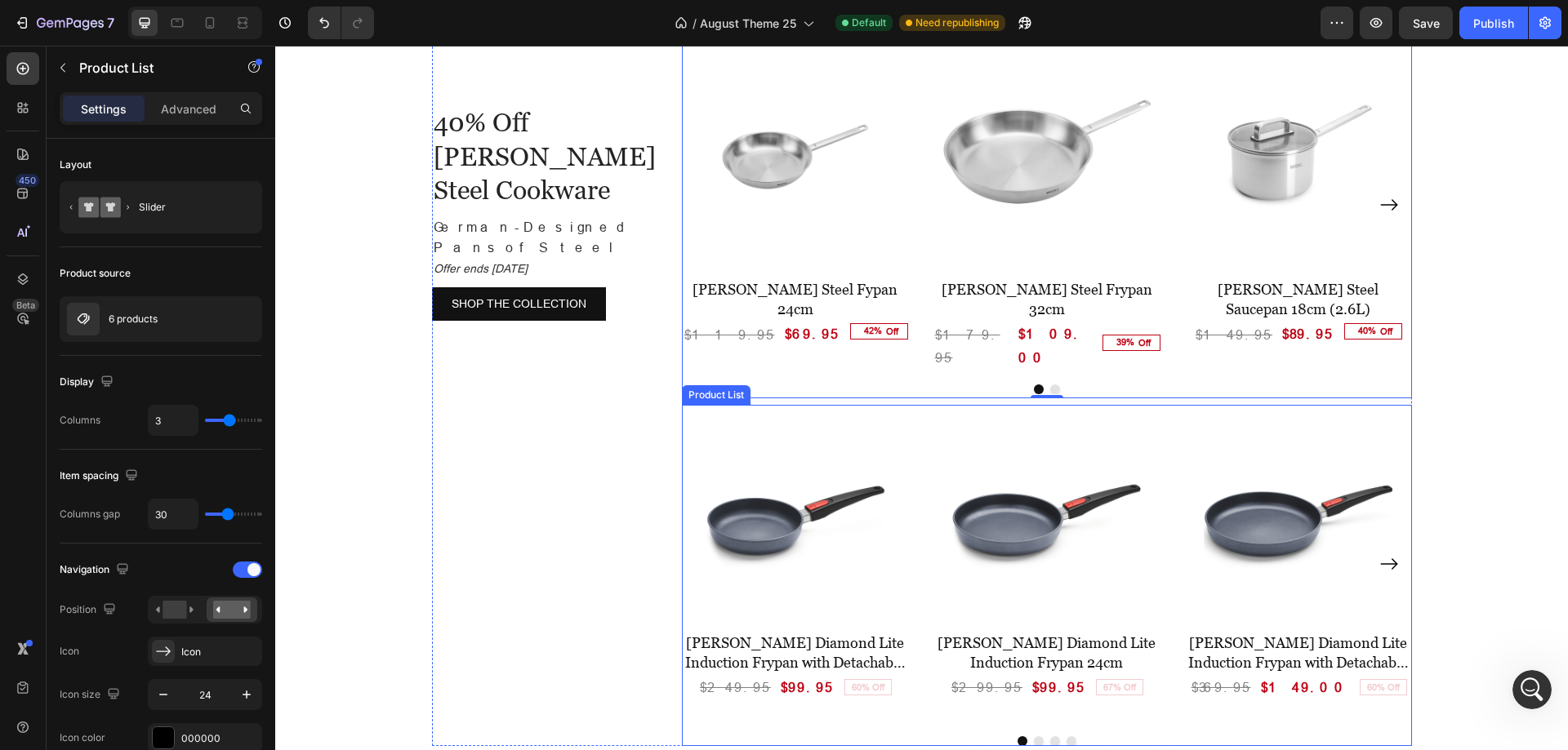
click at [908, 405] on div "Product Images [PERSON_NAME] Diamond Lite Induction Frypan with Detachable Hand…" at bounding box center [1047, 564] width 731 height 319
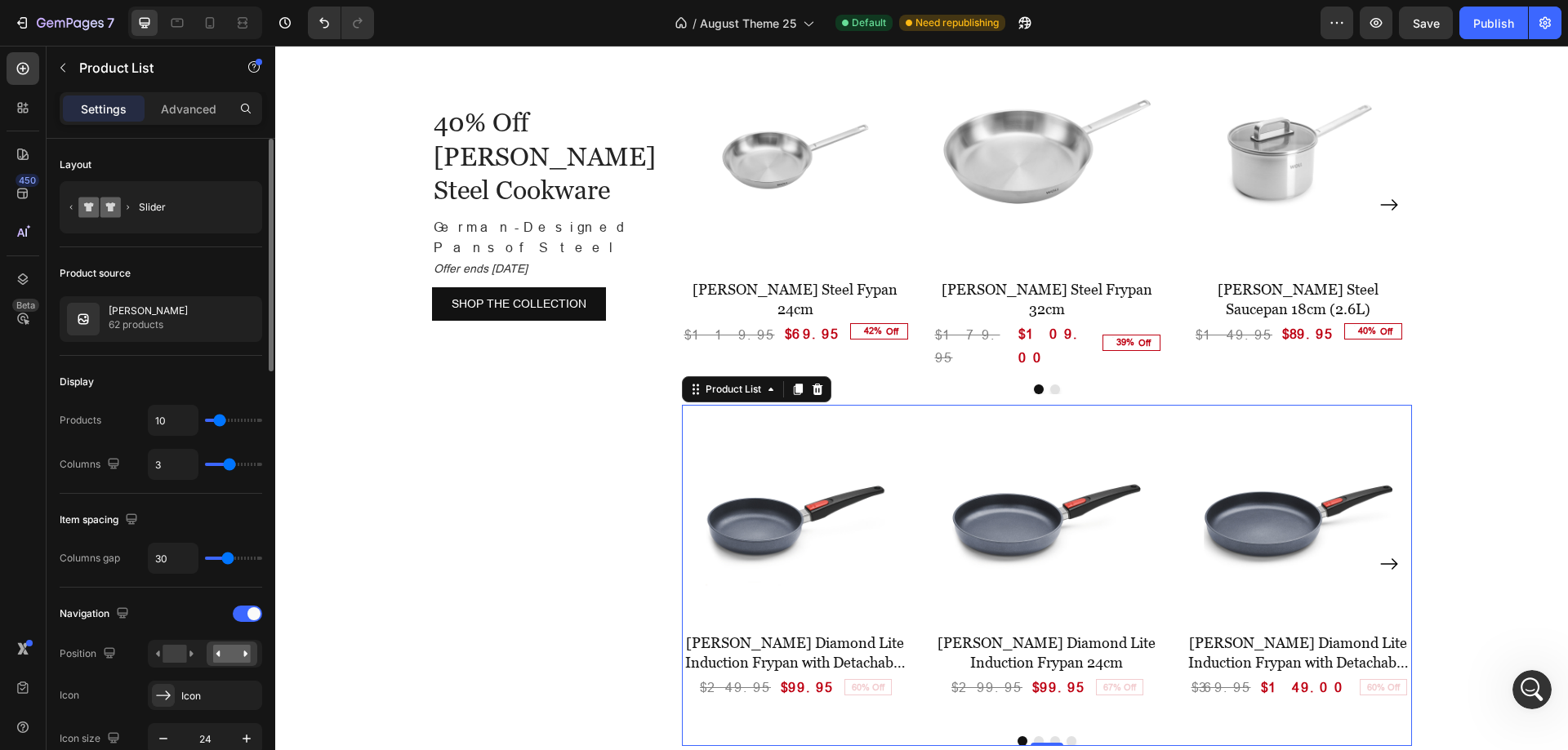
type input "5"
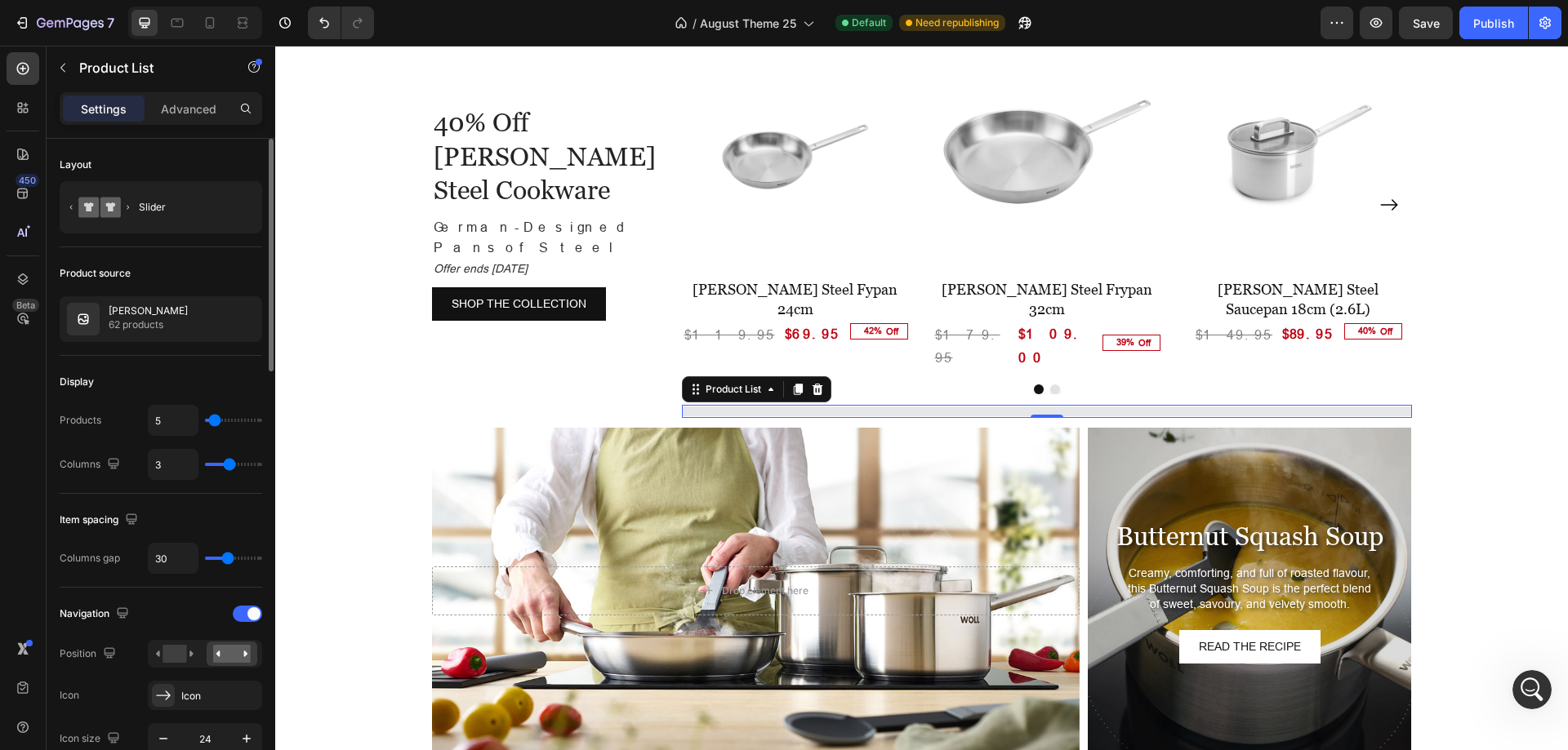
type input "4"
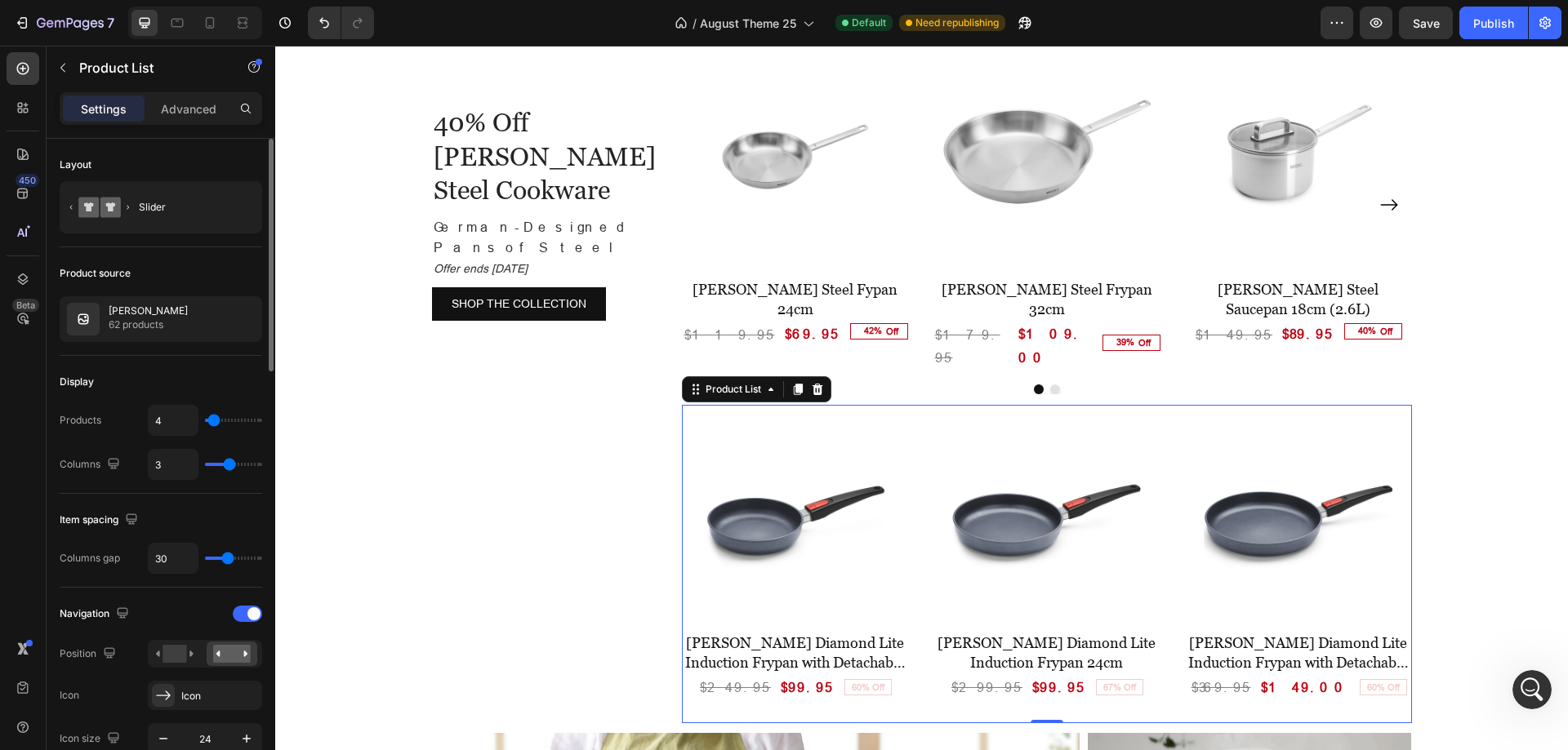
type input "6"
type input "7"
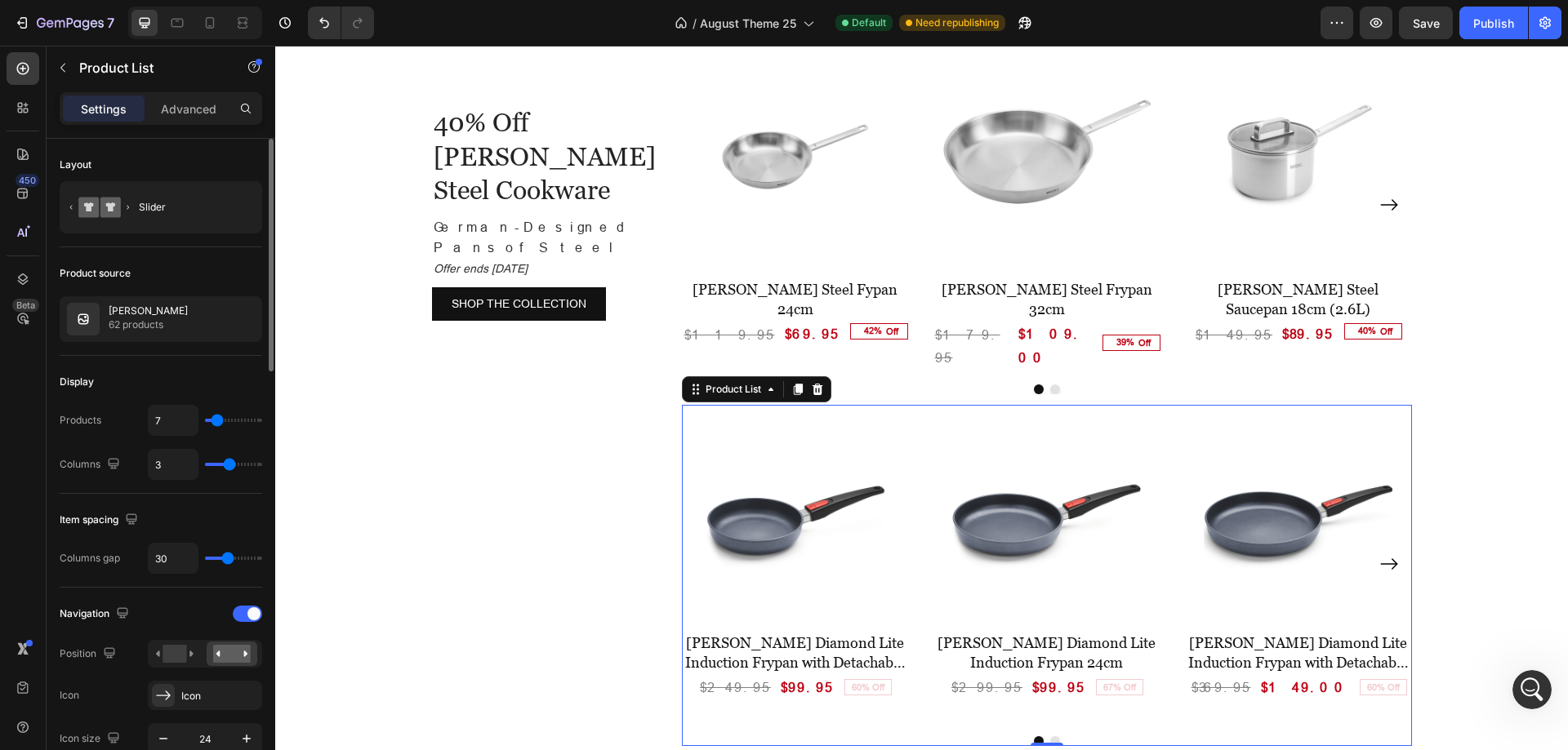
type input "6"
click at [216, 419] on input "range" at bounding box center [234, 420] width 57 height 3
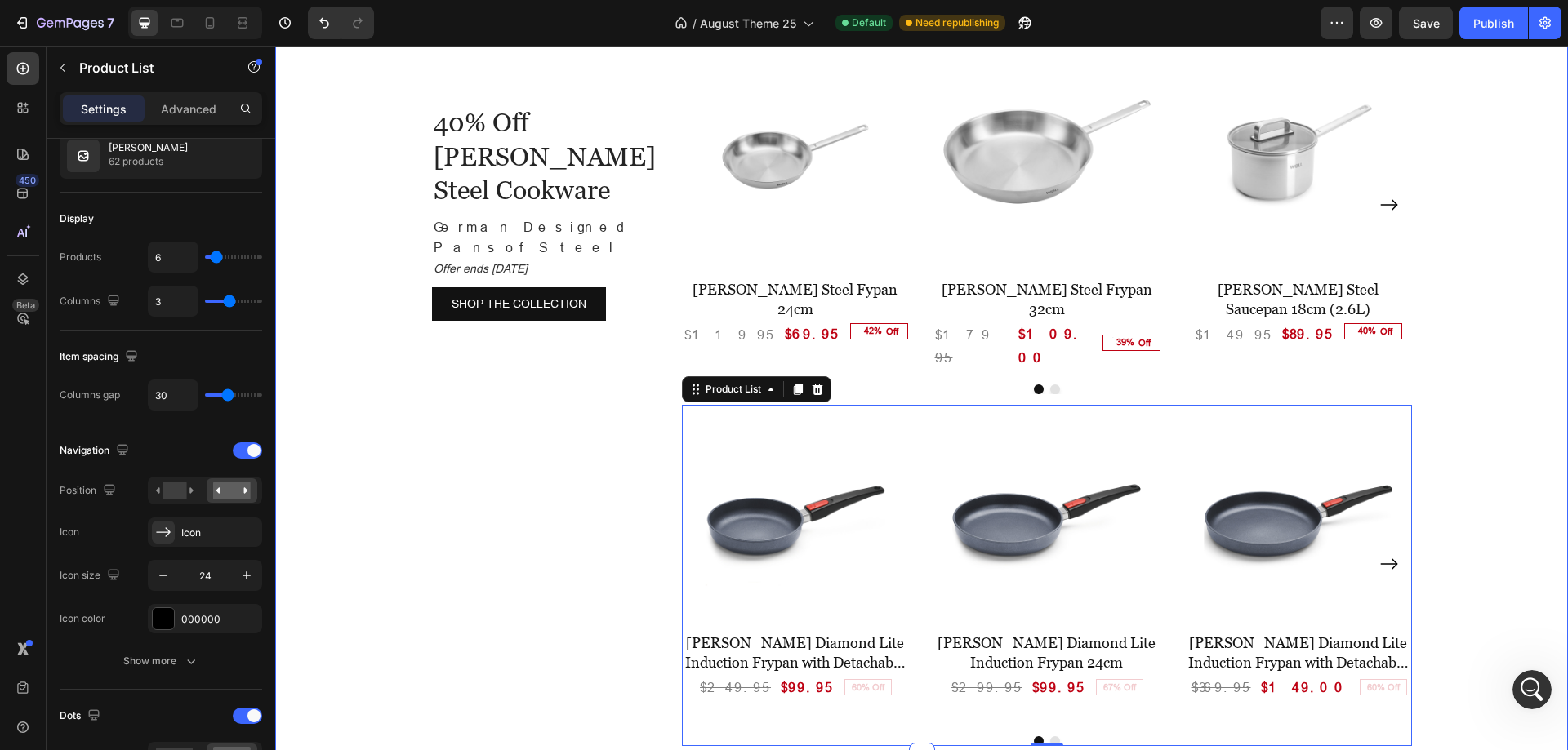
scroll to position [2716, 0]
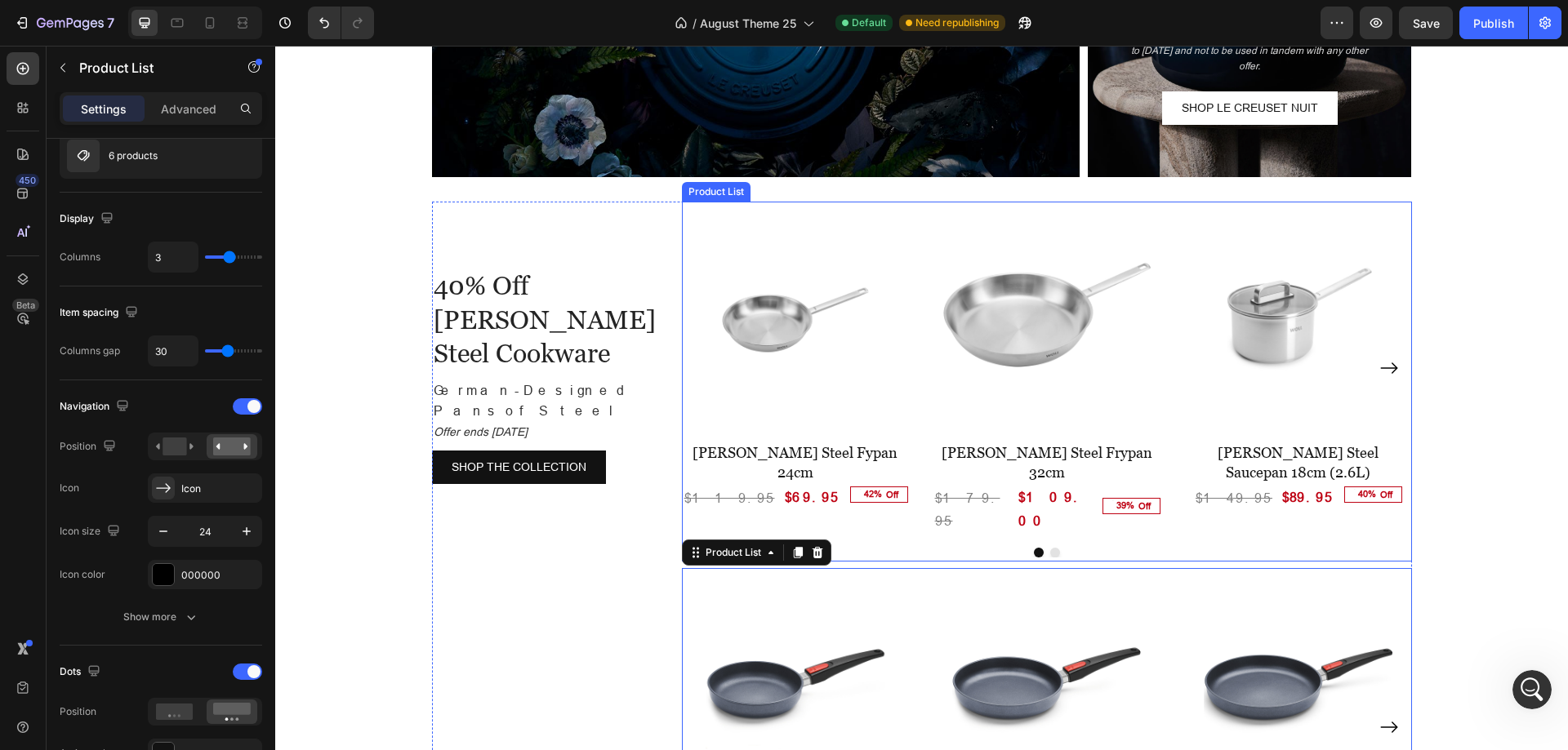
click at [1160, 502] on div "(P) Images [PERSON_NAME] Steel Fypan 24cm (P) Title $119.95 (P) Price (P) Price…" at bounding box center [1047, 380] width 731 height 356
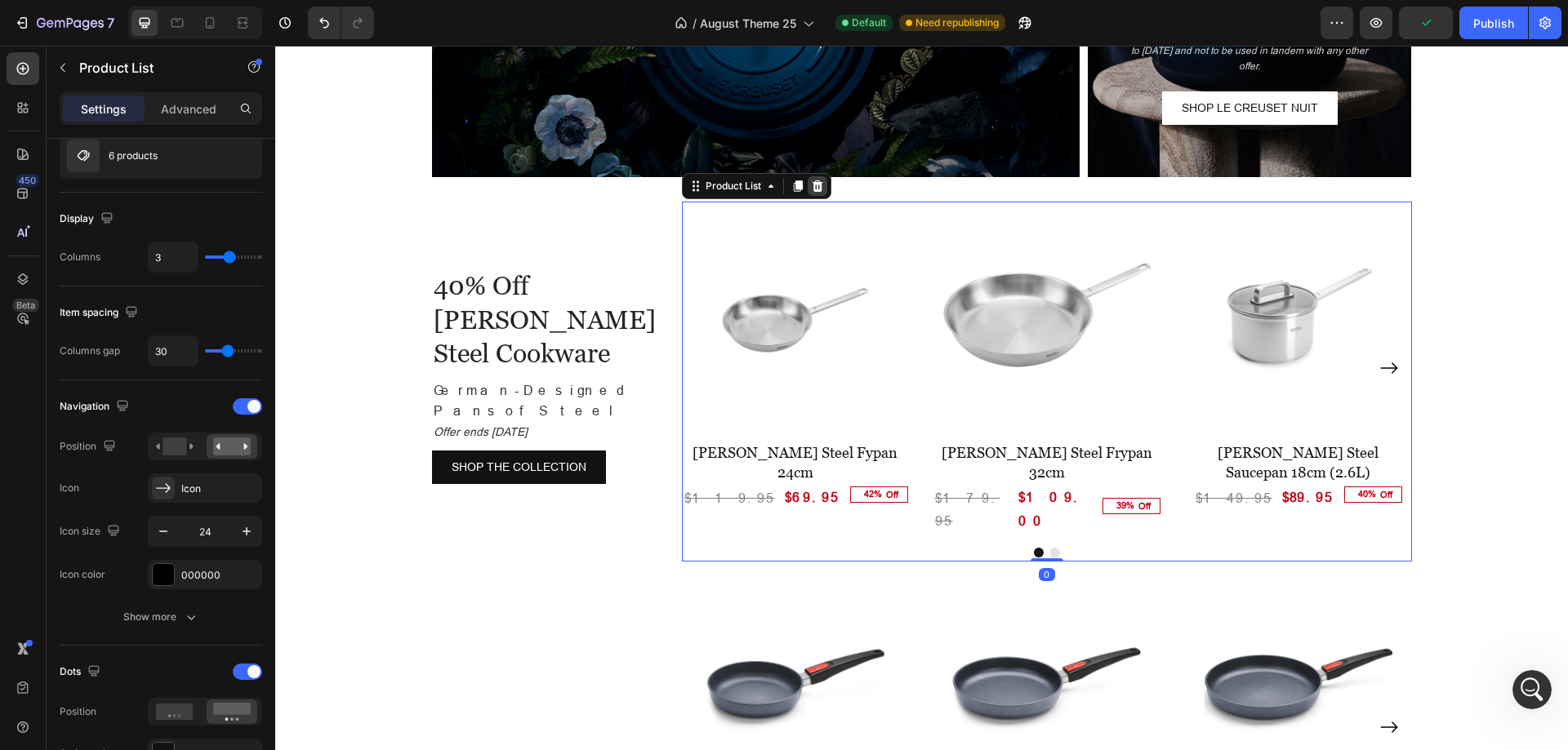
click at [816, 189] on icon at bounding box center [817, 186] width 13 height 13
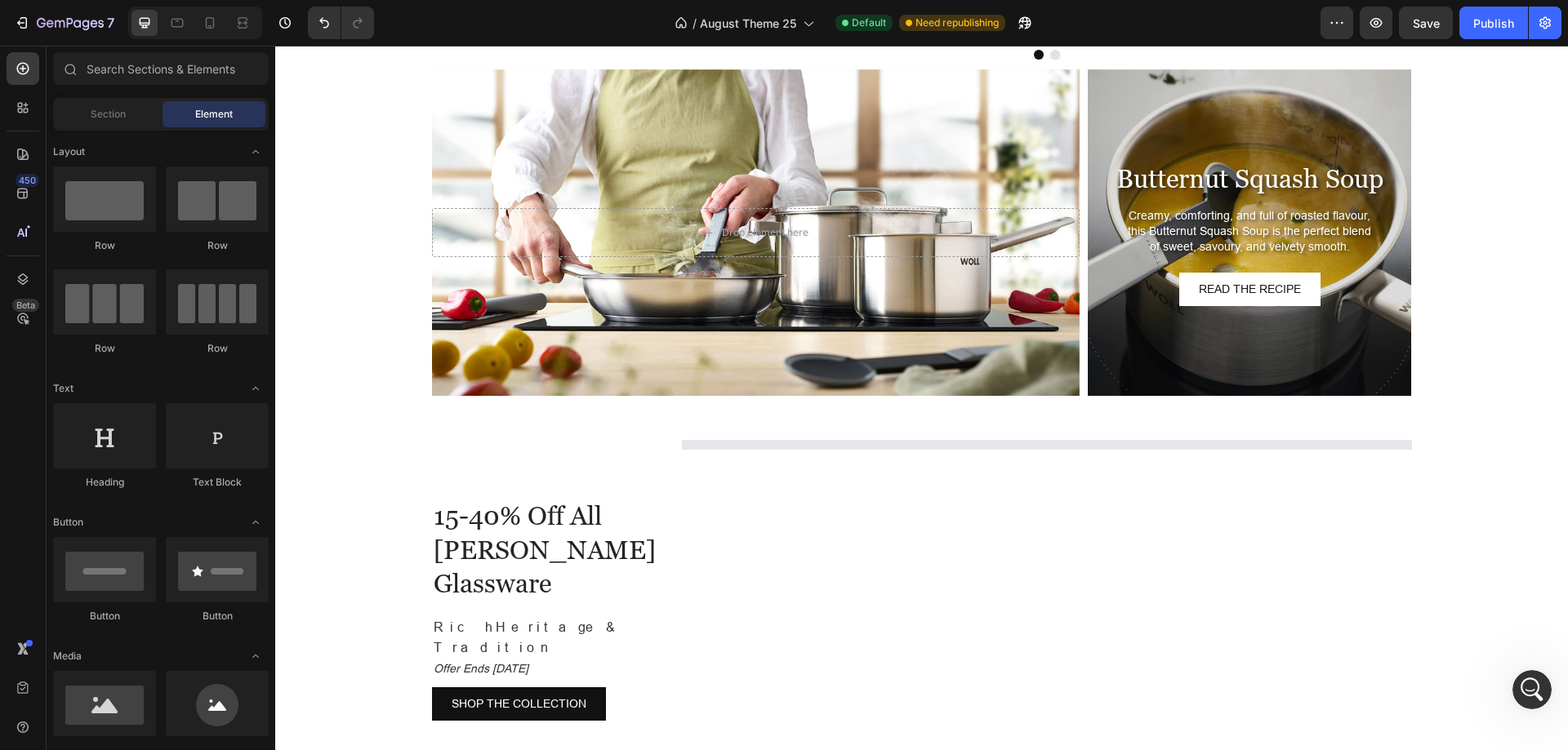
scroll to position [3369, 0]
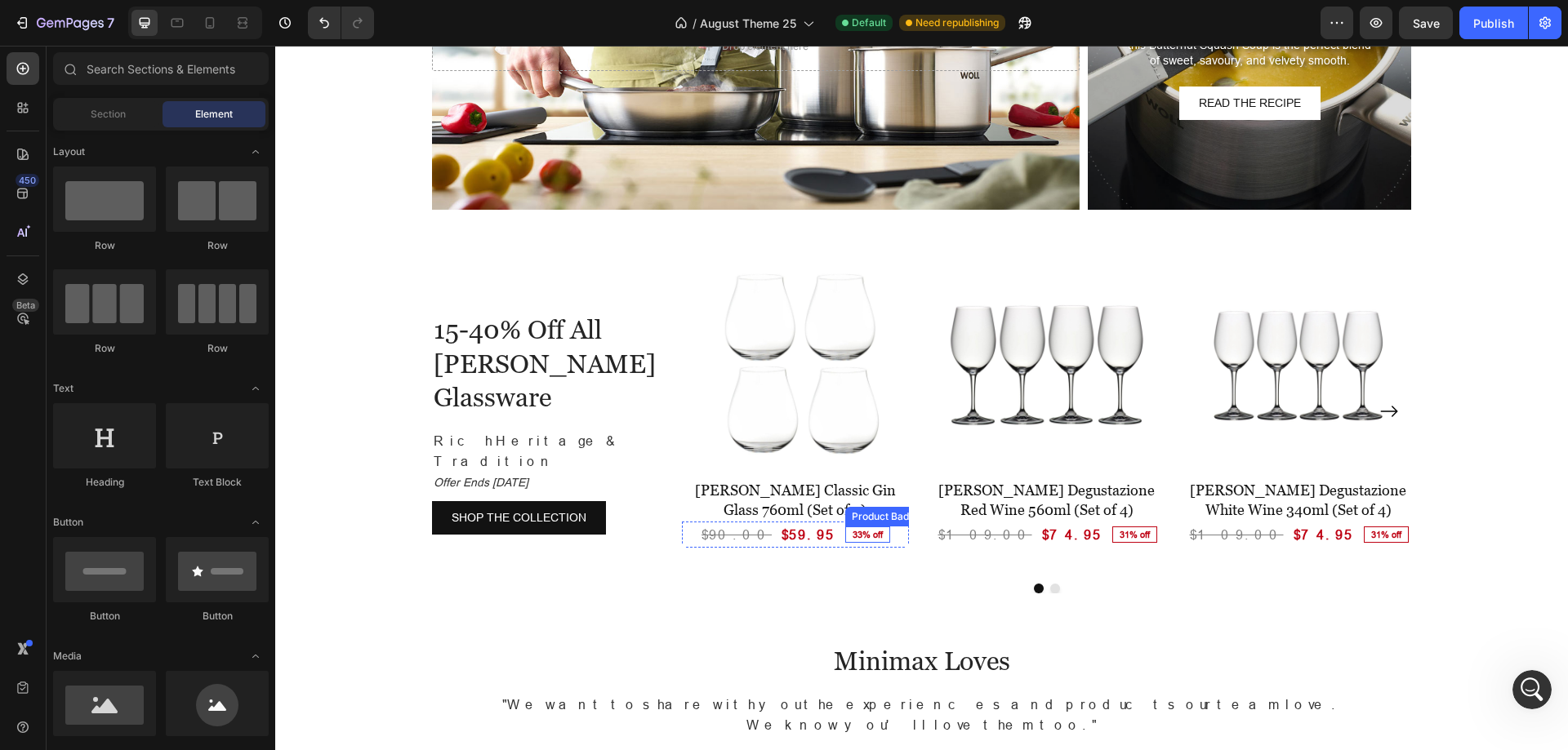
click at [846, 534] on pre "33% off" at bounding box center [868, 535] width 44 height 12
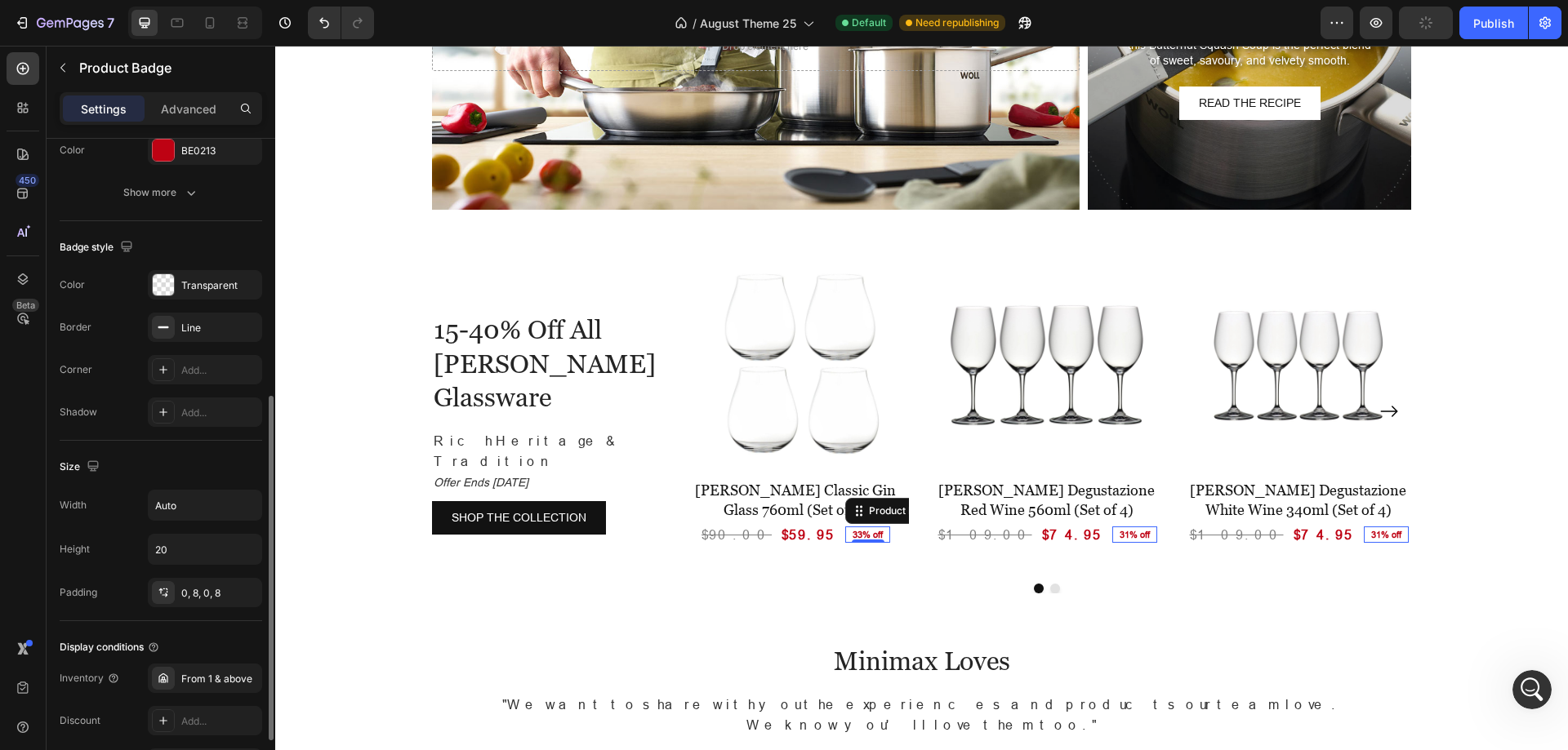
scroll to position [653, 0]
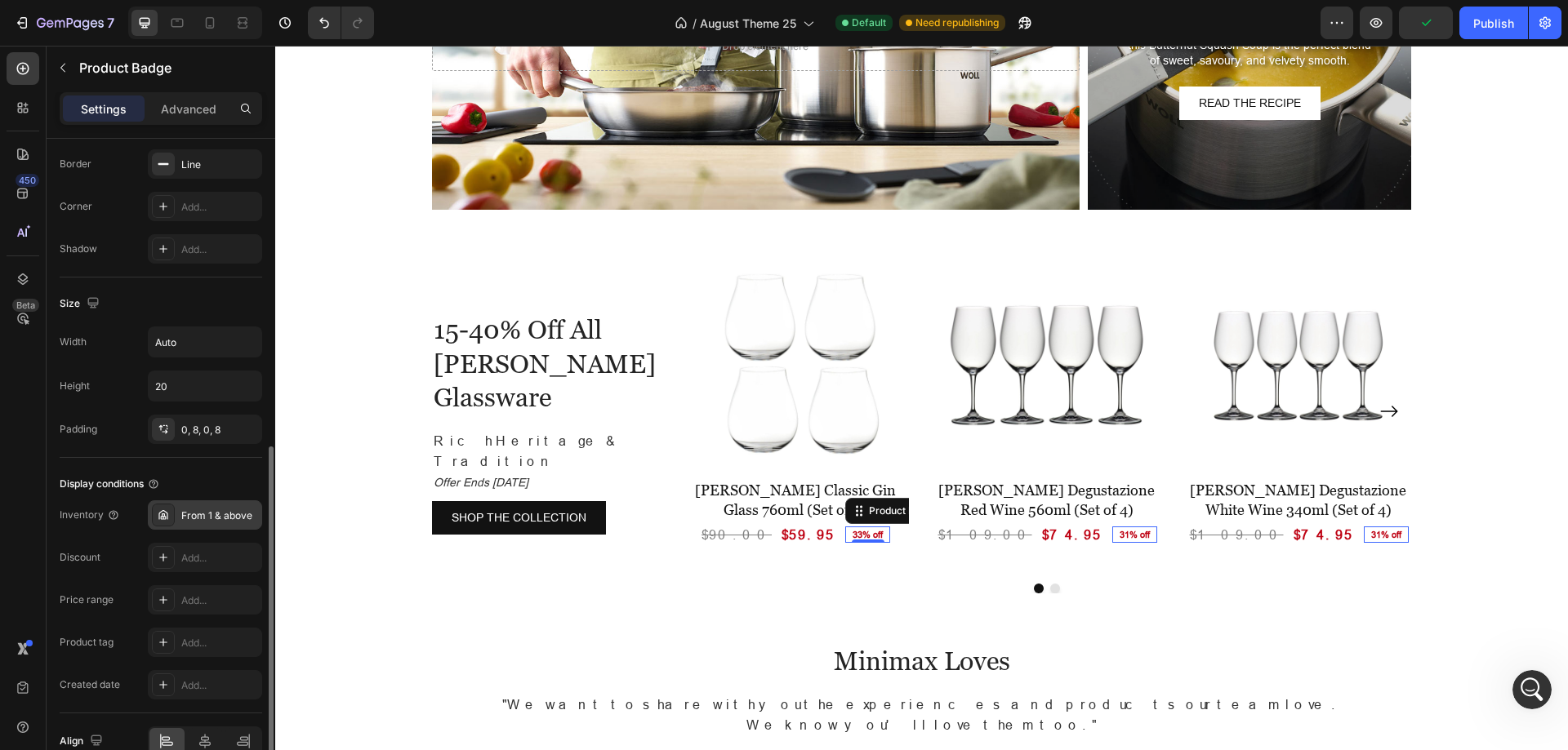
click at [219, 516] on div "From 1 & above" at bounding box center [220, 516] width 77 height 15
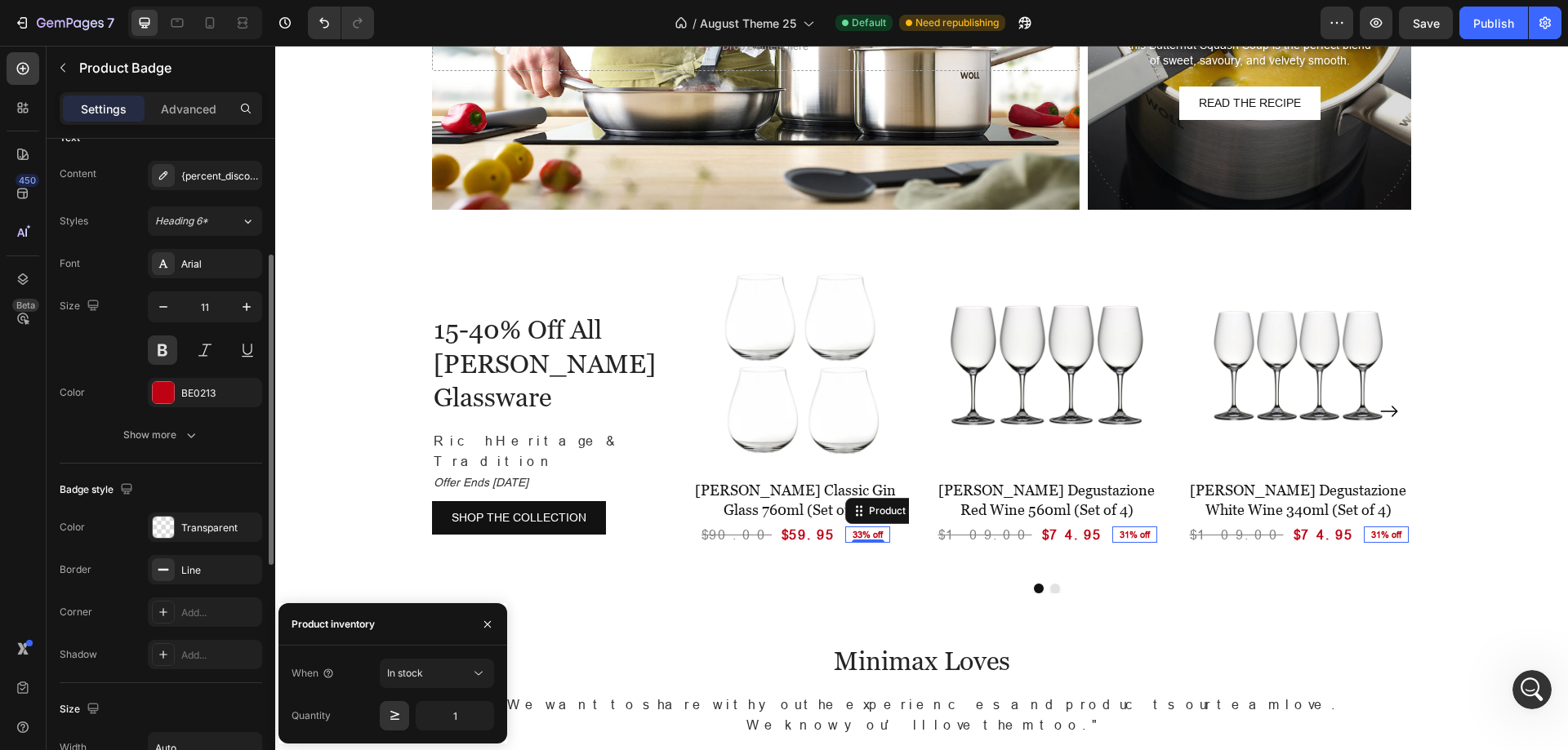
scroll to position [84, 0]
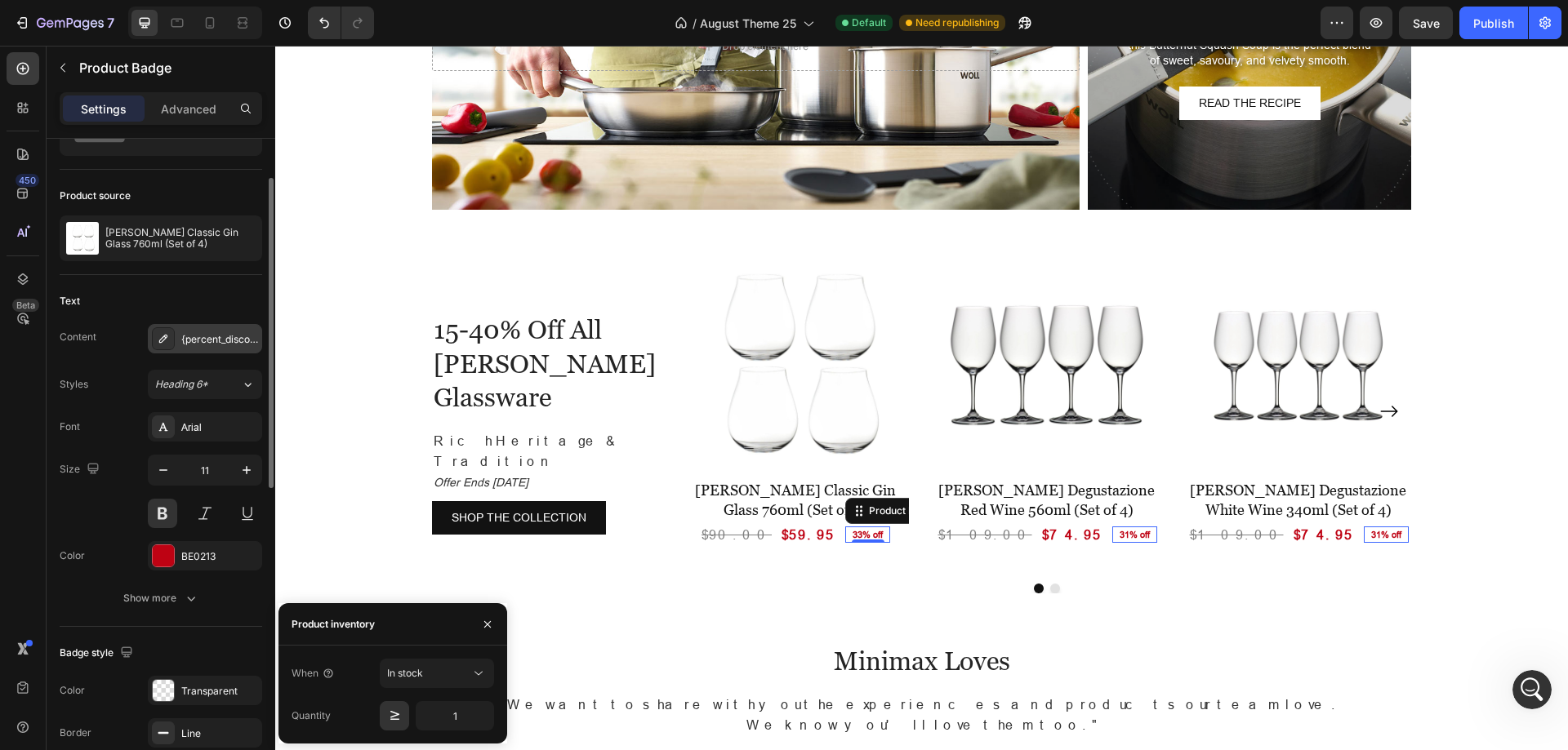
click at [223, 338] on div "{percent_discount} off" at bounding box center [220, 339] width 77 height 15
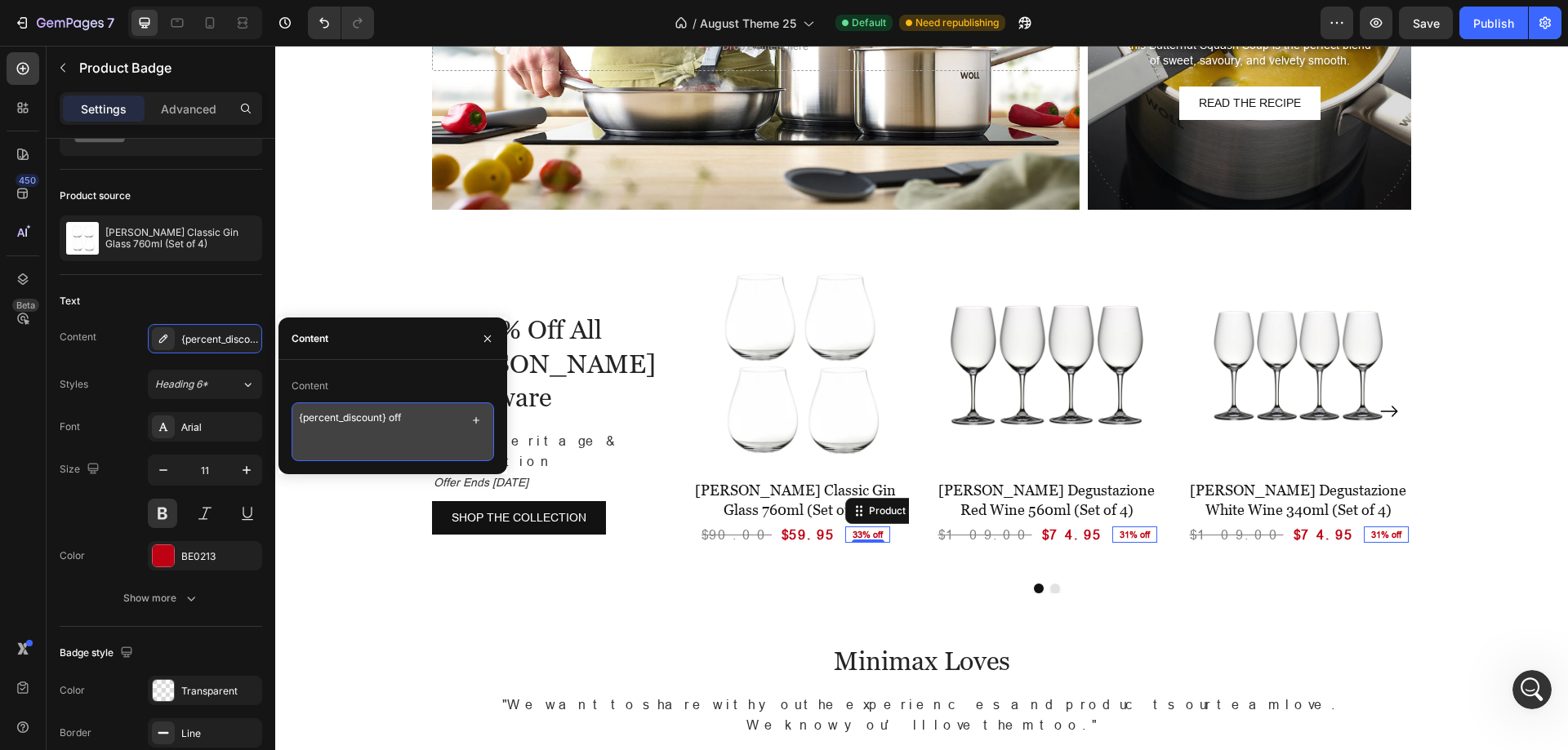
click at [395, 421] on textarea "{percent_discount} off" at bounding box center [393, 431] width 203 height 58
type textarea "{percent_discount} Off"
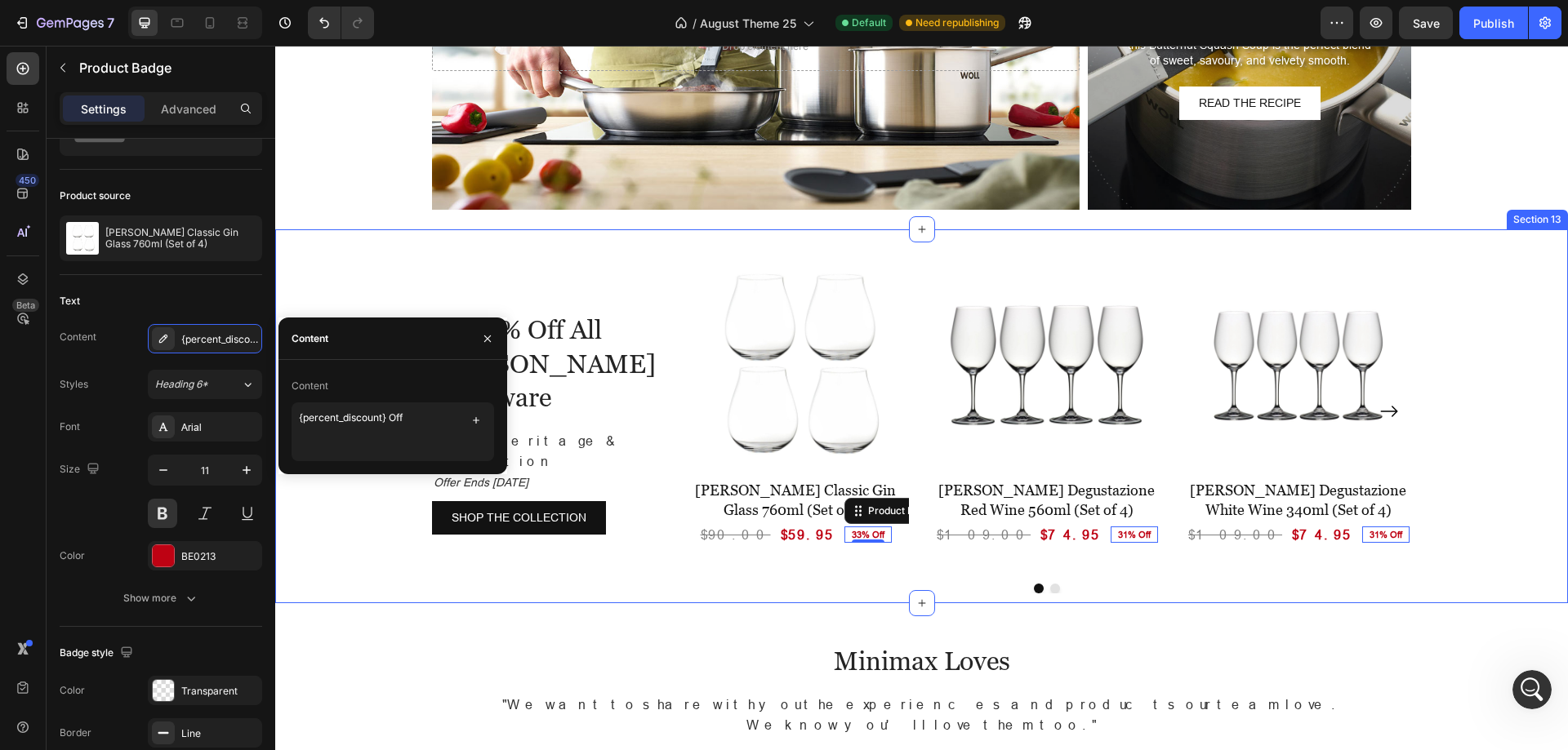
click at [1499, 405] on div "15-40% Off All [PERSON_NAME] Glassware Heading Rich Heritage & Tradition Offer …" at bounding box center [922, 412] width 1293 height 364
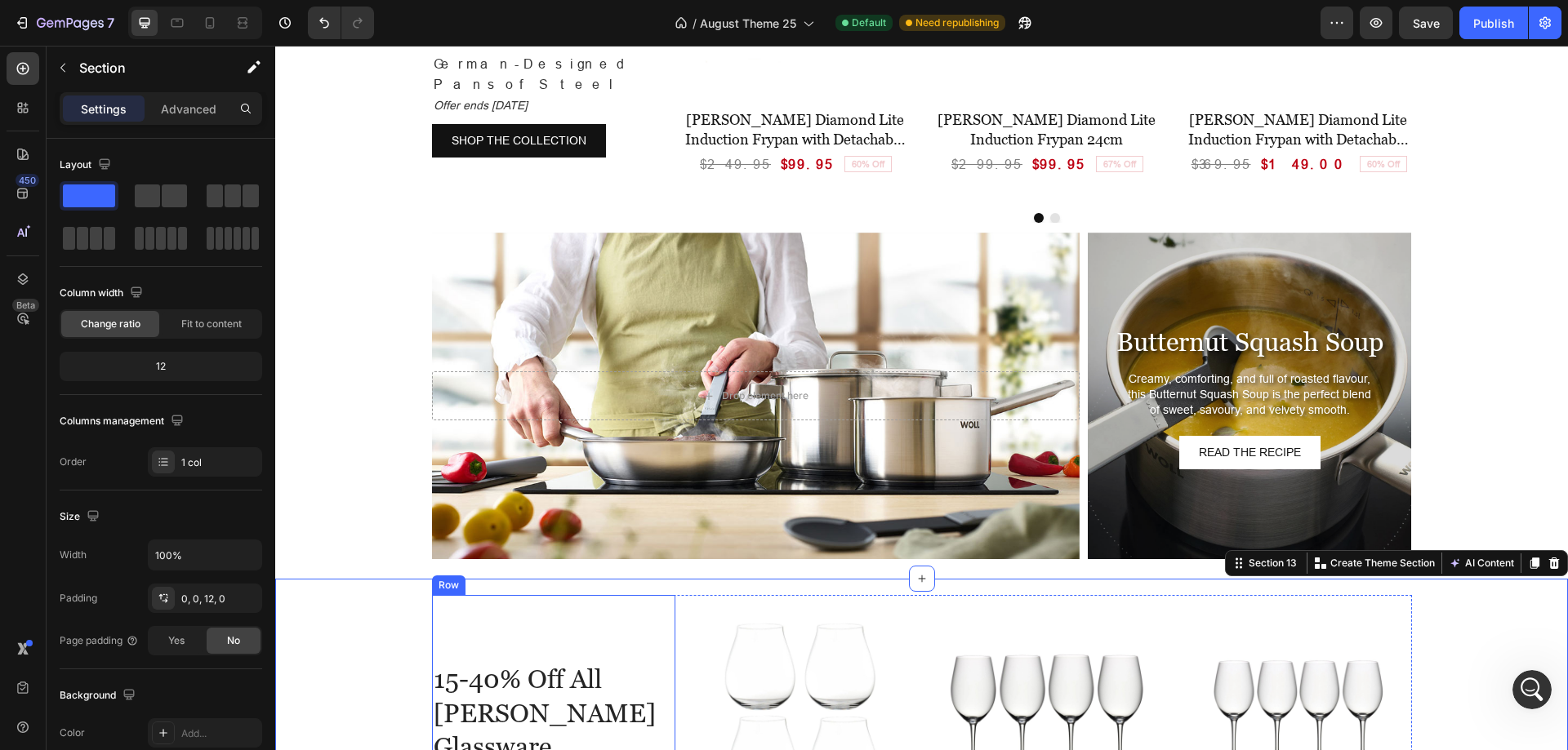
scroll to position [2716, 0]
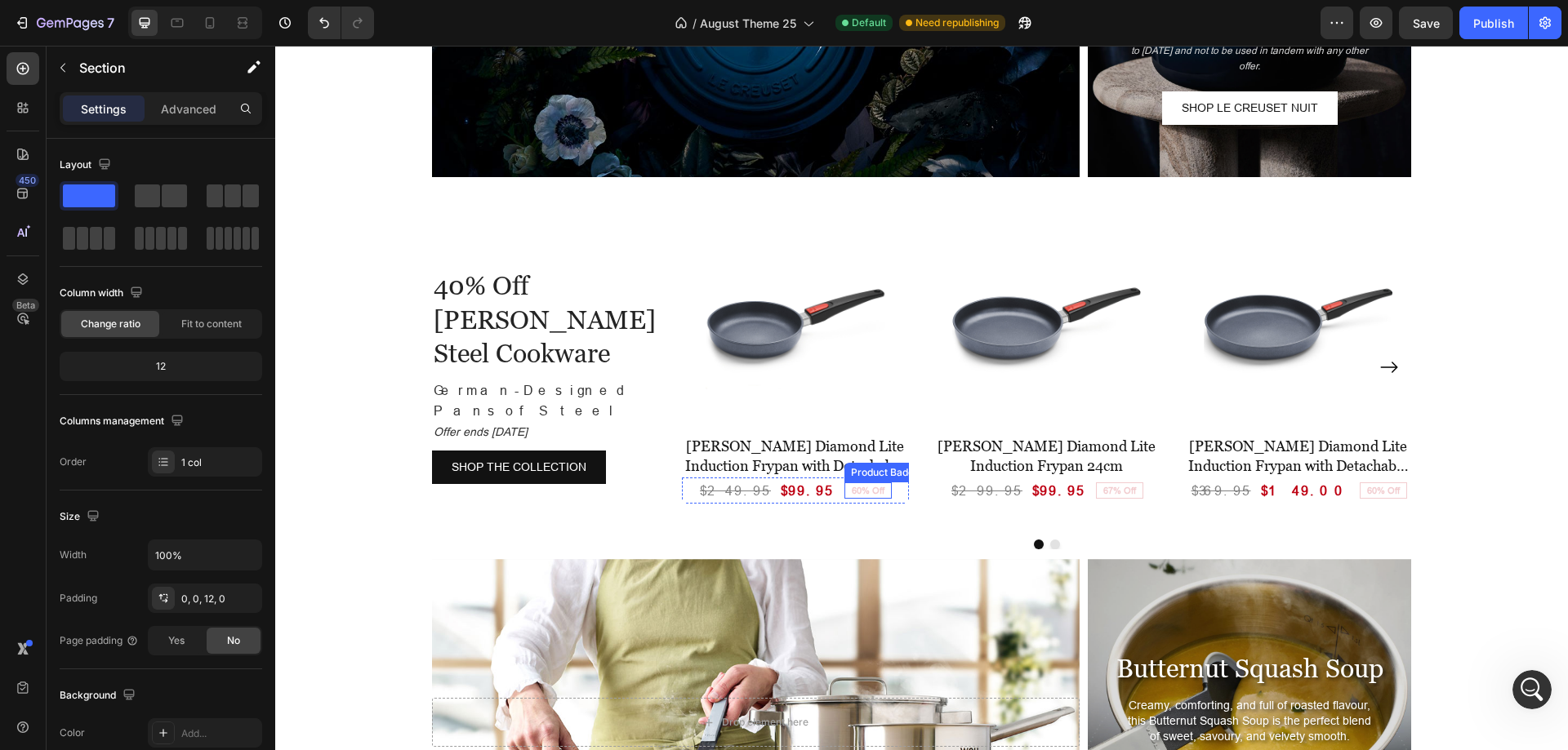
click at [847, 496] on pre "60% Off" at bounding box center [868, 491] width 46 height 12
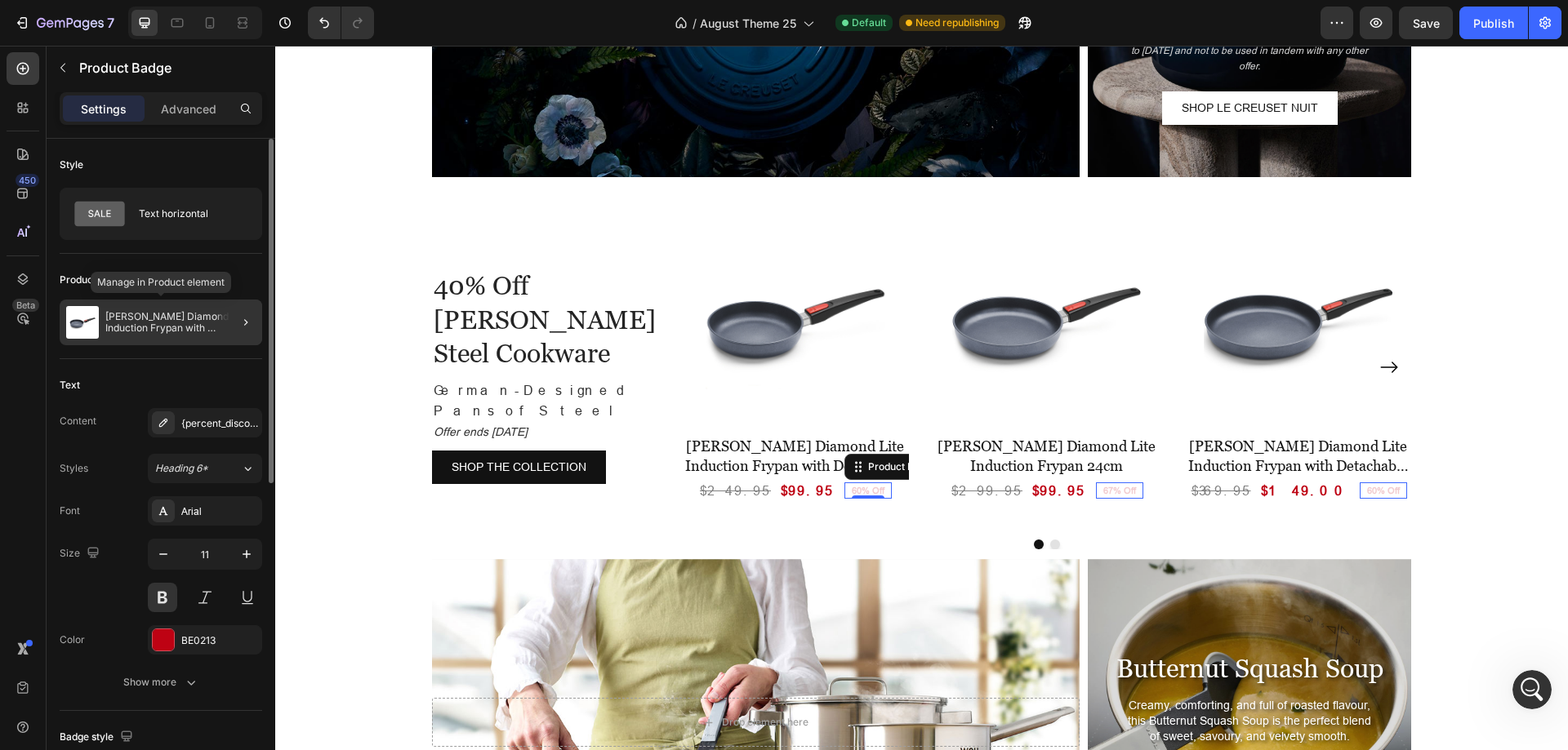
click at [161, 323] on p "[PERSON_NAME] Diamond Lite Induction Frypan with Detachable Handle 20cm" at bounding box center [180, 322] width 150 height 23
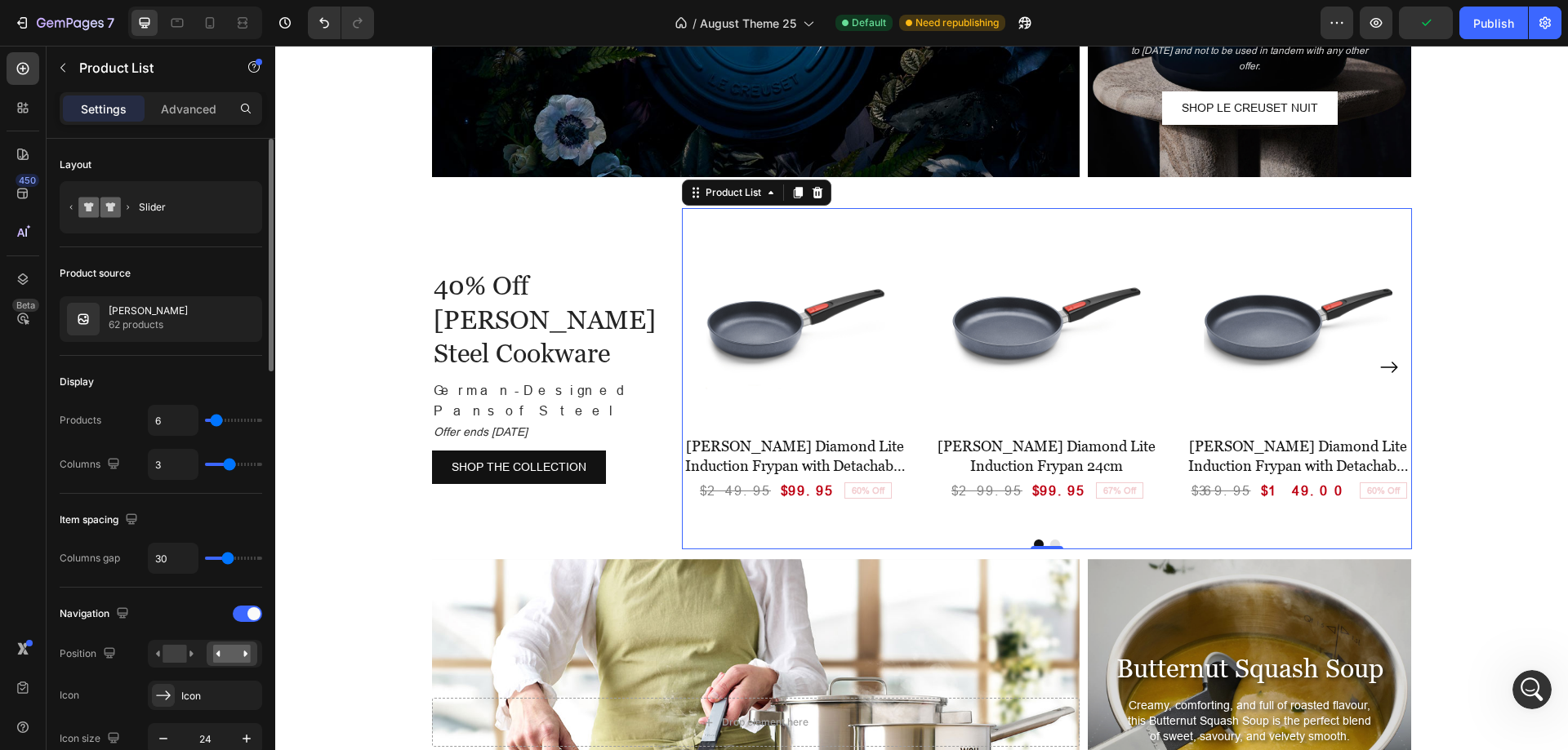
click at [161, 323] on p "62 products" at bounding box center [148, 325] width 79 height 17
click at [1493, 15] on div "Publish" at bounding box center [1493, 23] width 41 height 17
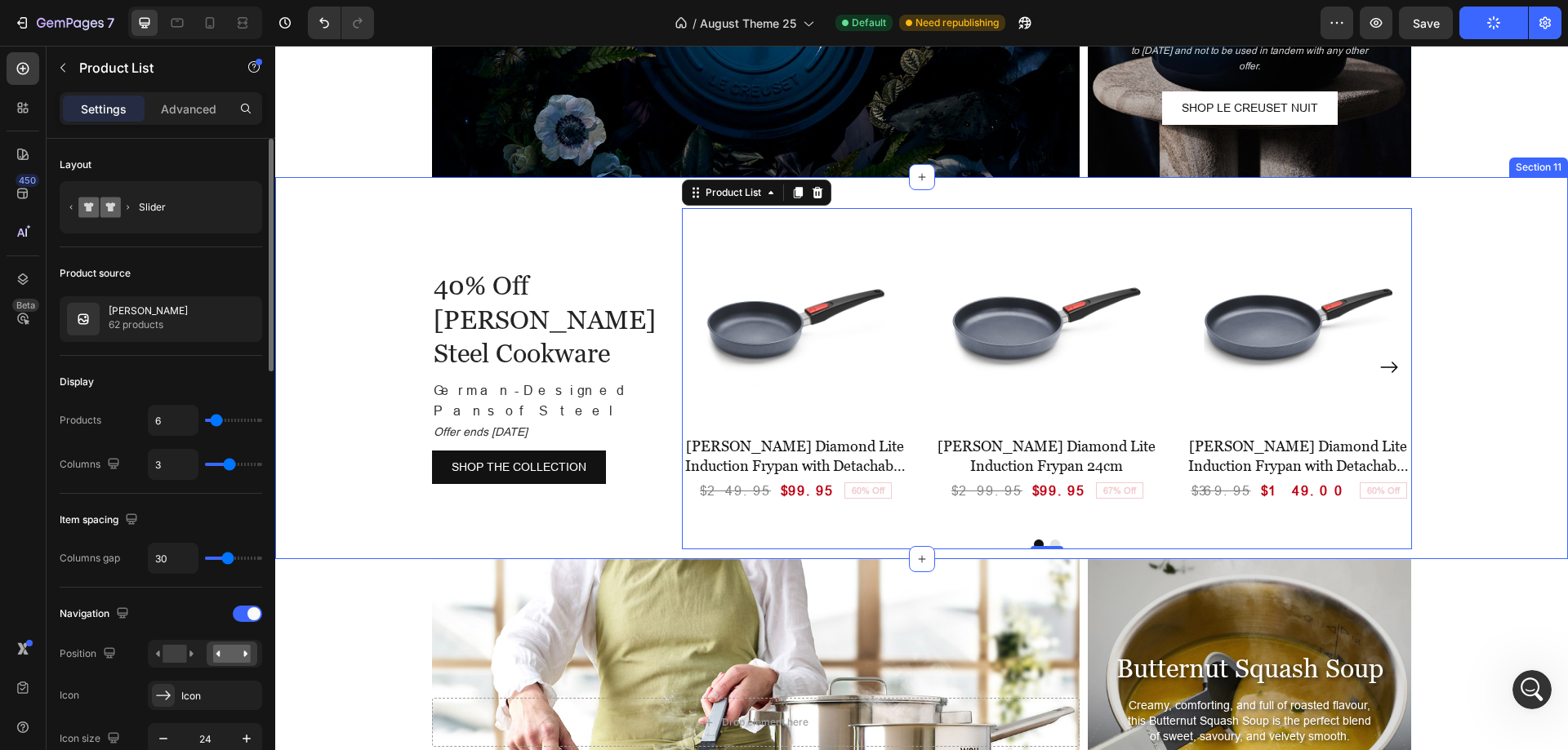
click at [1517, 219] on div "40% Off [PERSON_NAME] Steel Cookware Heading German-Designed Pans of Steel Offe…" at bounding box center [922, 363] width 1293 height 372
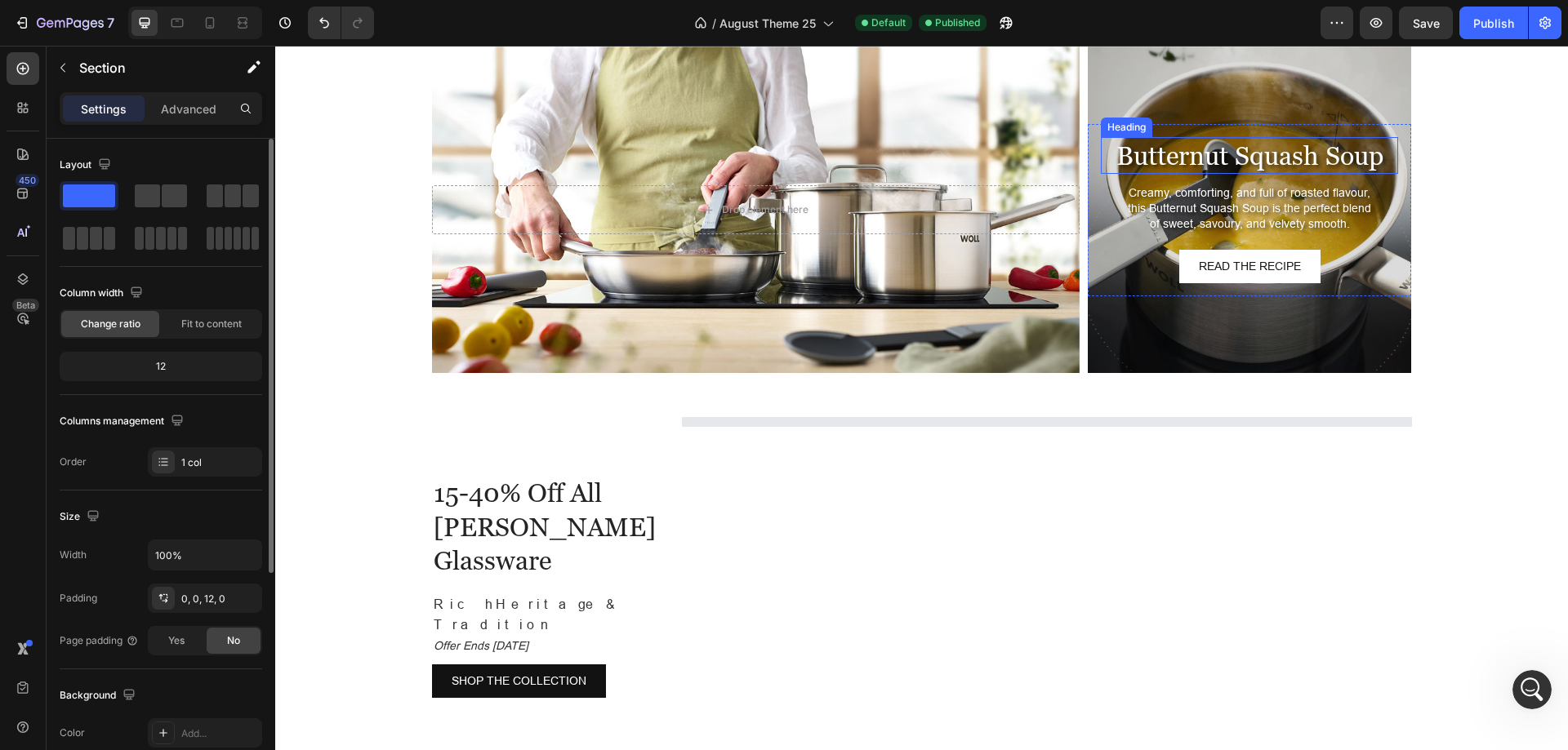
scroll to position [3369, 0]
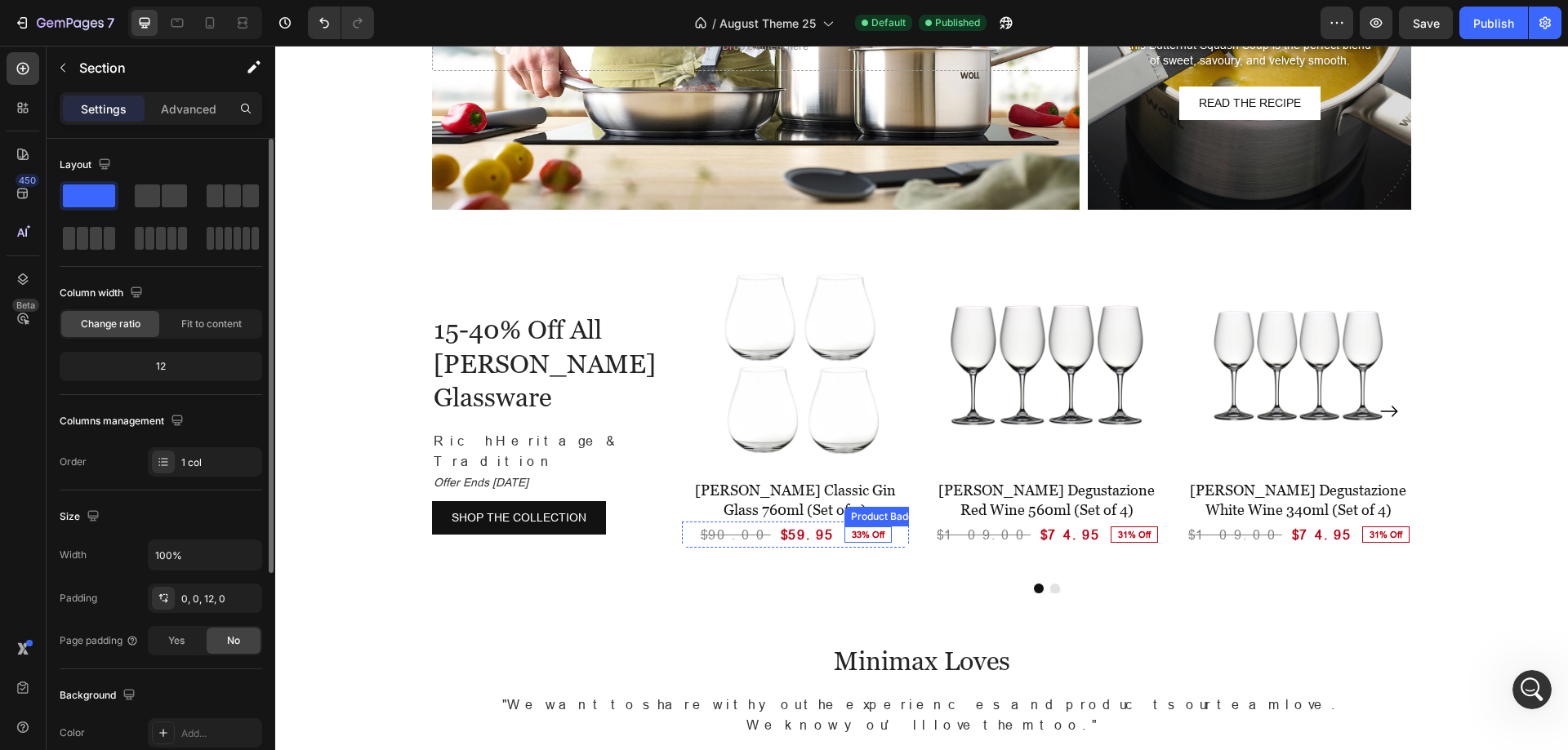
click at [845, 534] on pre "33% Off" at bounding box center [868, 535] width 46 height 12
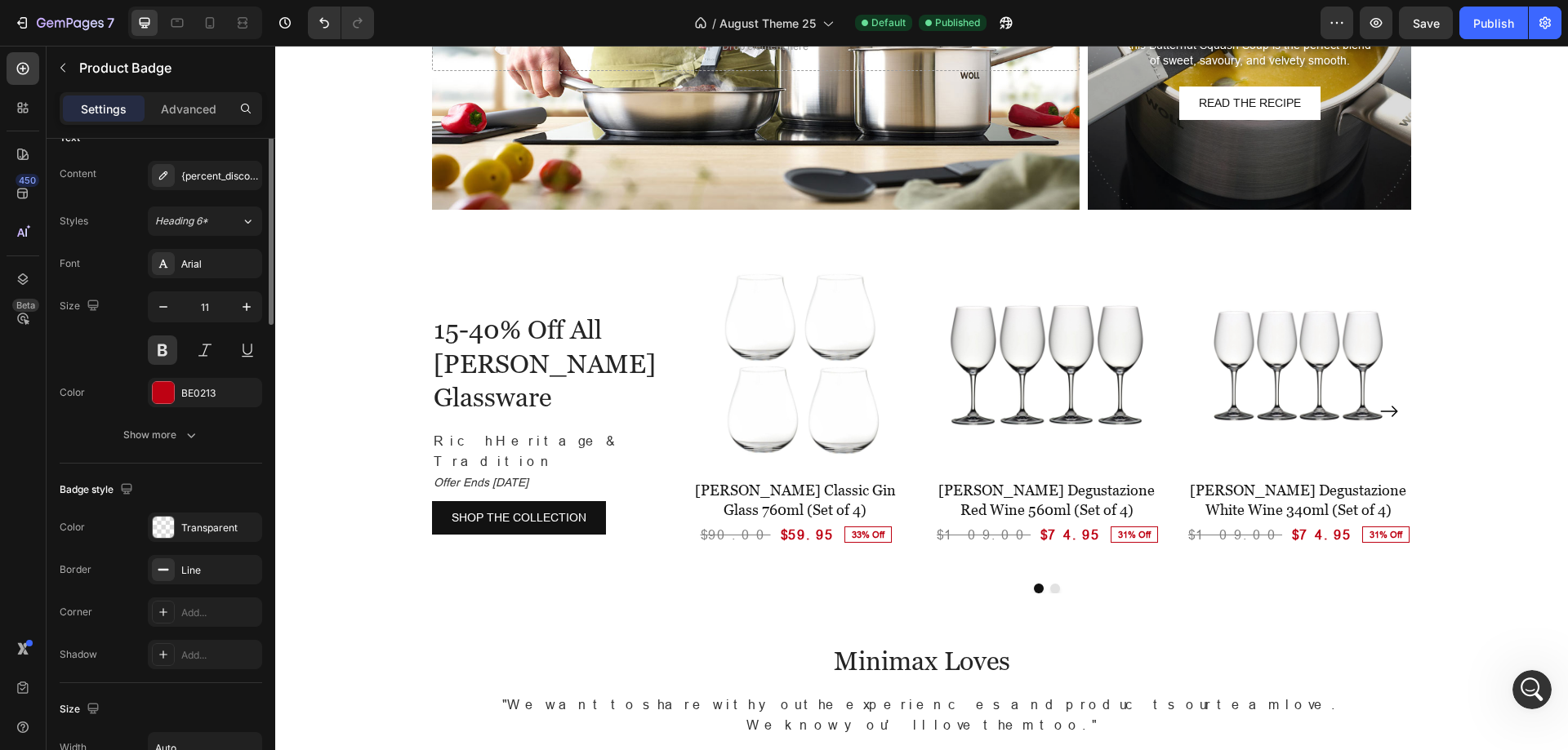
scroll to position [84, 0]
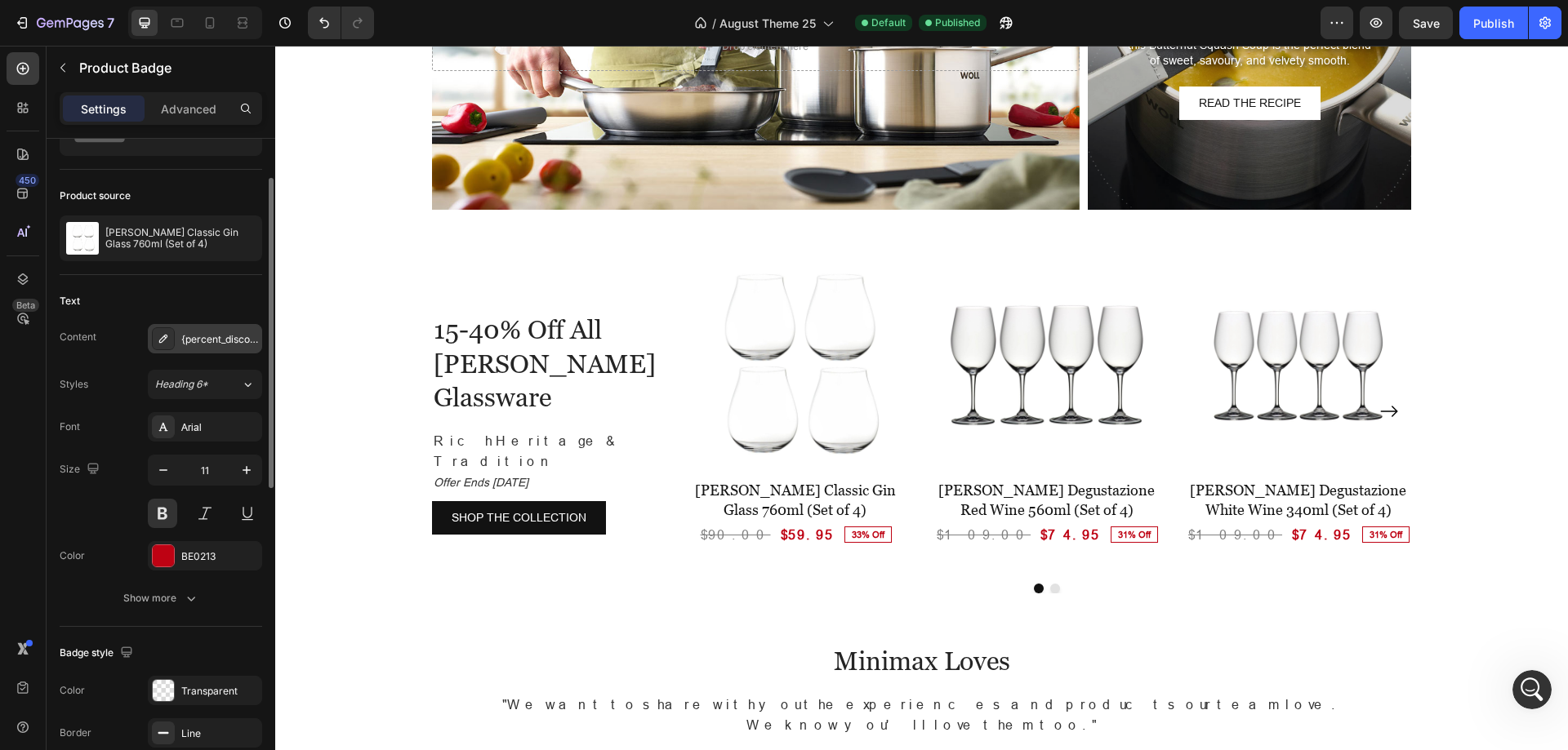
click at [204, 341] on div "{percent_discount} Off" at bounding box center [220, 339] width 77 height 15
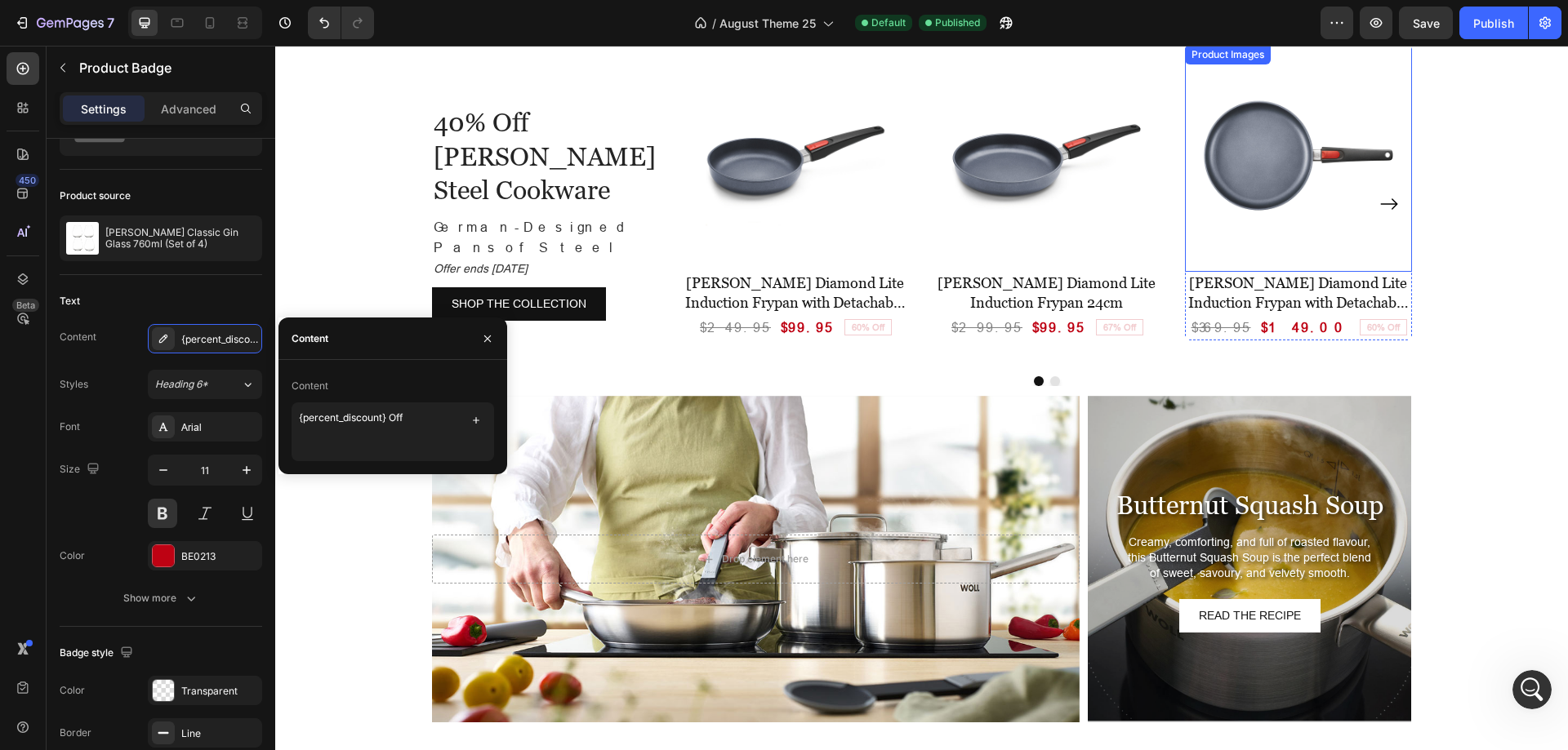
scroll to position [2716, 0]
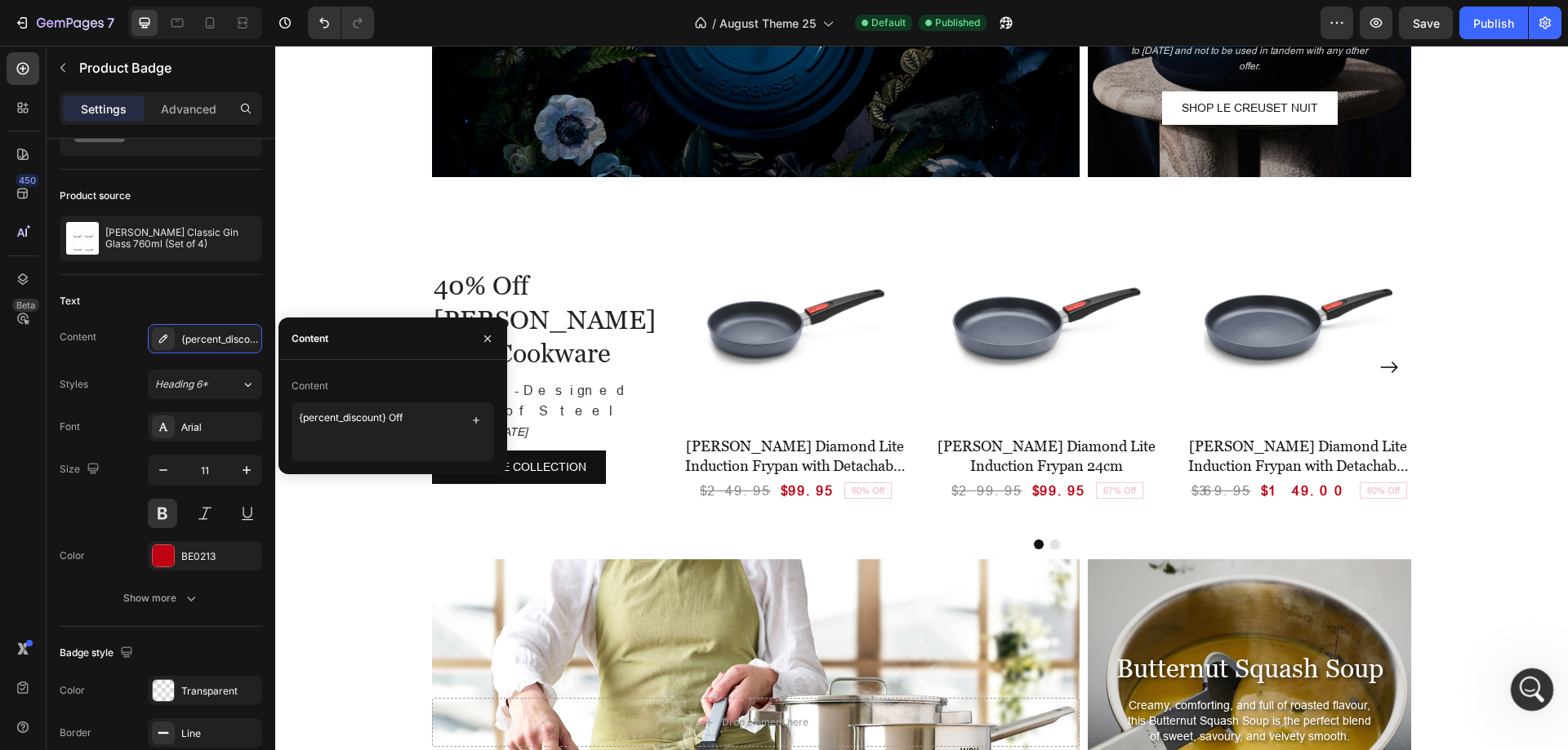
click at [1537, 688] on icon "Open Intercom Messenger" at bounding box center [1529, 687] width 27 height 27
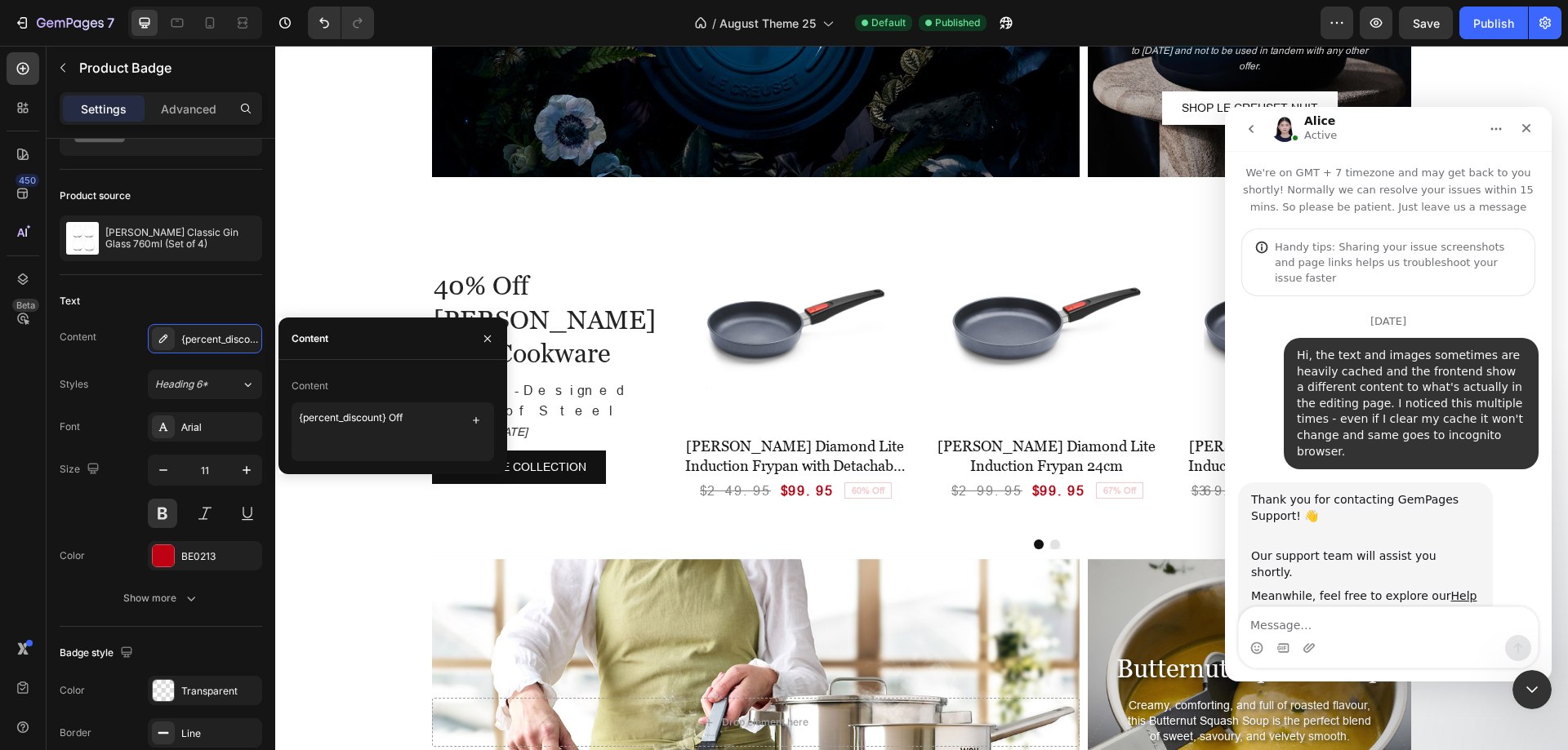
scroll to position [11811, 0]
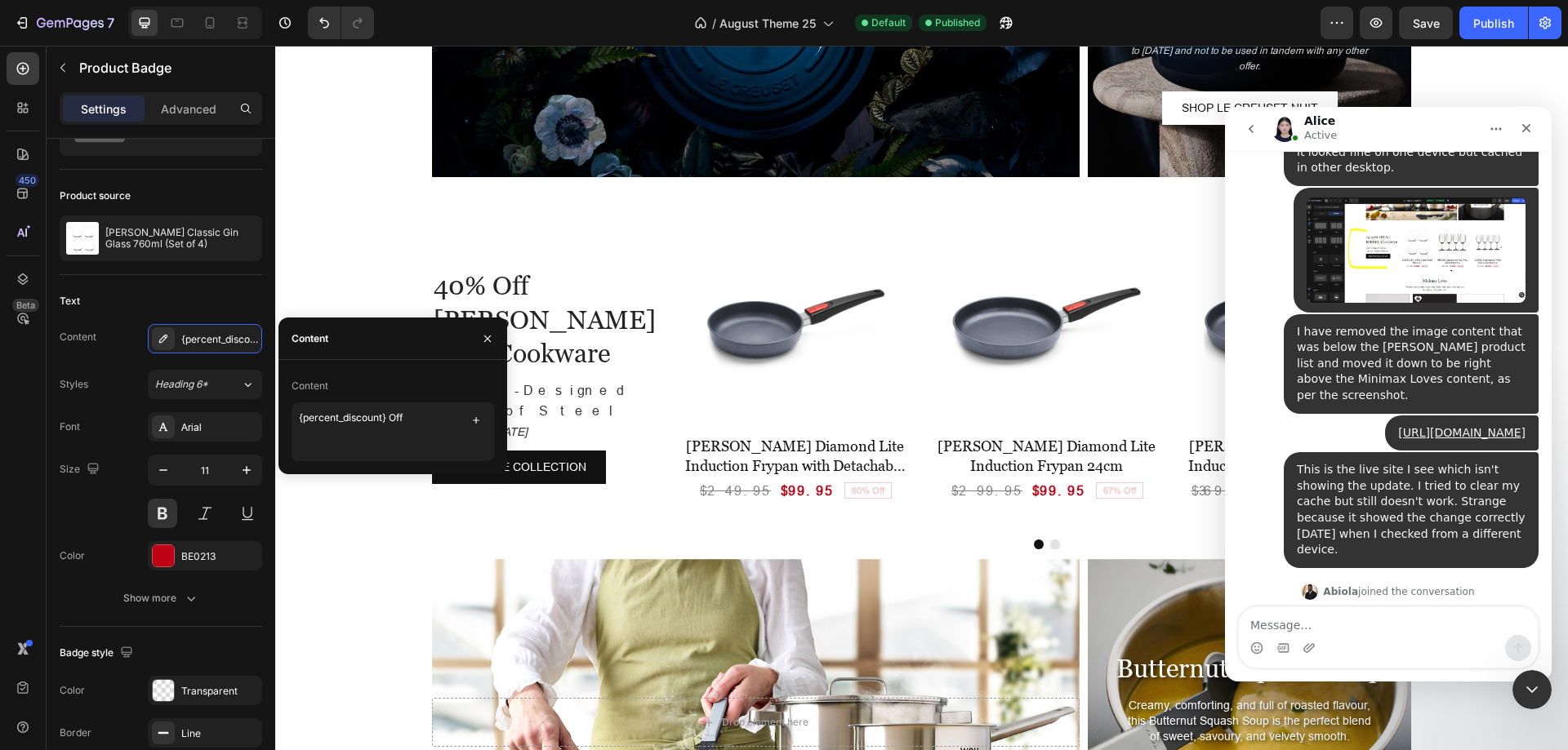
click at [1347, 618] on textarea "Message…" at bounding box center [1389, 621] width 299 height 28
type textarea "let me check and update you on that theme file later"
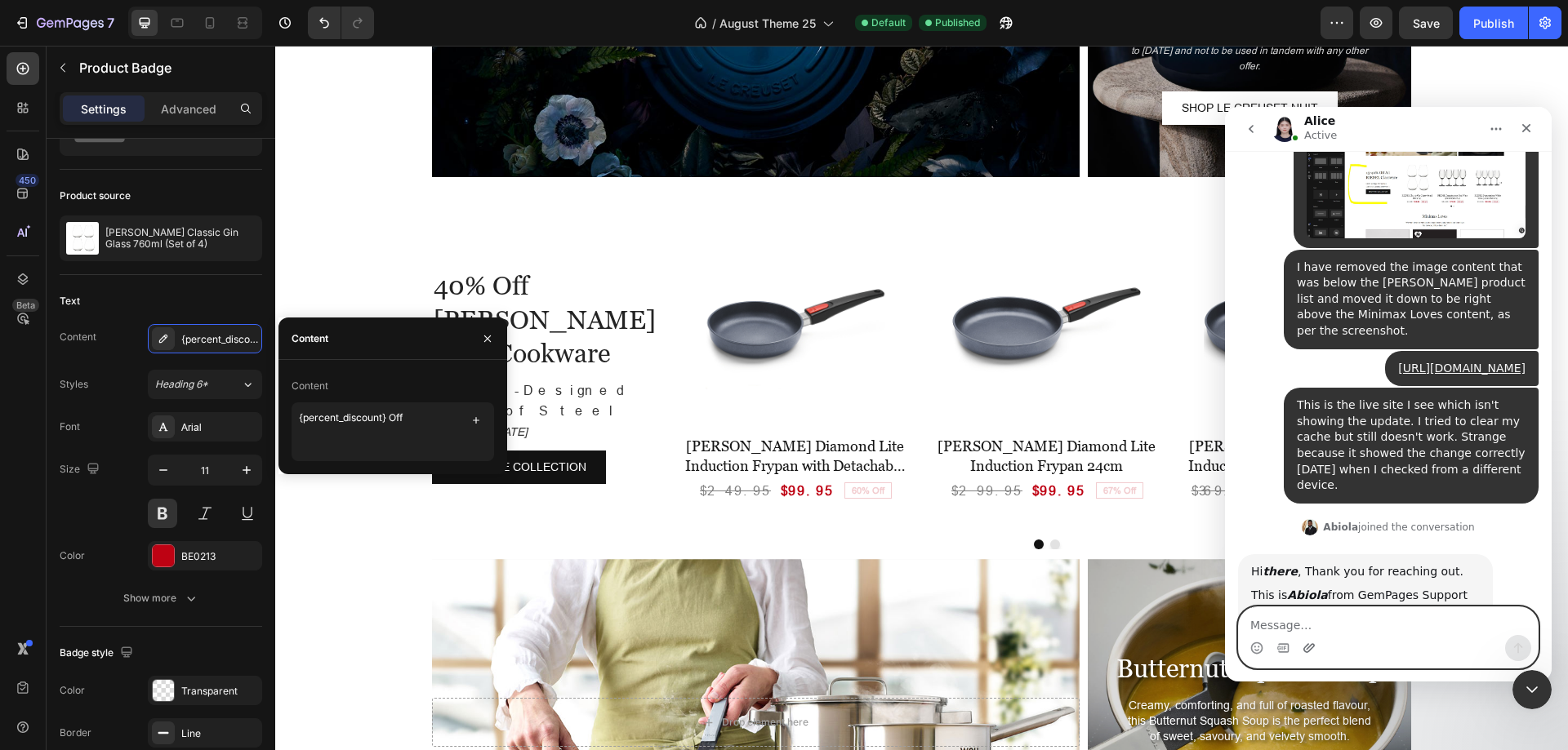
click at [1311, 643] on icon "Upload attachment" at bounding box center [1309, 647] width 13 height 13
click at [1380, 618] on textarea "Message…" at bounding box center [1389, 621] width 299 height 28
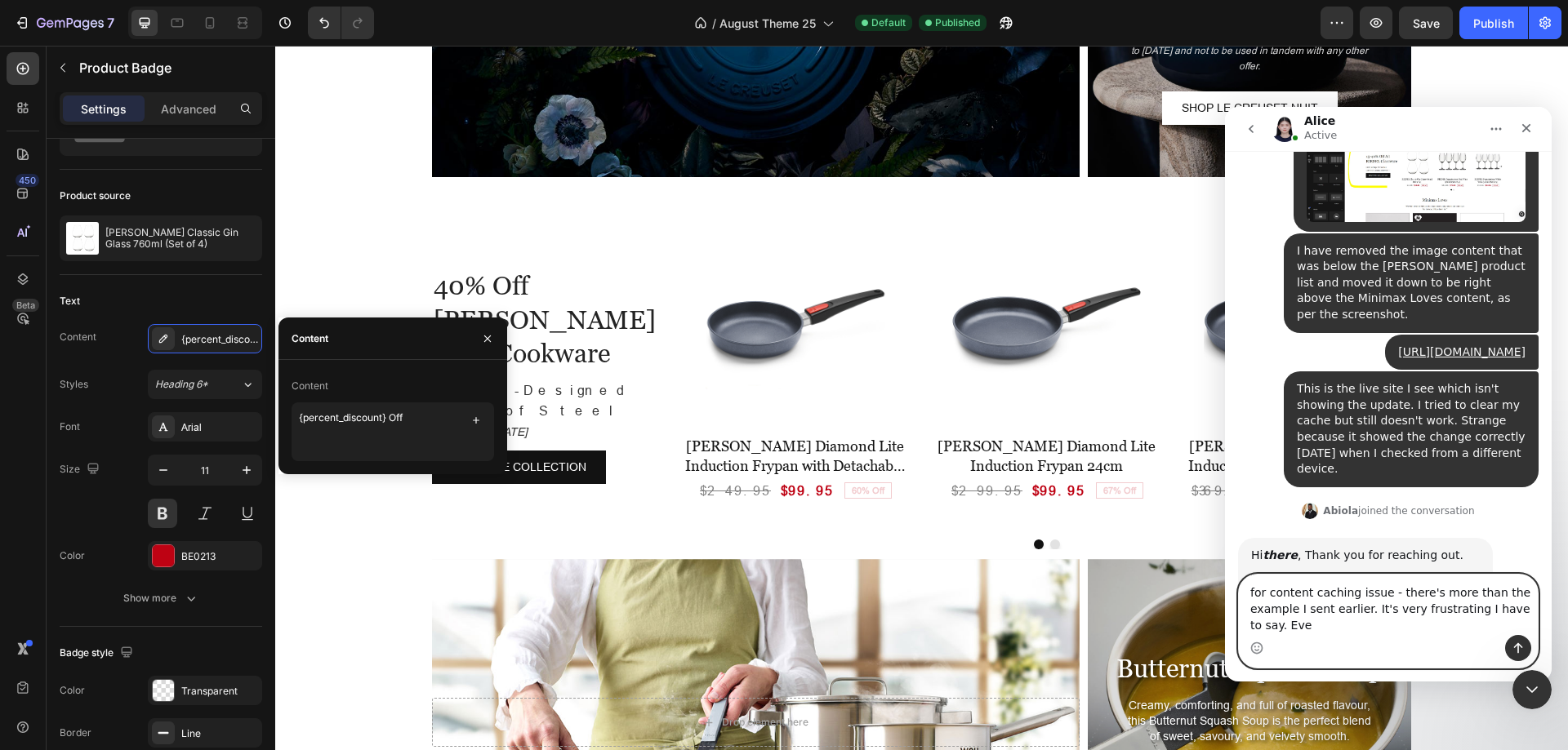
scroll to position [11908, 0]
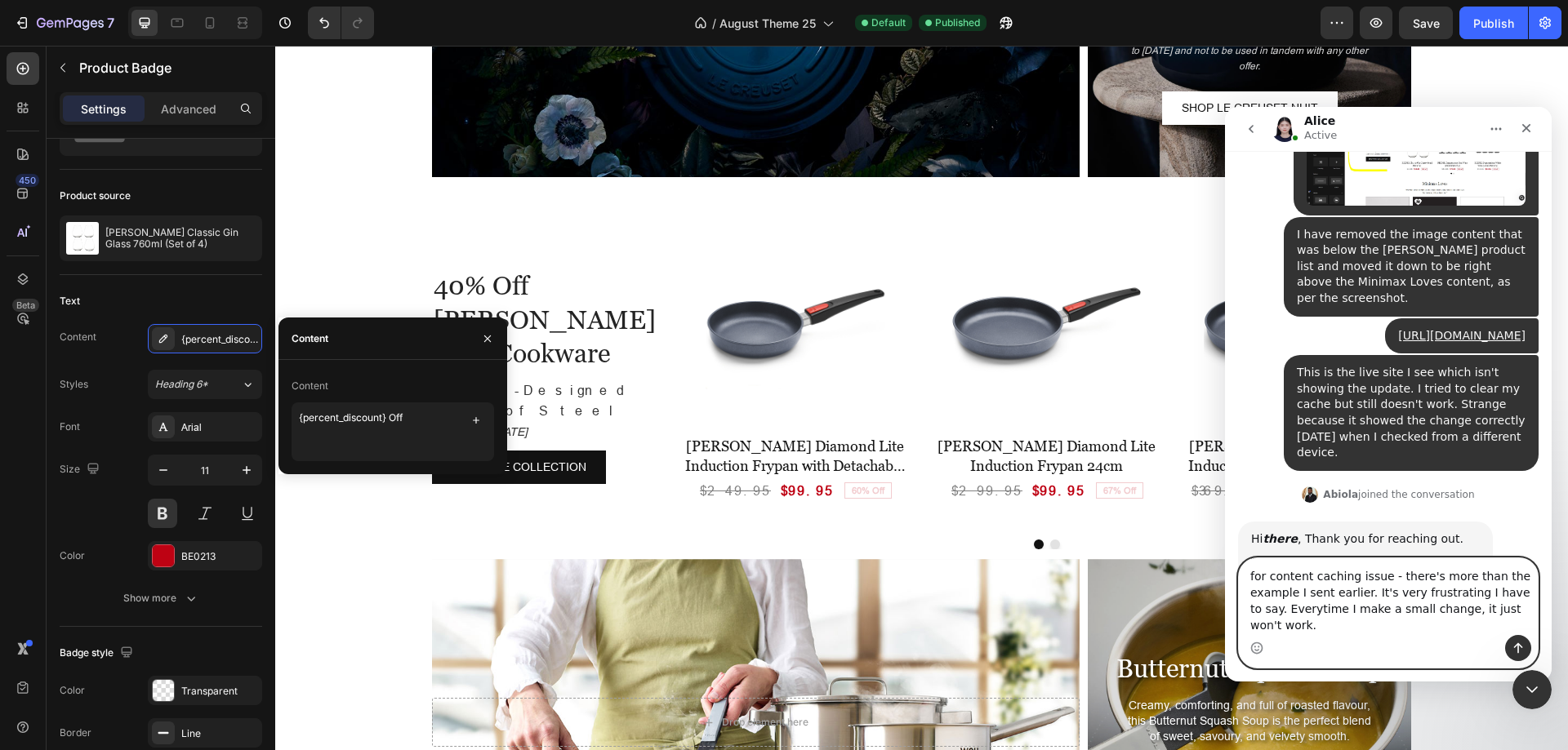
drag, startPoint x: 1249, startPoint y: 623, endPoint x: 1362, endPoint y: 623, distance: 113.0
click at [1366, 624] on textarea "for content caching issue - there's more than the example I sent earlier. It's …" at bounding box center [1389, 597] width 299 height 77
drag, startPoint x: 1250, startPoint y: 627, endPoint x: 1555, endPoint y: 631, distance: 305.0
click html "[PERSON_NAME] Active We're on GMT + 7 timezone and may get back to you shortly!…"
type textarea "for content caching issue - there's more than the example I sent earlier. It's …"
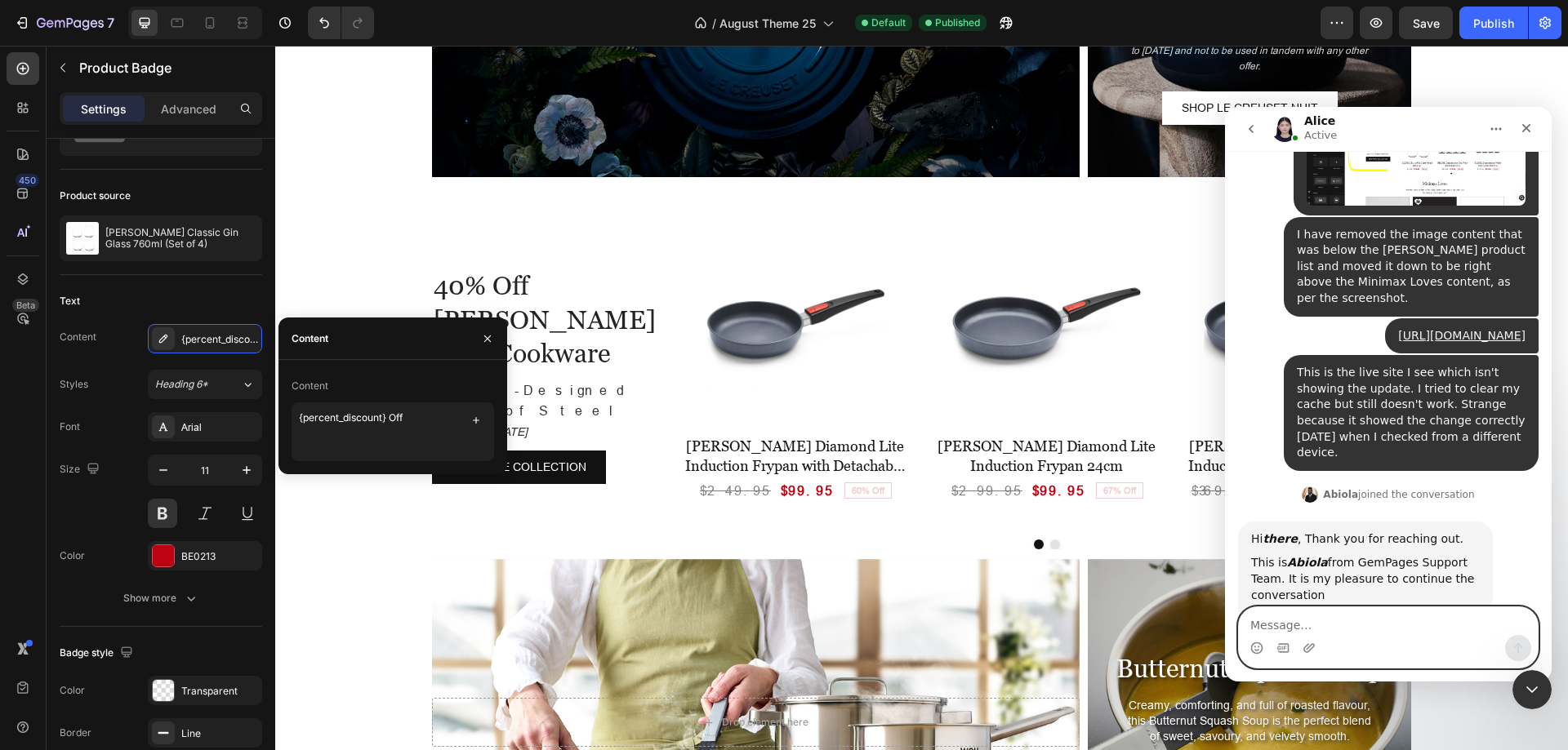
scroll to position [11945, 0]
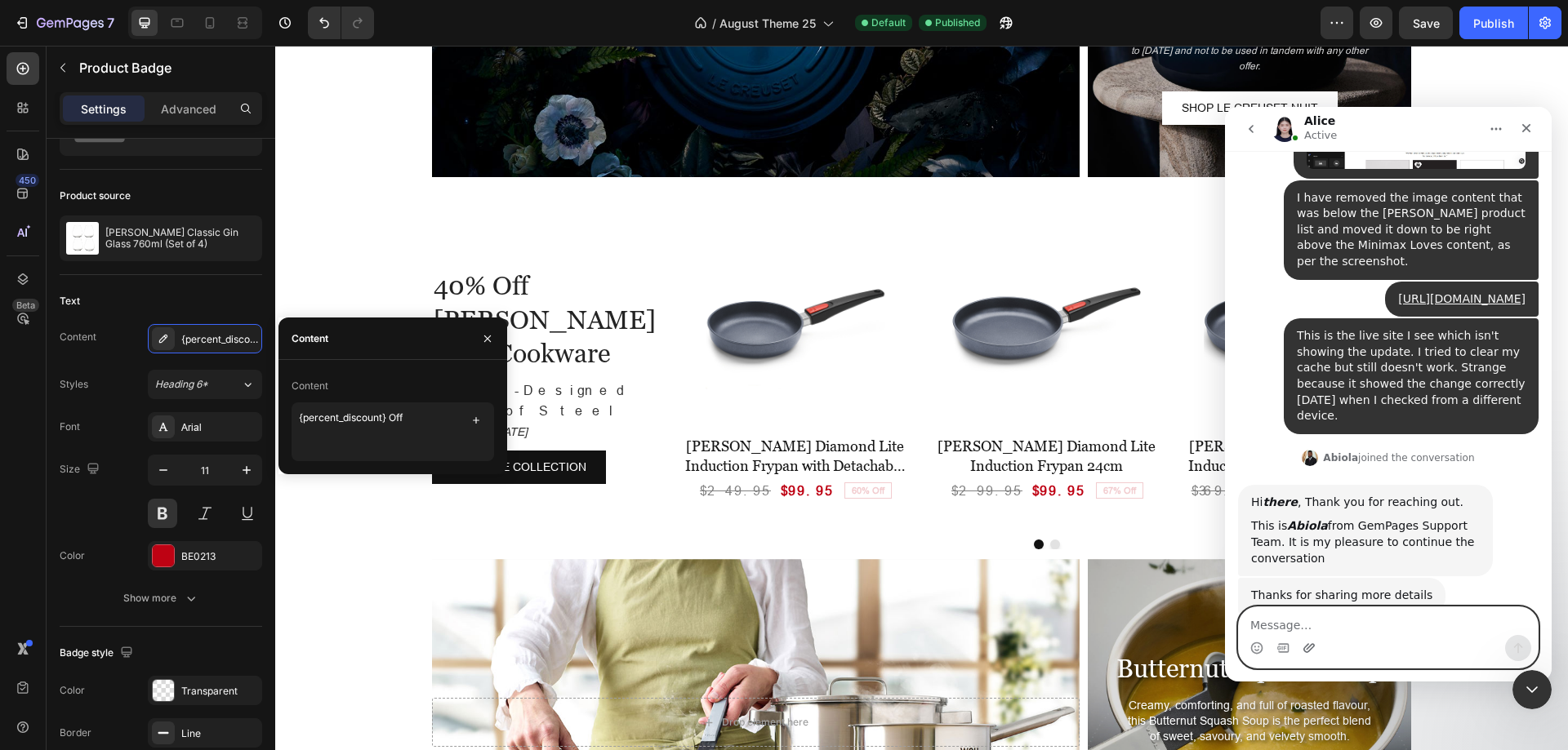
click at [1314, 646] on icon "Upload attachment" at bounding box center [1310, 647] width 12 height 9
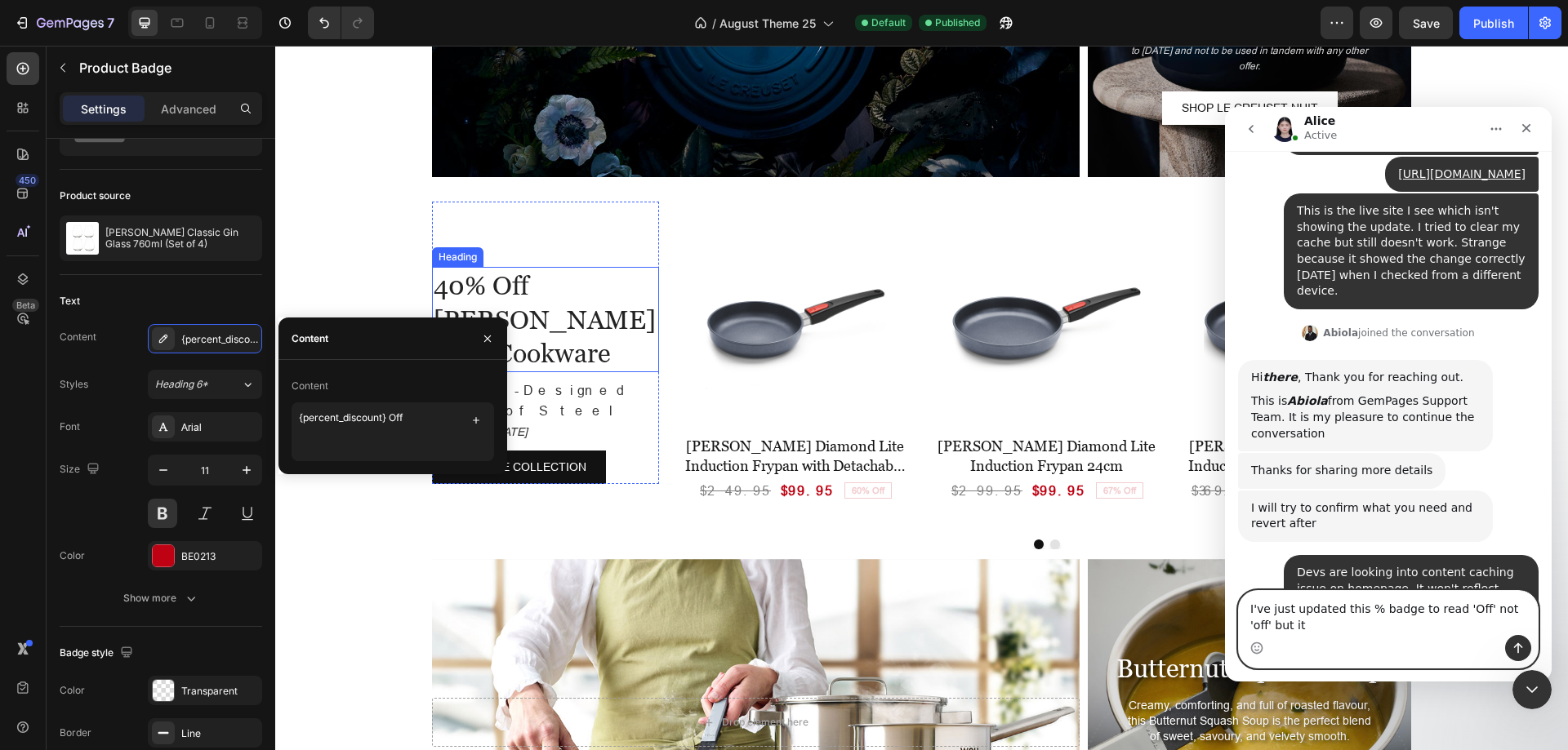
scroll to position [12086, 0]
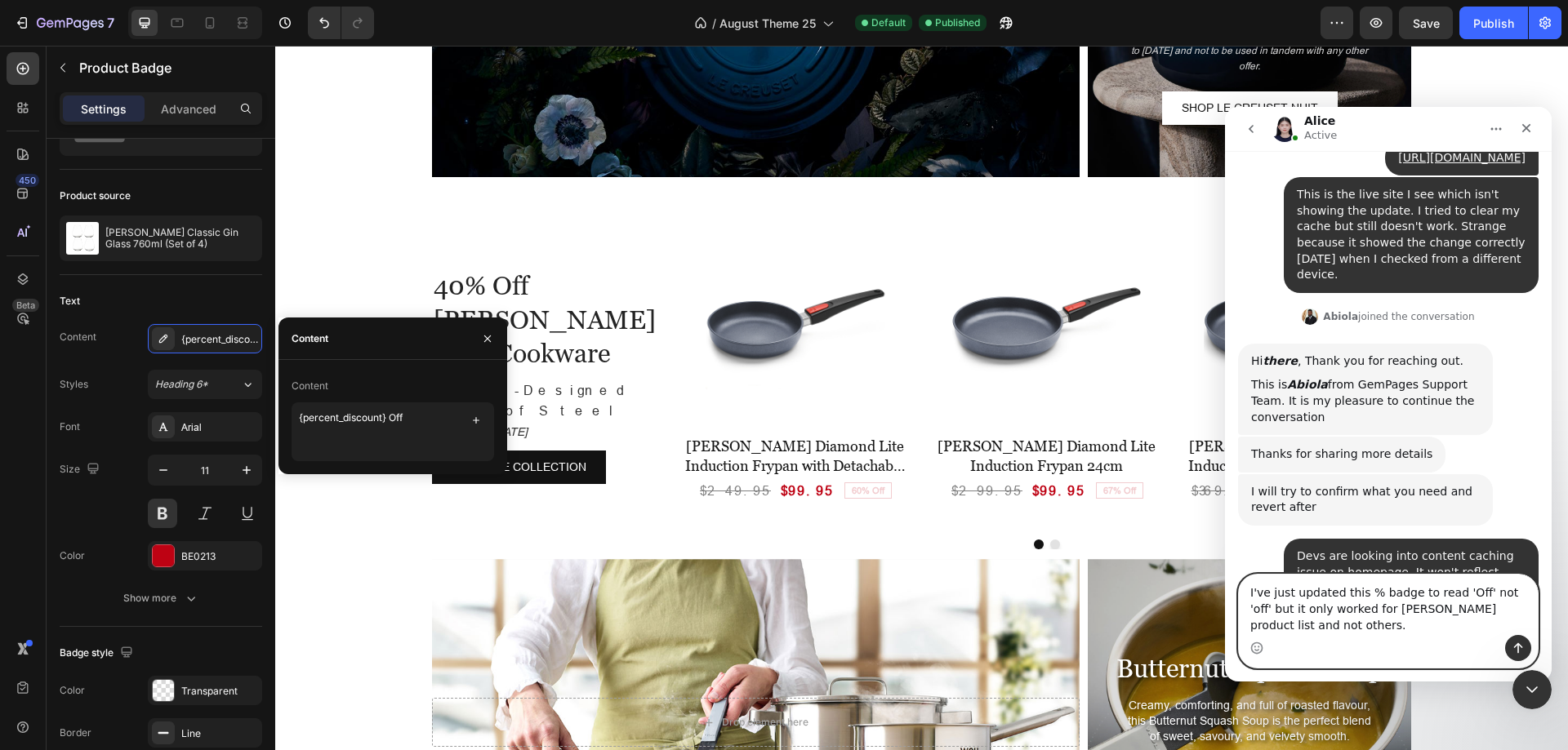
drag, startPoint x: 1344, startPoint y: 625, endPoint x: 1376, endPoint y: 626, distance: 32.0
click at [1376, 626] on textarea "I've just updated this % badge to read 'Off' not 'off' but it only worked for […" at bounding box center [1389, 605] width 299 height 60
type textarea "I've just updated this % badge to read 'Off' not 'off' but it only worked for […"
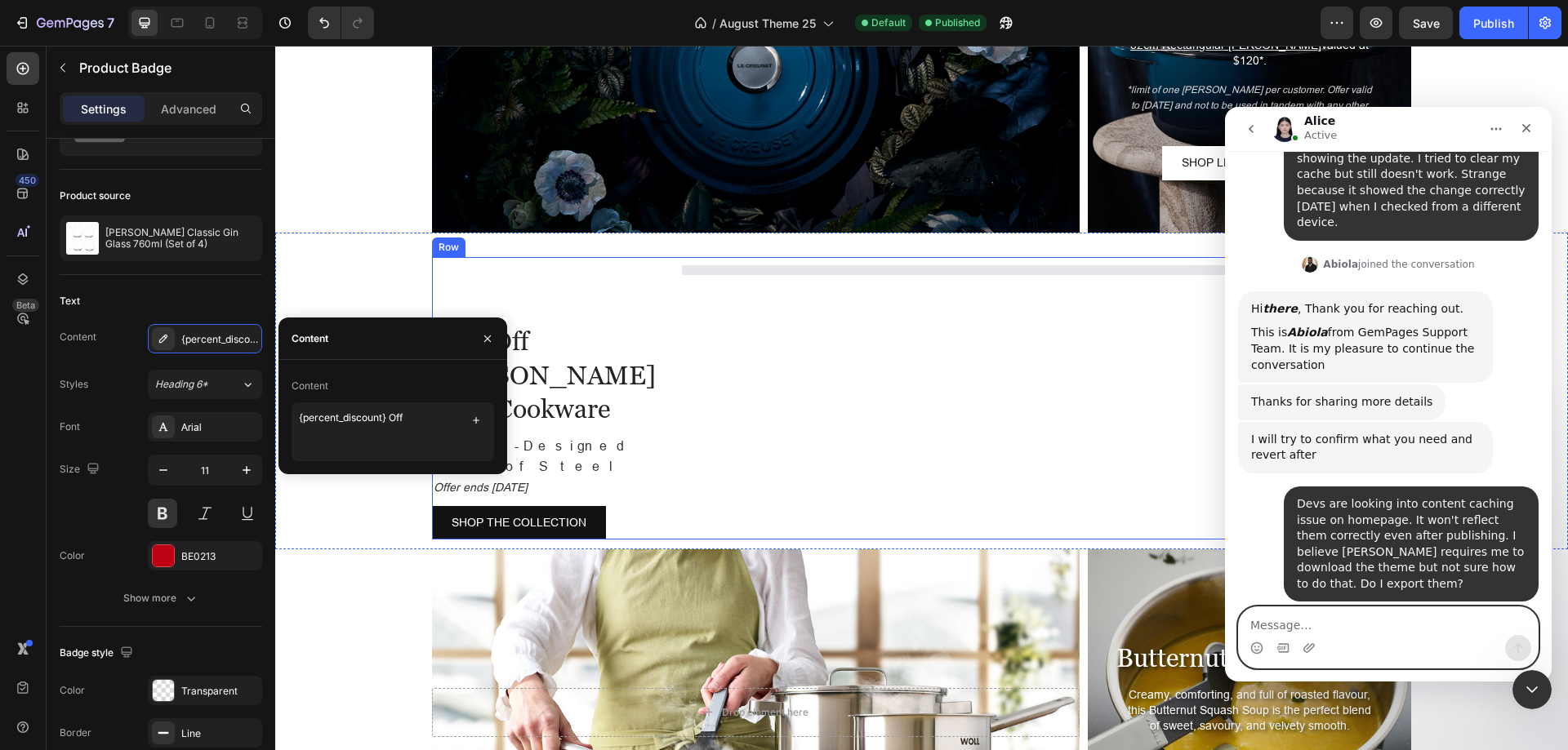
scroll to position [2716, 0]
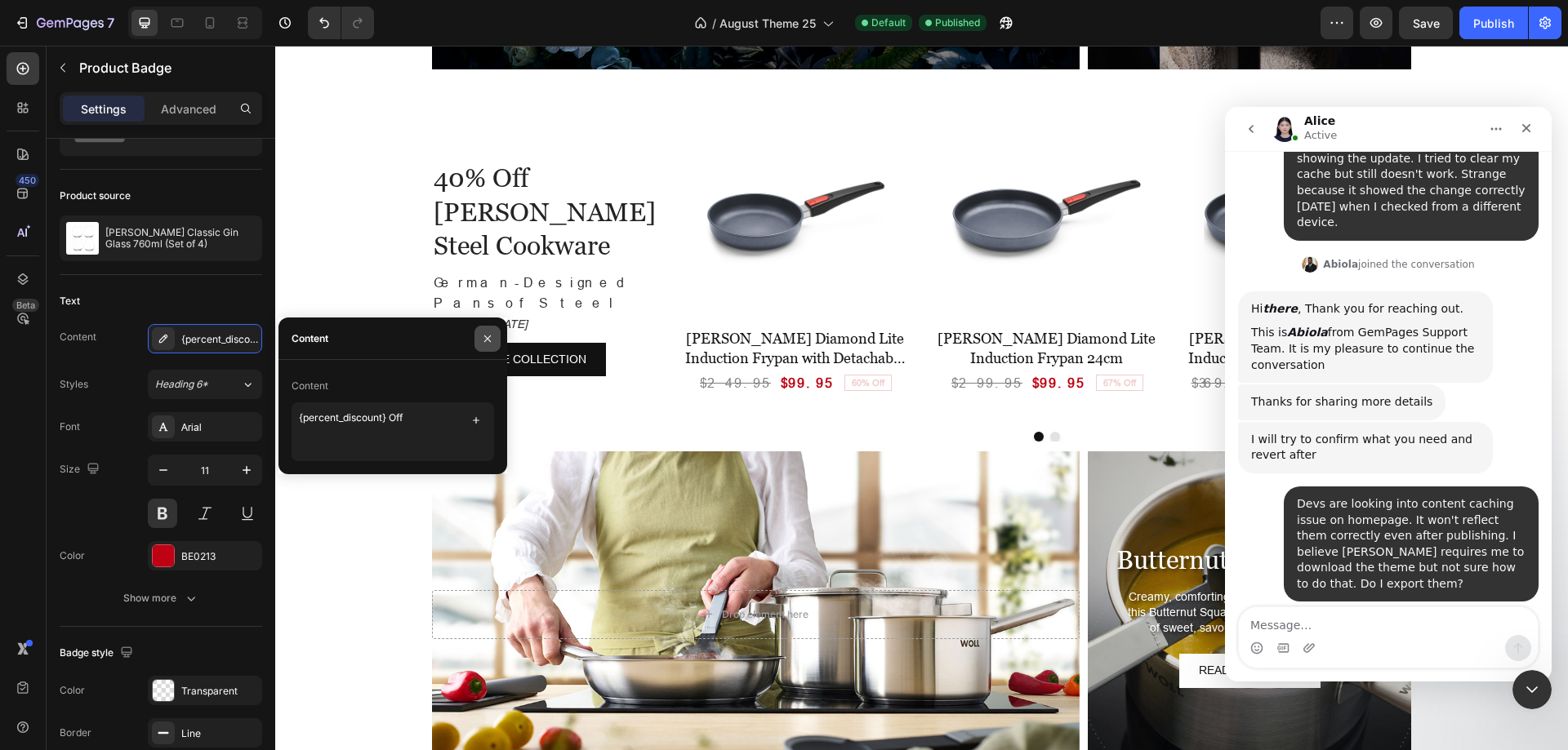
click at [492, 338] on icon "button" at bounding box center [487, 338] width 13 height 13
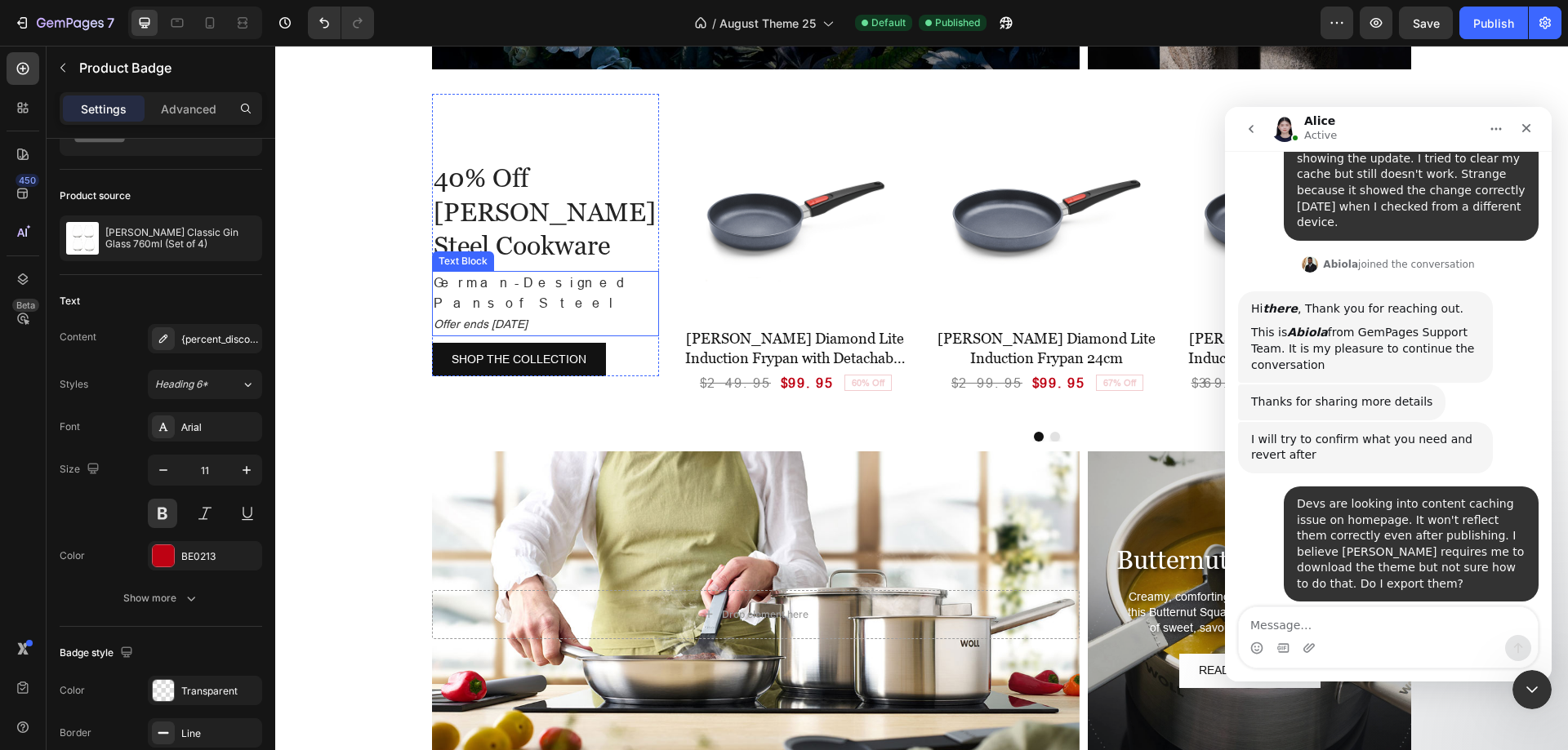
click at [492, 318] on icon "Offer ends [DATE]" at bounding box center [480, 324] width 94 height 13
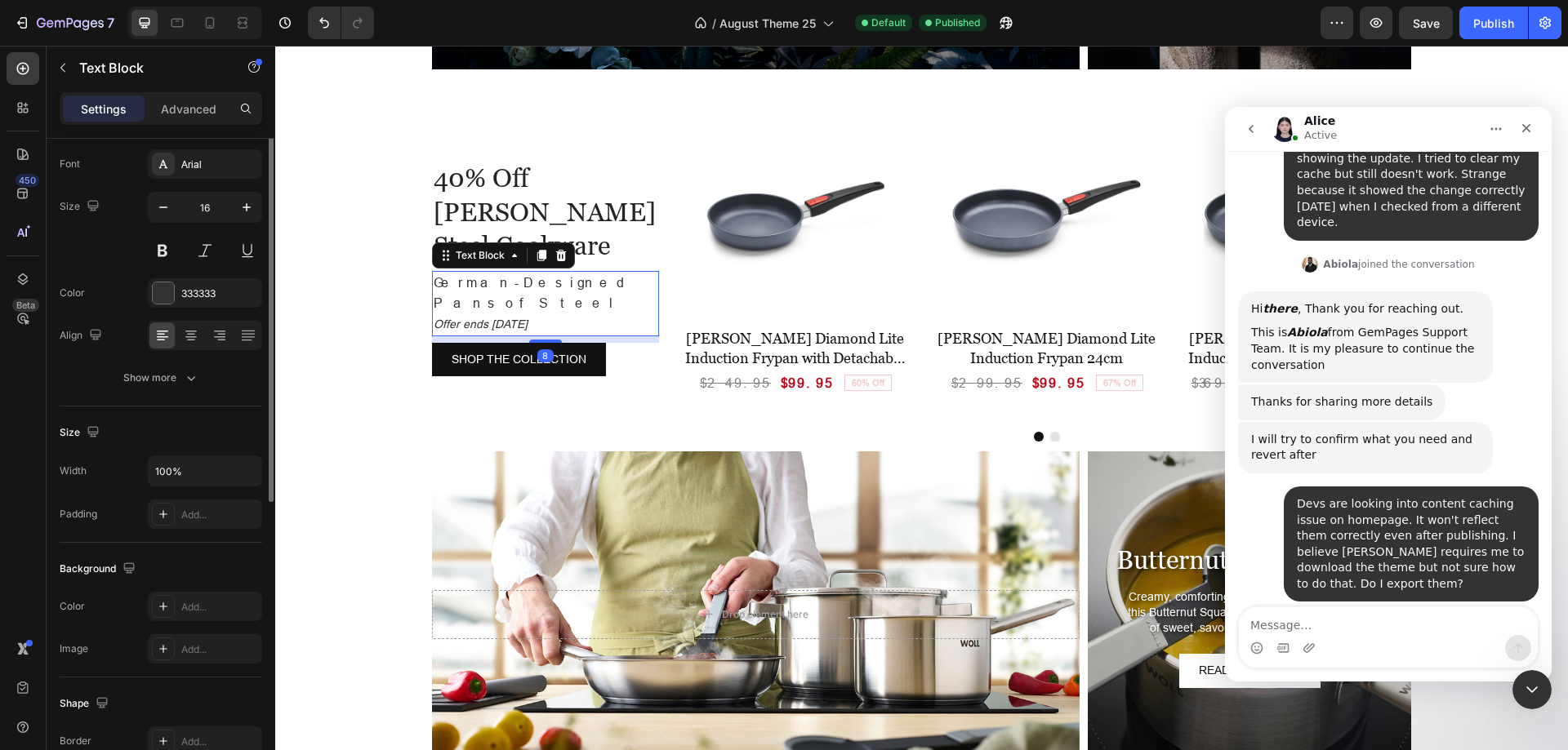
scroll to position [0, 0]
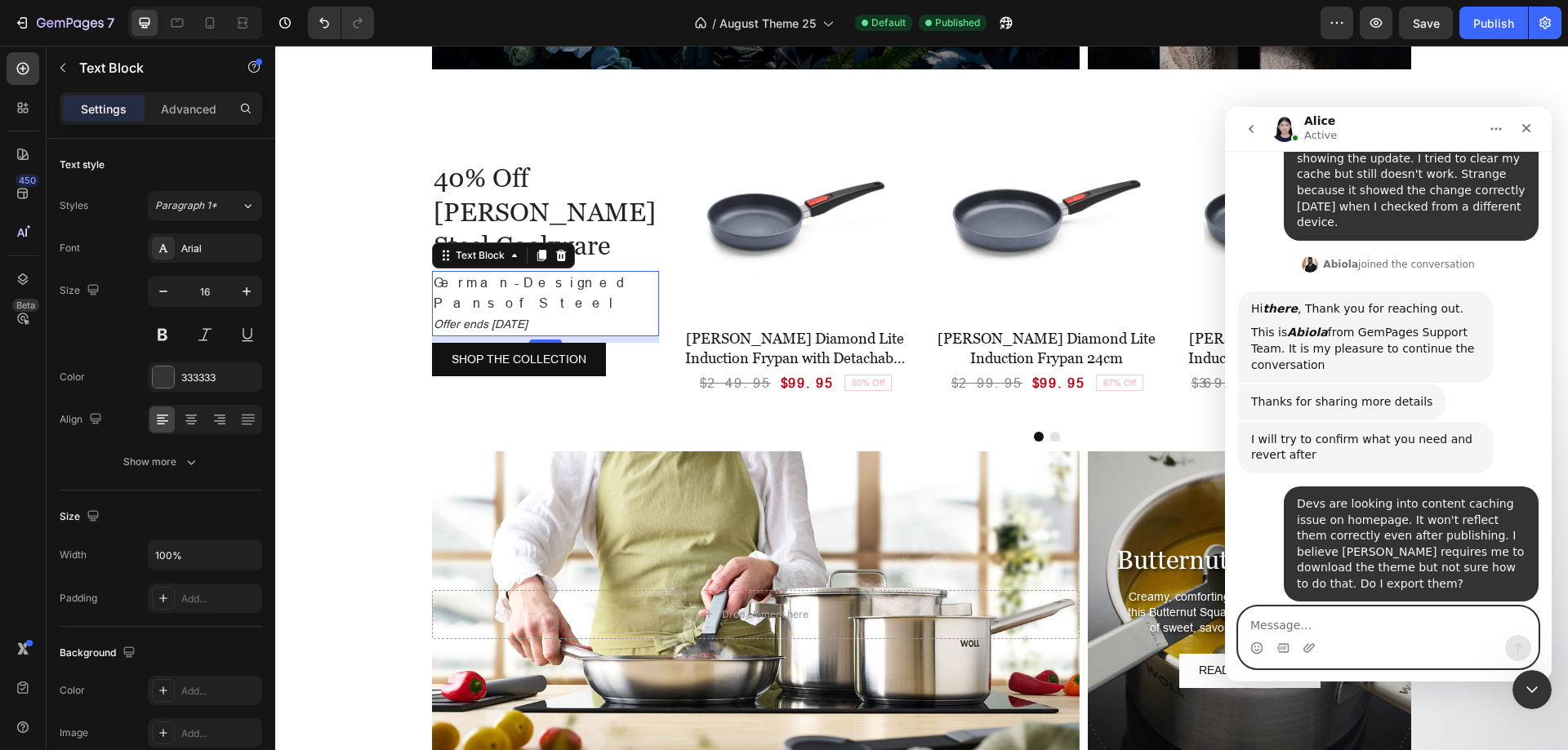
click at [1429, 628] on textarea "Message…" at bounding box center [1389, 621] width 299 height 28
click at [1313, 650] on icon "Upload attachment" at bounding box center [1309, 647] width 13 height 13
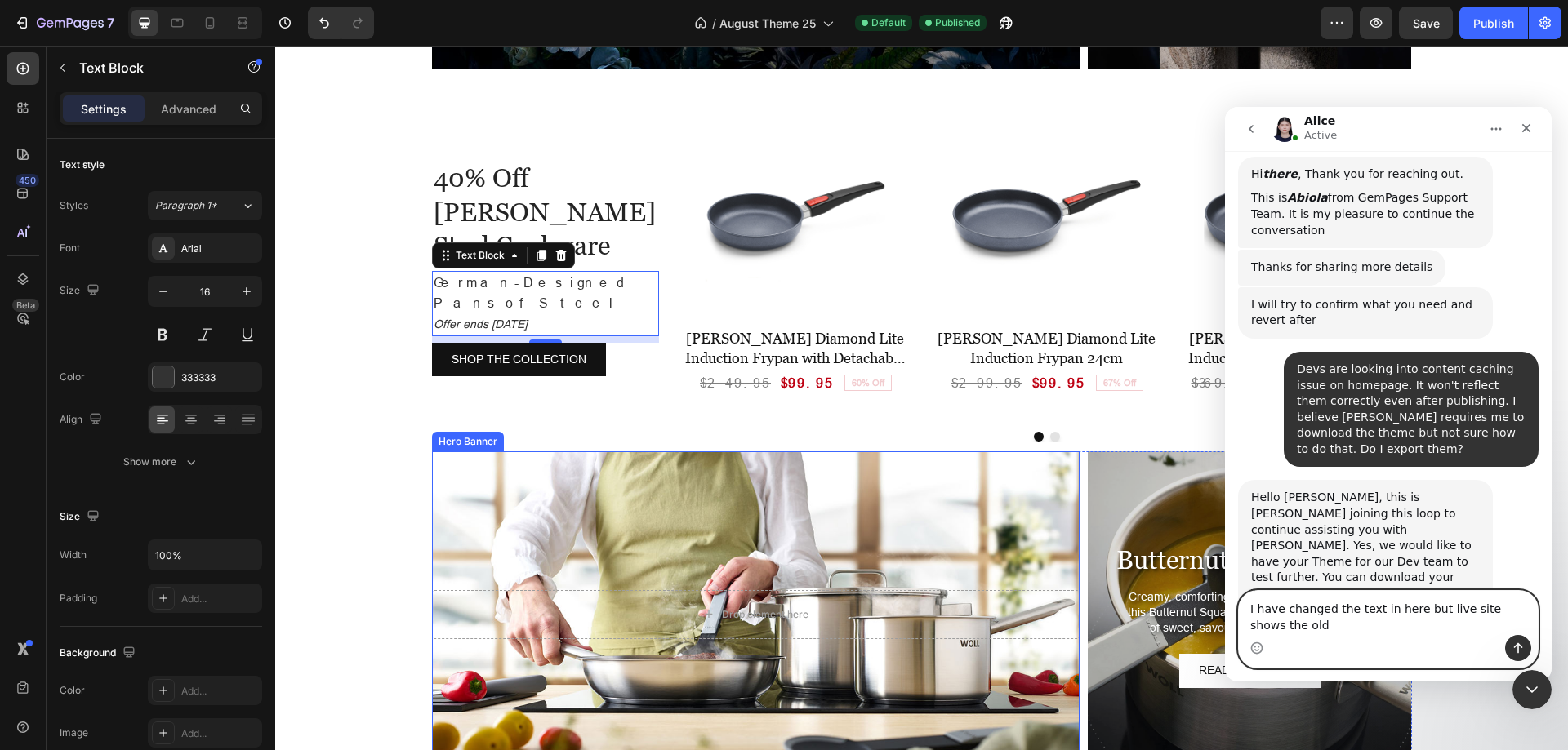
scroll to position [12289, 0]
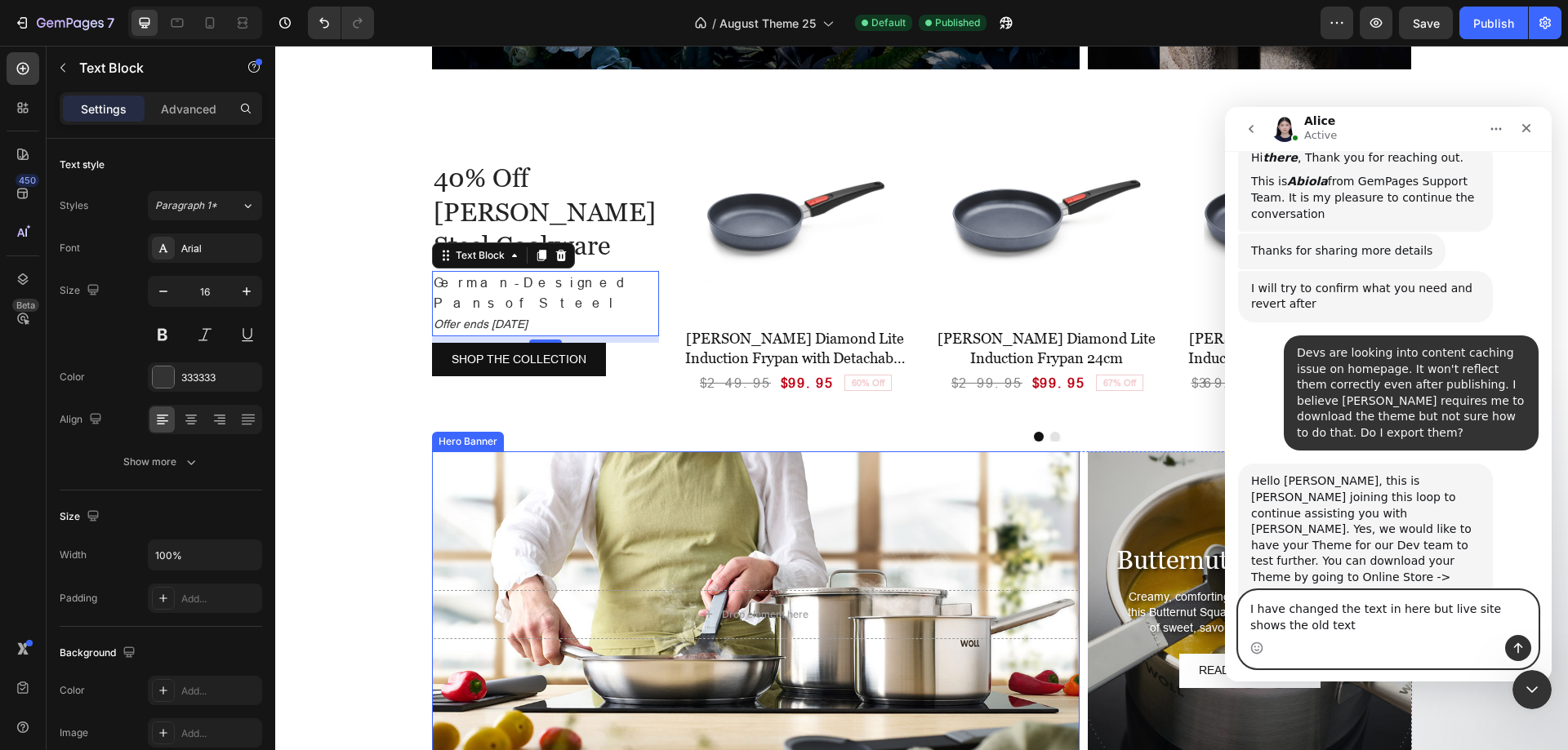
type textarea "I have changed the text in here but live site shows the old text."
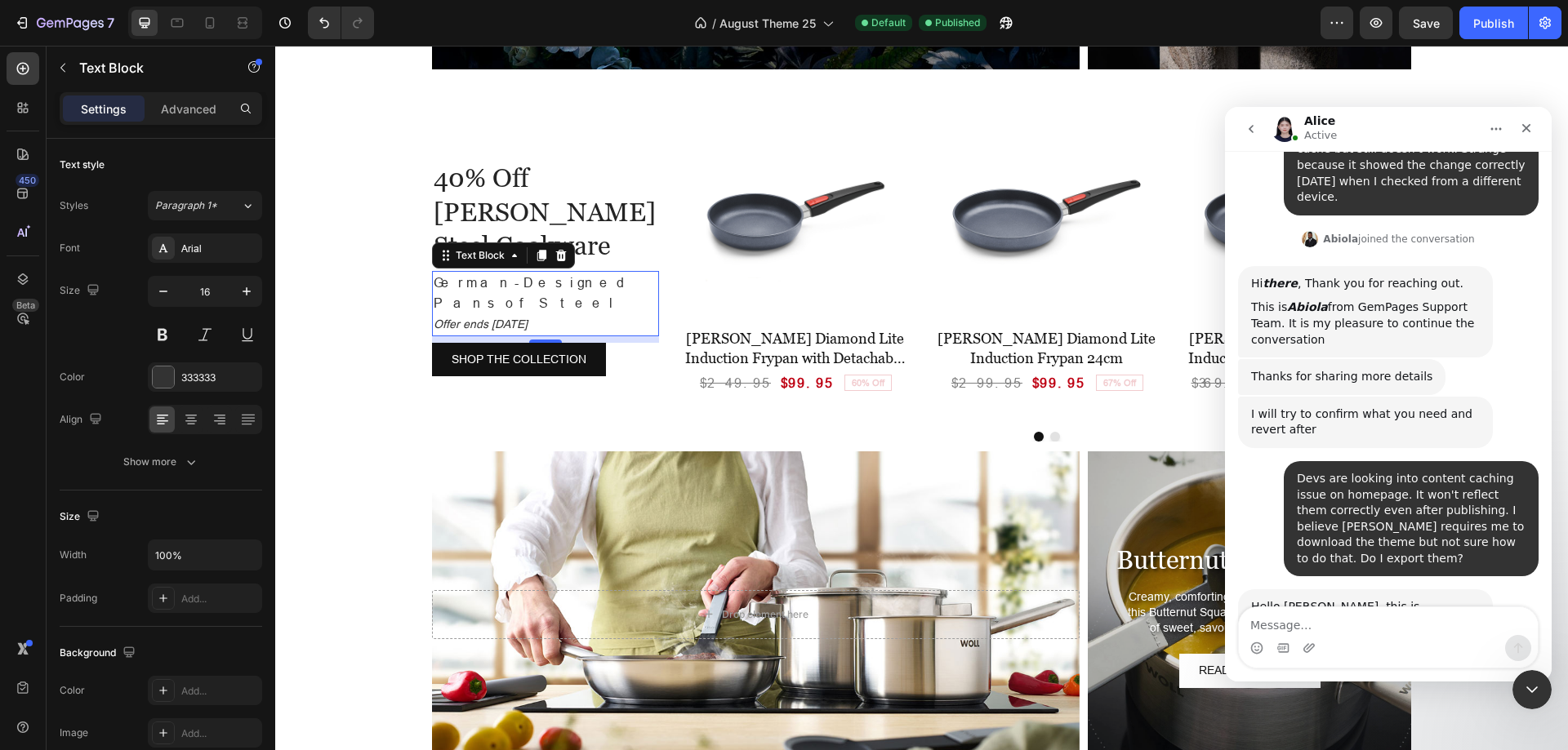
scroll to position [12327, 0]
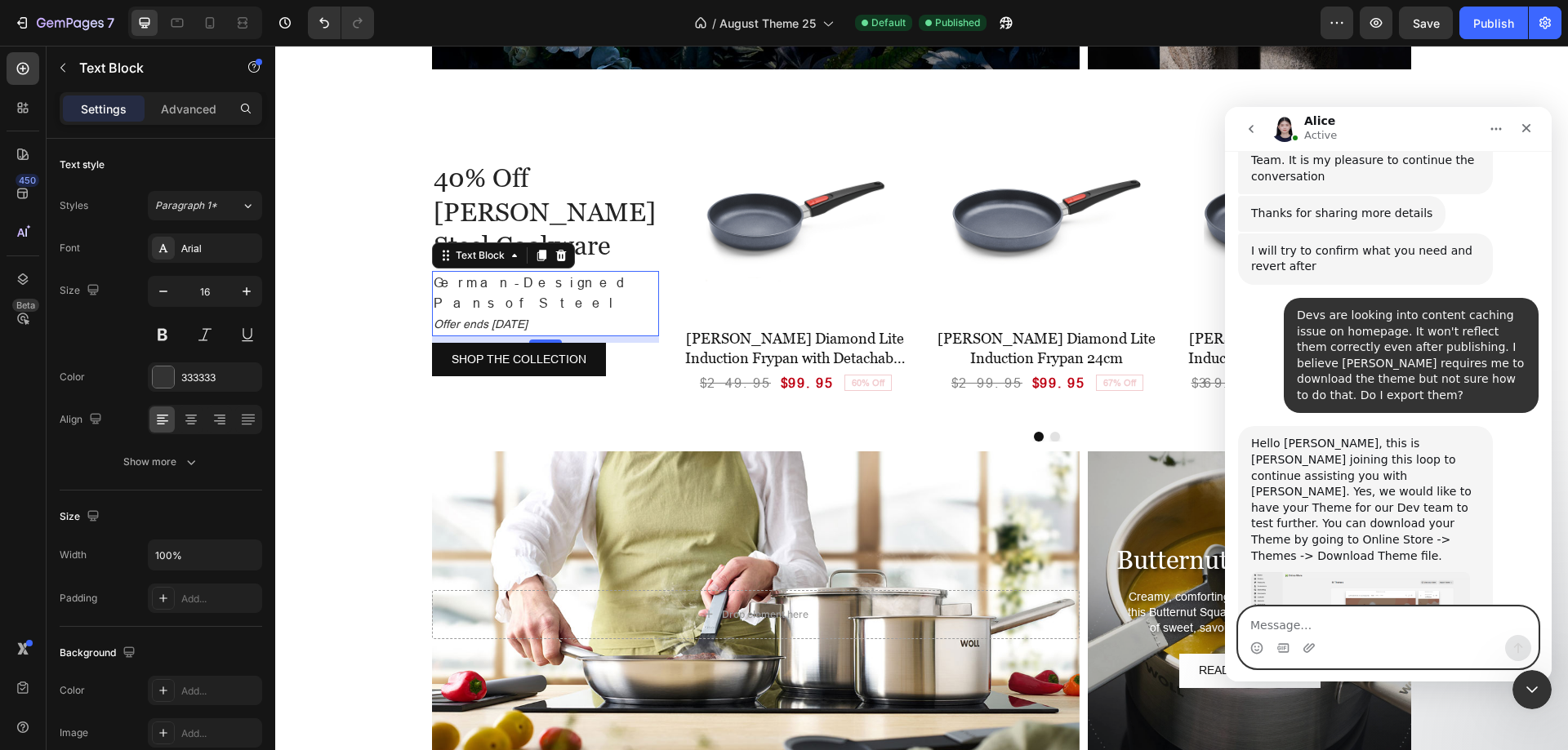
click at [1332, 615] on textarea "Message…" at bounding box center [1389, 621] width 299 height 28
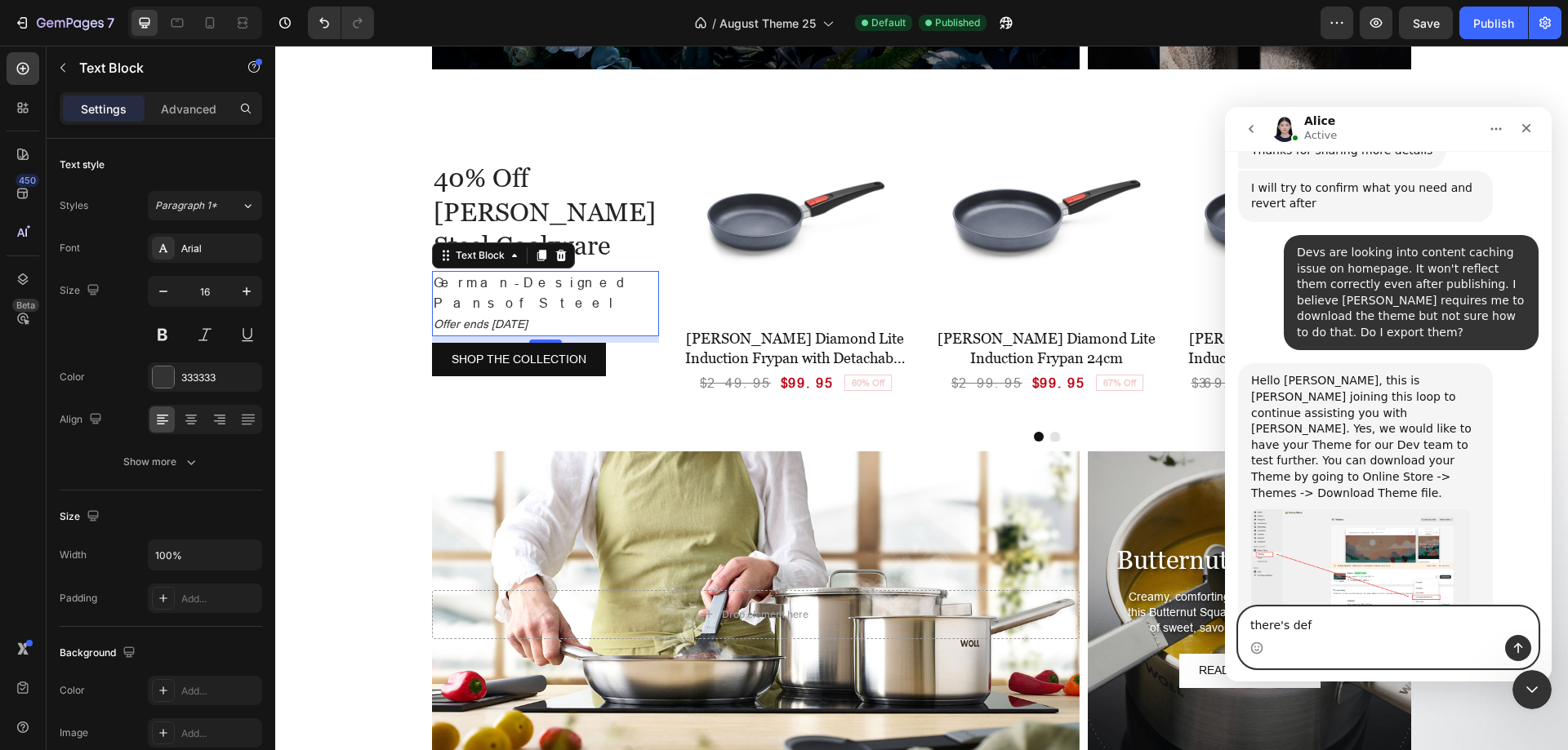
type textarea "there's defi"
click at [1294, 620] on textarea "Message…" at bounding box center [1389, 621] width 299 height 28
type textarea "Another issue"
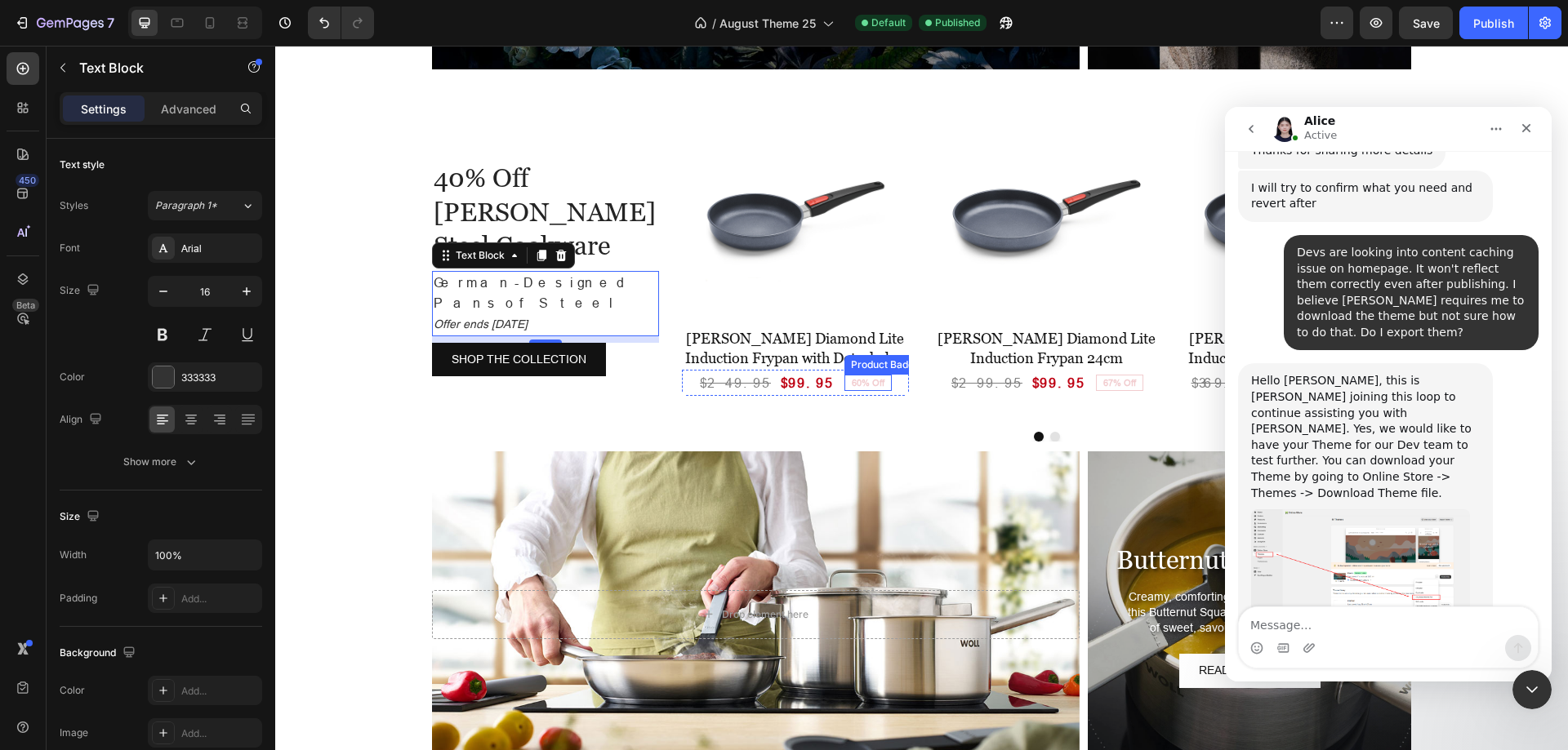
click at [845, 381] on pre "60% Off" at bounding box center [868, 383] width 46 height 12
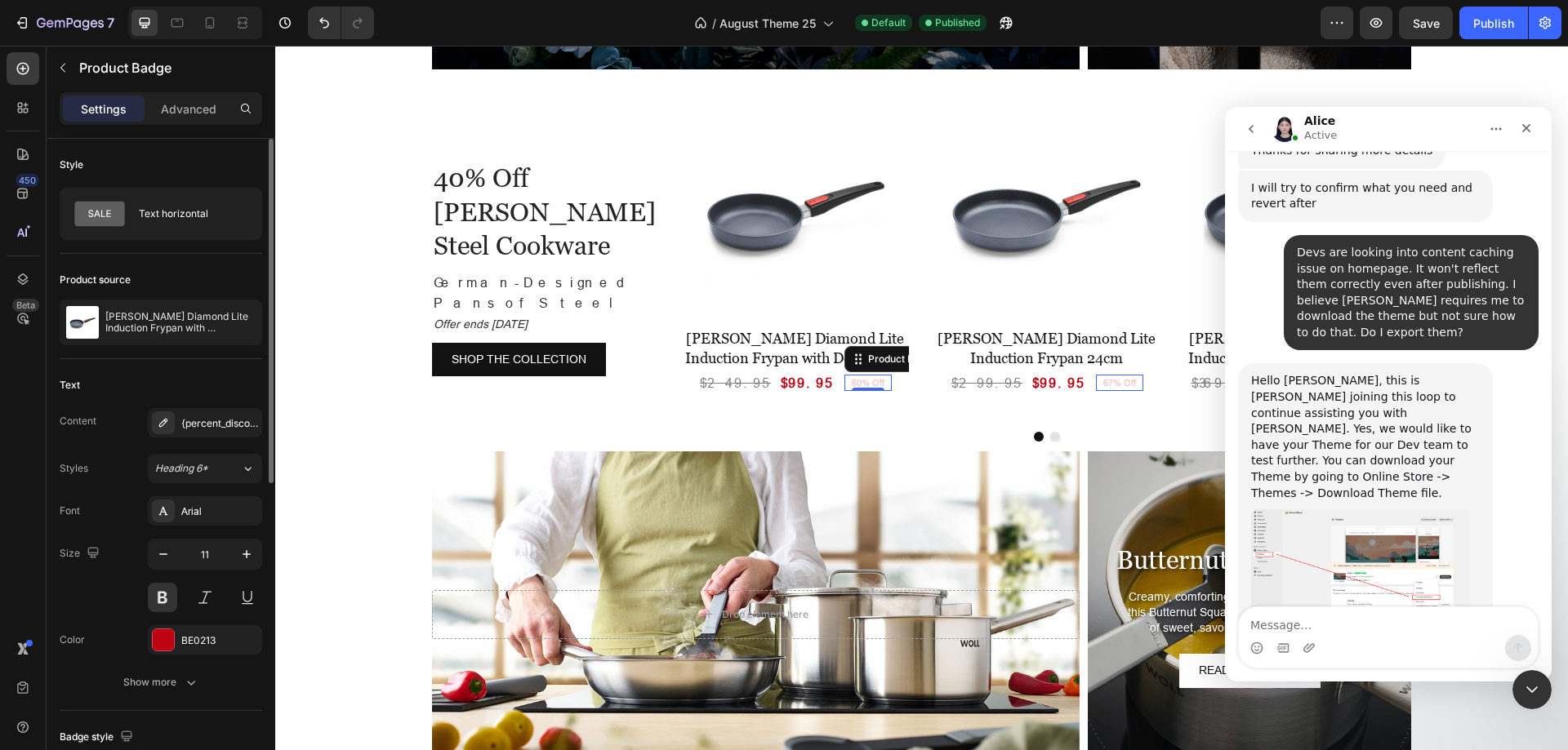
scroll to position [490, 0]
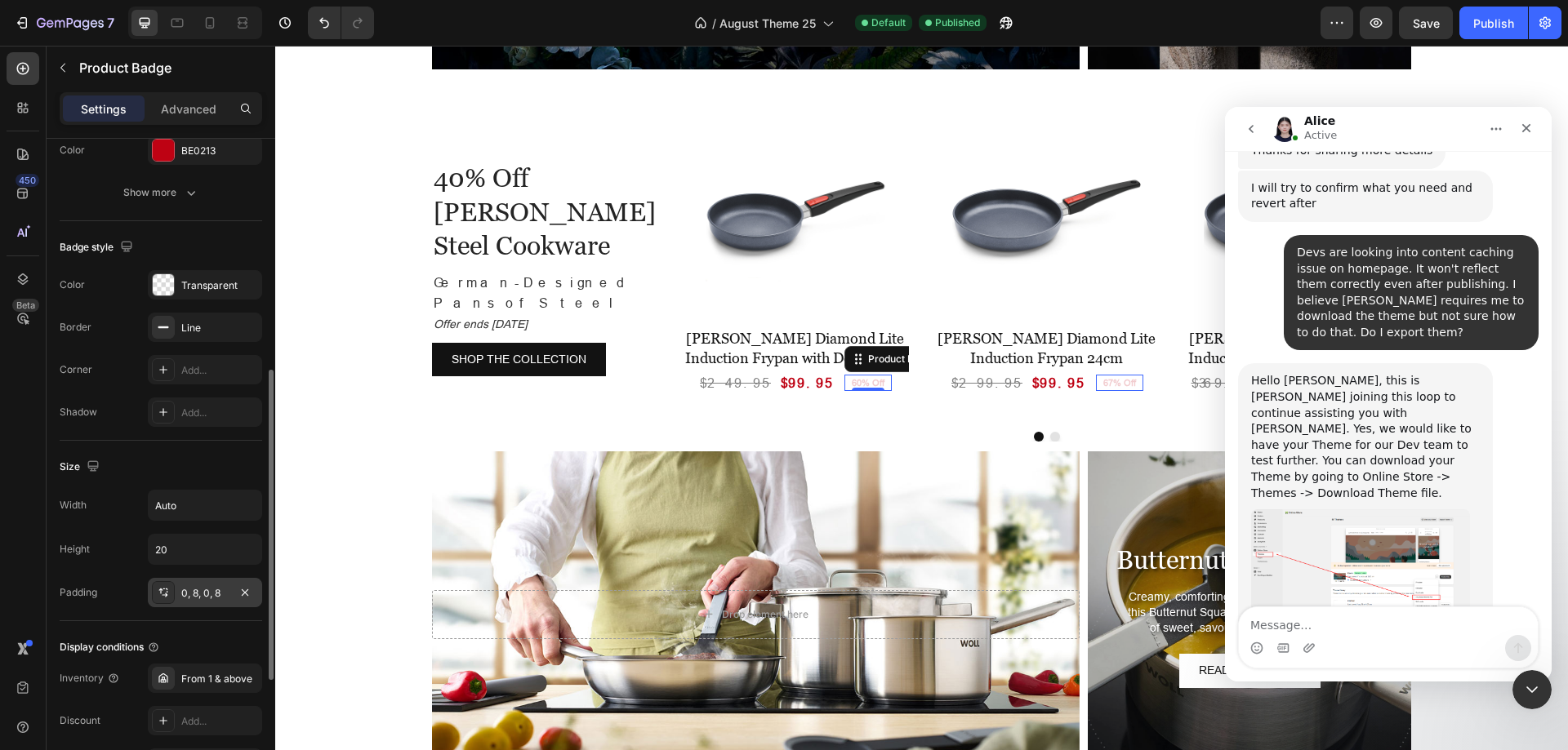
click at [213, 592] on div "0, 8, 0, 8" at bounding box center [205, 593] width 48 height 15
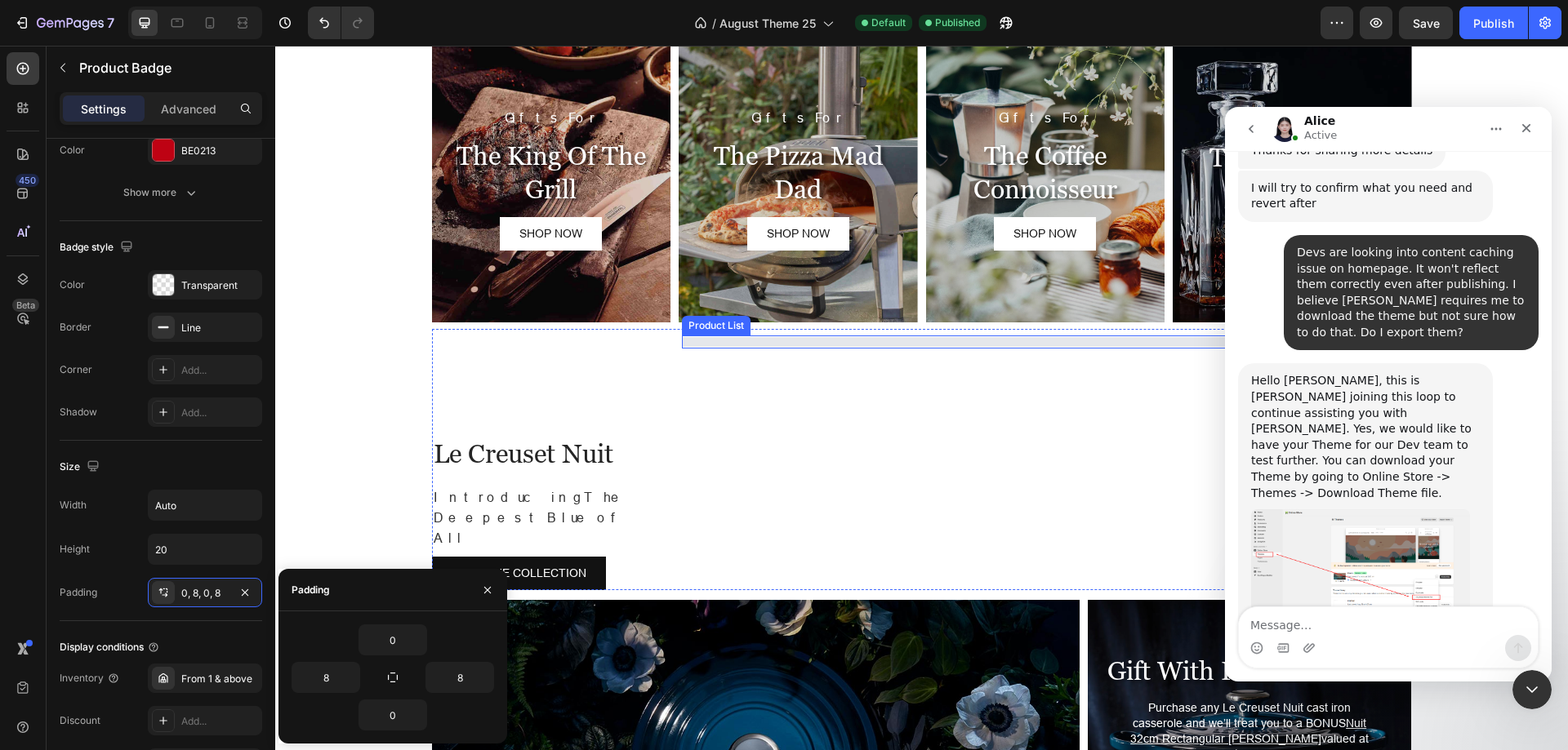
scroll to position [12327, 0]
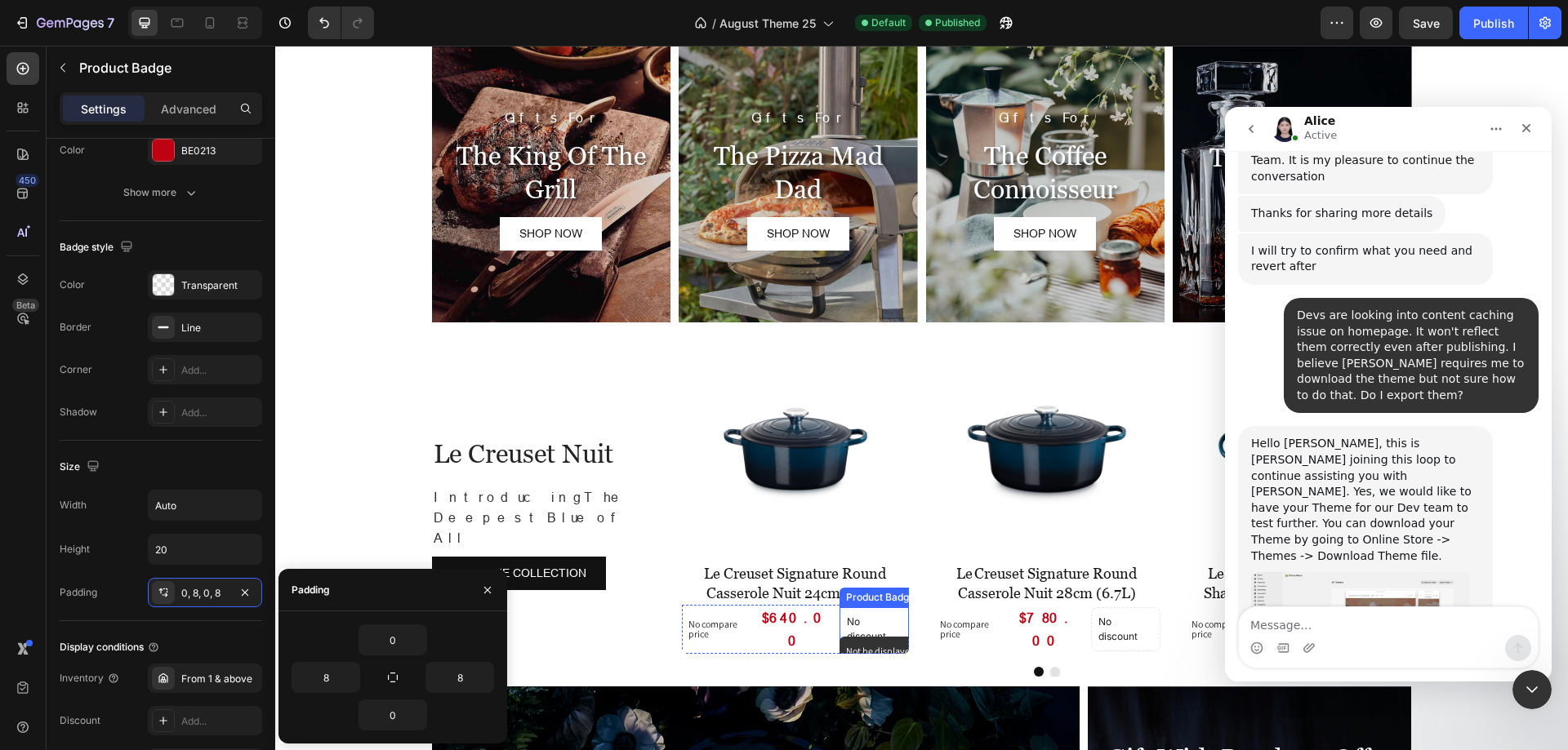
click at [857, 619] on p "No discount" at bounding box center [874, 629] width 53 height 30
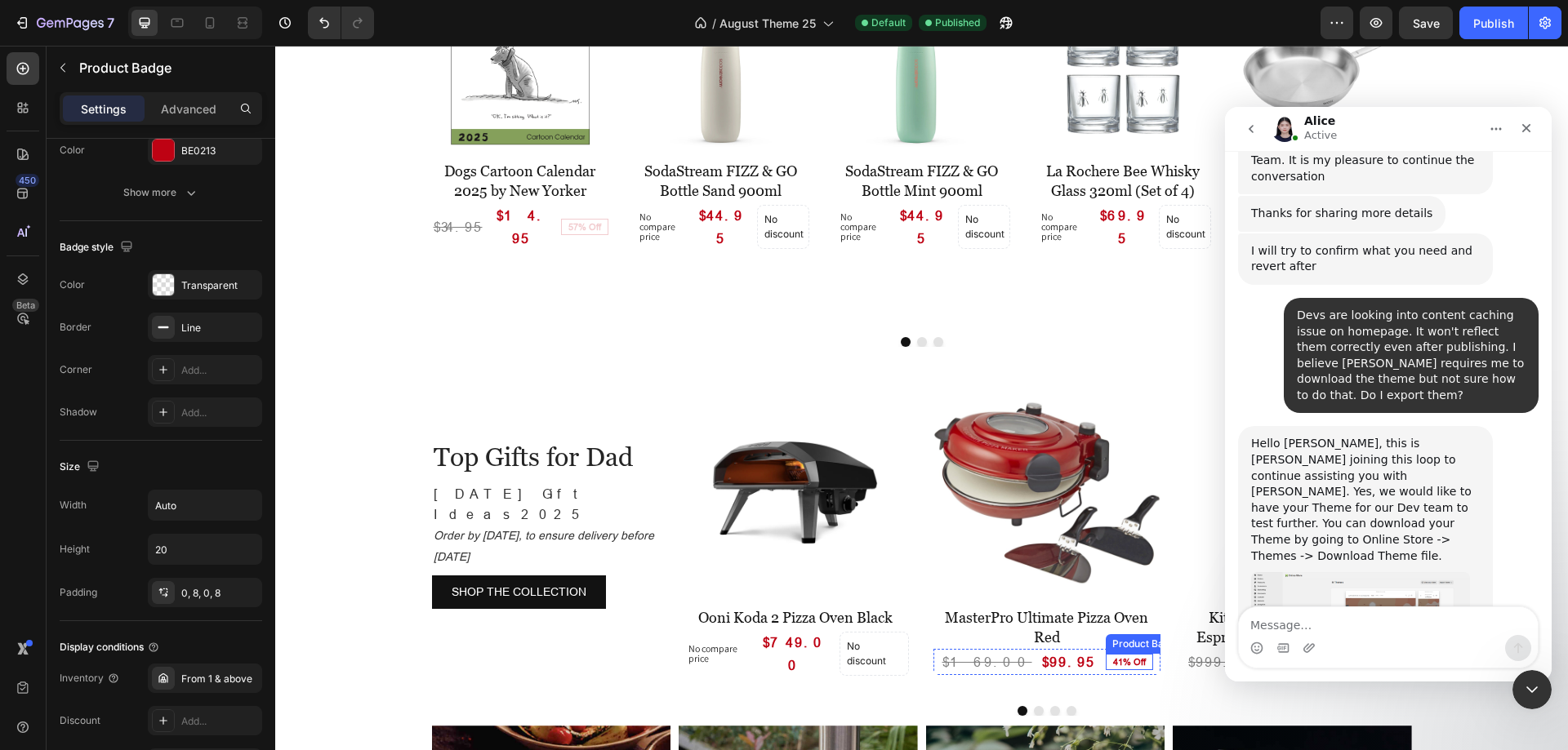
scroll to position [12390, 0]
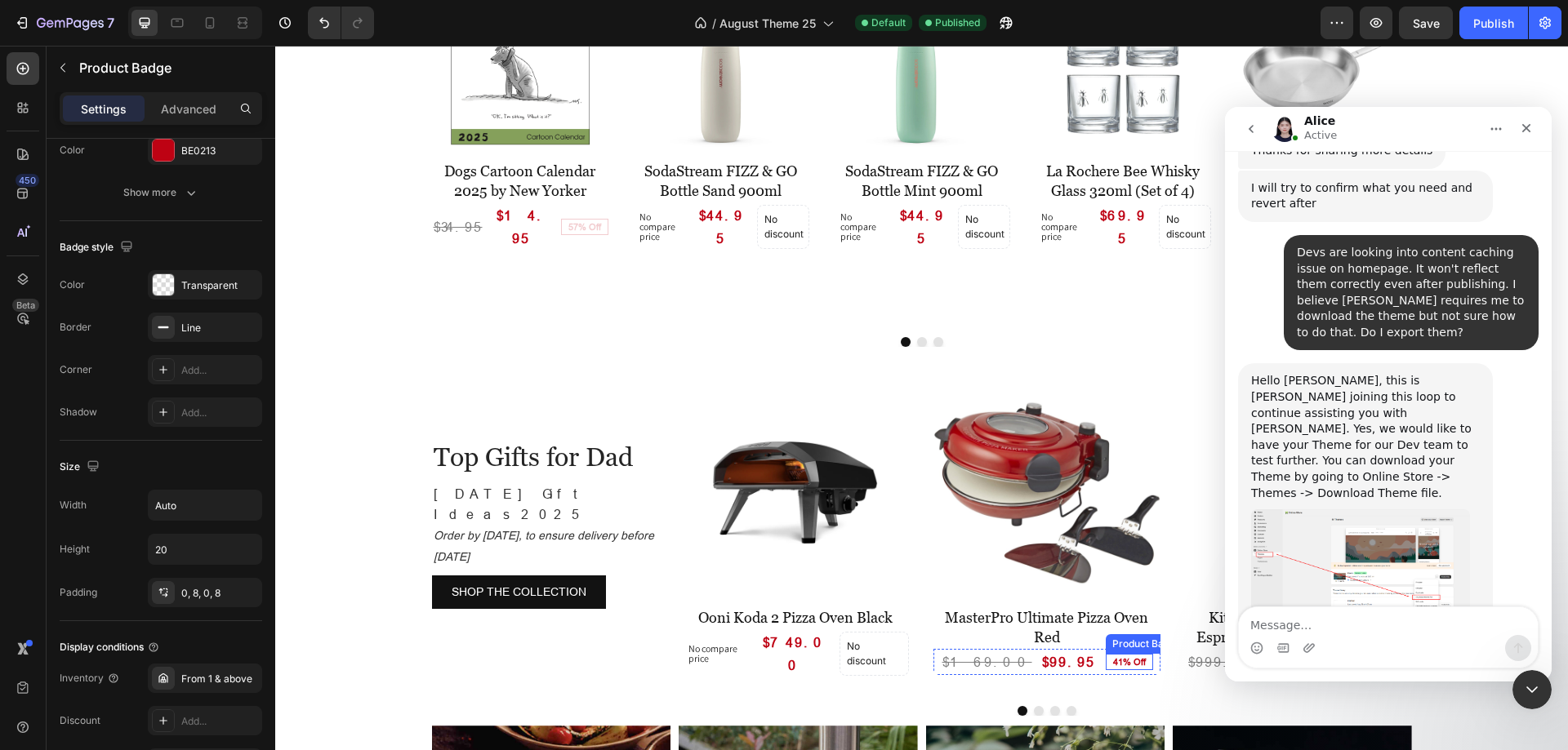
click at [1107, 656] on pre "41% Off" at bounding box center [1129, 662] width 46 height 12
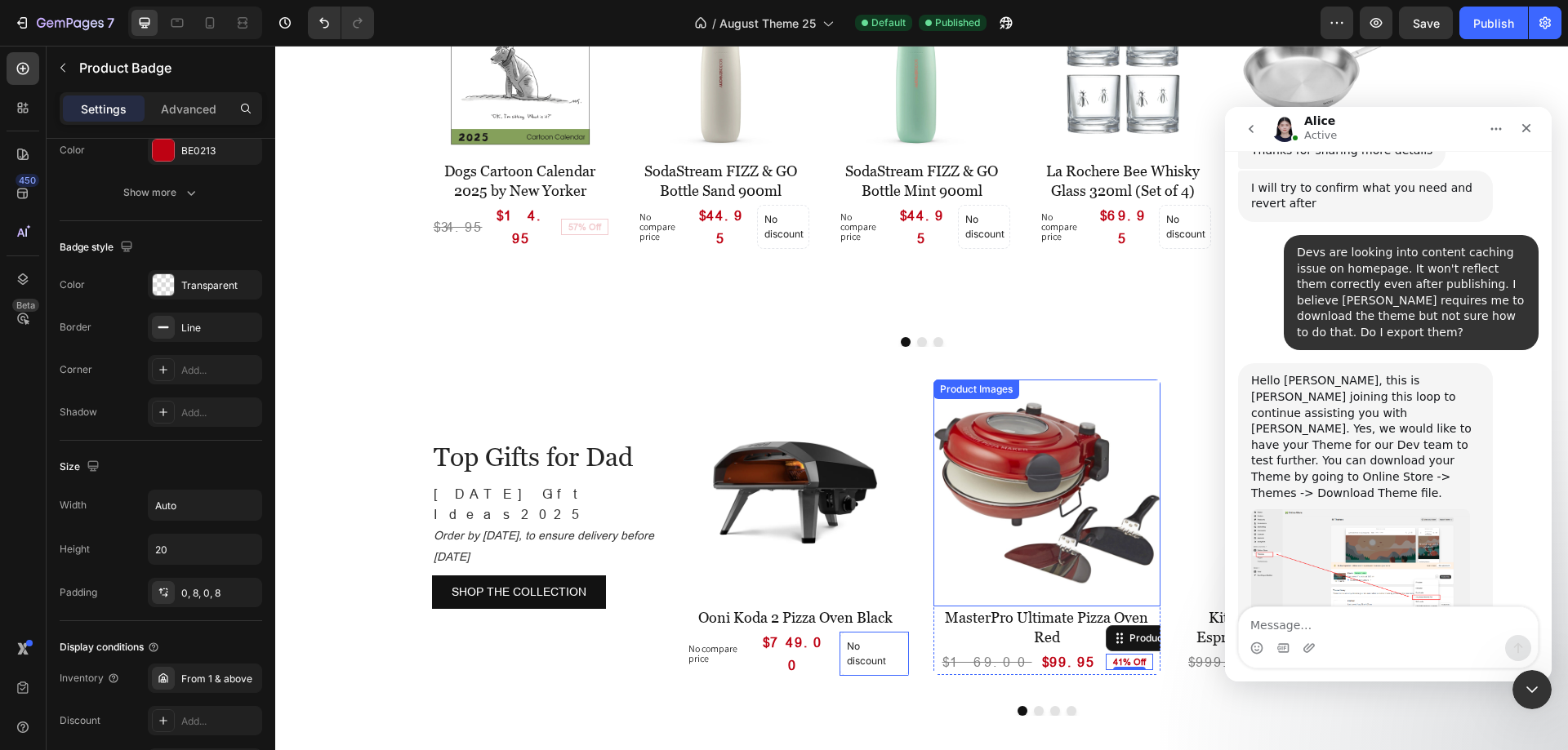
scroll to position [1083, 0]
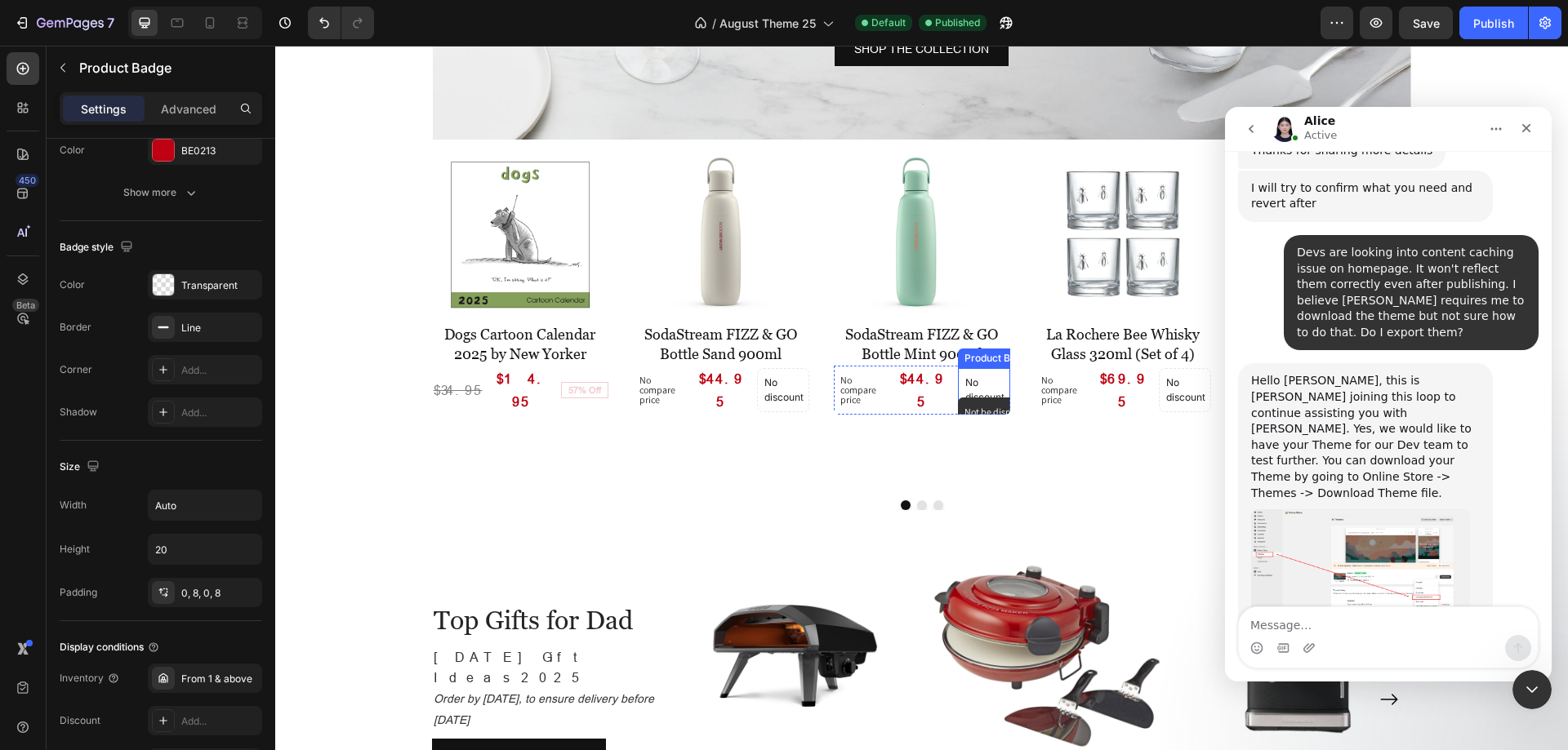
click at [802, 400] on p "No discount" at bounding box center [783, 391] width 38 height 30
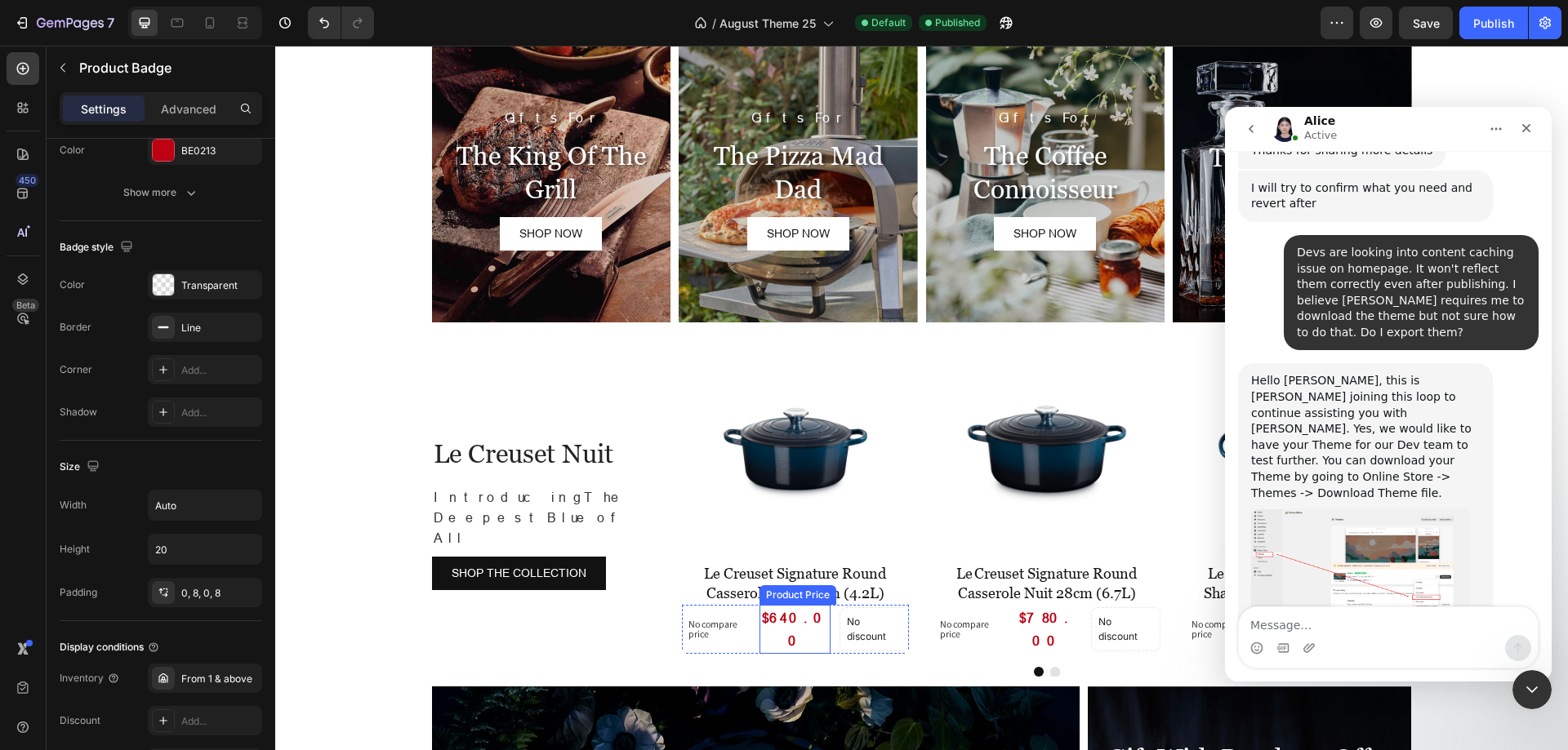
scroll to position [2063, 0]
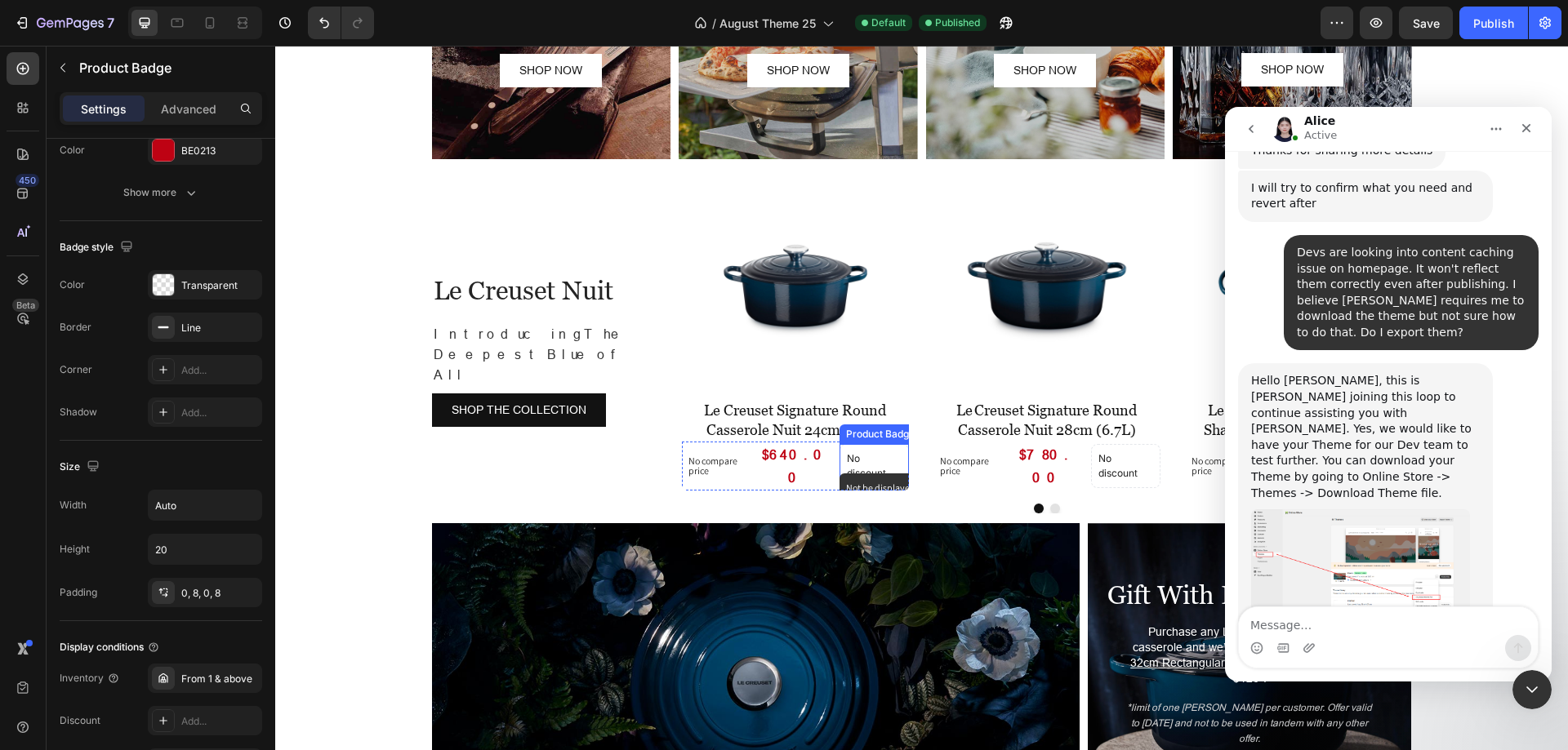
click at [840, 464] on div "No discount" at bounding box center [874, 466] width 67 height 43
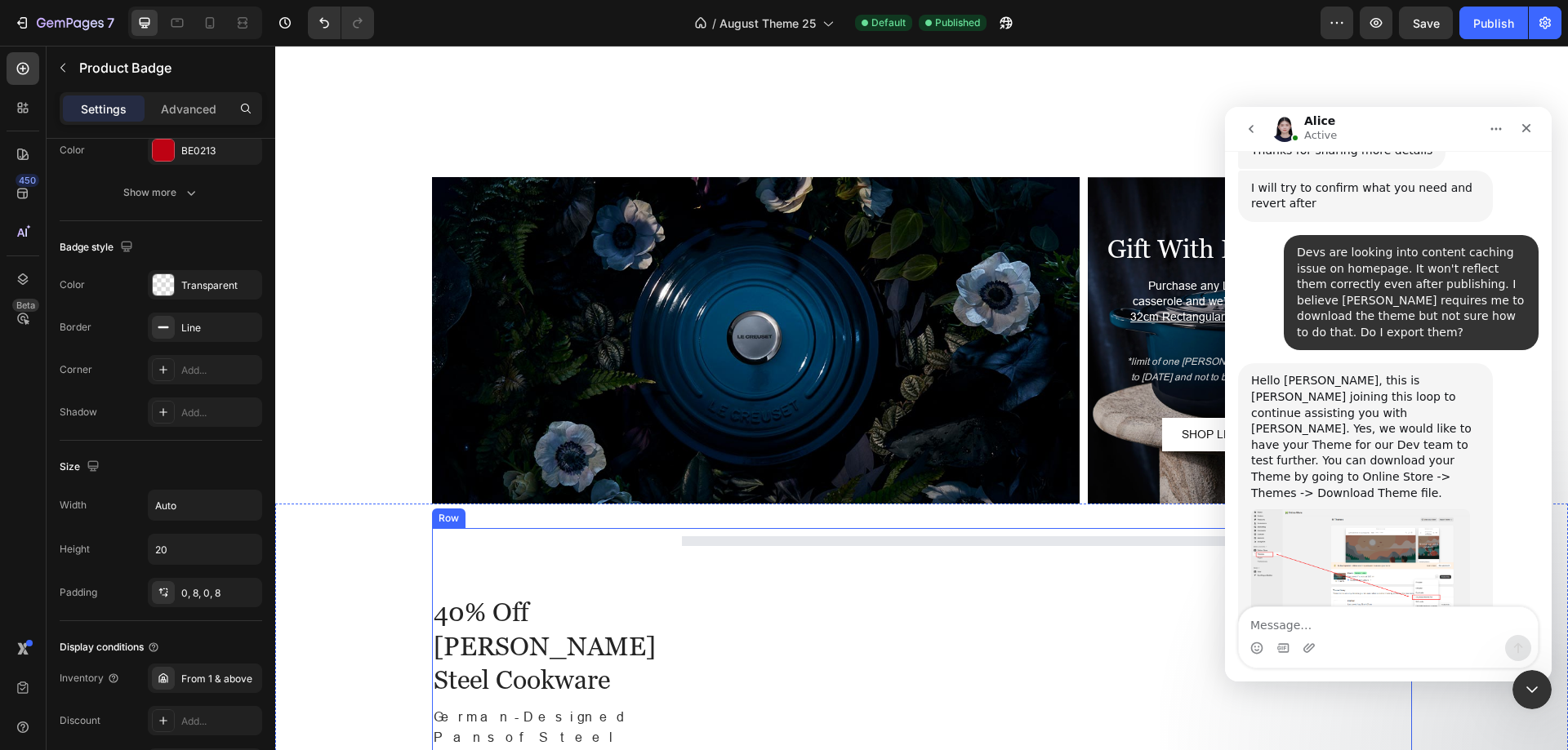
scroll to position [2553, 0]
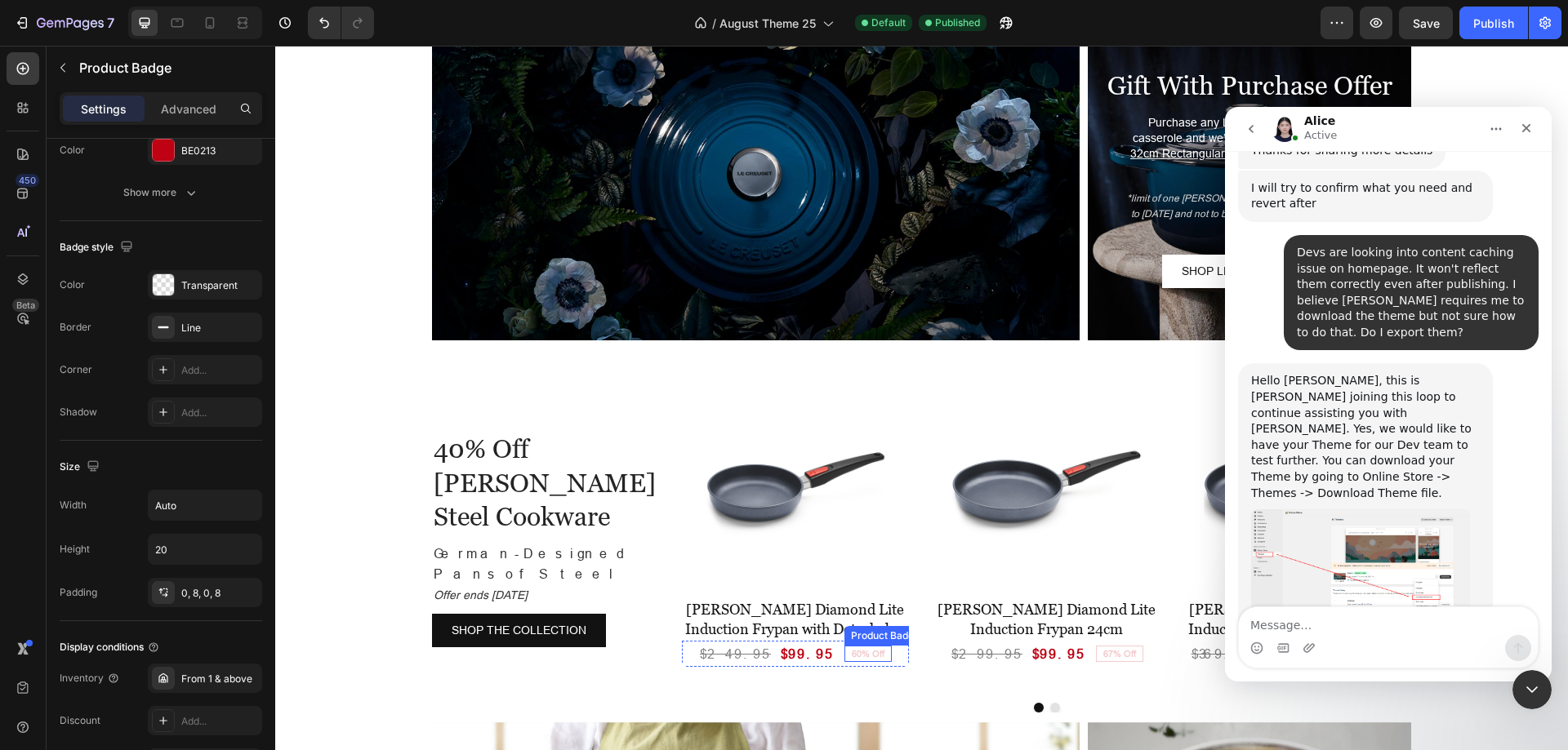
click at [852, 655] on pre "60% Off" at bounding box center [868, 654] width 46 height 12
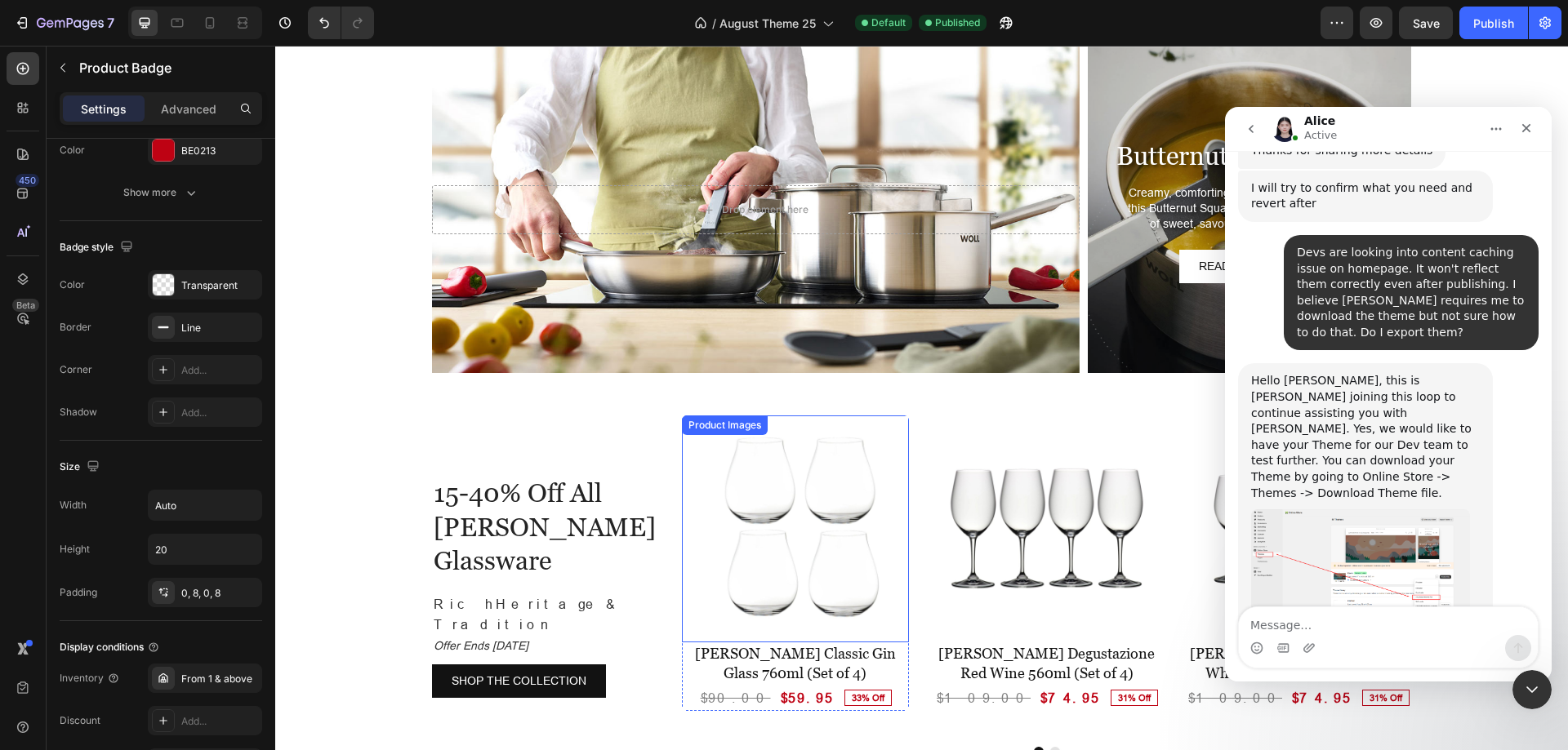
scroll to position [3369, 0]
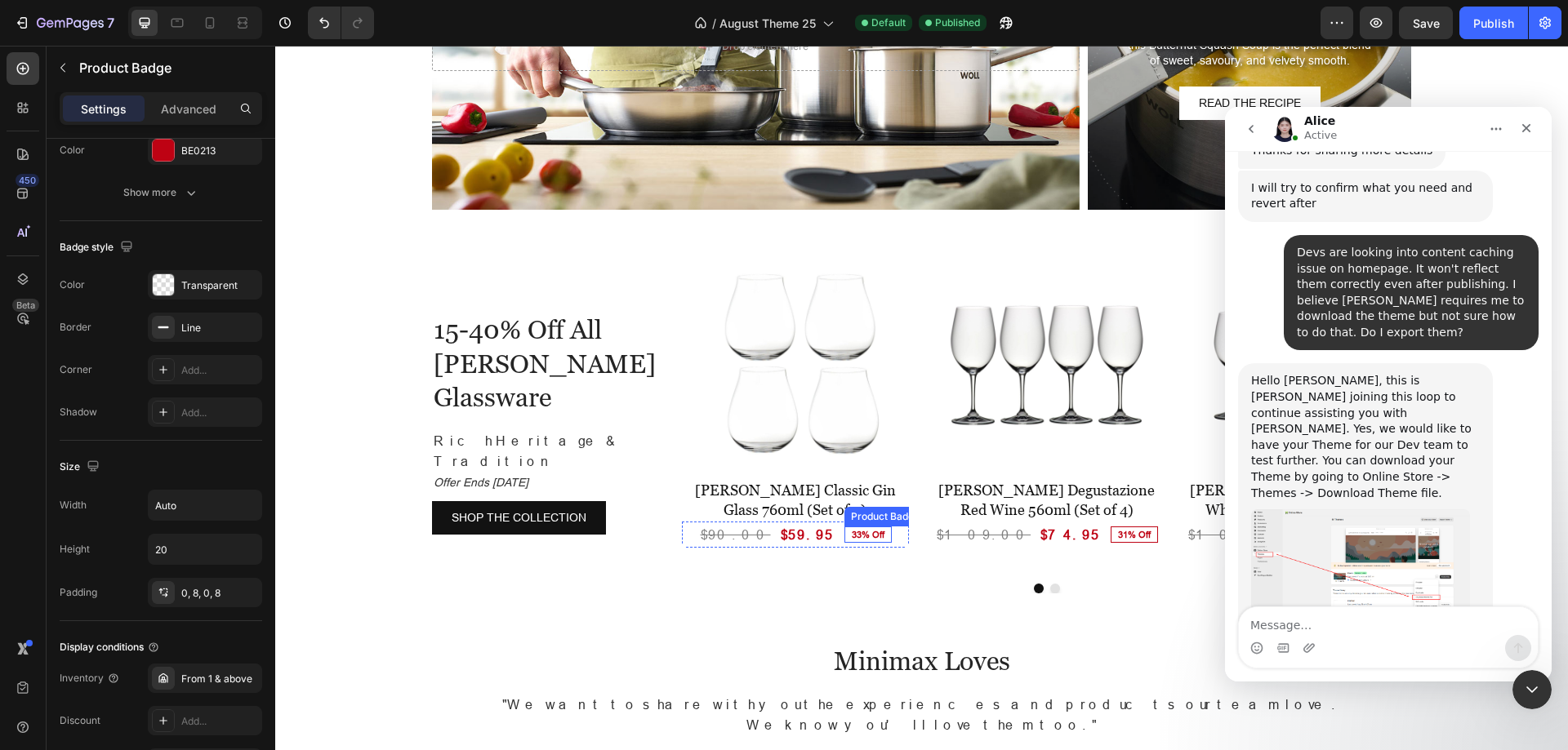
click at [845, 539] on pre "33% Off" at bounding box center [868, 535] width 46 height 12
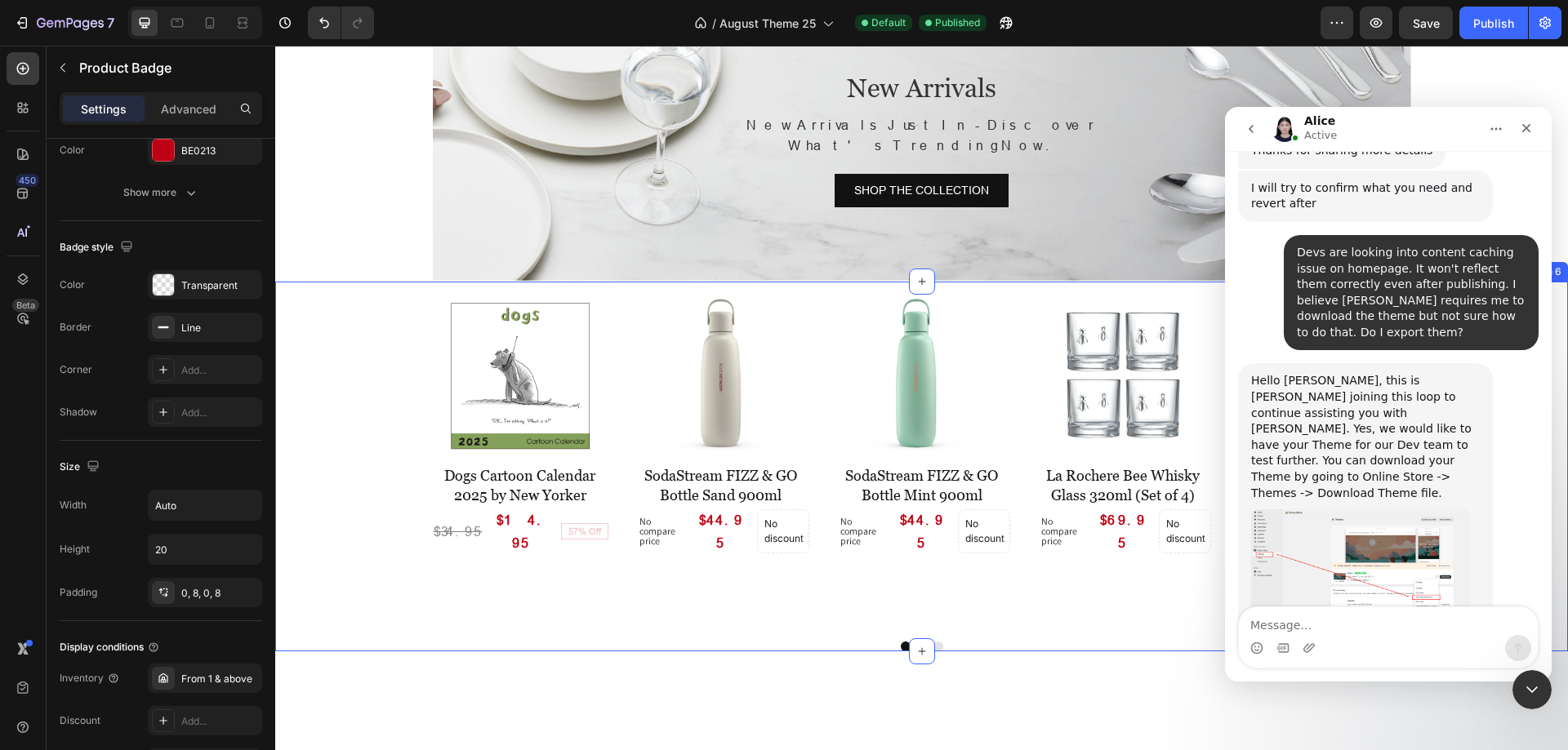
scroll to position [816, 0]
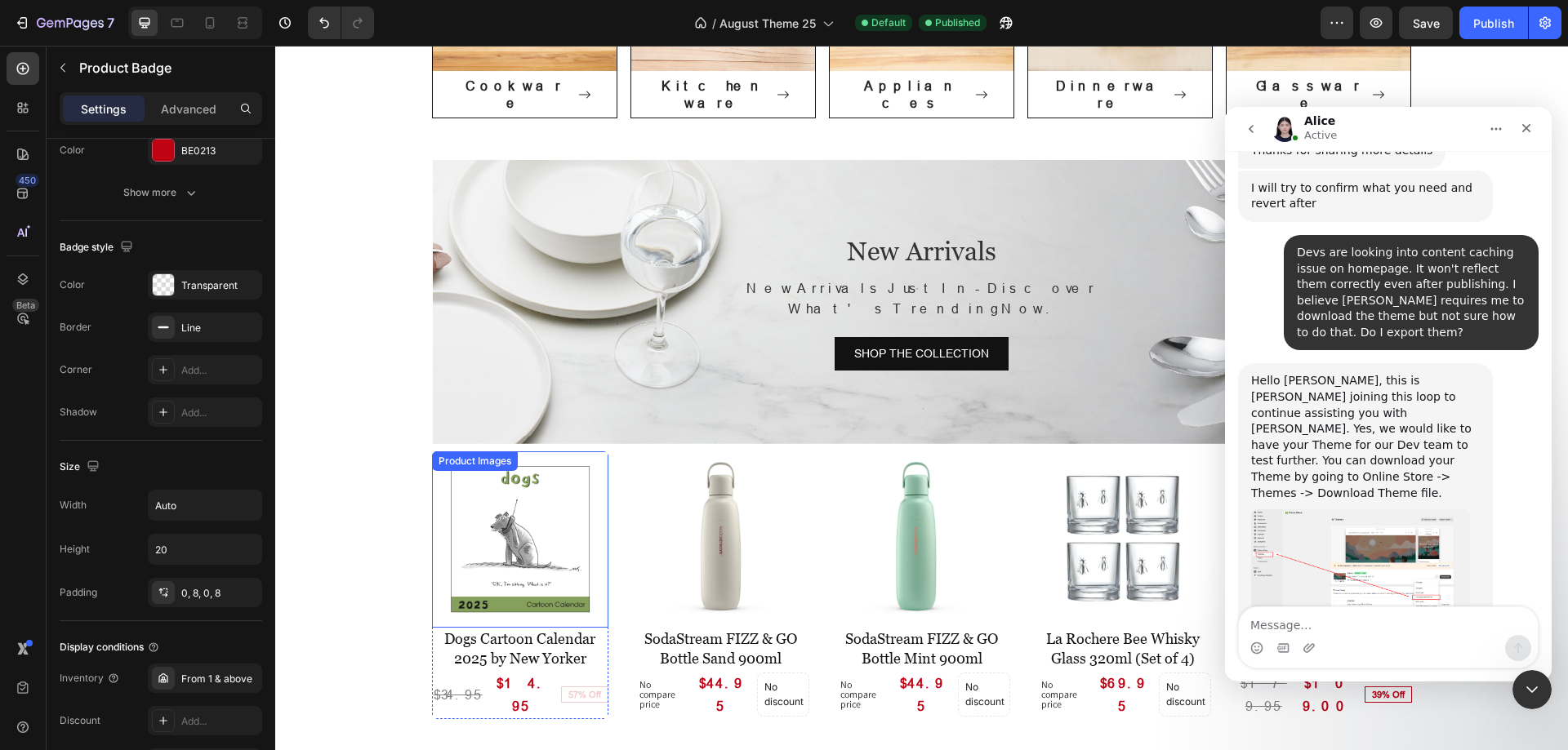
click at [447, 454] on div "Product Images" at bounding box center [475, 461] width 79 height 15
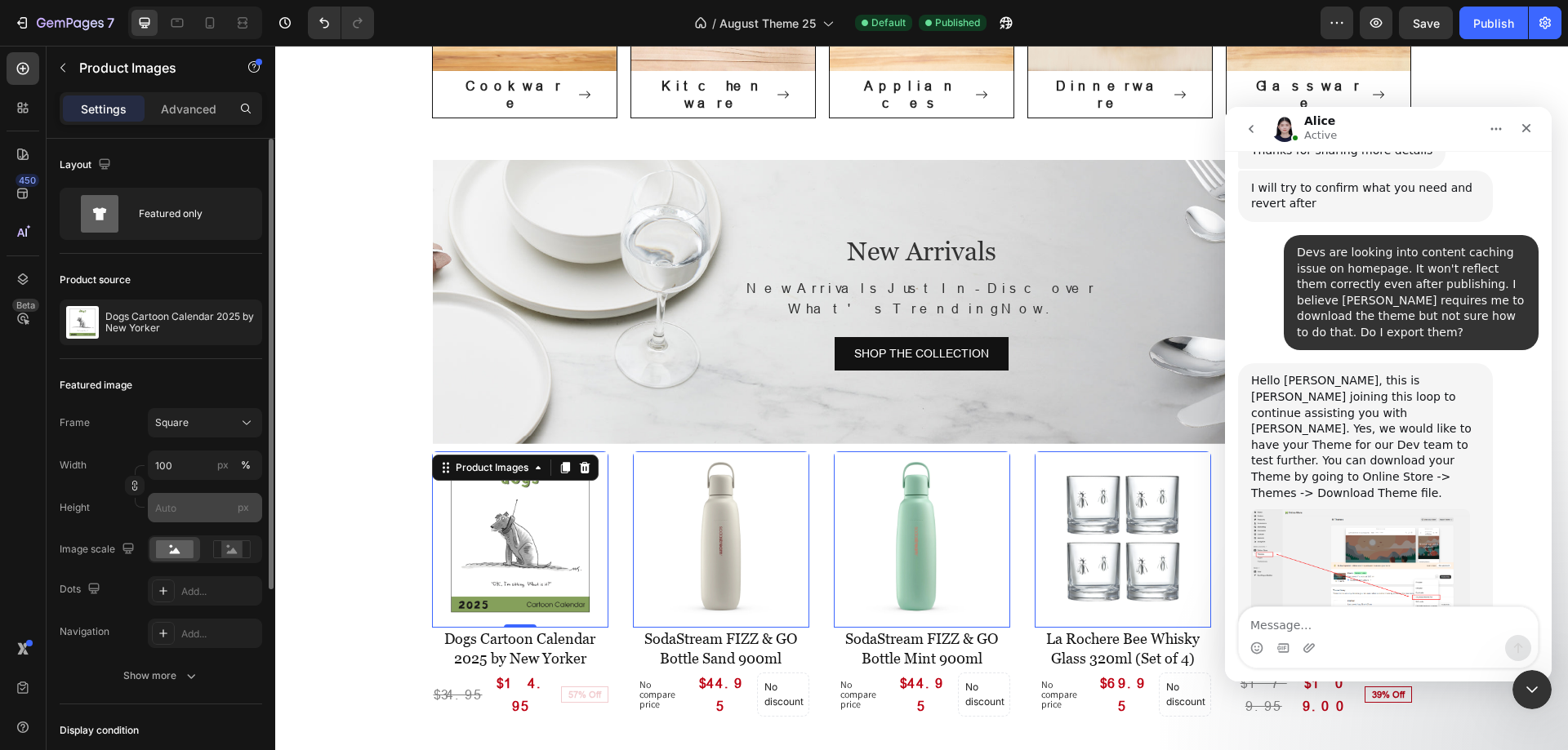
scroll to position [163, 0]
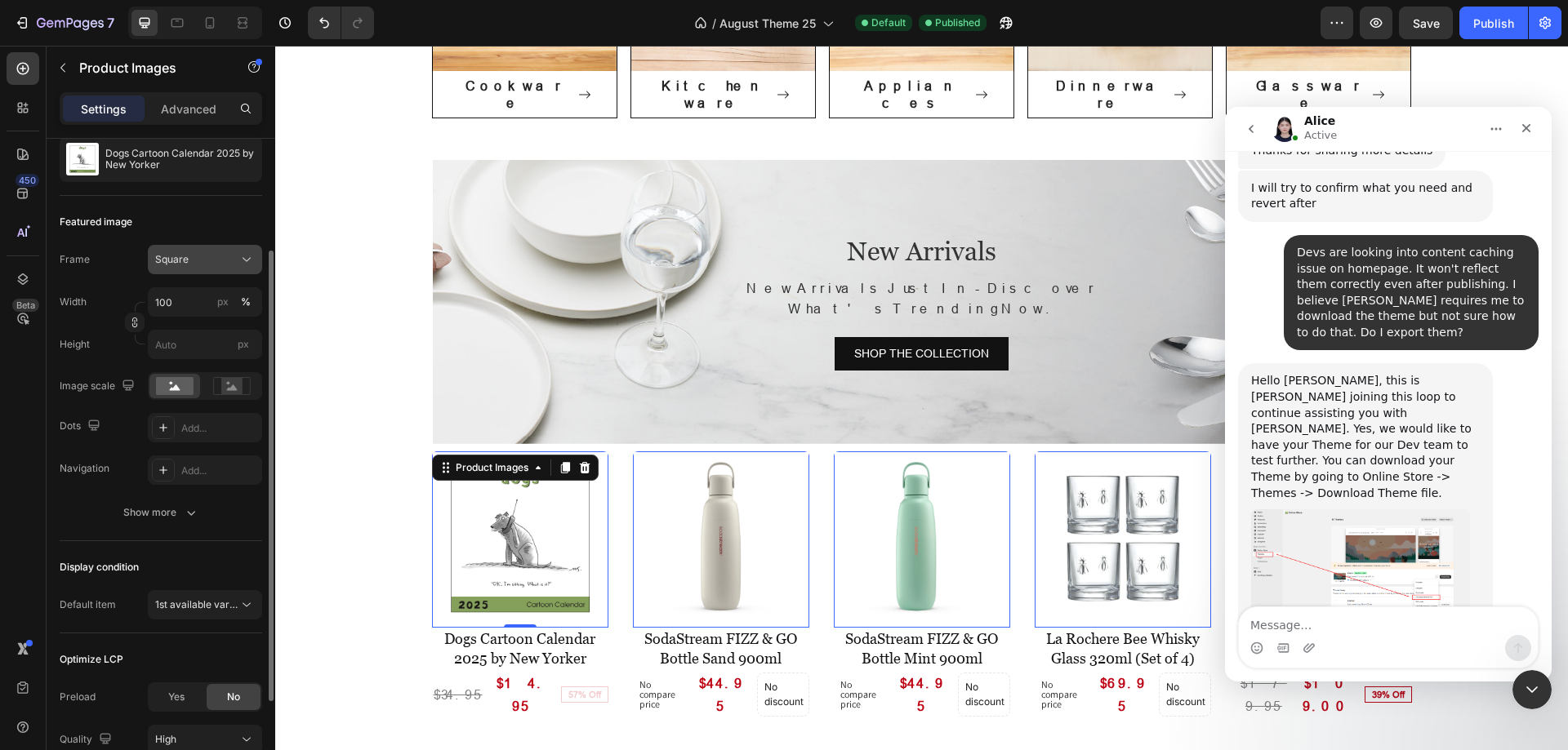
click at [195, 261] on div "Square" at bounding box center [195, 259] width 80 height 15
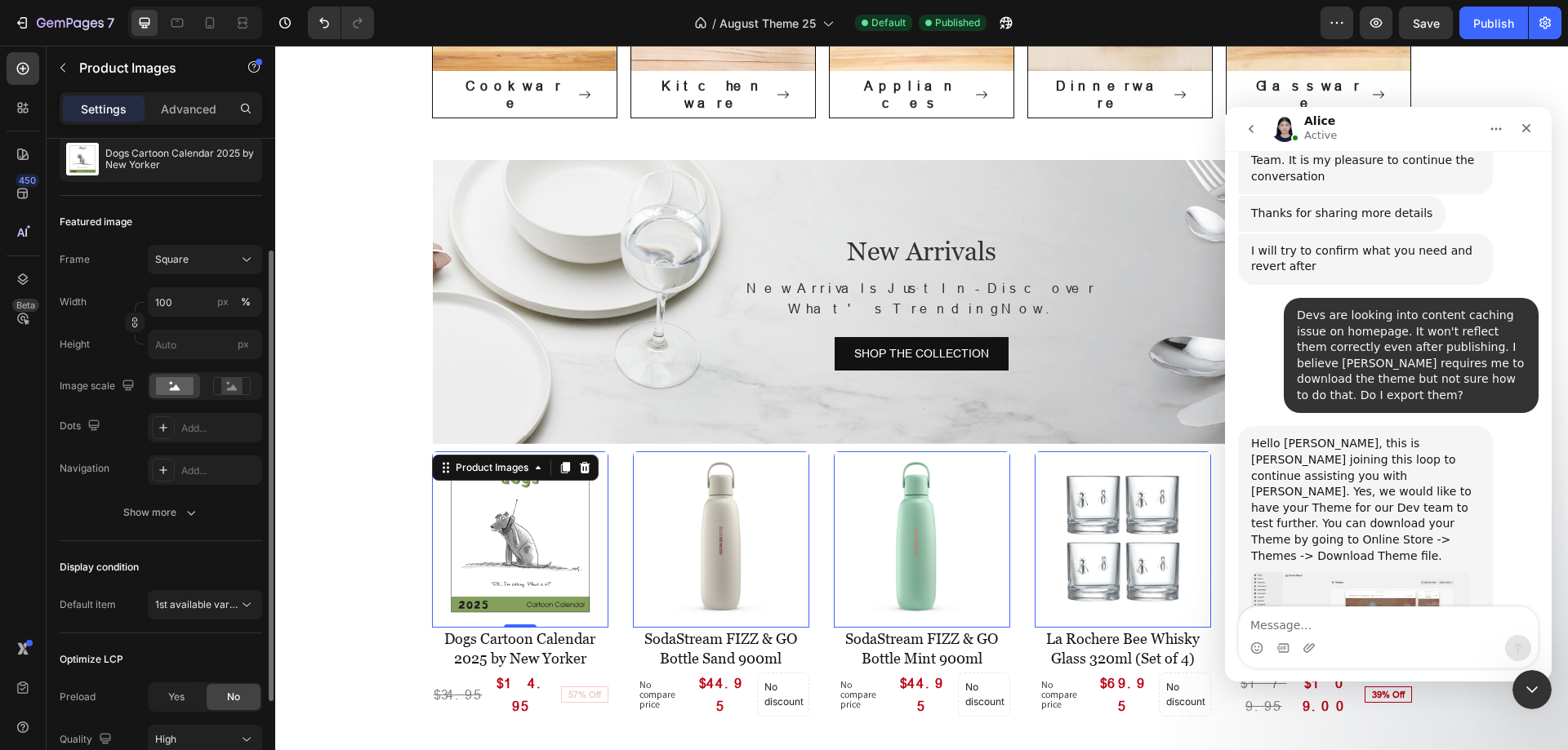
click at [213, 217] on div "Featured image" at bounding box center [160, 222] width 203 height 26
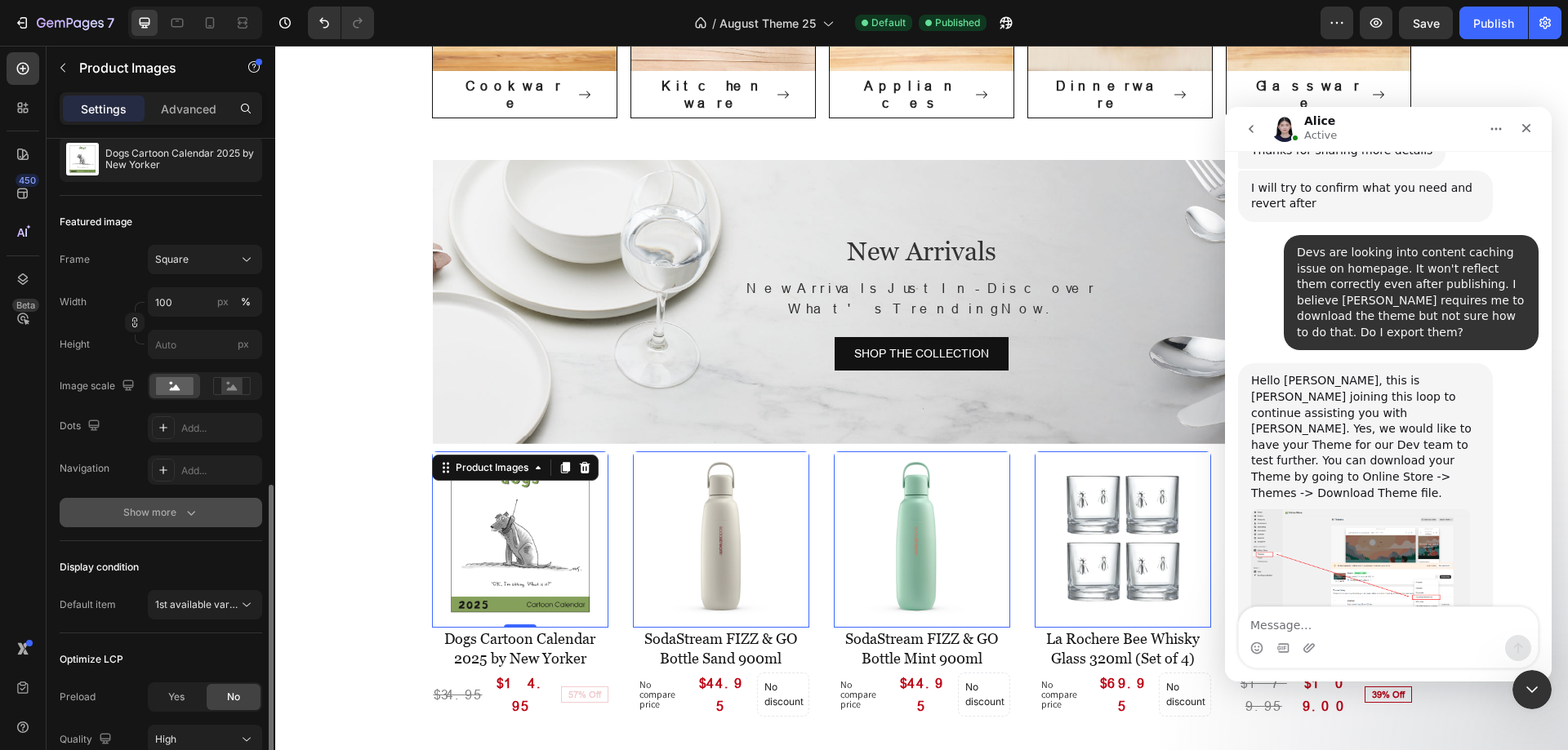
scroll to position [302, 0]
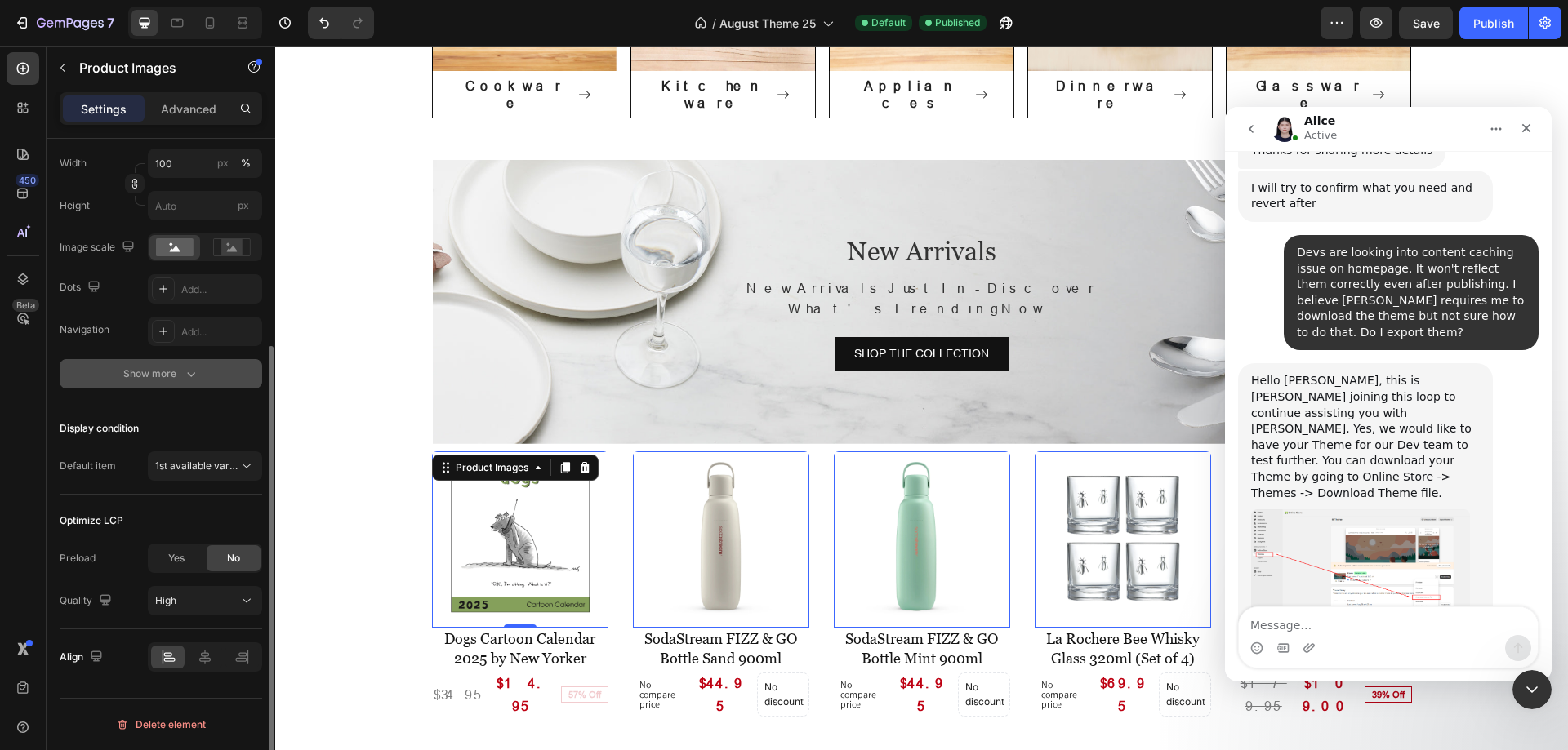
click at [165, 369] on div "Show more" at bounding box center [161, 374] width 76 height 17
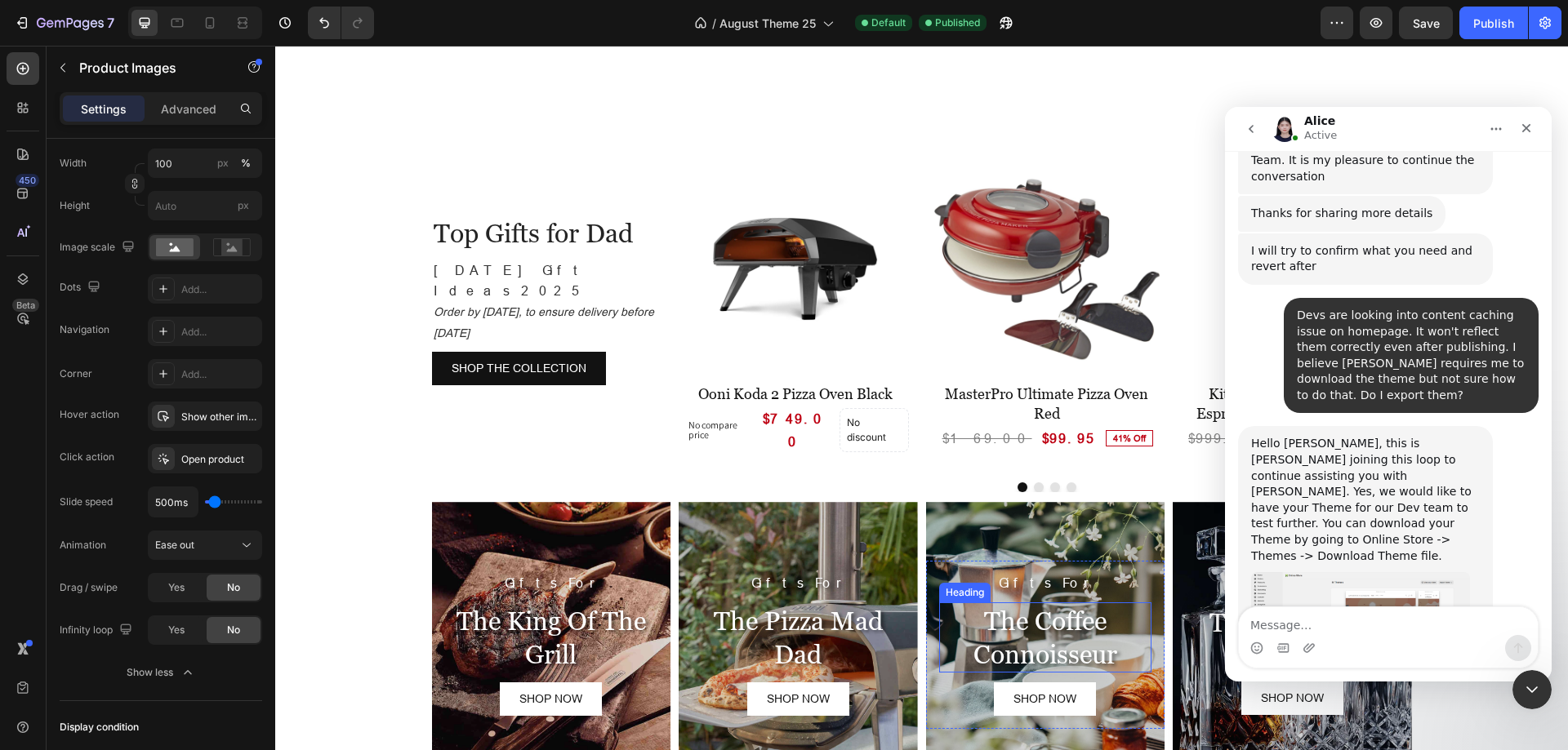
scroll to position [1633, 0]
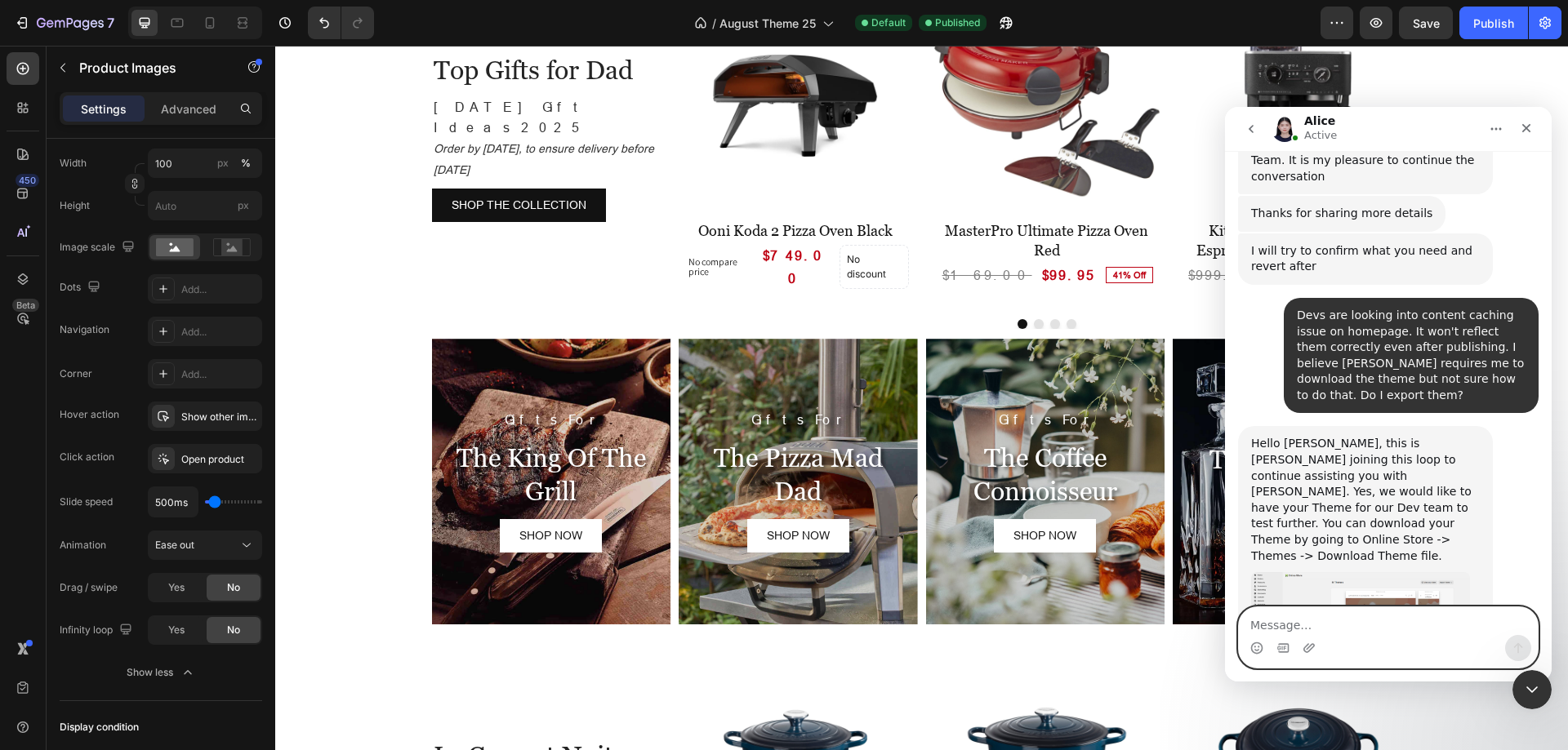
click at [1315, 618] on textarea "Message…" at bounding box center [1389, 621] width 299 height 28
type textarea "K"
click at [1273, 620] on textarea "Also can we improve the page loading time" at bounding box center [1389, 621] width 299 height 28
click at [1501, 621] on textarea "Also how can we improve the page loading time" at bounding box center [1389, 621] width 299 height 28
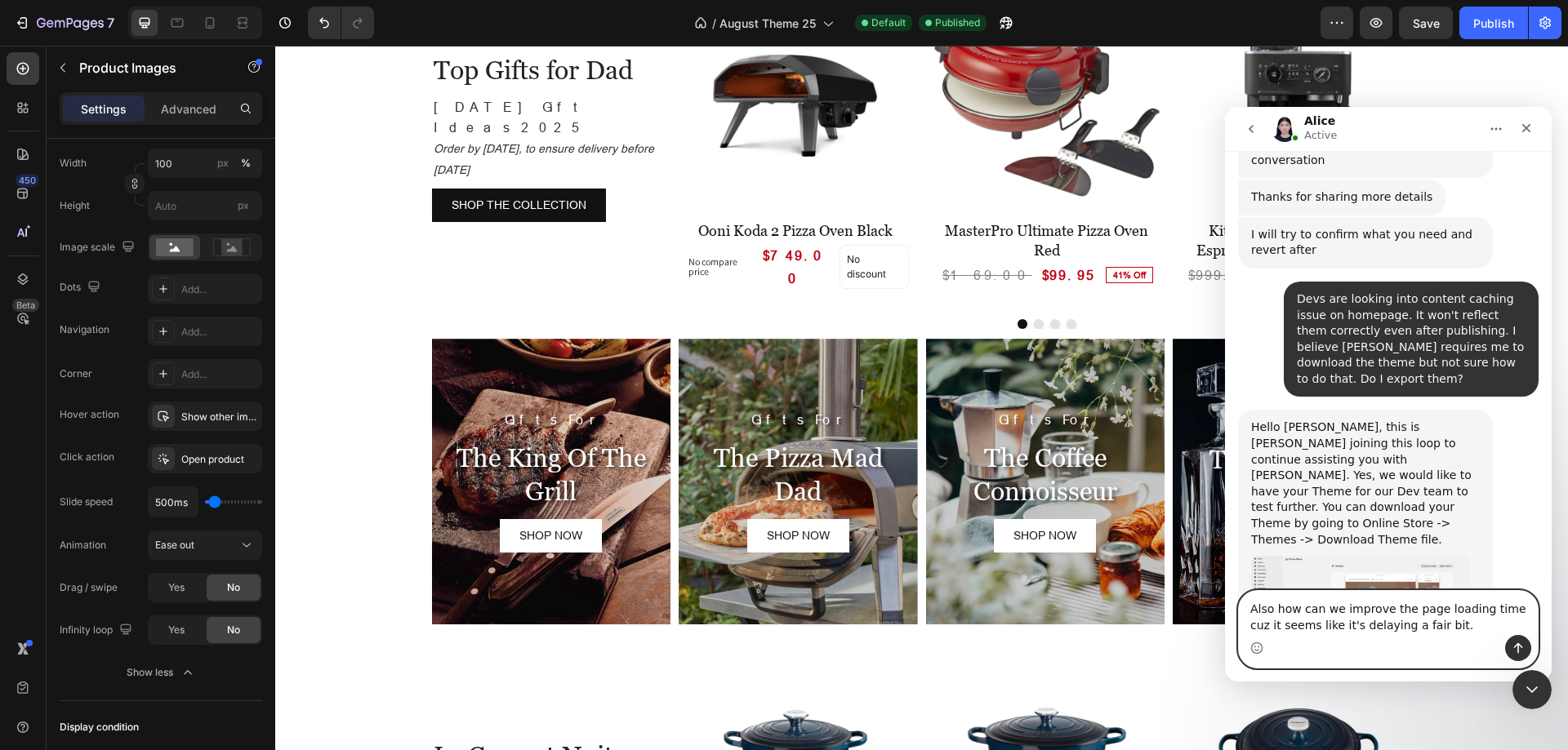
drag, startPoint x: 1304, startPoint y: 631, endPoint x: 1251, endPoint y: 631, distance: 53.0
click at [1251, 631] on textarea "Also how can we improve the page loading time cuz it seems like it's delaying a…" at bounding box center [1389, 612] width 299 height 45
type textarea "Also how can we improve the page loading time cuz it's delaying a fair bit."
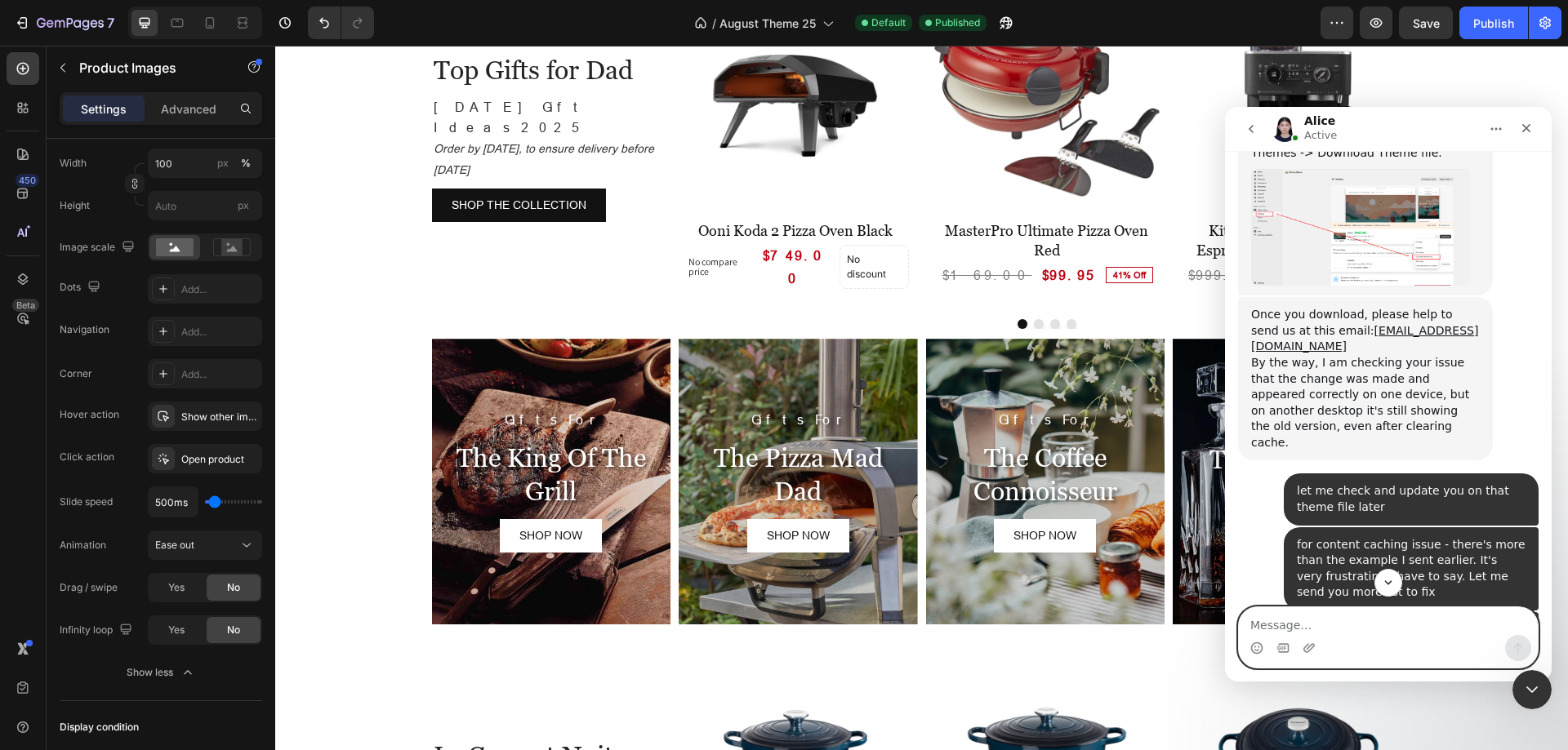
scroll to position [12893, 0]
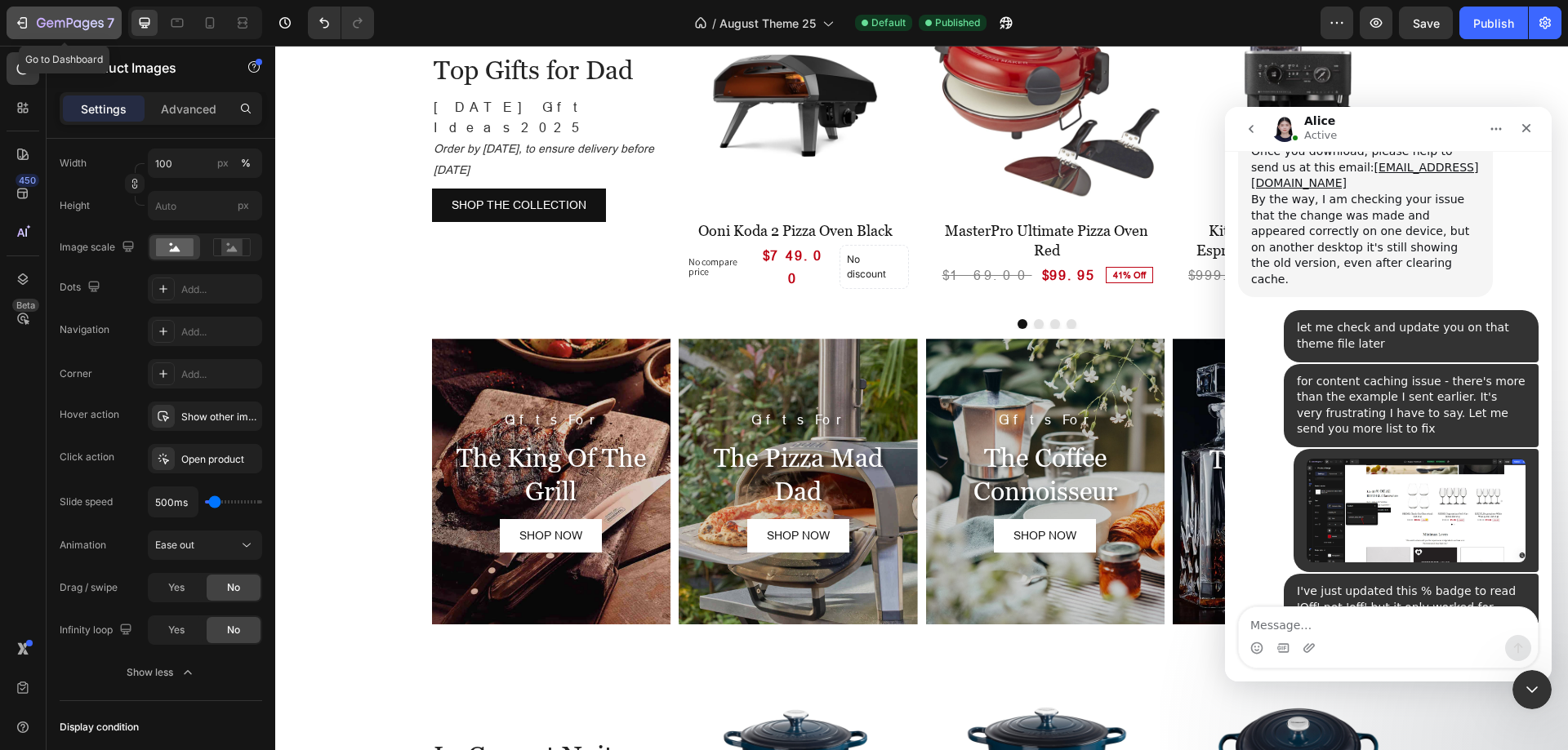
click at [51, 21] on icon "button" at bounding box center [49, 23] width 7 height 7
